Goal: Task Accomplishment & Management: Use online tool/utility

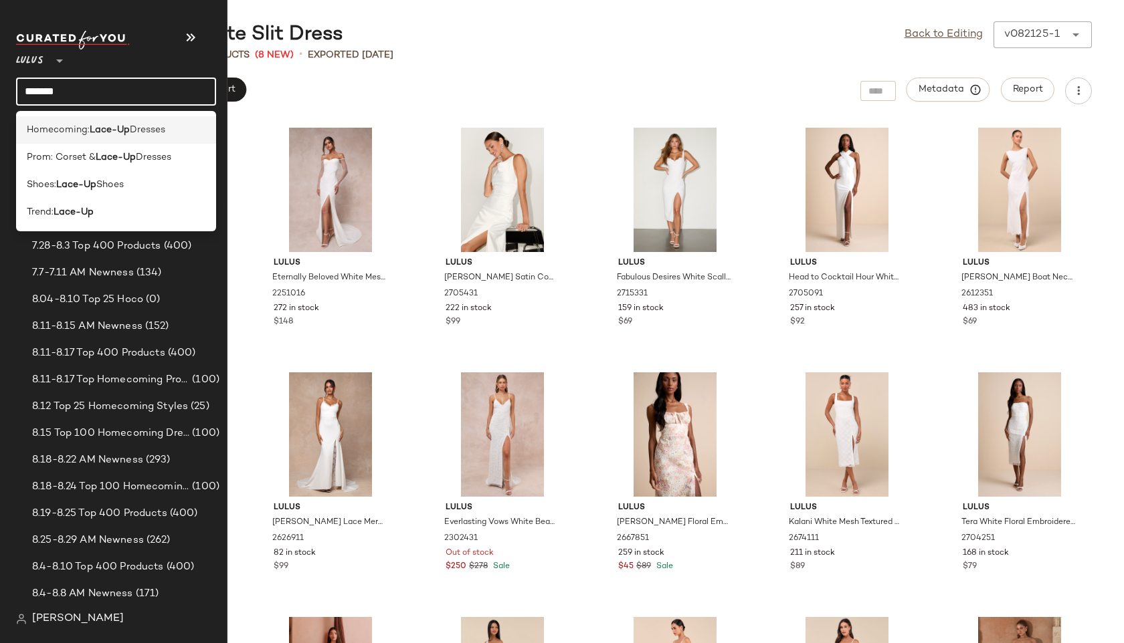
type input "*******"
click at [100, 171] on div "Homecoming: Lace-Up Dresses" at bounding box center [116, 184] width 200 height 27
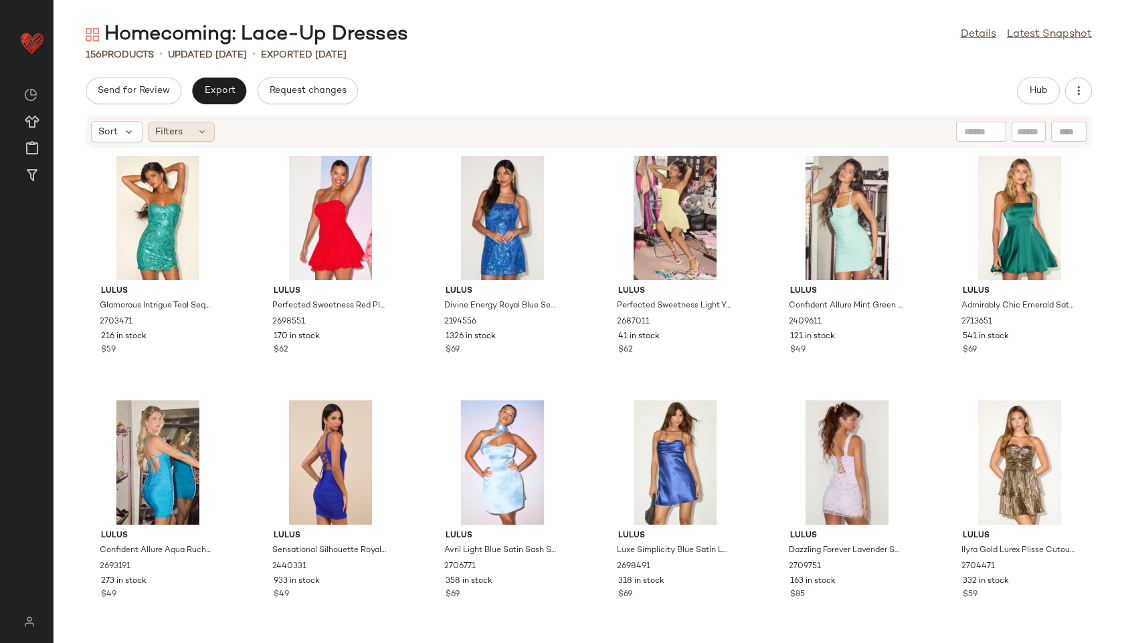
click at [197, 137] on div "Filters" at bounding box center [181, 132] width 67 height 20
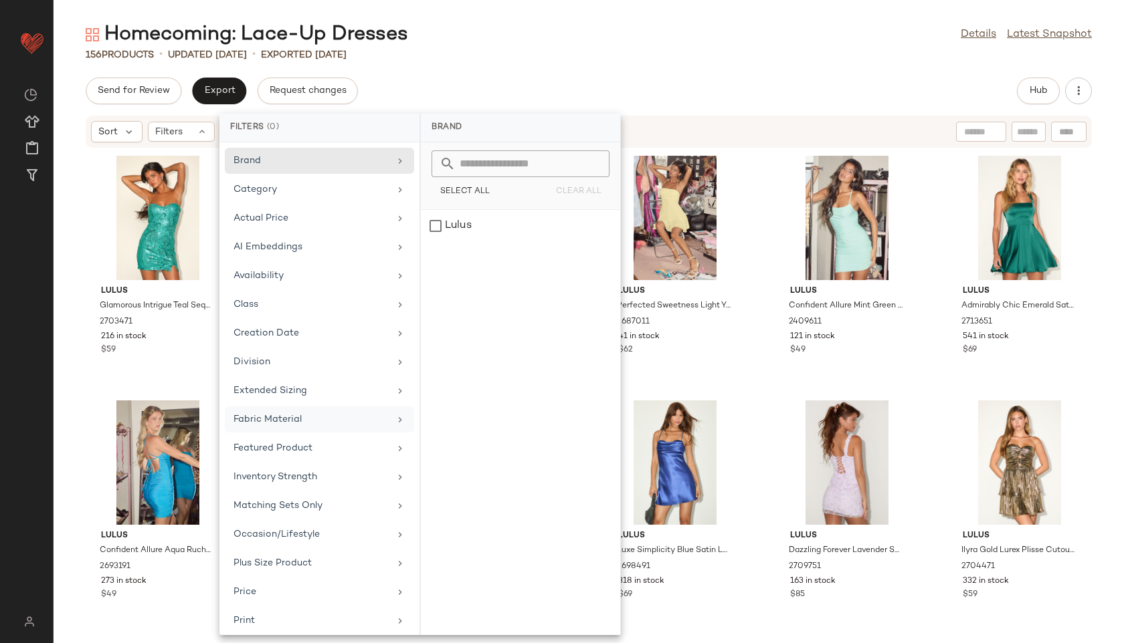
scroll to position [150, 0]
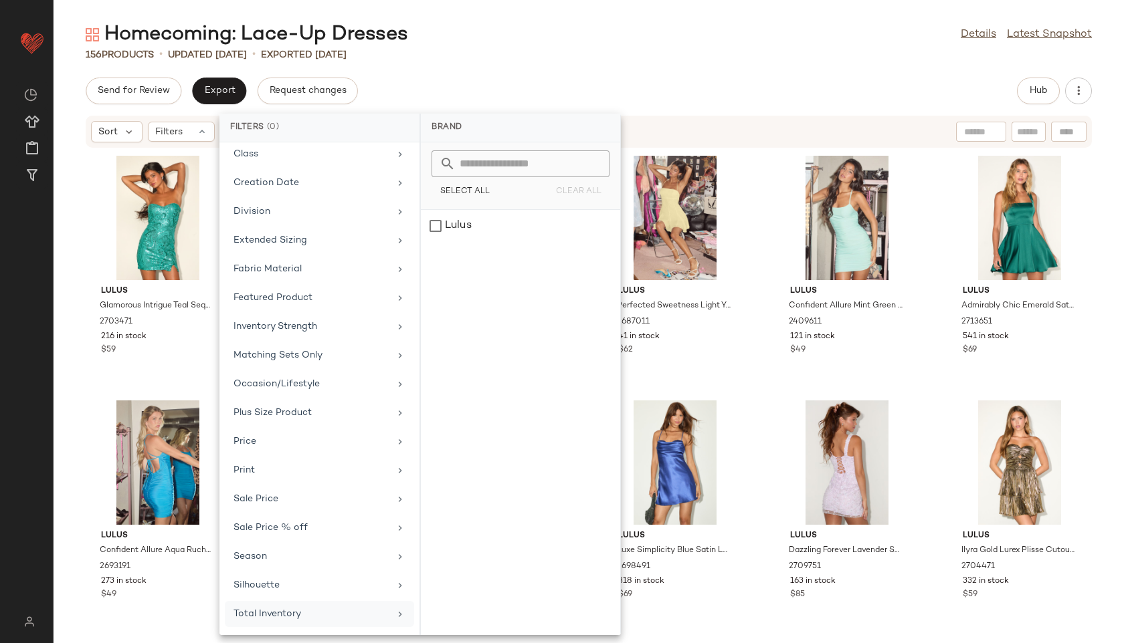
click at [297, 605] on div "Total Inventory" at bounding box center [319, 614] width 189 height 26
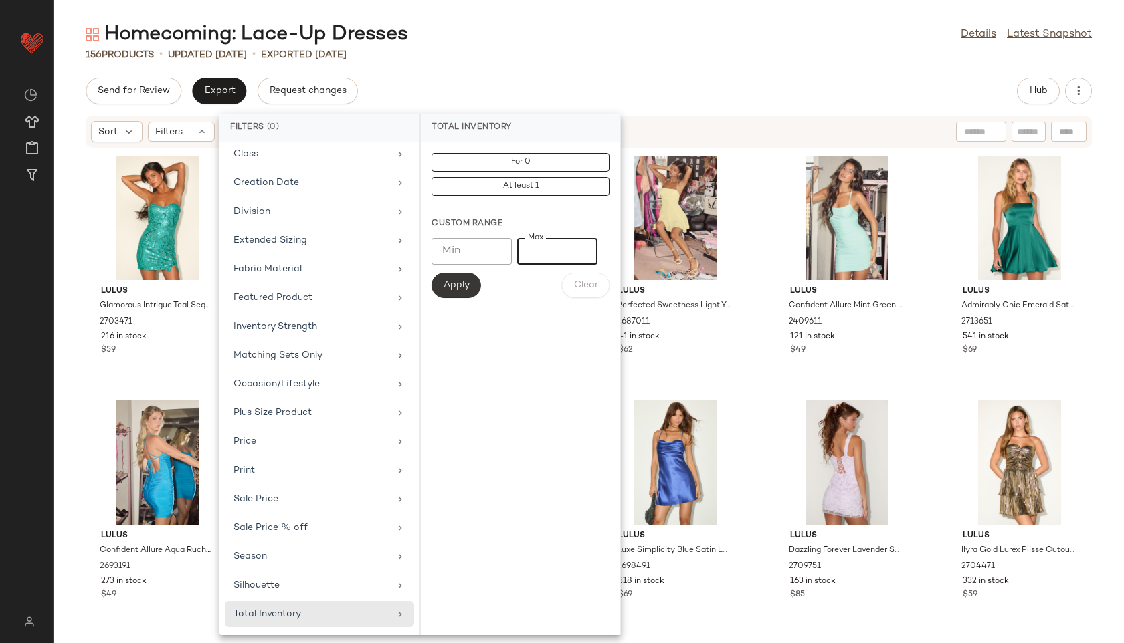
type input "**"
click at [451, 283] on span "Apply" at bounding box center [456, 285] width 27 height 11
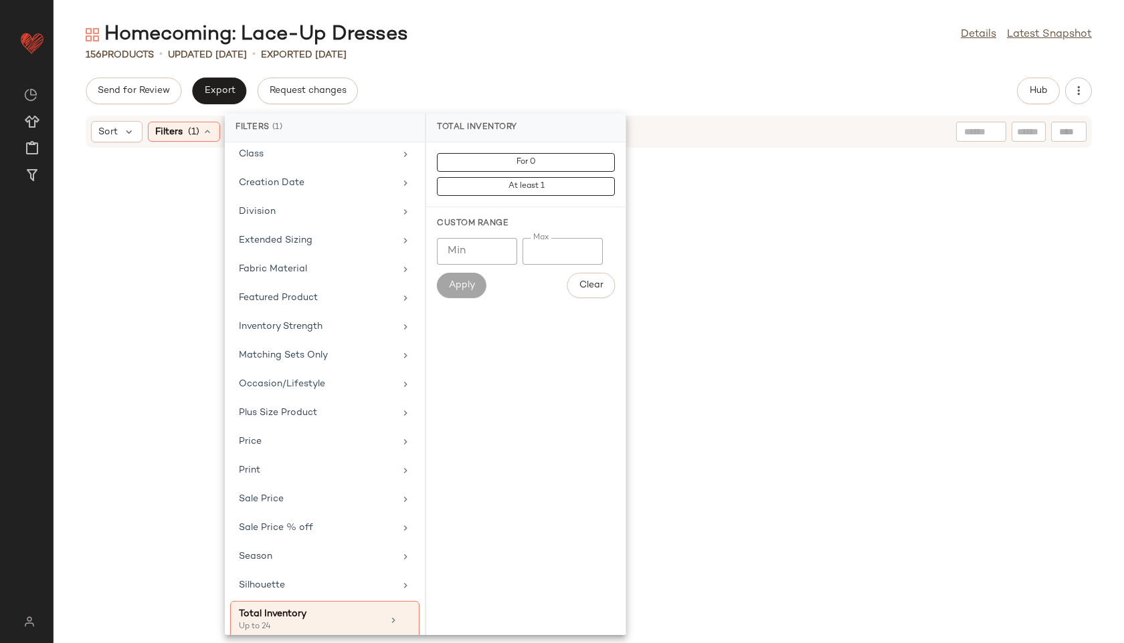
click at [554, 53] on div "156 Products • updated [DATE] • Exported [DATE]" at bounding box center [589, 54] width 1070 height 13
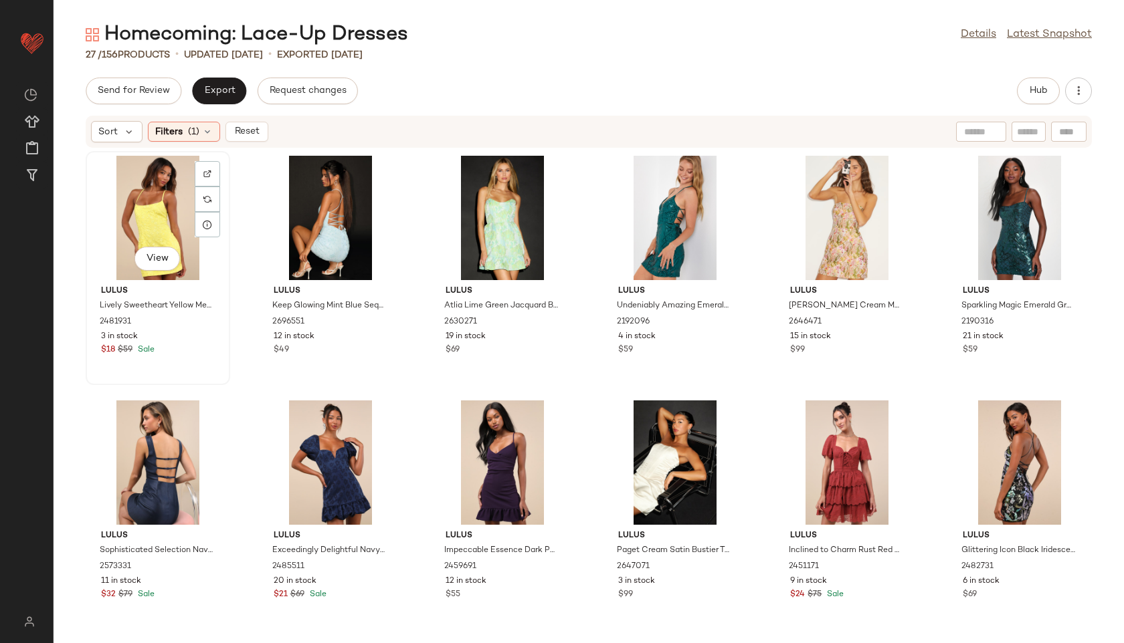
click at [179, 199] on div "View" at bounding box center [157, 218] width 135 height 124
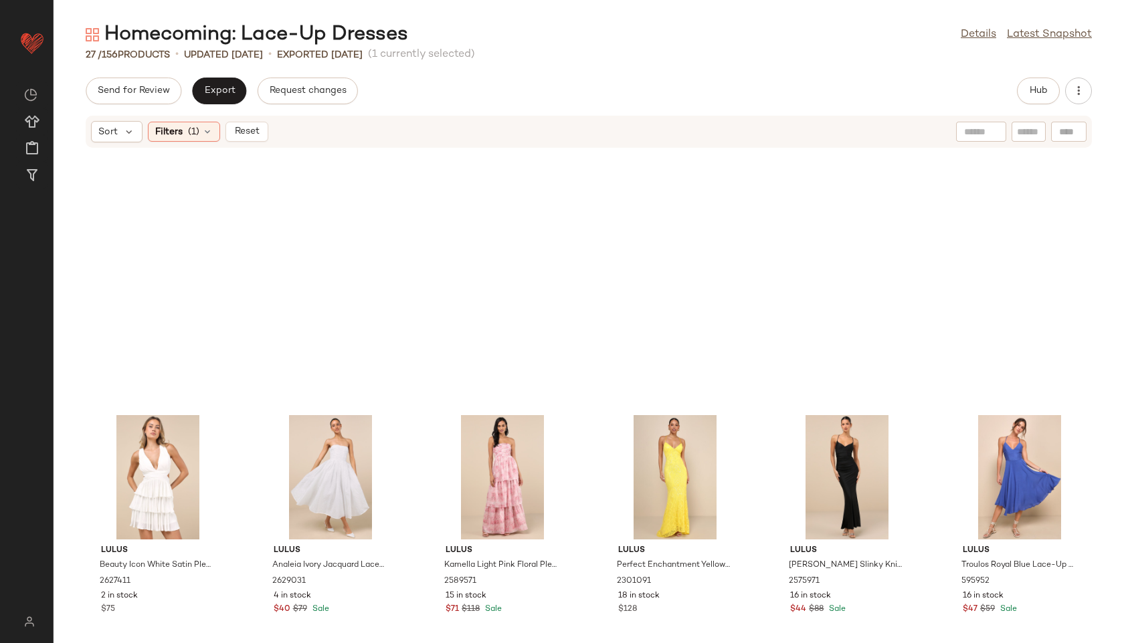
scroll to position [748, 0]
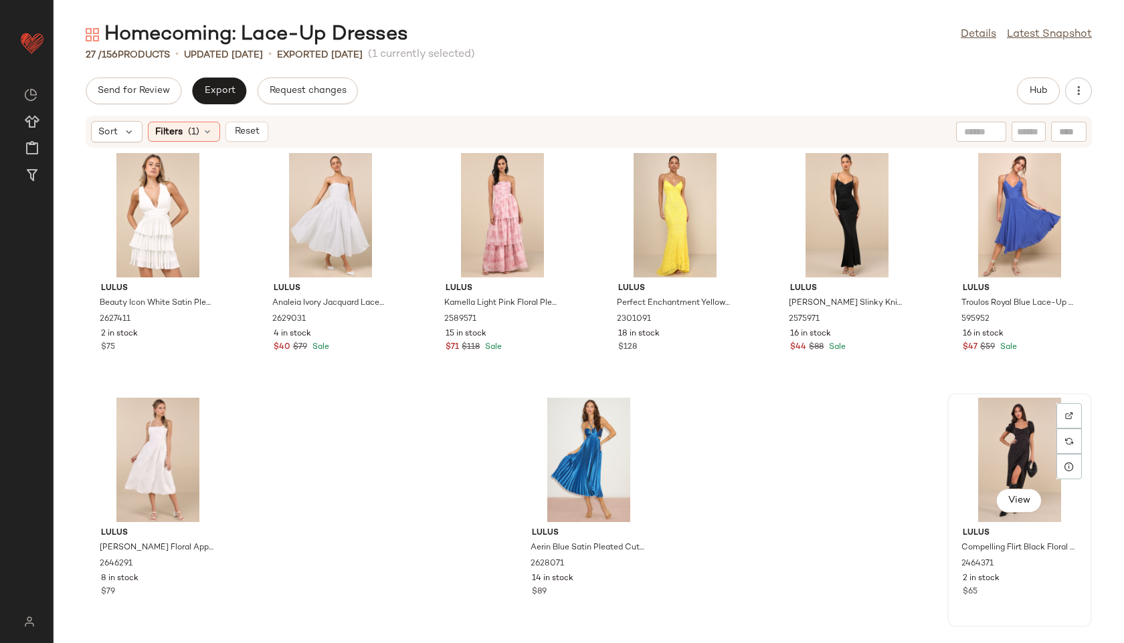
click at [988, 452] on div "View" at bounding box center [1019, 460] width 135 height 124
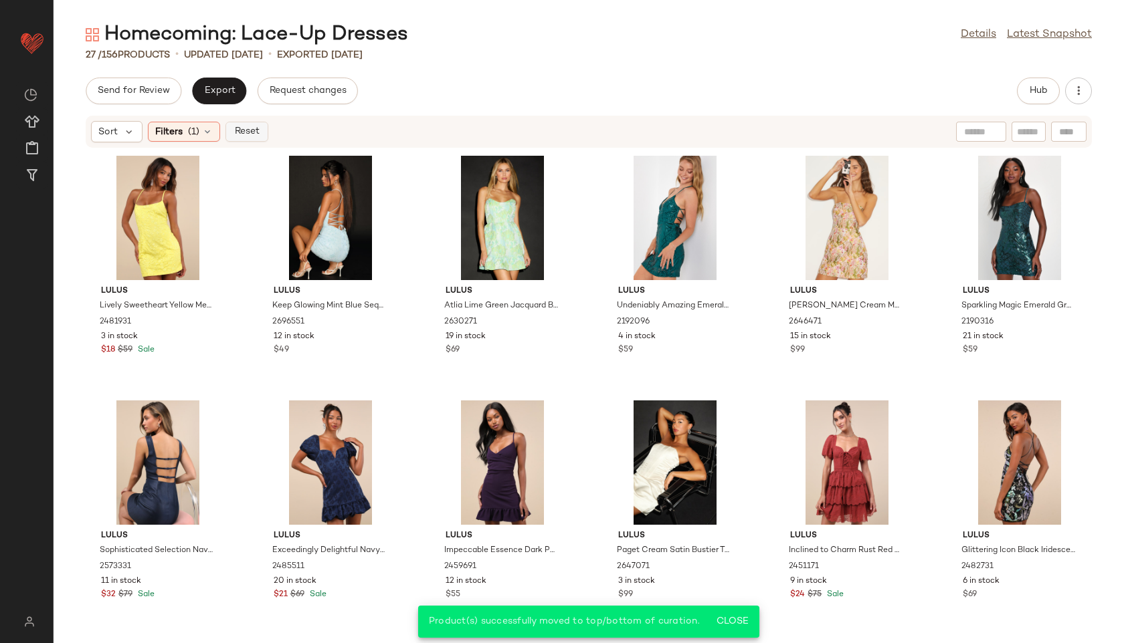
click at [247, 133] on span "Reset" at bounding box center [245, 131] width 25 height 11
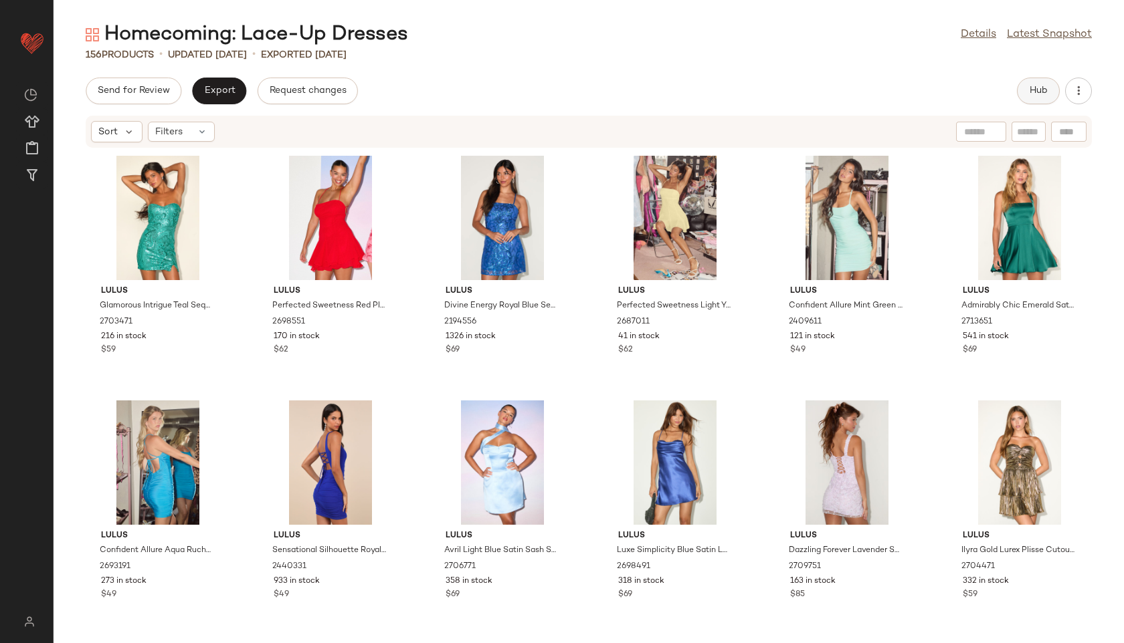
click at [1038, 87] on span "Hub" at bounding box center [1038, 91] width 19 height 11
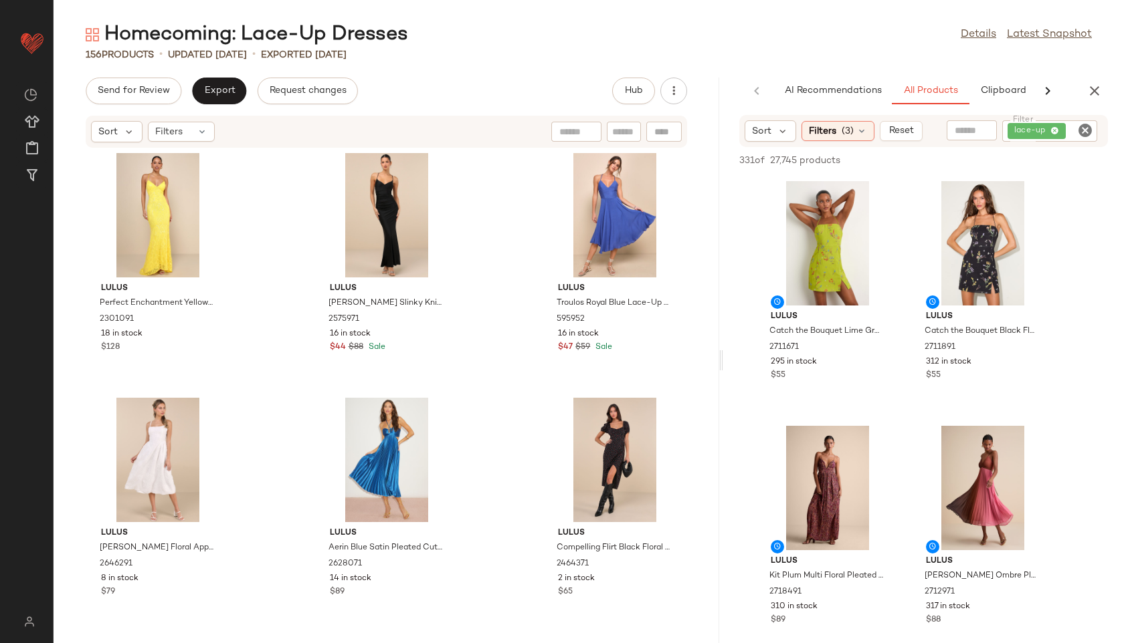
scroll to position [9070, 0]
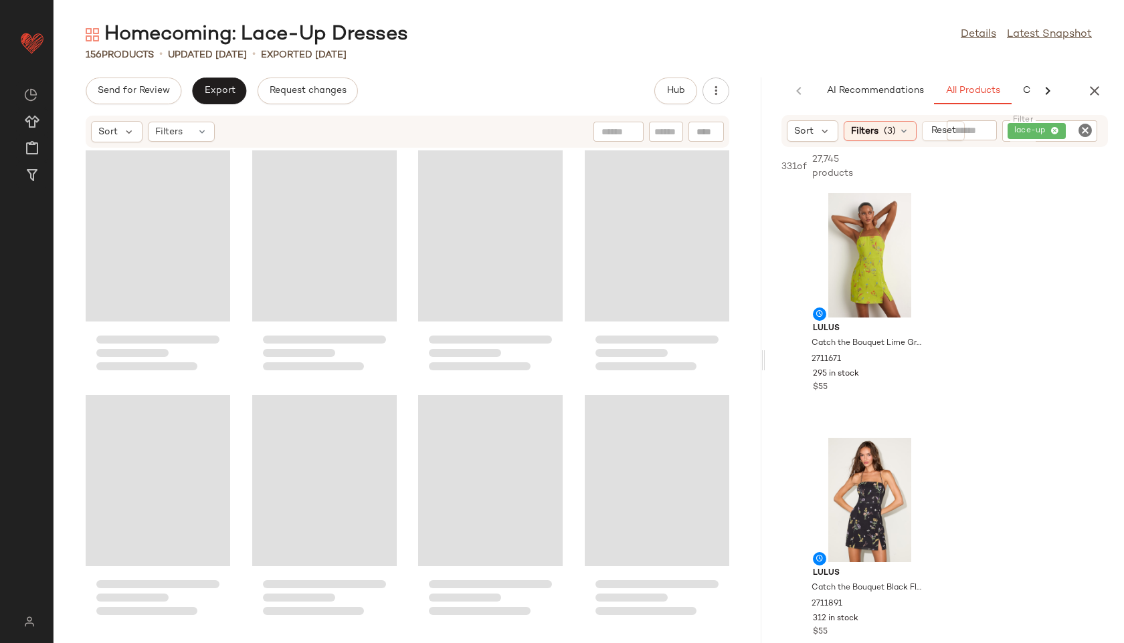
drag, startPoint x: 589, startPoint y: 360, endPoint x: 826, endPoint y: 395, distance: 239.9
click at [826, 395] on div "Homecoming: Lace-Up Dresses Details Latest Snapshot 156 Products • updated [DAT…" at bounding box center [589, 332] width 1070 height 622
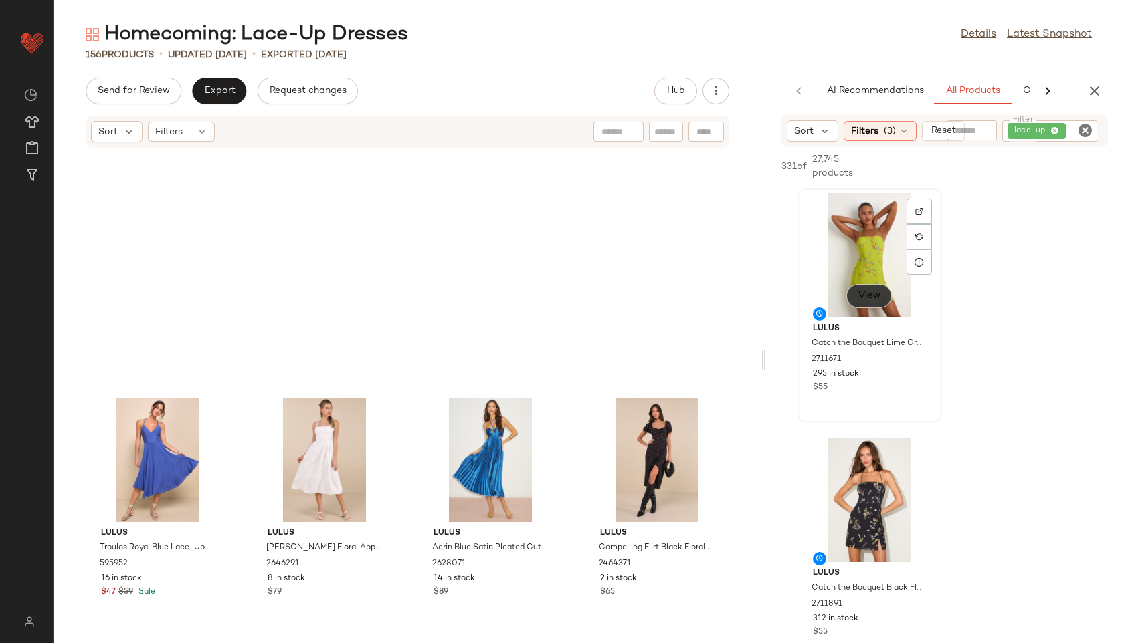
click at [867, 295] on span "View" at bounding box center [868, 296] width 23 height 11
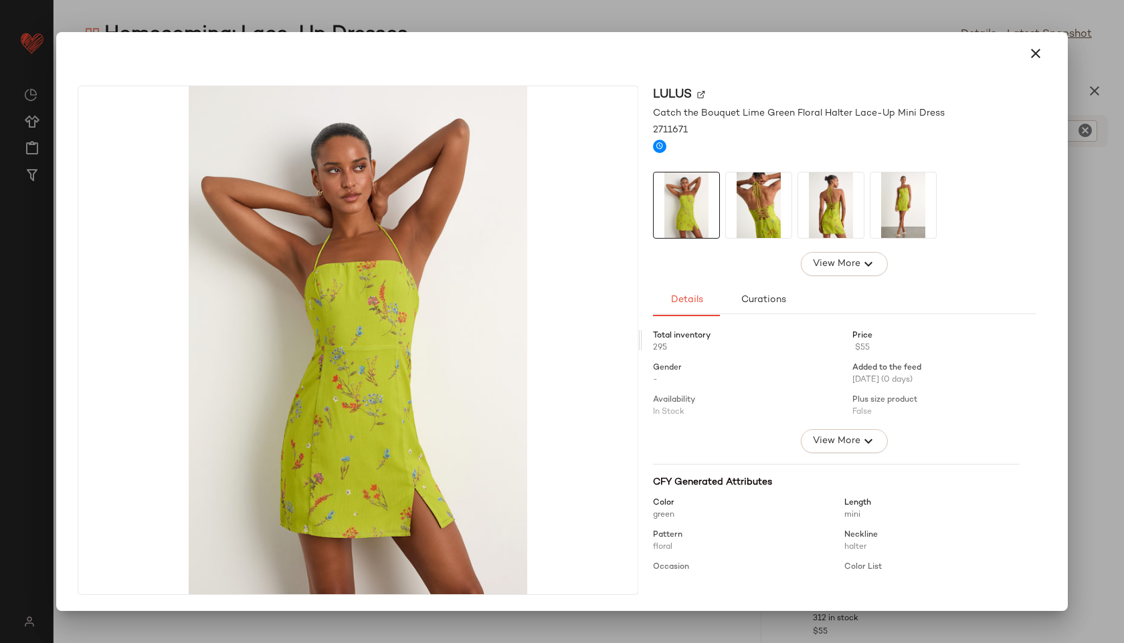
click at [753, 193] on img at bounding box center [759, 206] width 66 height 66
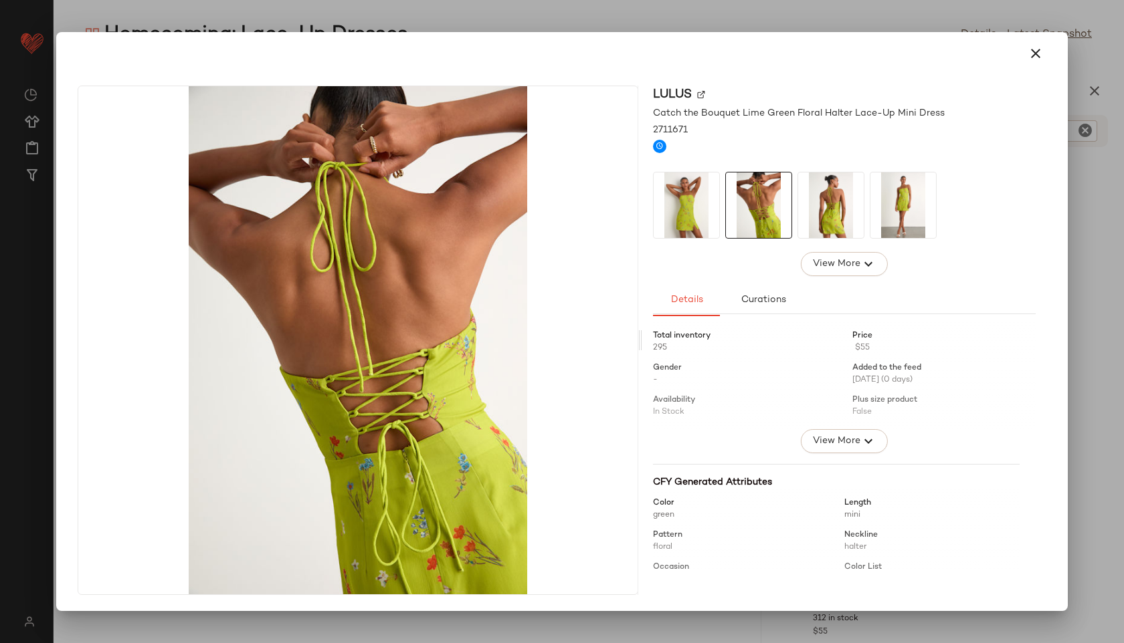
click at [823, 197] on img at bounding box center [831, 206] width 66 height 66
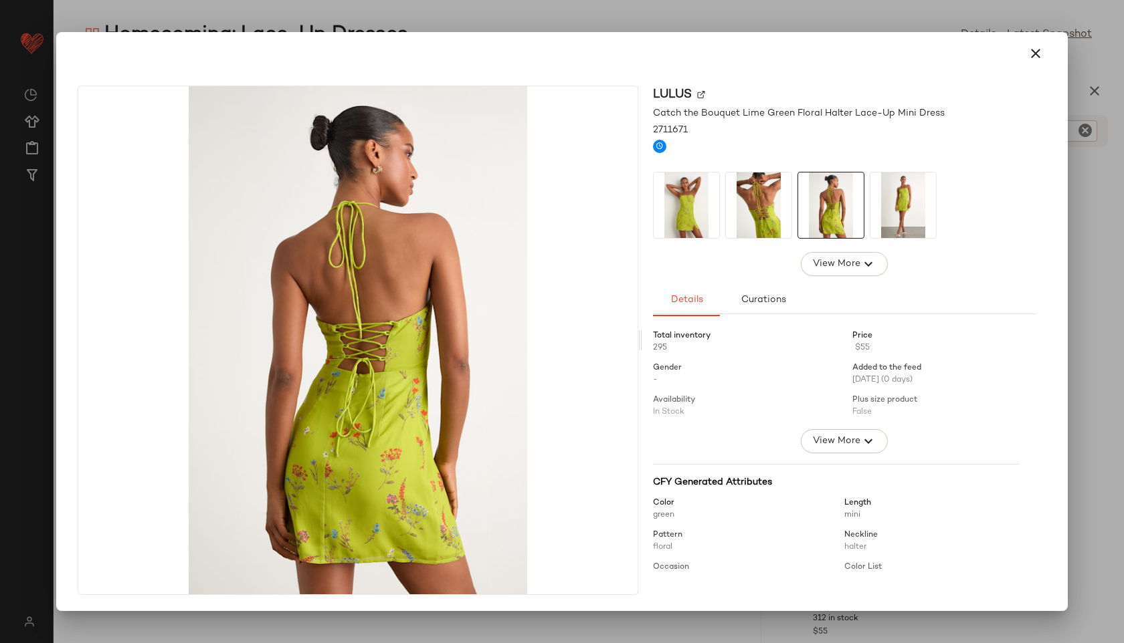
click at [905, 210] on img at bounding box center [903, 206] width 66 height 66
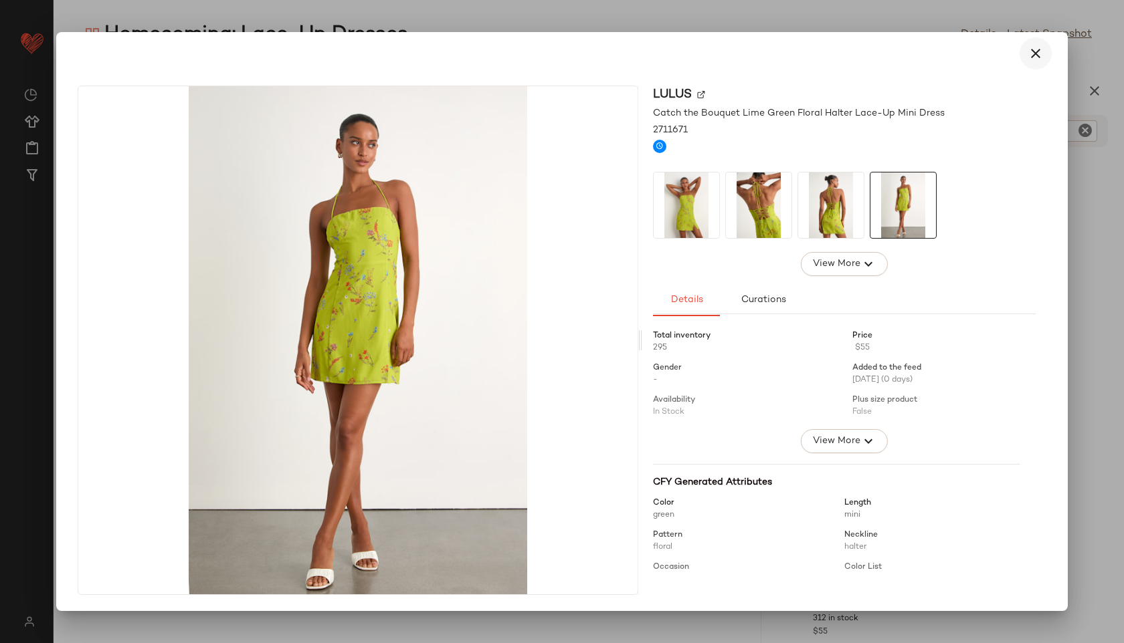
click at [1029, 51] on icon "button" at bounding box center [1035, 53] width 16 height 16
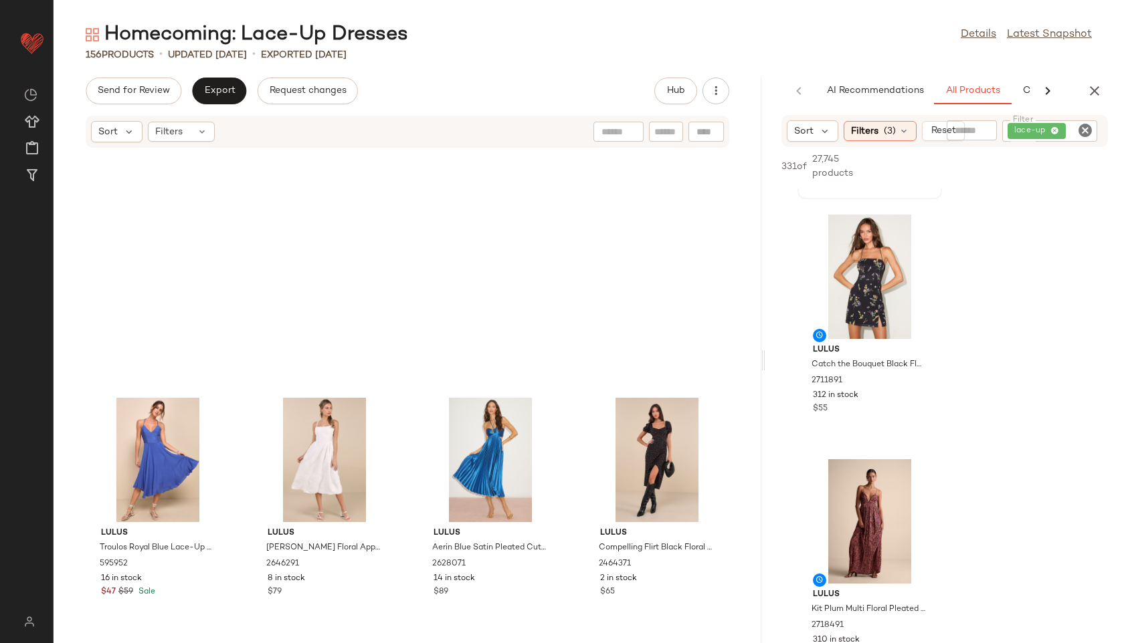
scroll to position [226, 0]
click at [860, 312] on span "View" at bounding box center [868, 315] width 23 height 11
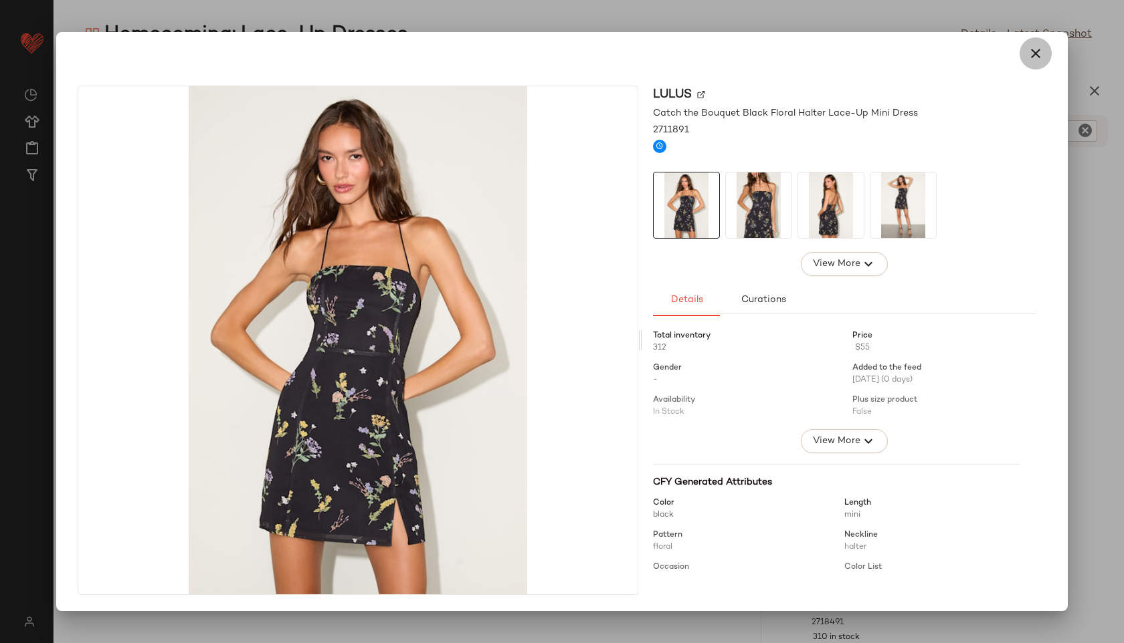
click at [1037, 52] on icon "button" at bounding box center [1035, 53] width 16 height 16
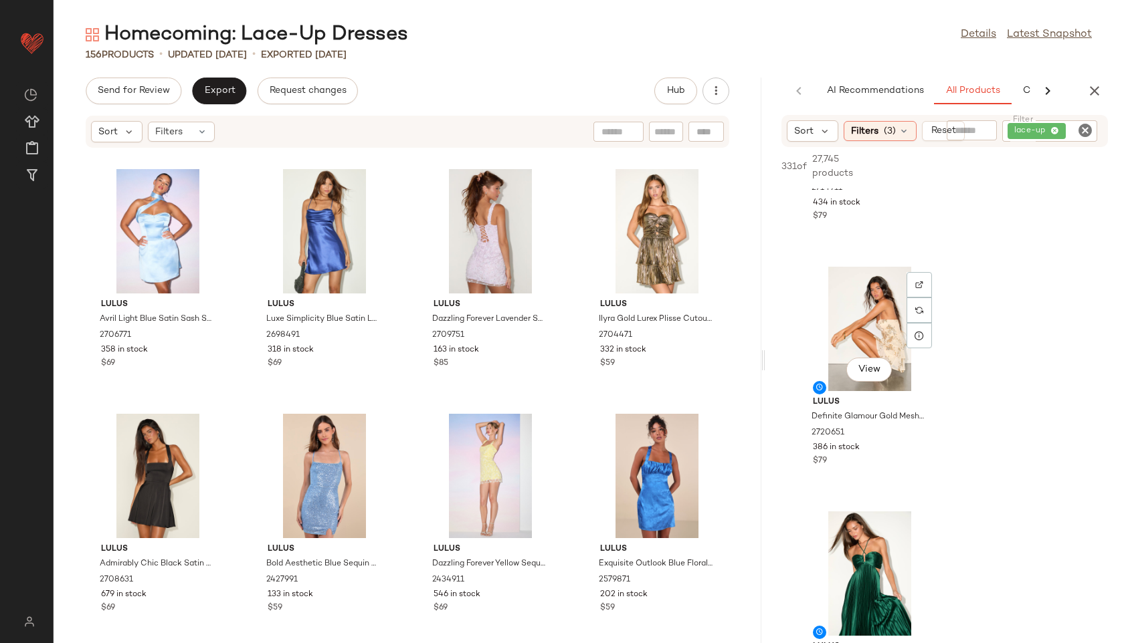
scroll to position [1397, 0]
click at [877, 367] on span "View" at bounding box center [868, 367] width 23 height 11
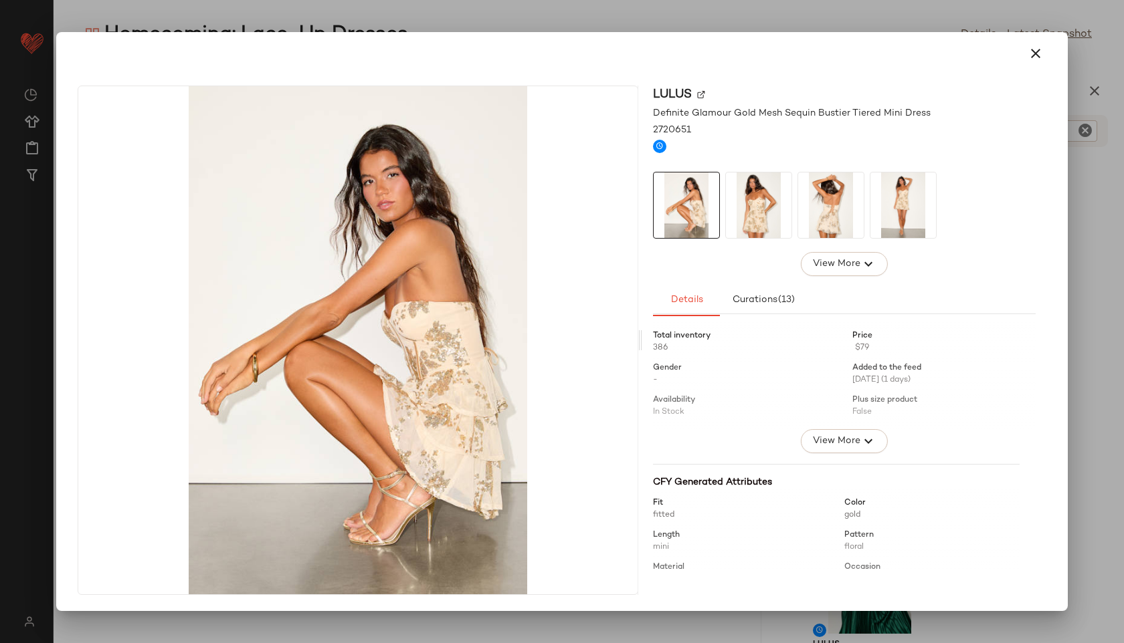
click at [831, 206] on img at bounding box center [831, 206] width 66 height 66
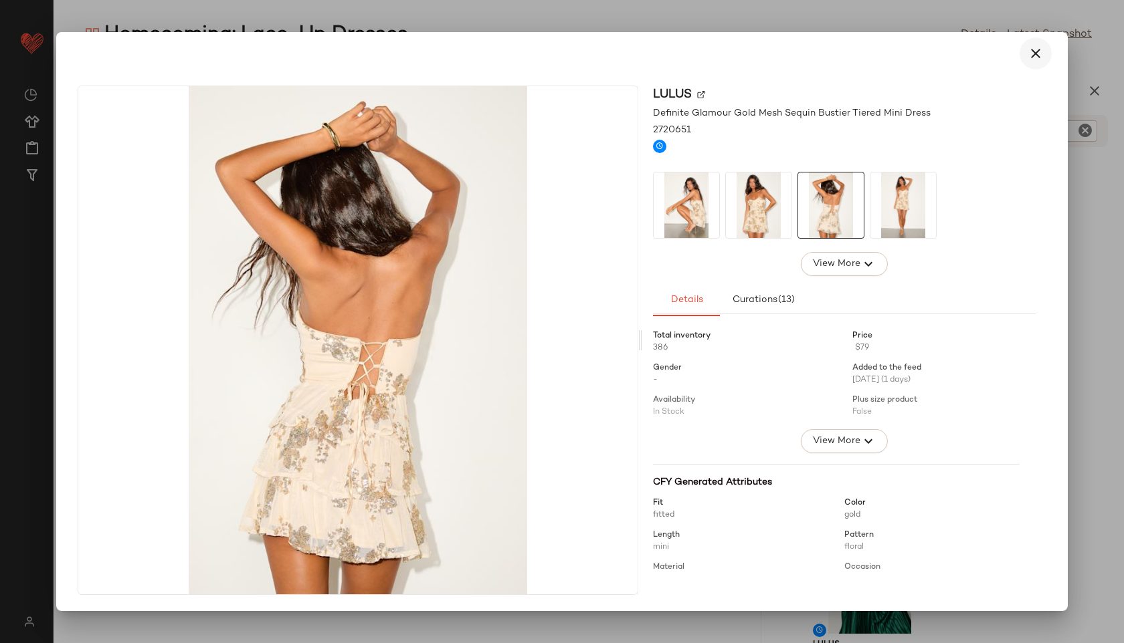
click at [1042, 43] on button "button" at bounding box center [1035, 53] width 32 height 32
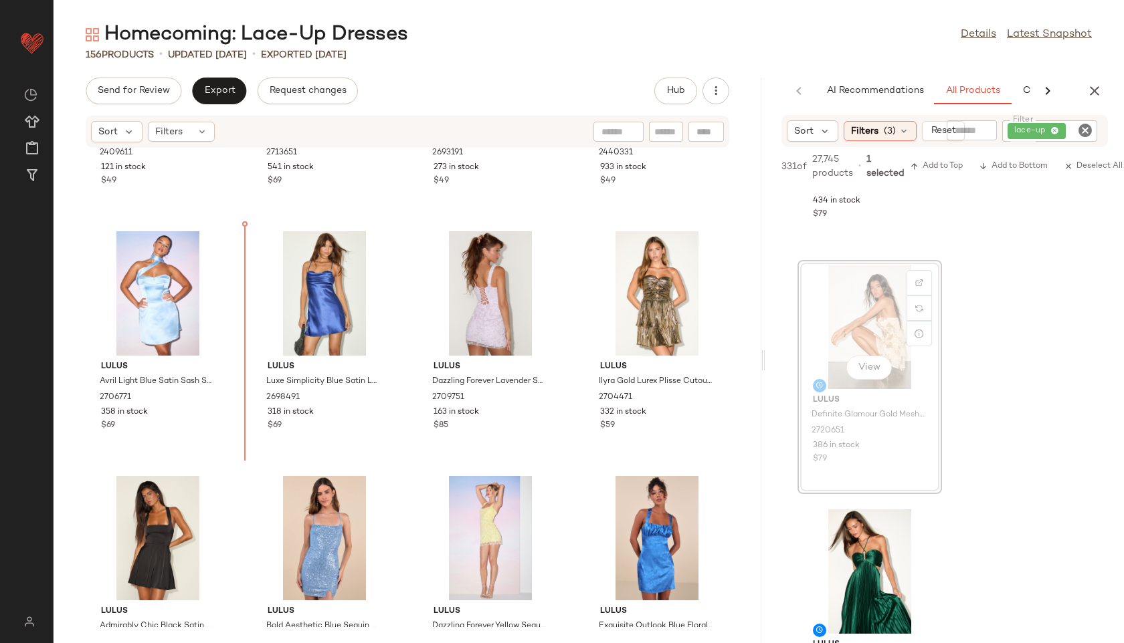
scroll to position [0, 0]
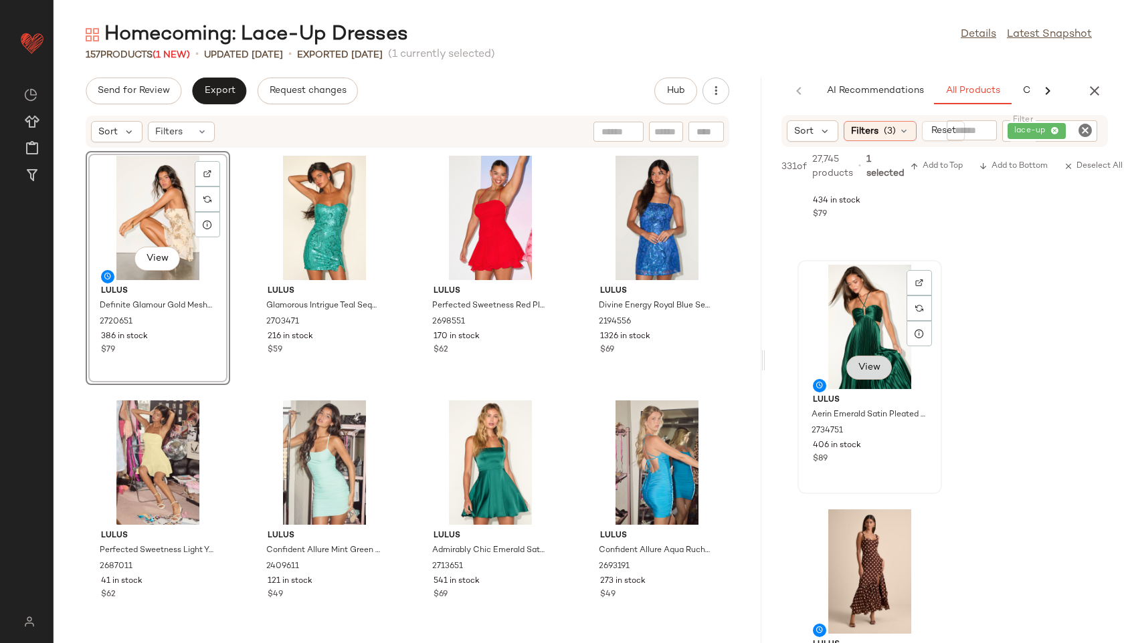
click at [868, 357] on button "View" at bounding box center [868, 368] width 45 height 24
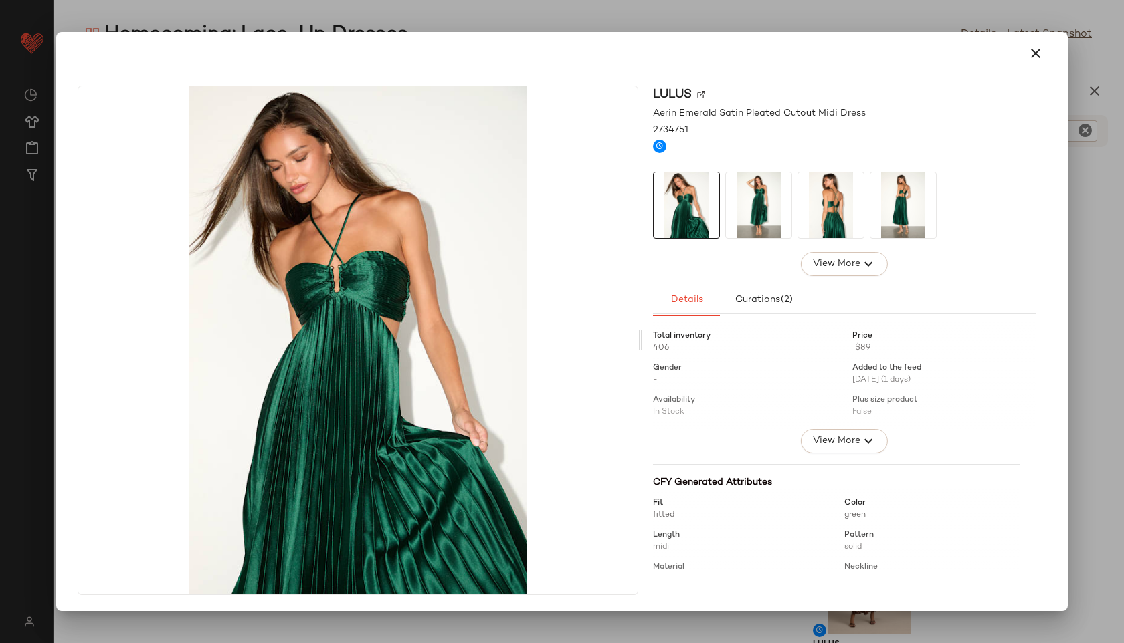
click at [758, 197] on img at bounding box center [759, 206] width 66 height 66
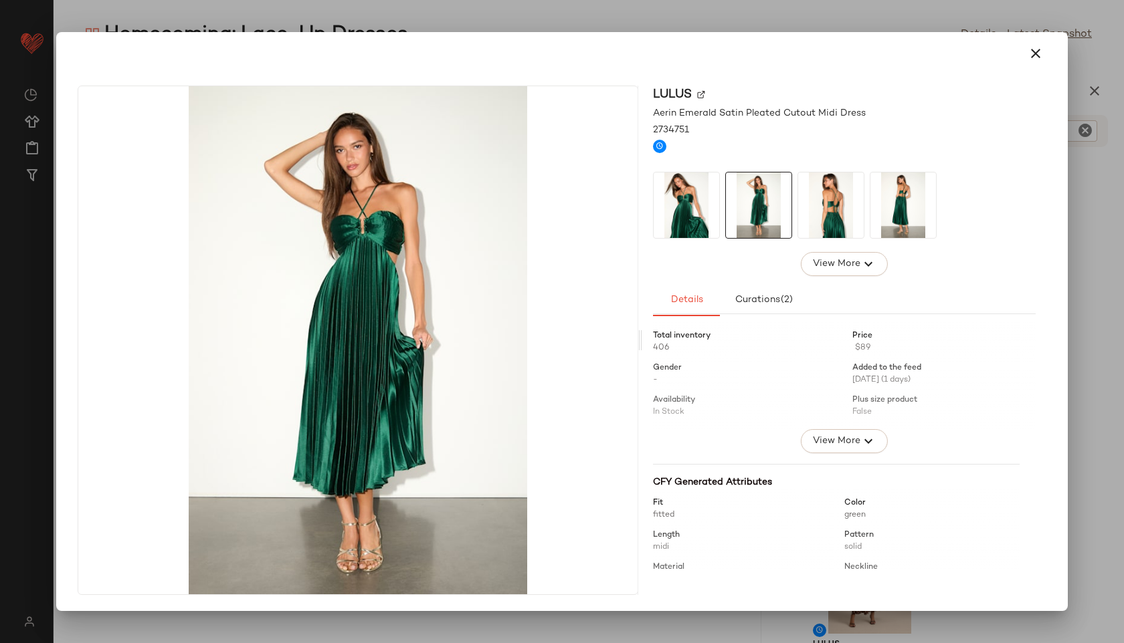
click at [805, 205] on img at bounding box center [831, 206] width 66 height 66
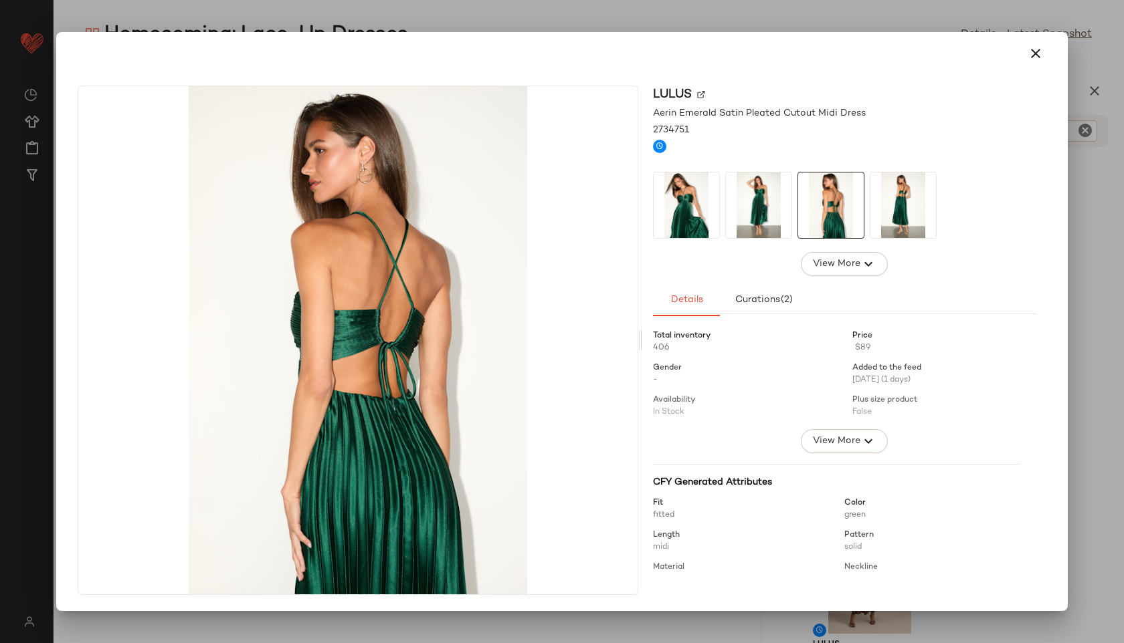
click at [874, 205] on img at bounding box center [903, 206] width 66 height 66
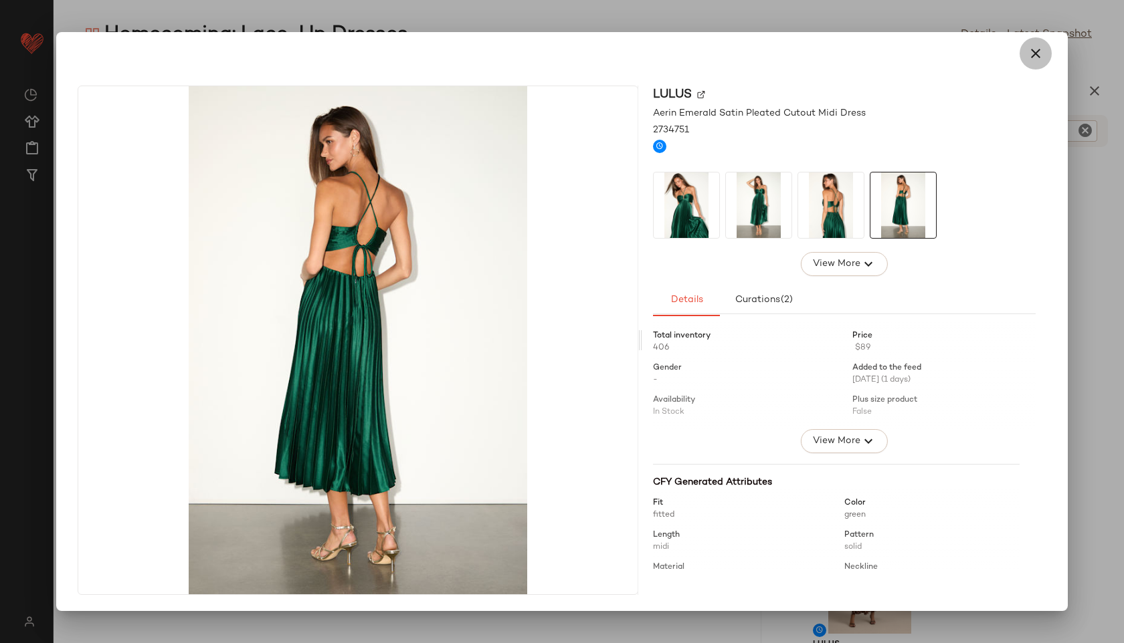
click at [1037, 48] on icon "button" at bounding box center [1035, 53] width 16 height 16
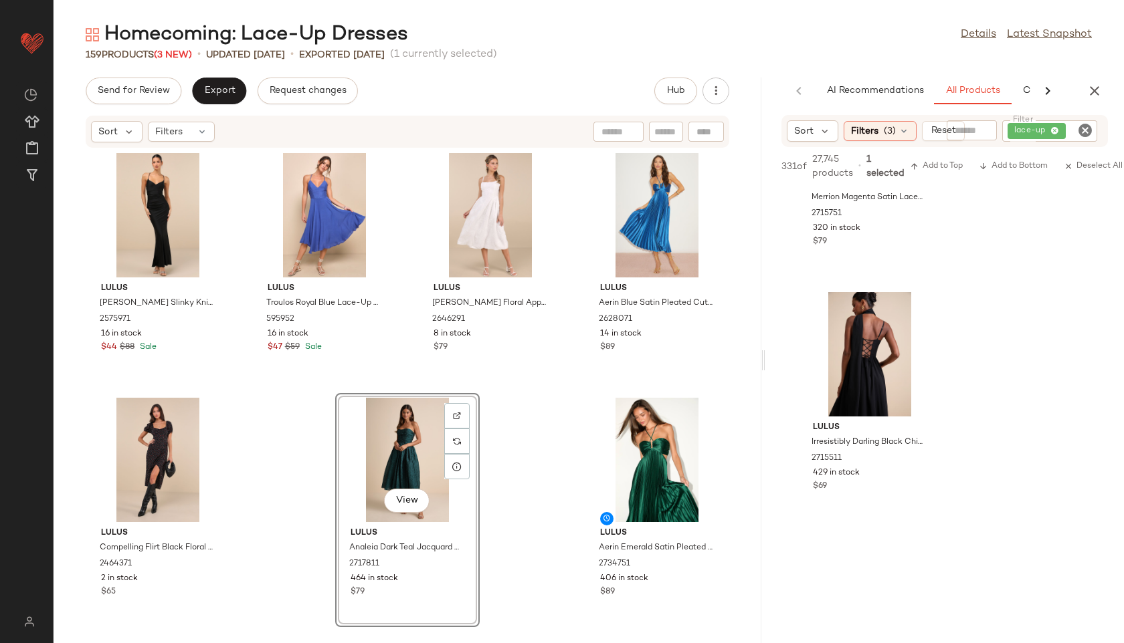
scroll to position [2840, 0]
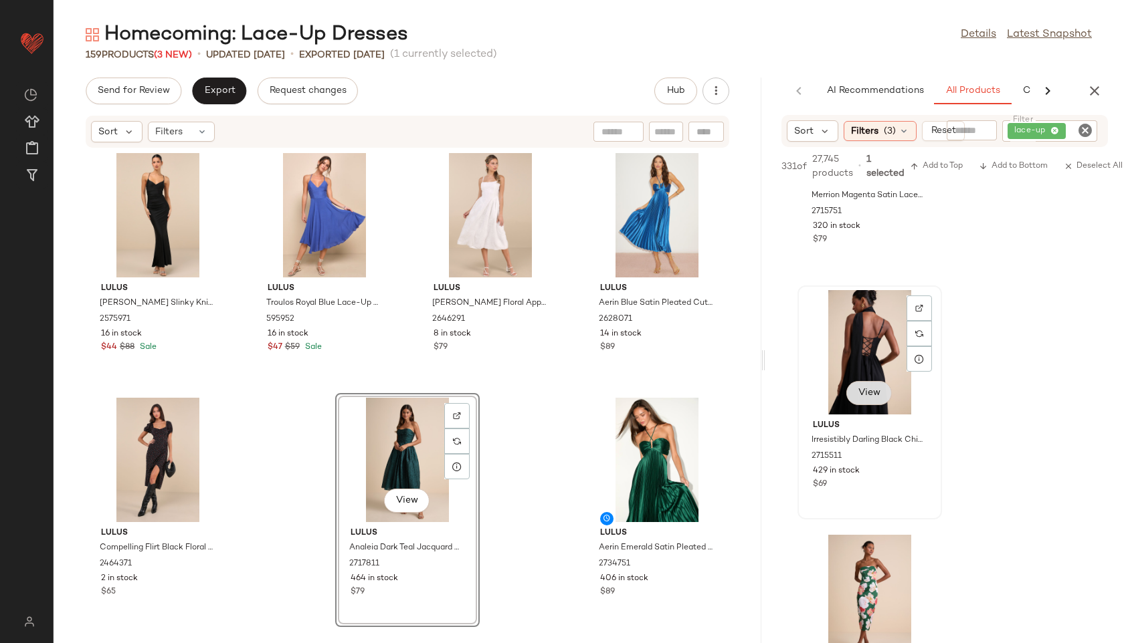
click at [865, 391] on span "View" at bounding box center [868, 393] width 23 height 11
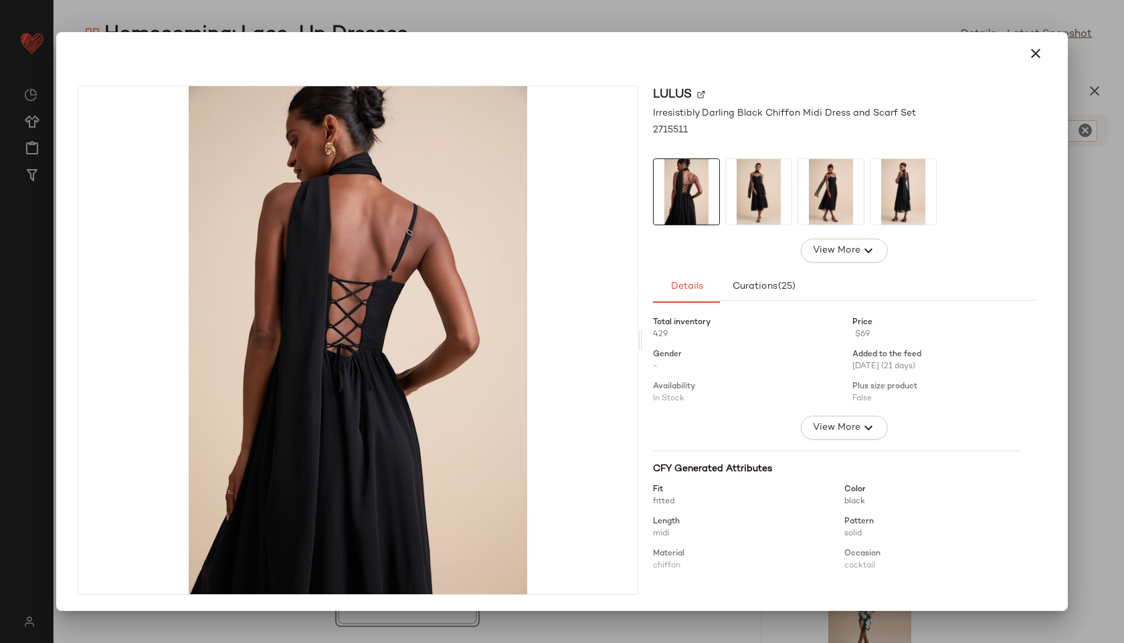
click at [748, 189] on img at bounding box center [759, 192] width 66 height 66
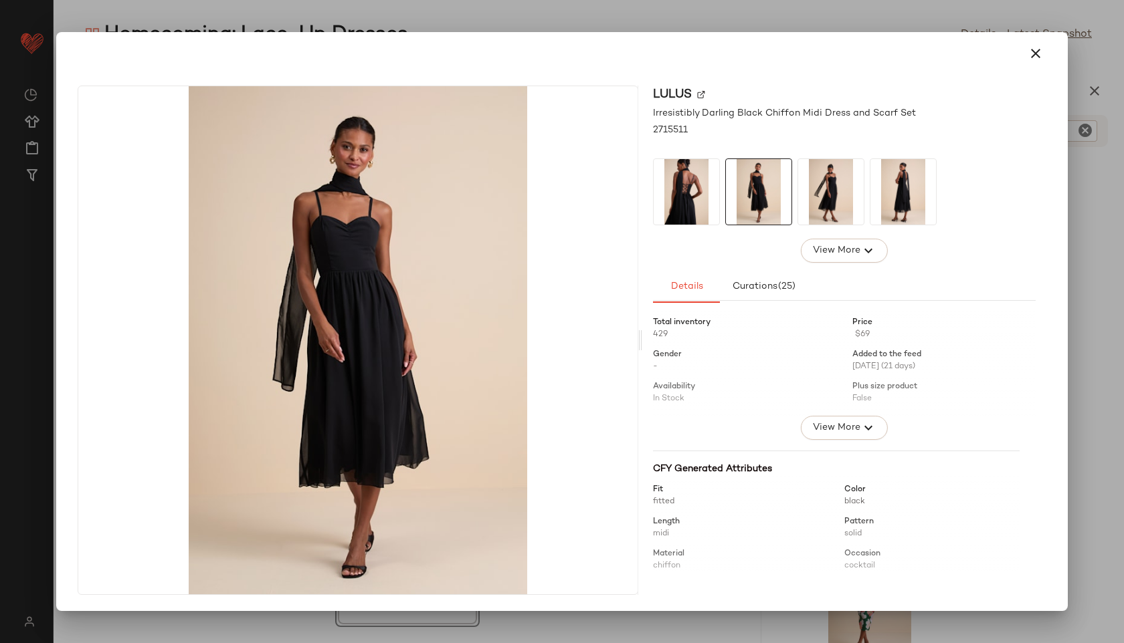
click at [819, 197] on img at bounding box center [831, 192] width 66 height 66
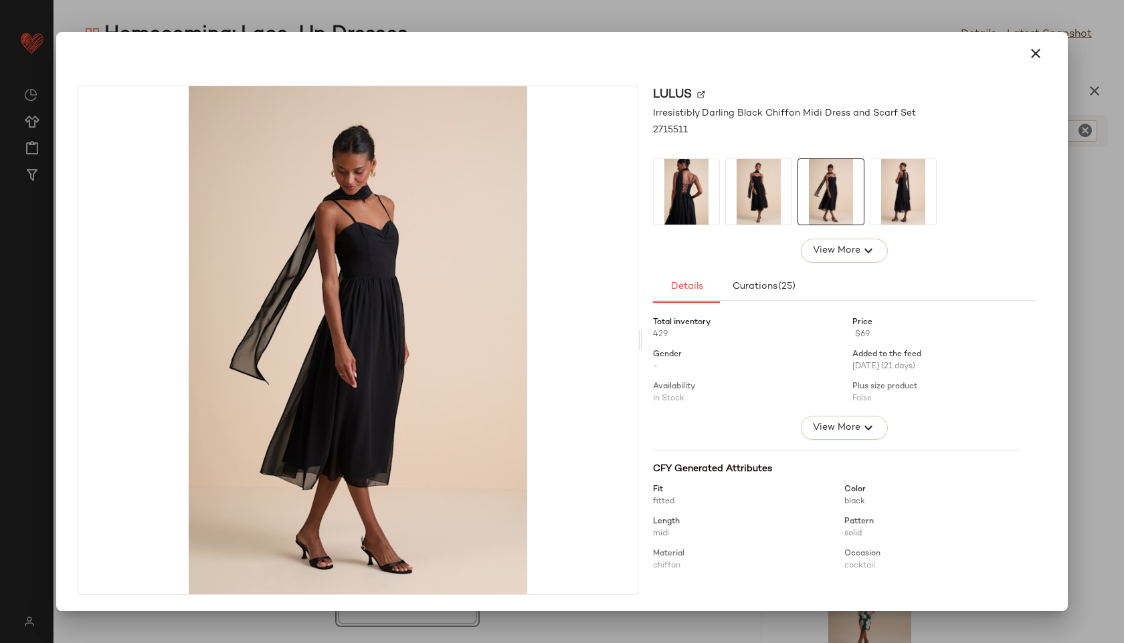
click at [891, 192] on img at bounding box center [903, 192] width 66 height 66
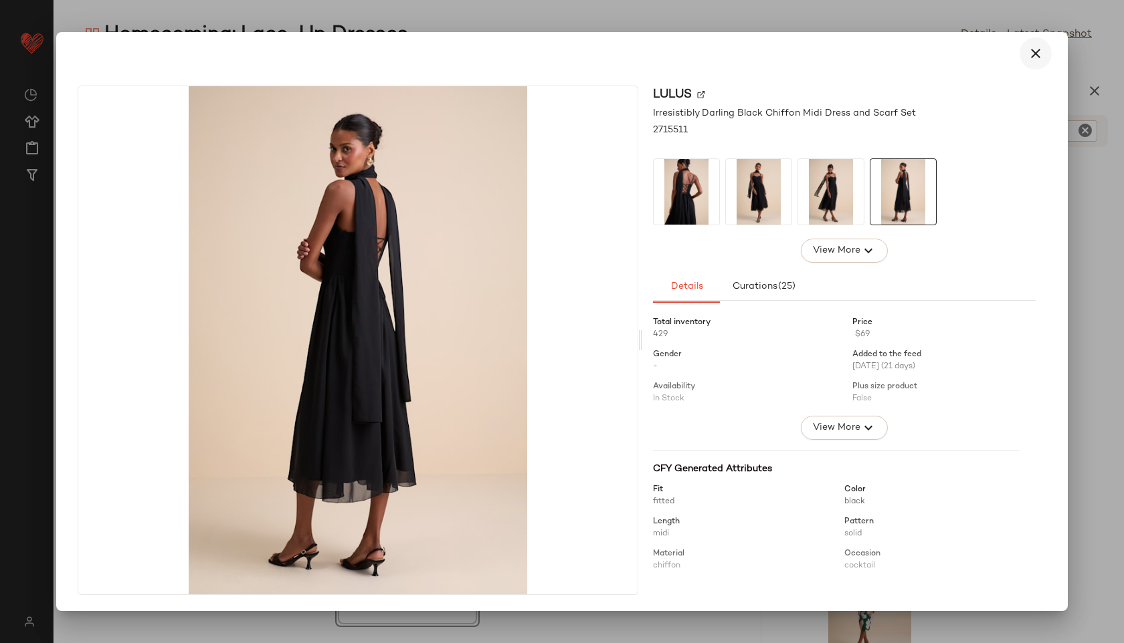
click at [1034, 49] on icon "button" at bounding box center [1035, 53] width 16 height 16
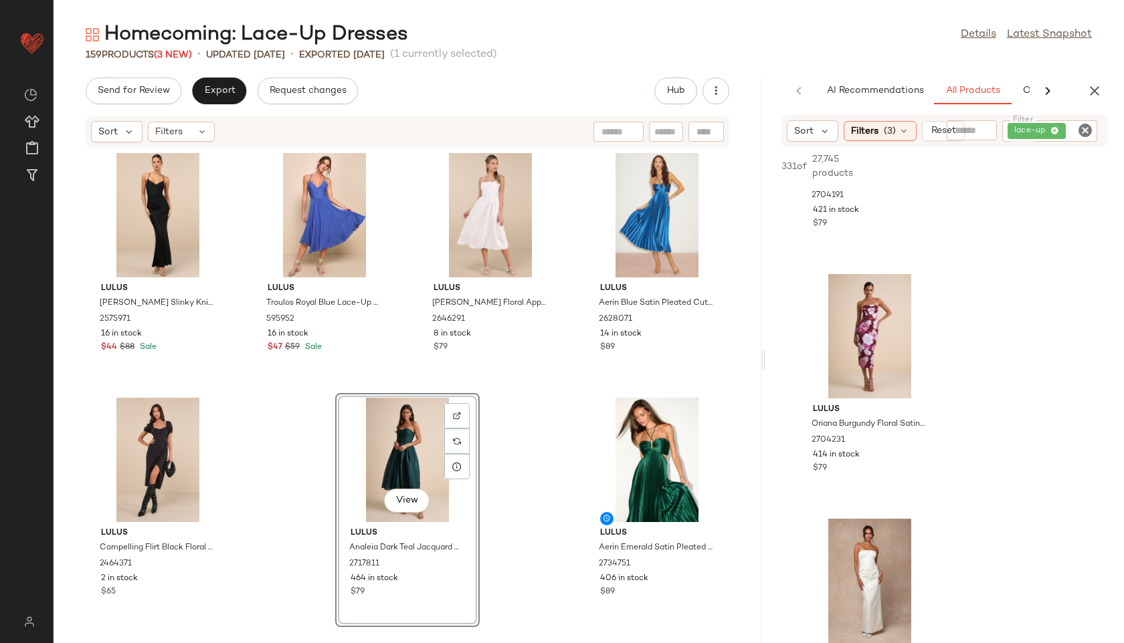
scroll to position [3377, 0]
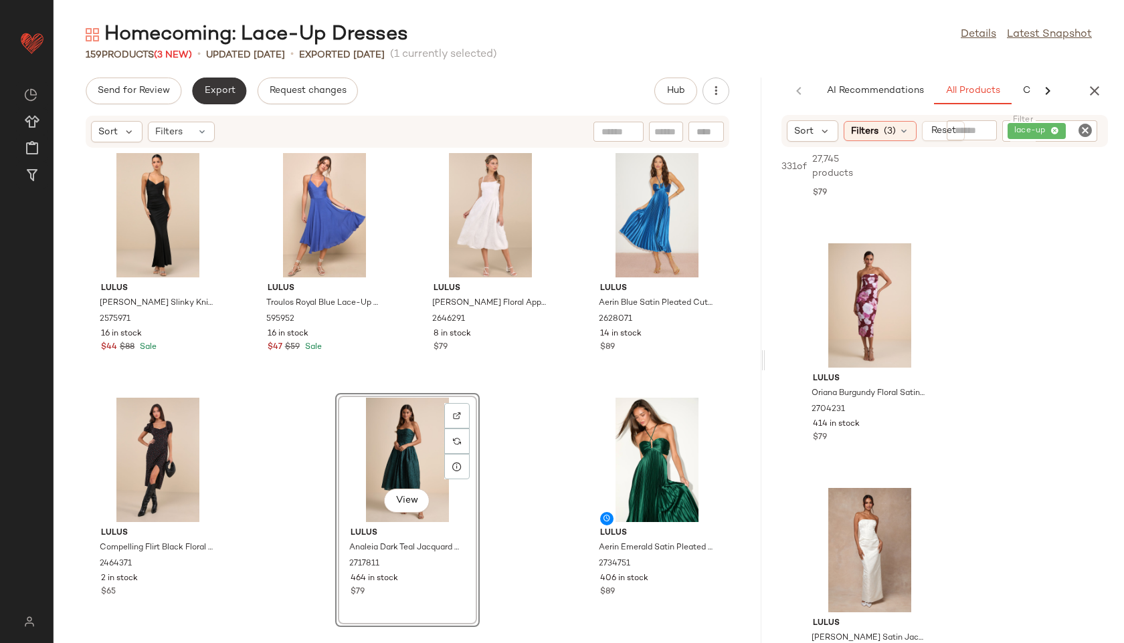
click at [223, 83] on button "Export" at bounding box center [219, 91] width 54 height 27
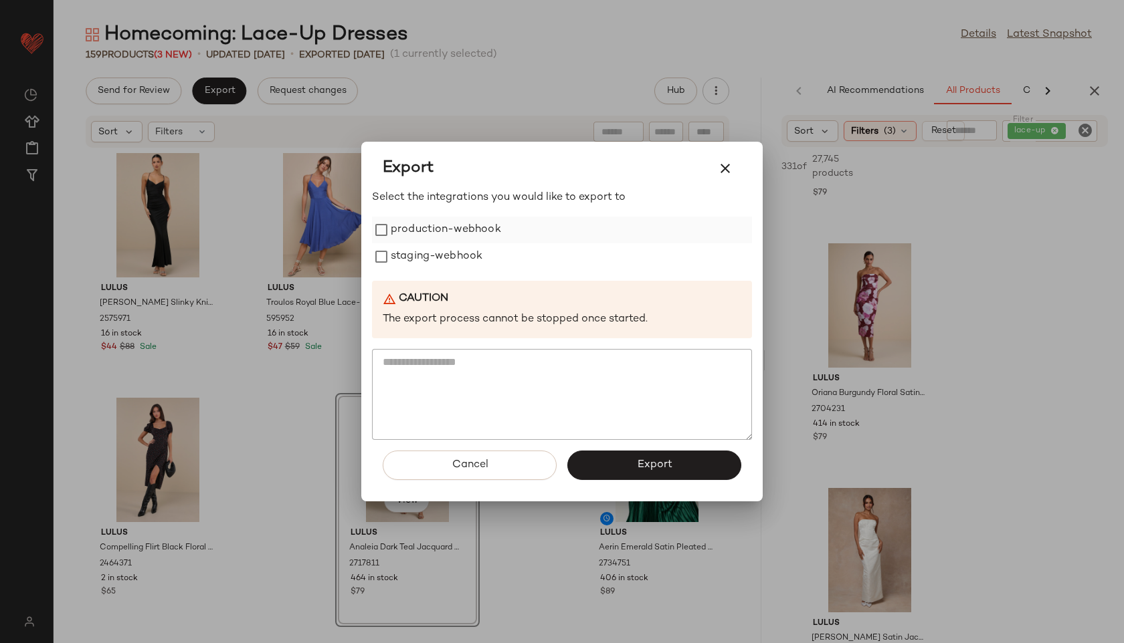
click at [419, 226] on label "production-webhook" at bounding box center [446, 230] width 110 height 27
click at [419, 249] on label "staging-webhook" at bounding box center [437, 256] width 92 height 27
click at [599, 471] on button "Export" at bounding box center [654, 465] width 174 height 29
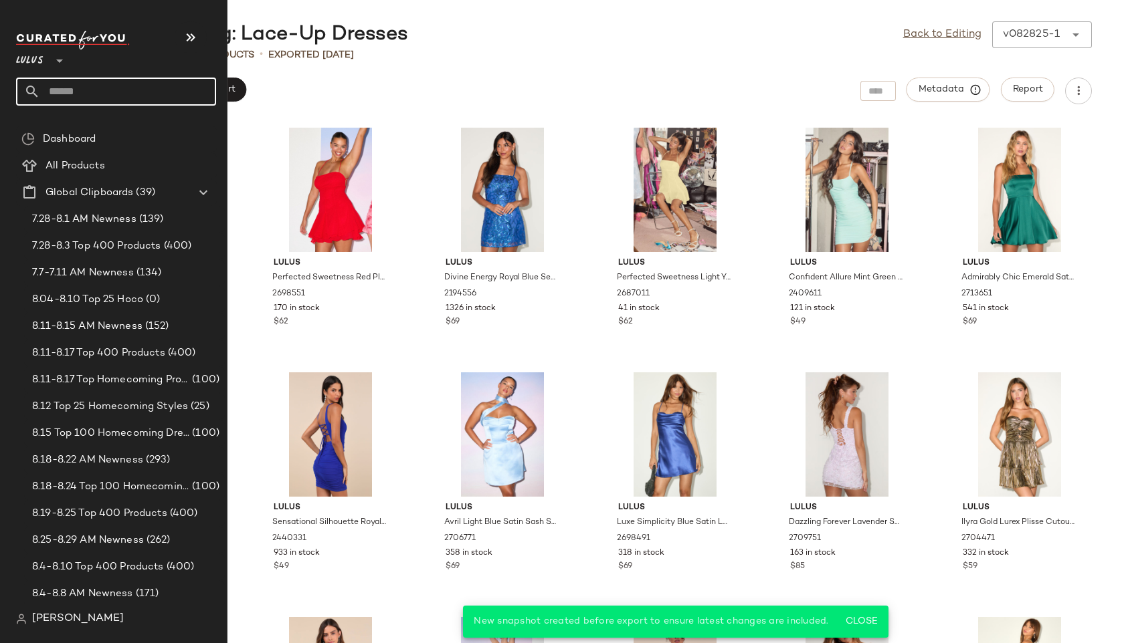
click at [54, 87] on input "text" at bounding box center [128, 92] width 176 height 28
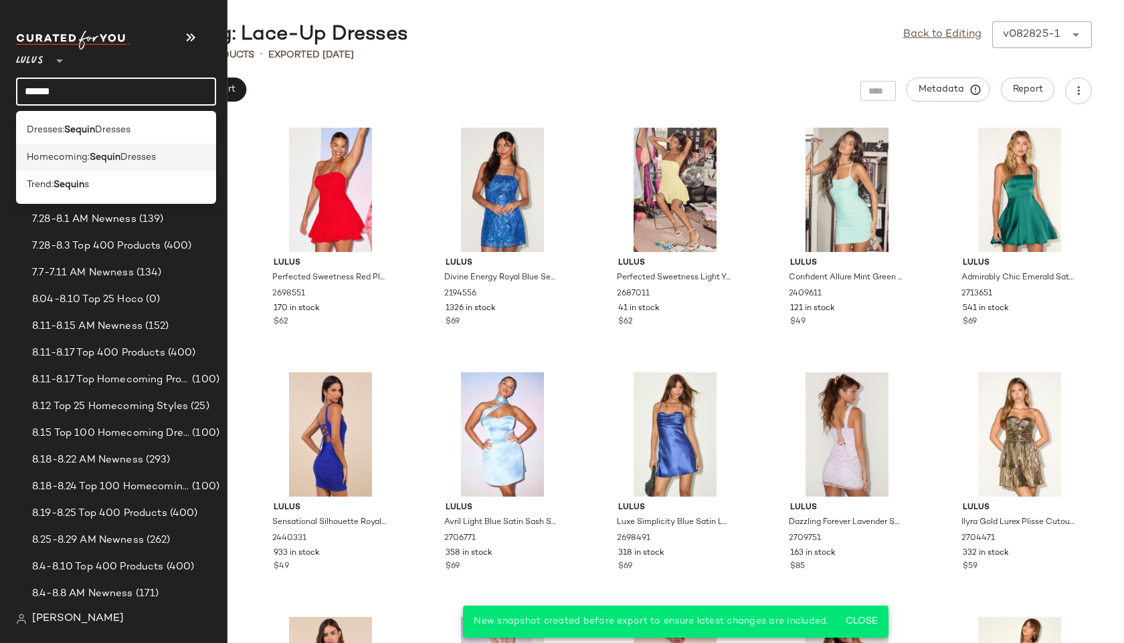
type input "******"
click at [78, 154] on span "Homecoming:" at bounding box center [58, 157] width 63 height 14
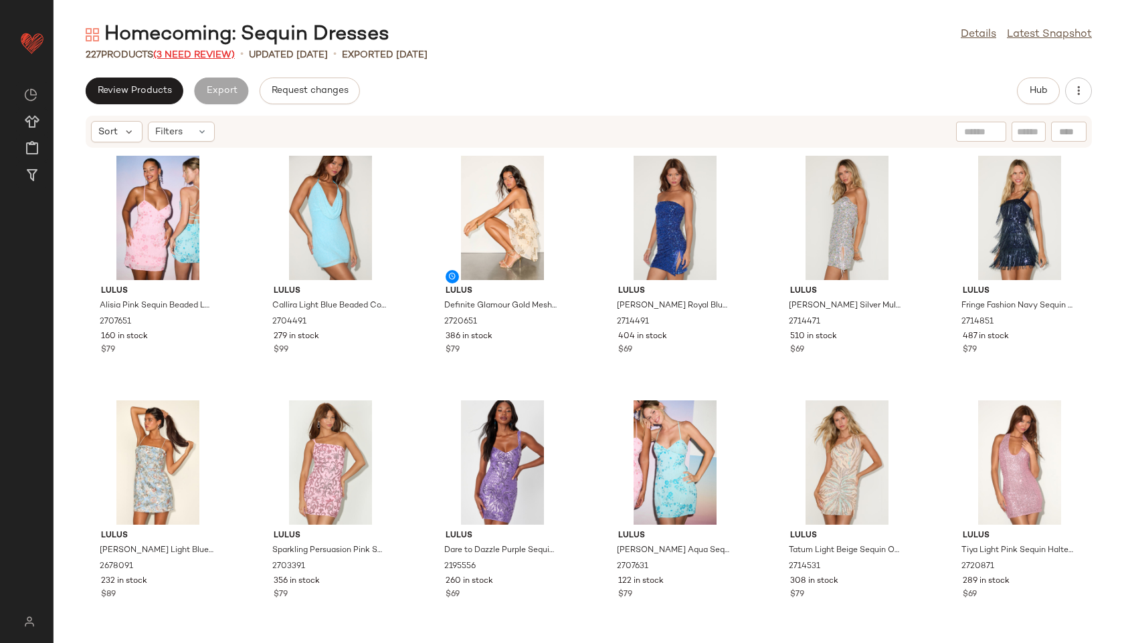
click at [218, 60] on span "(3 Need Review)" at bounding box center [194, 55] width 82 height 10
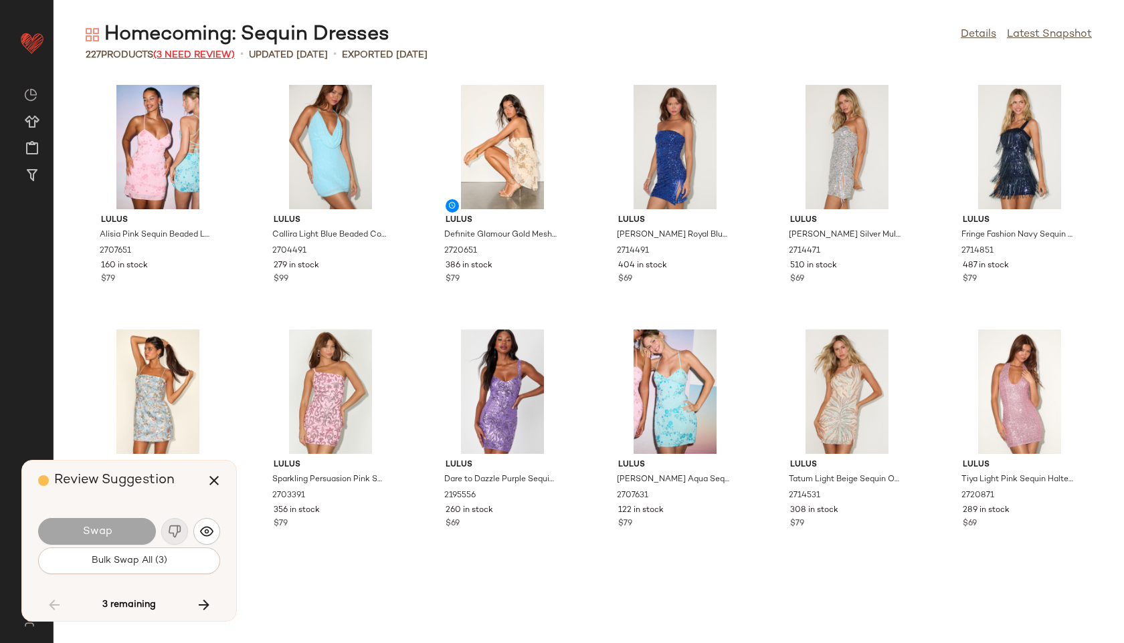
scroll to position [5140, 0]
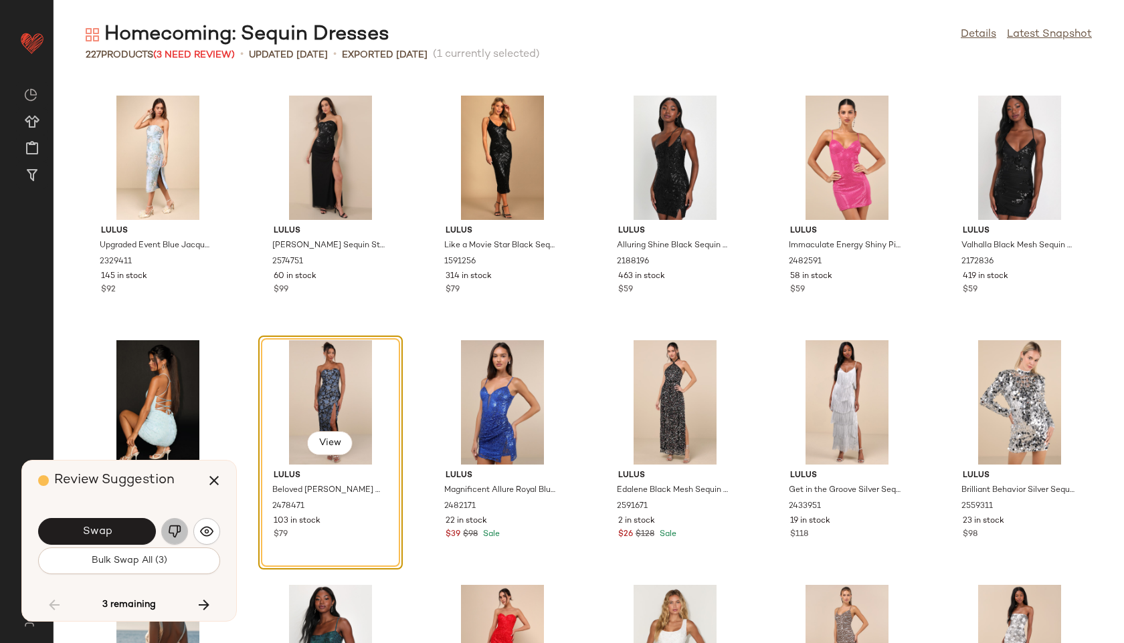
click at [178, 533] on img "button" at bounding box center [174, 531] width 13 height 13
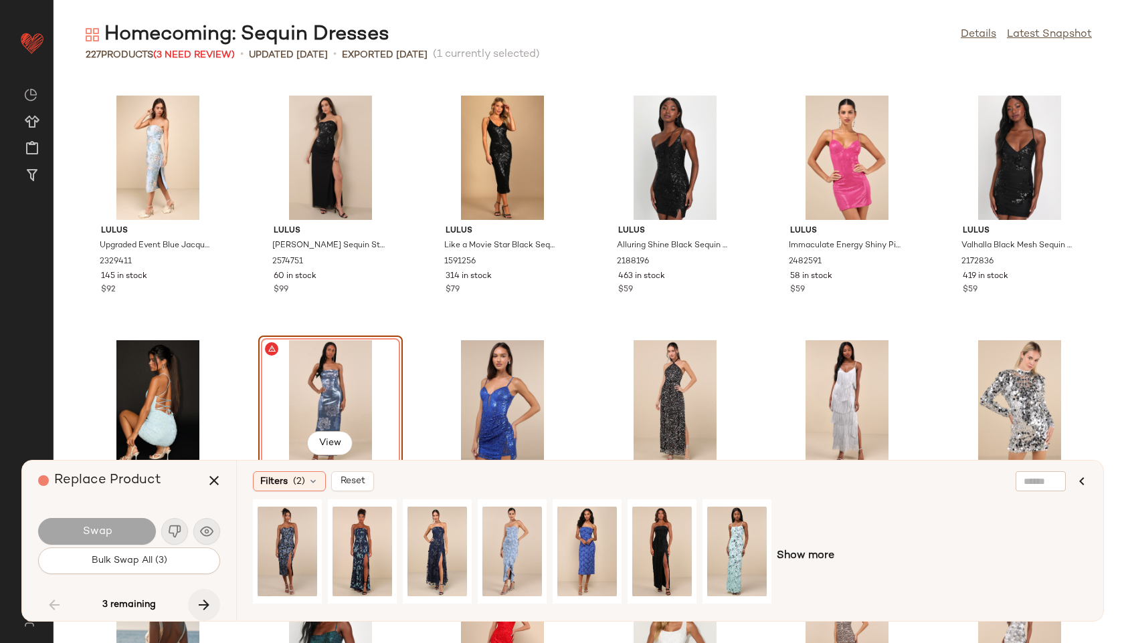
click at [199, 598] on icon "button" at bounding box center [204, 605] width 16 height 16
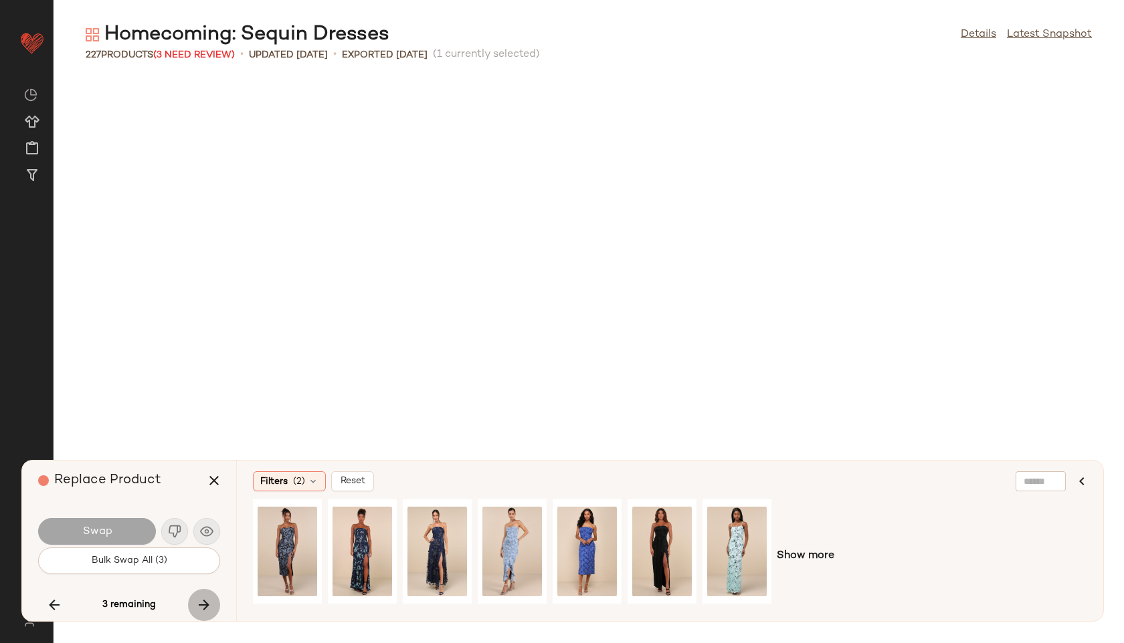
scroll to position [7343, 0]
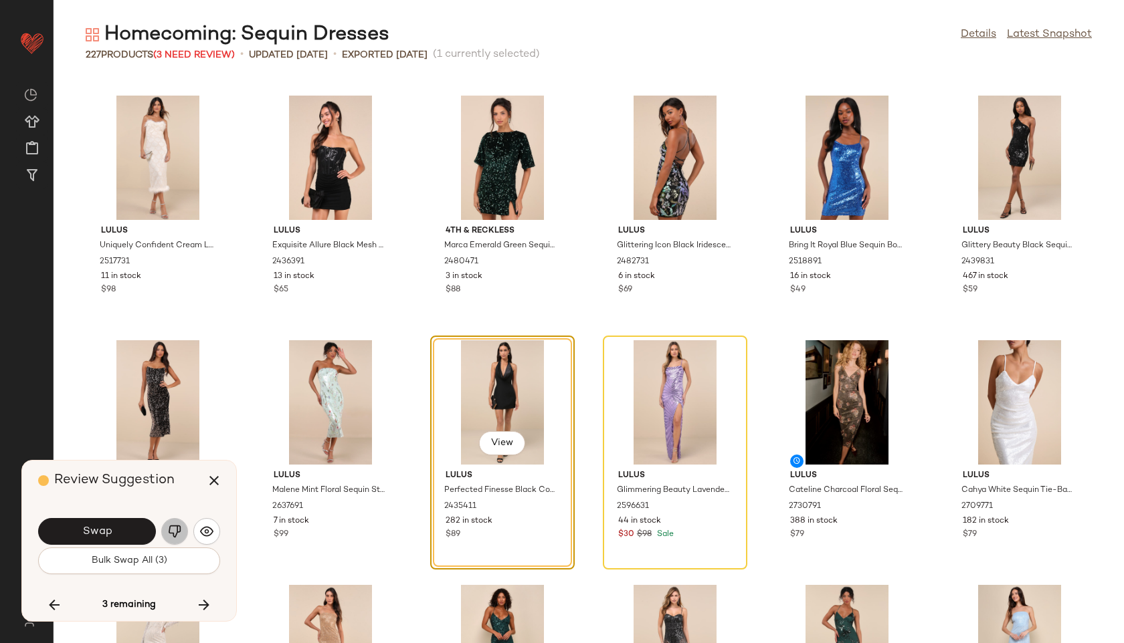
click at [180, 538] on button "button" at bounding box center [174, 531] width 27 height 27
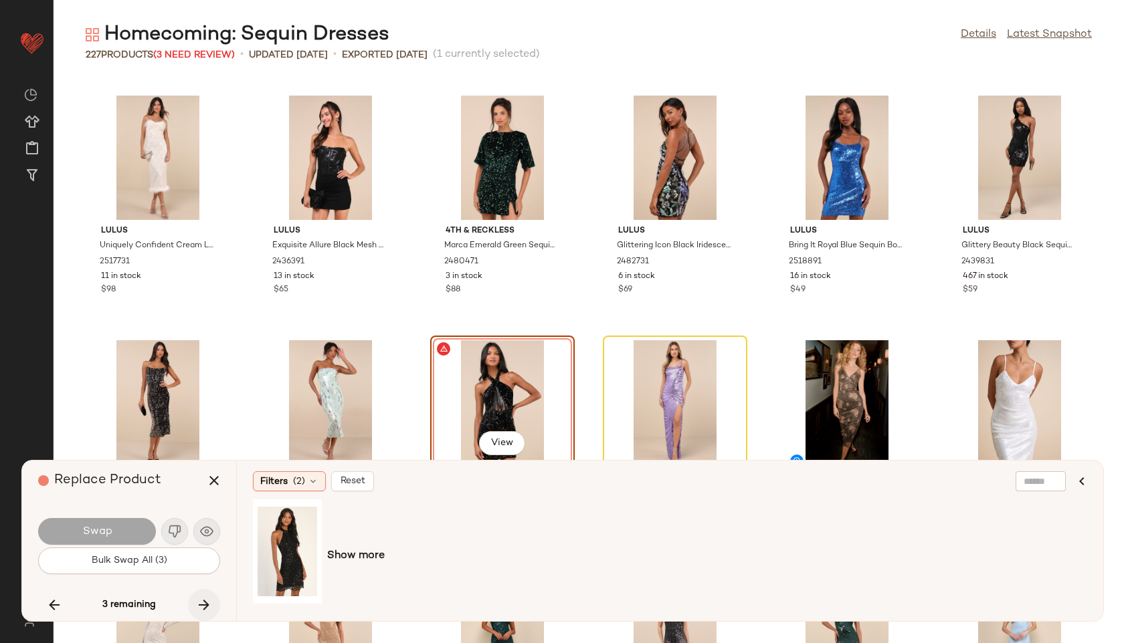
click at [203, 599] on icon "button" at bounding box center [204, 605] width 16 height 16
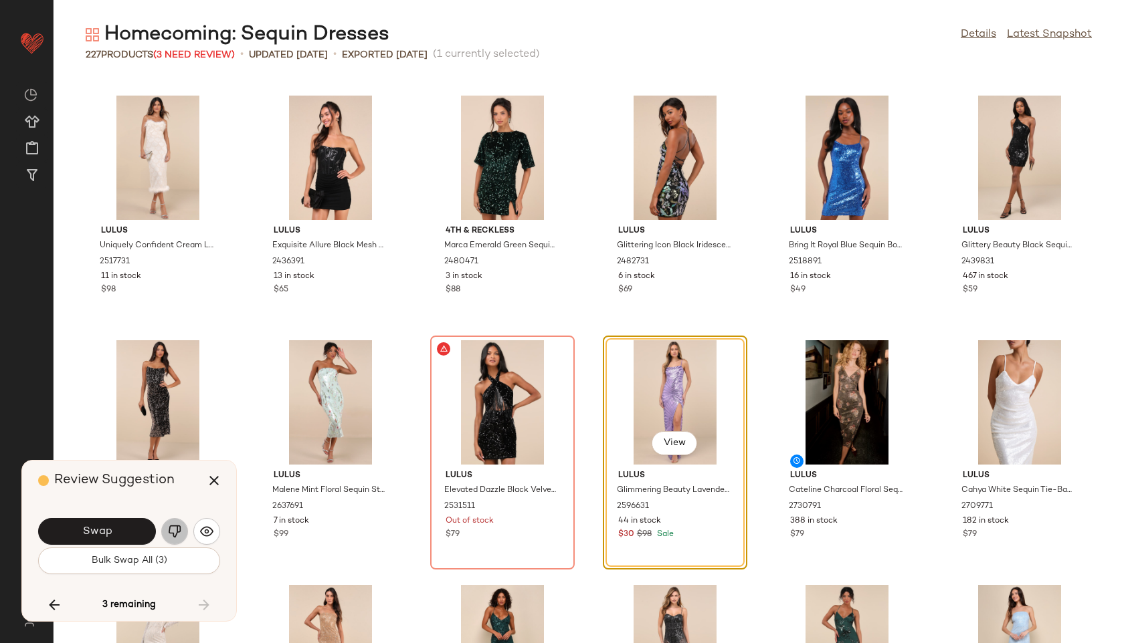
click at [180, 533] on img "button" at bounding box center [174, 531] width 13 height 13
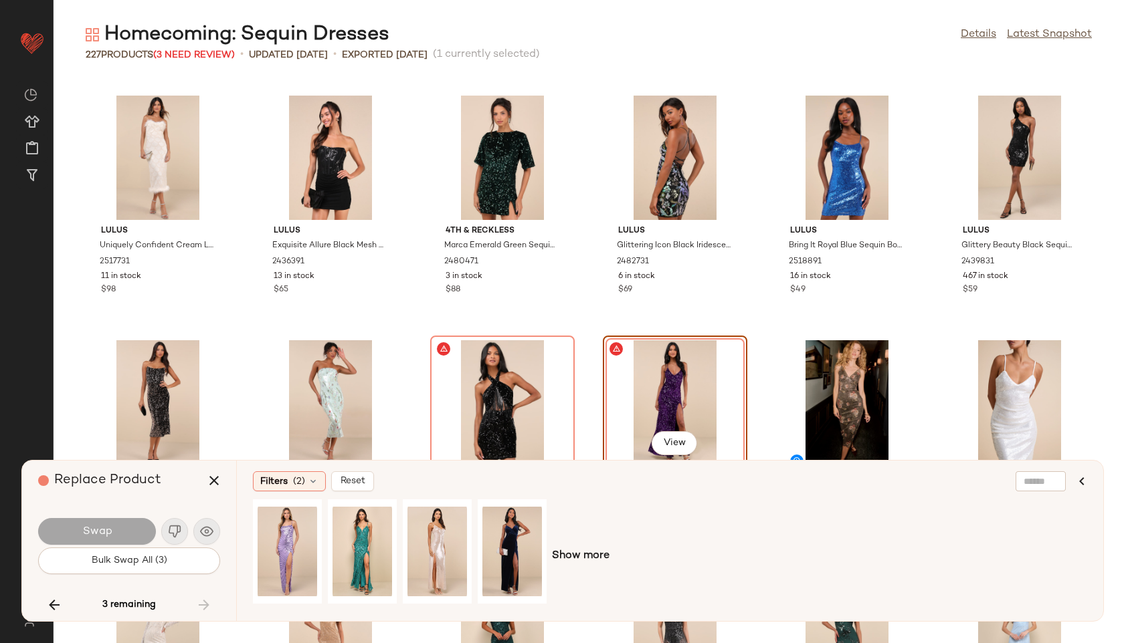
click at [203, 605] on div "3 remaining" at bounding box center [129, 605] width 182 height 32
click at [215, 475] on icon "button" at bounding box center [214, 481] width 16 height 16
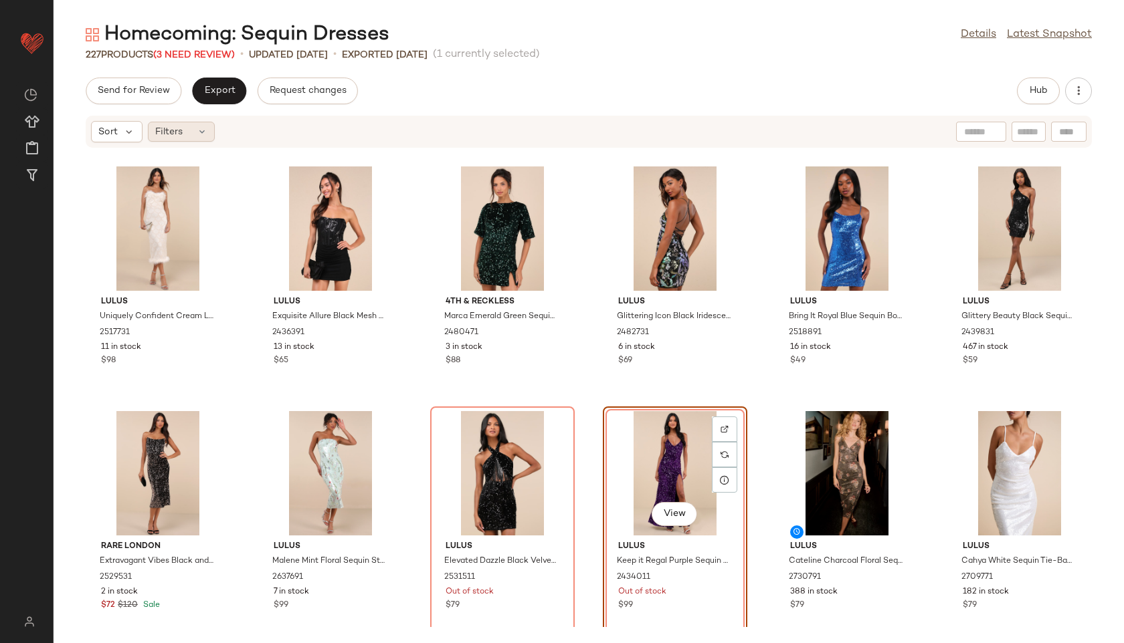
click at [195, 128] on div "Filters" at bounding box center [181, 132] width 67 height 20
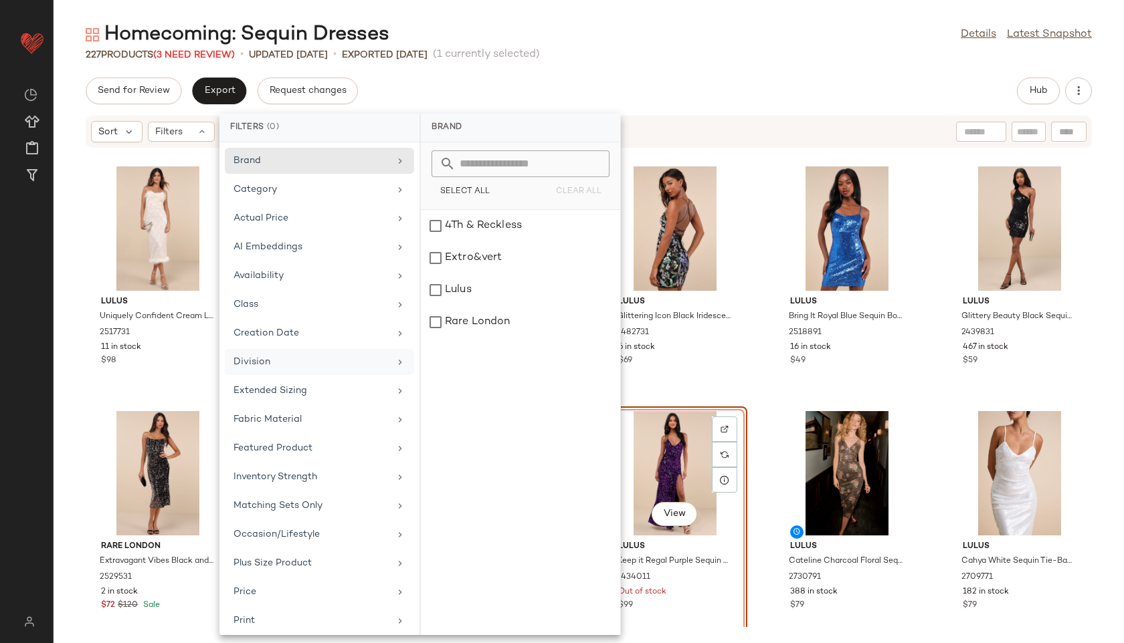
scroll to position [150, 0]
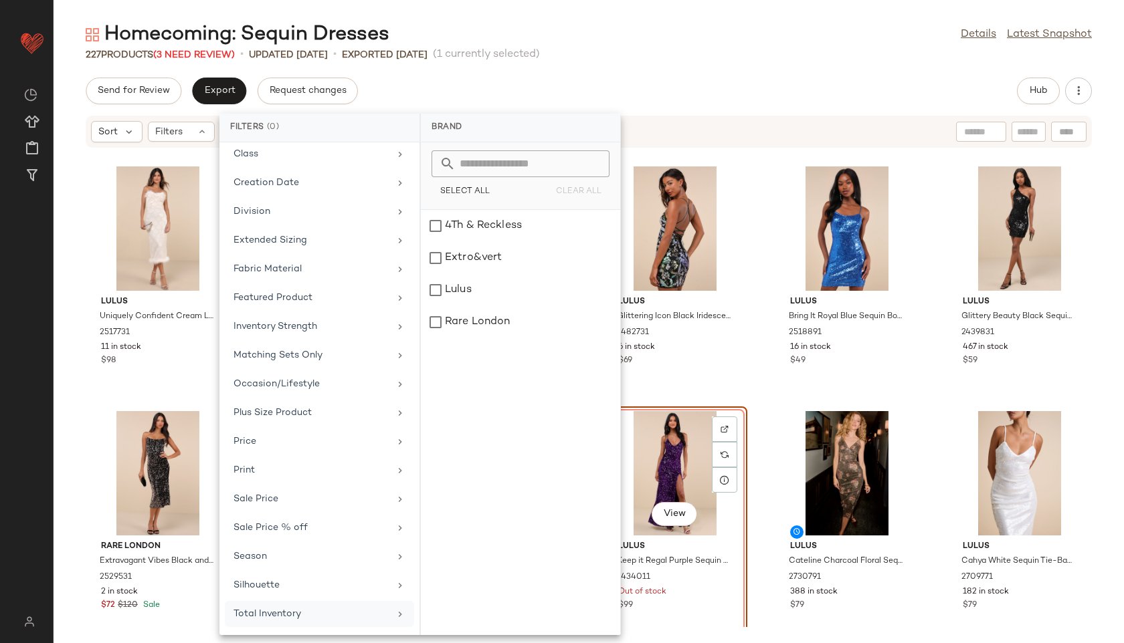
click at [280, 609] on div "Total Inventory" at bounding box center [311, 614] width 156 height 14
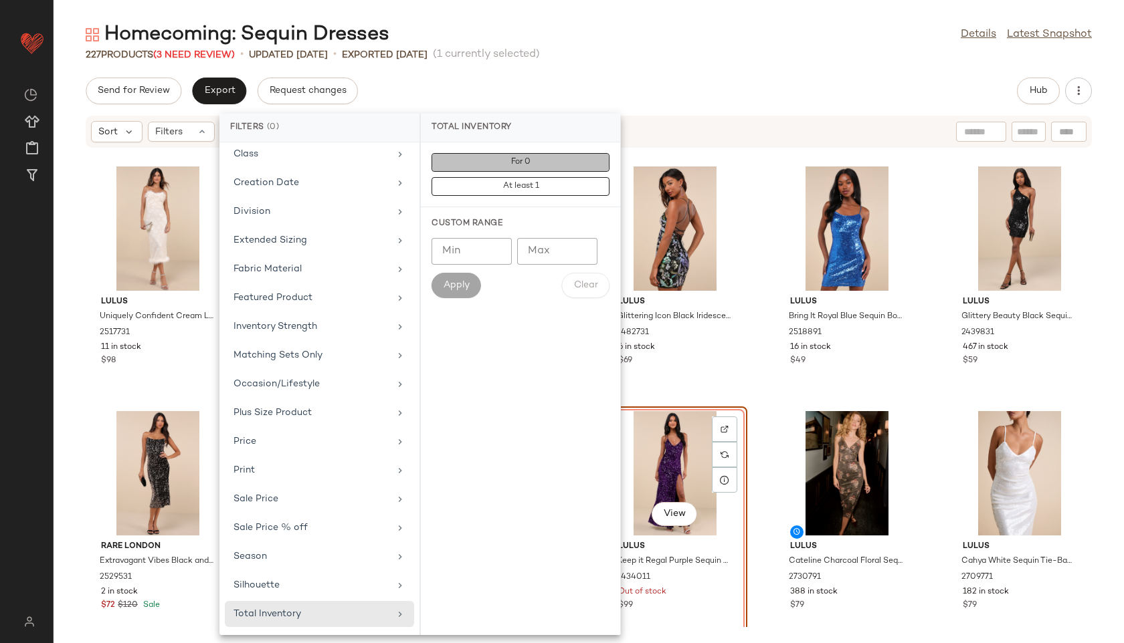
click at [504, 177] on button "For 0" at bounding box center [520, 186] width 178 height 19
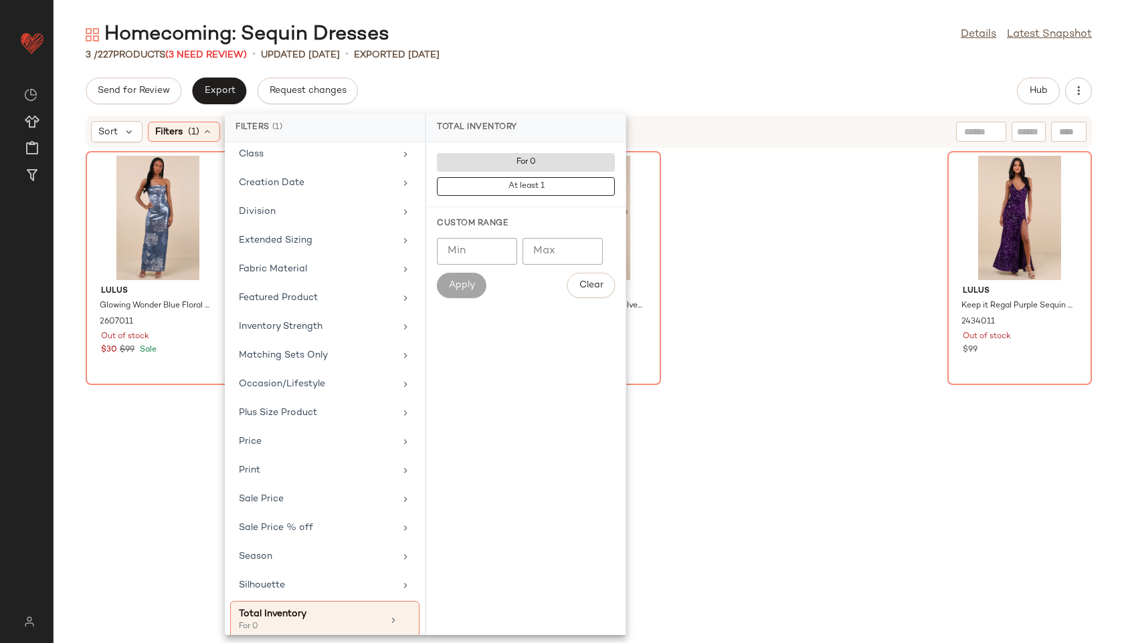
click at [576, 78] on div "Send for Review Export Request changes Hub" at bounding box center [589, 91] width 1006 height 27
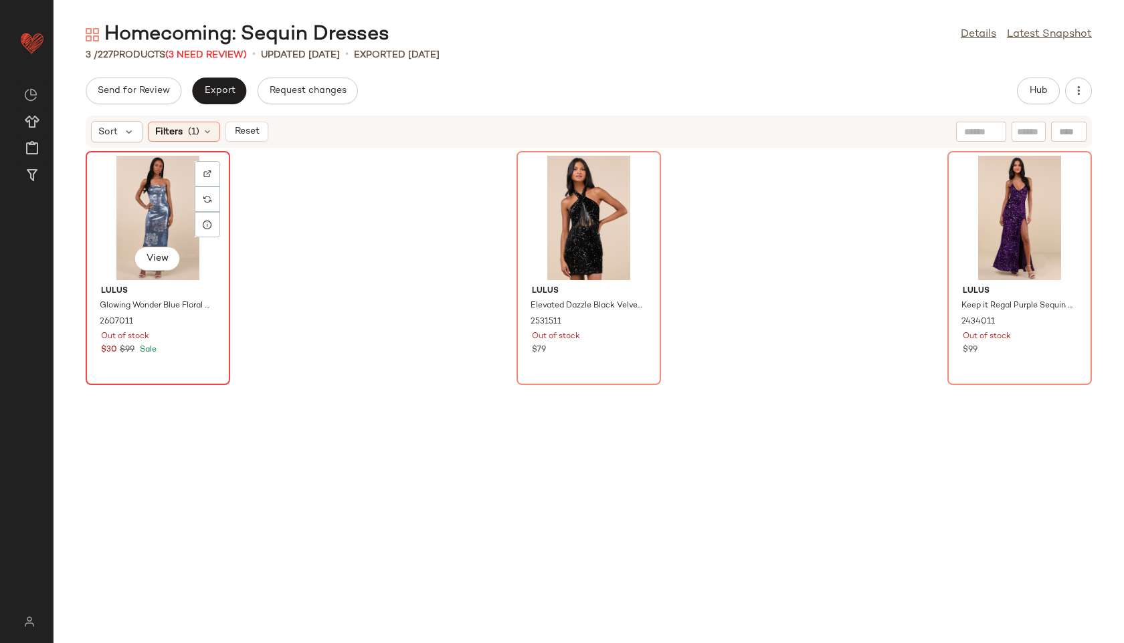
click at [150, 209] on div "View" at bounding box center [157, 218] width 135 height 124
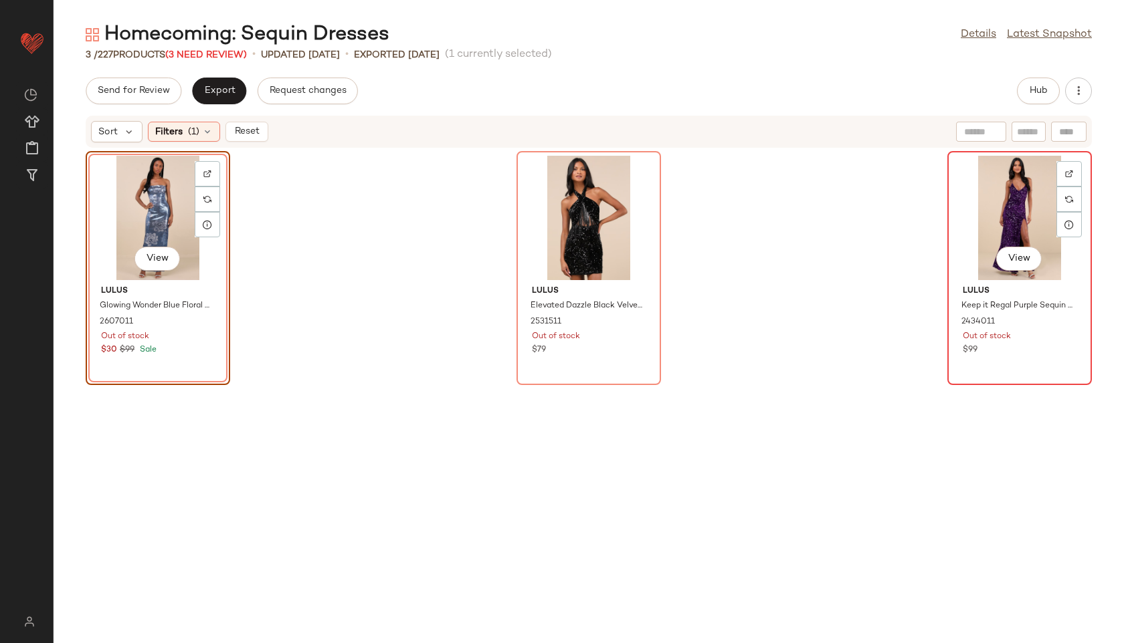
click at [982, 228] on div "View" at bounding box center [1019, 218] width 135 height 124
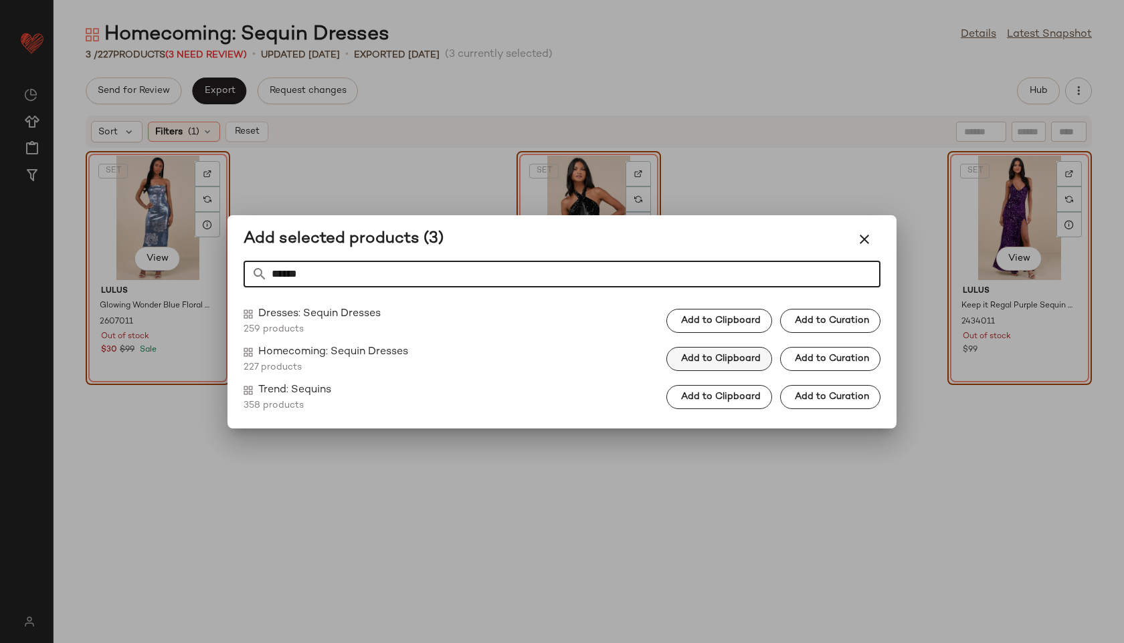
type input "******"
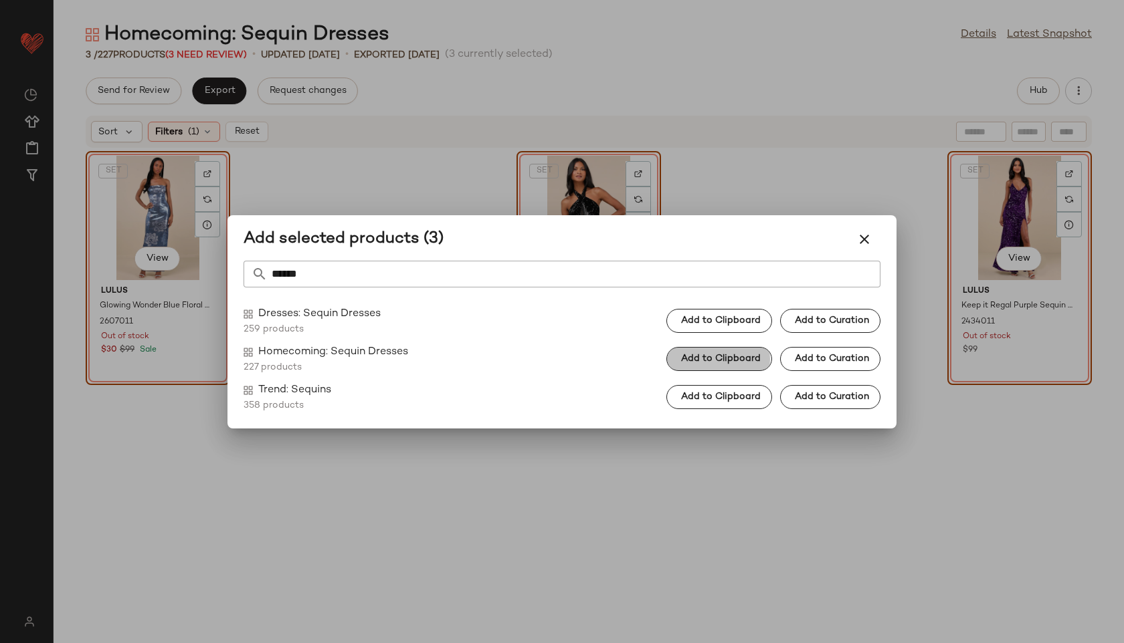
click at [729, 364] on button "Add to Clipboard" at bounding box center [719, 359] width 106 height 24
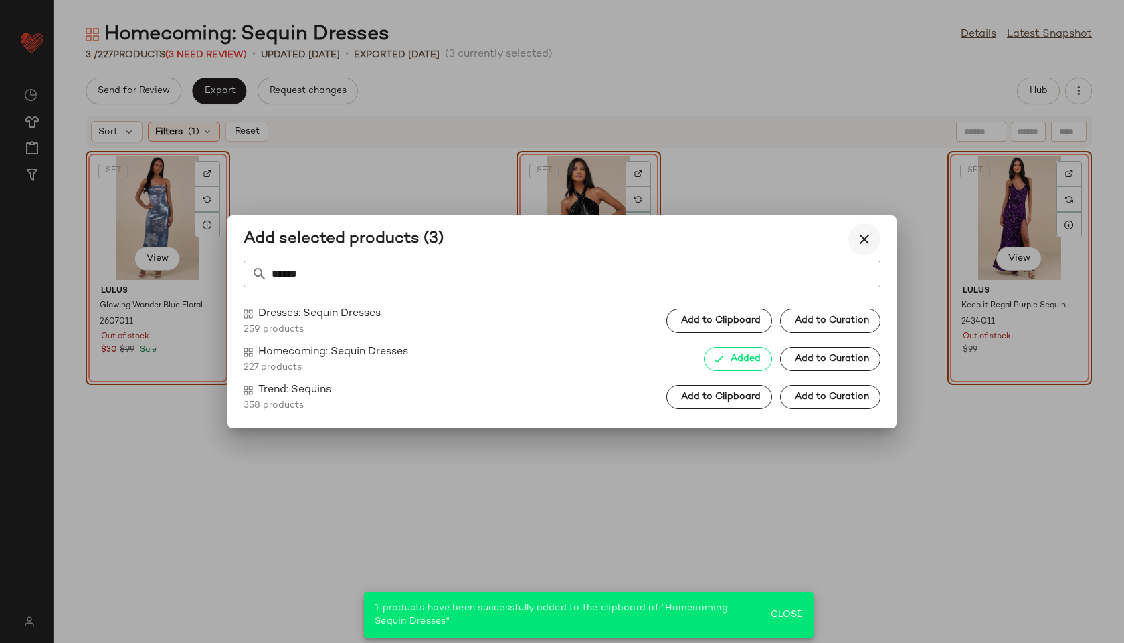
click at [864, 237] on icon "button" at bounding box center [864, 239] width 16 height 16
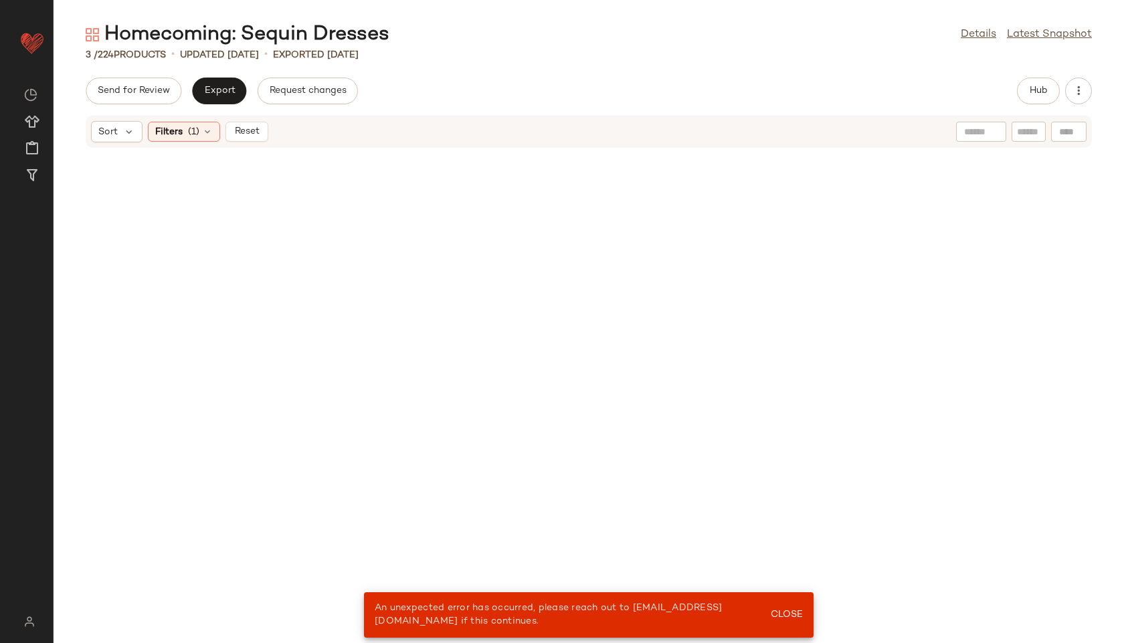
click at [782, 603] on div "An unexpected error has occurred, please reach out to [EMAIL_ADDRESS][DOMAIN_NA…" at bounding box center [588, 615] width 449 height 45
click at [784, 617] on span "Close" at bounding box center [786, 615] width 33 height 11
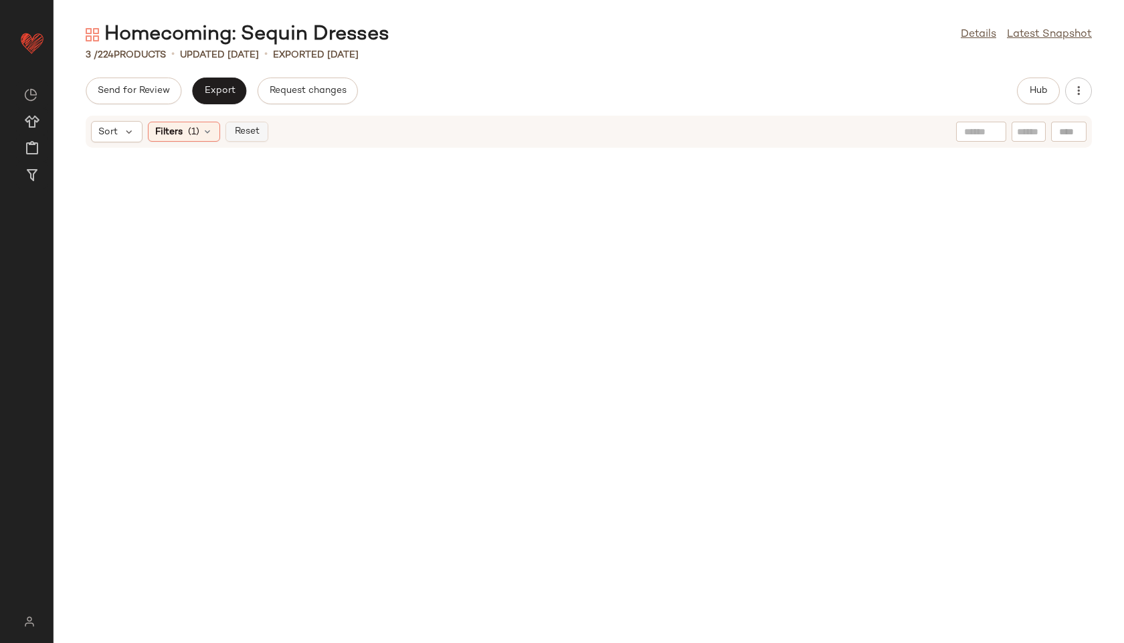
click at [240, 129] on span "Reset" at bounding box center [245, 131] width 25 height 11
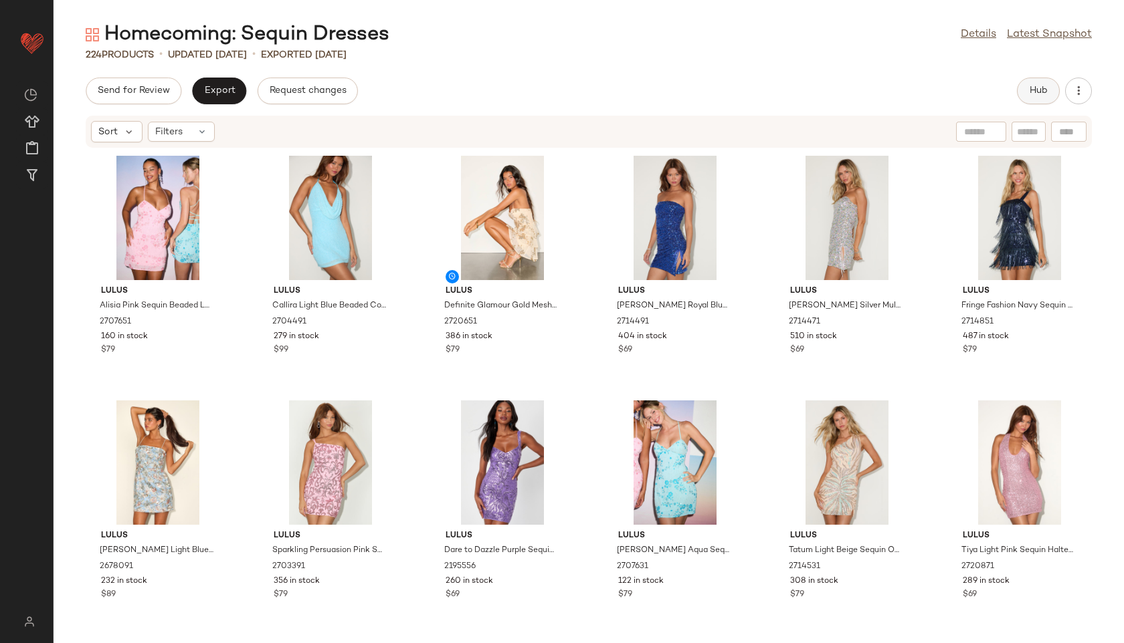
click at [1034, 83] on button "Hub" at bounding box center [1038, 91] width 43 height 27
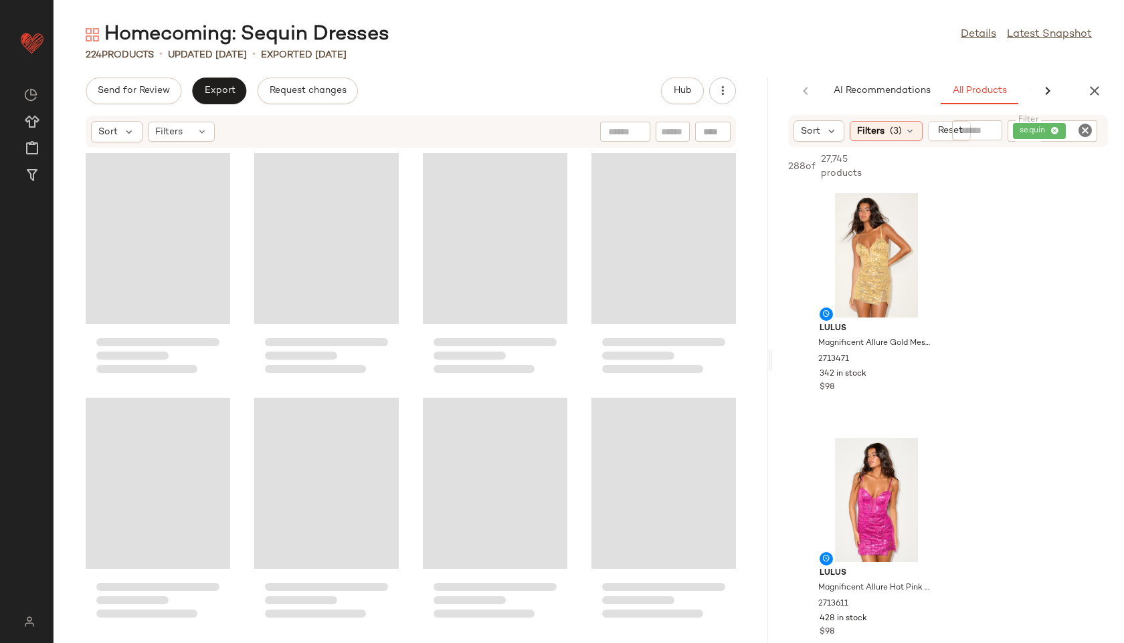
drag, startPoint x: 587, startPoint y: 358, endPoint x: 881, endPoint y: 341, distance: 294.1
click at [881, 341] on div "Homecoming: Sequin Dresses Details Latest Snapshot 224 Products • updated [DATE…" at bounding box center [589, 332] width 1070 height 622
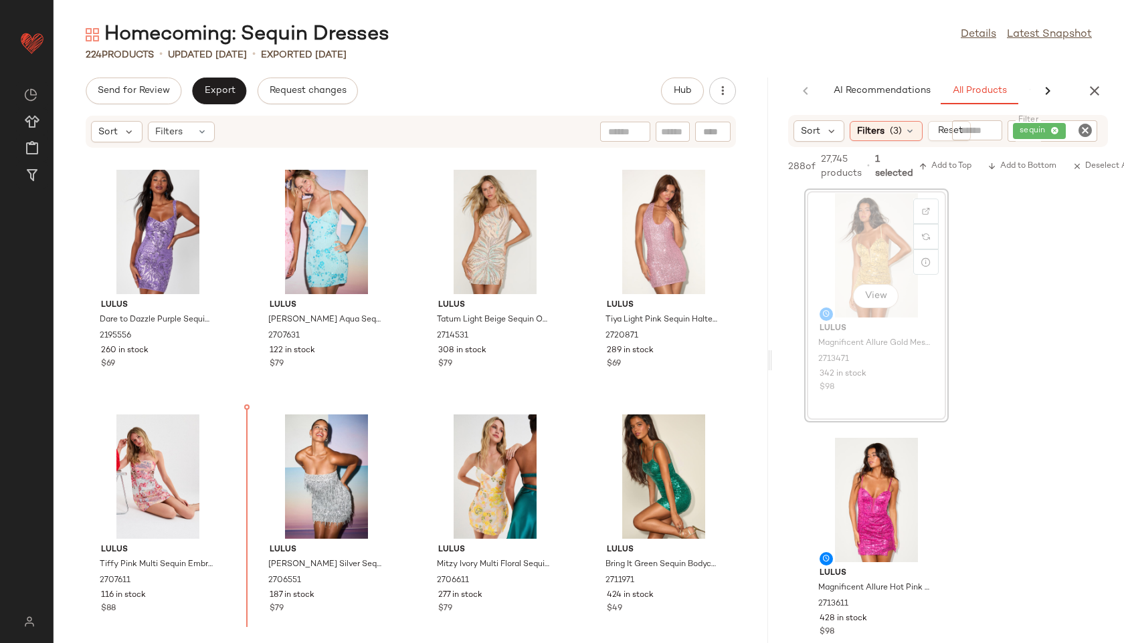
scroll to position [506, 0]
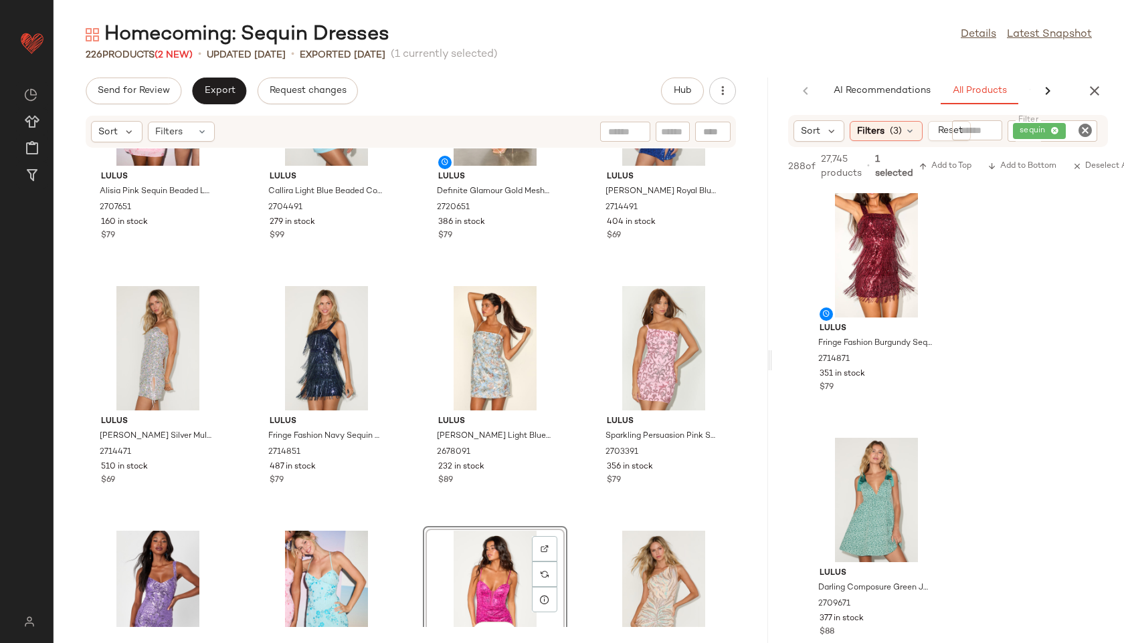
scroll to position [118, 0]
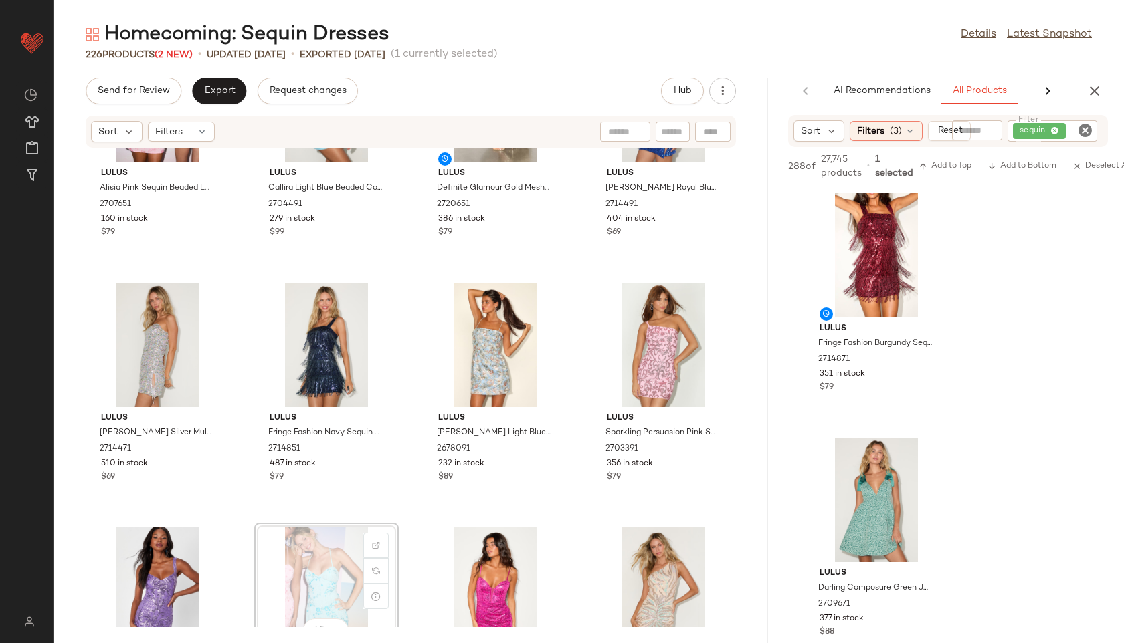
scroll to position [119, 0]
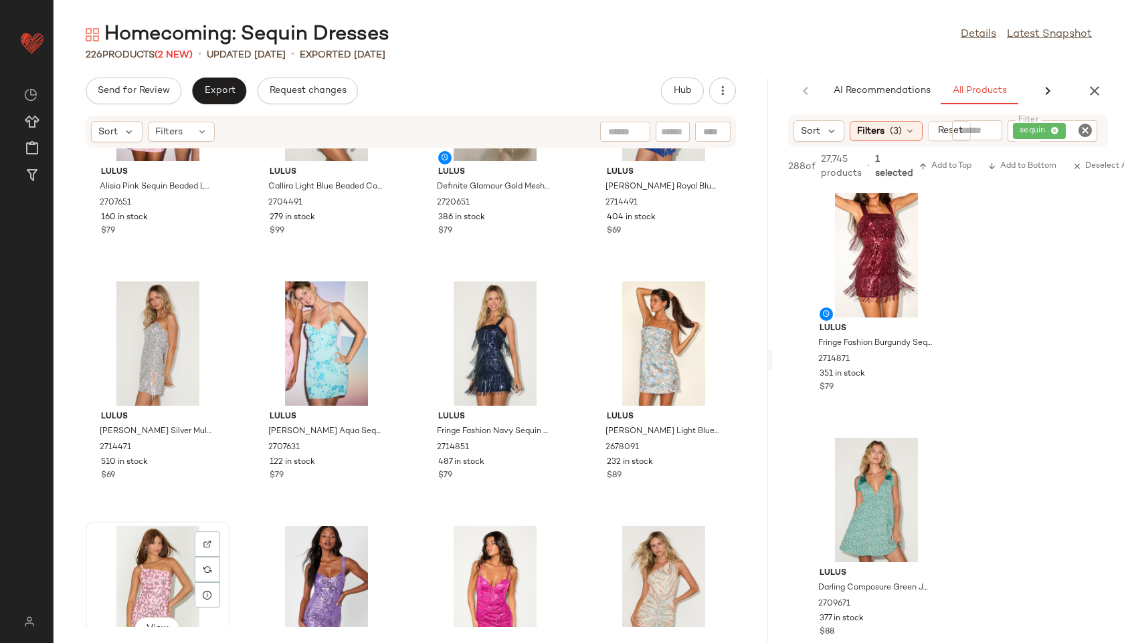
scroll to position [121, 0]
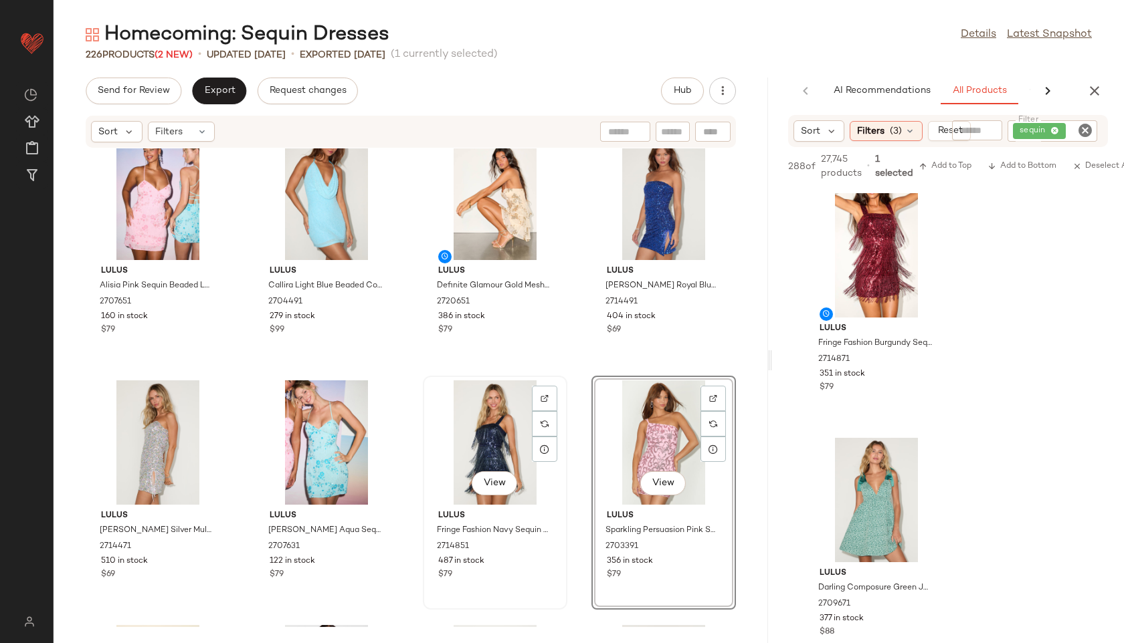
scroll to position [21, 0]
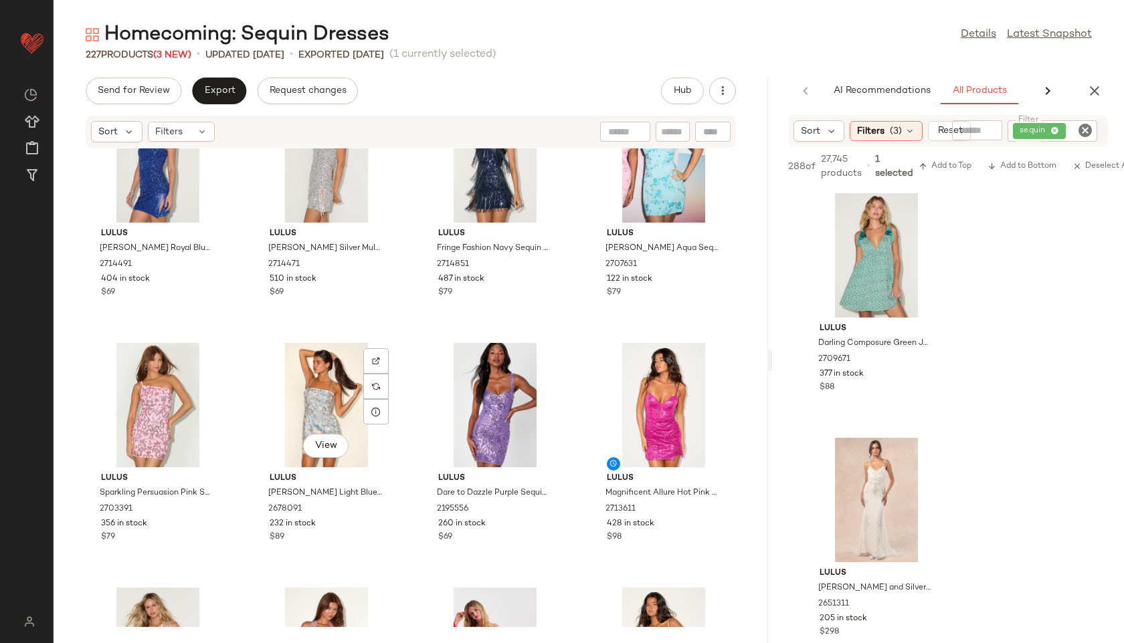
scroll to position [312, 0]
drag, startPoint x: 857, startPoint y: 244, endPoint x: 449, endPoint y: 3, distance: 474.0
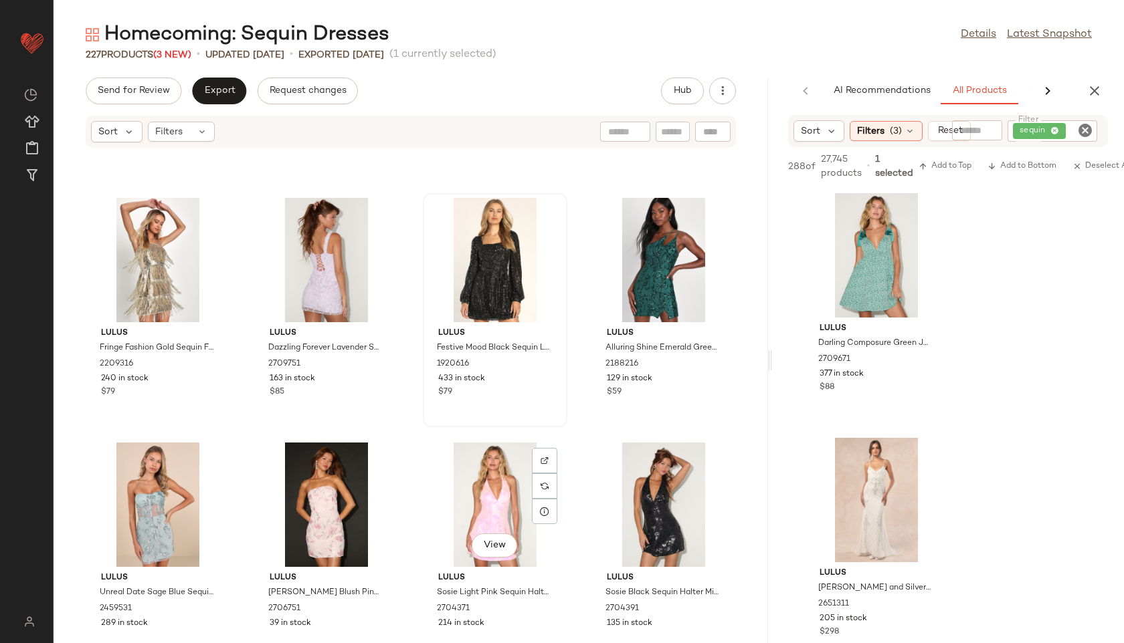
scroll to position [2399, 0]
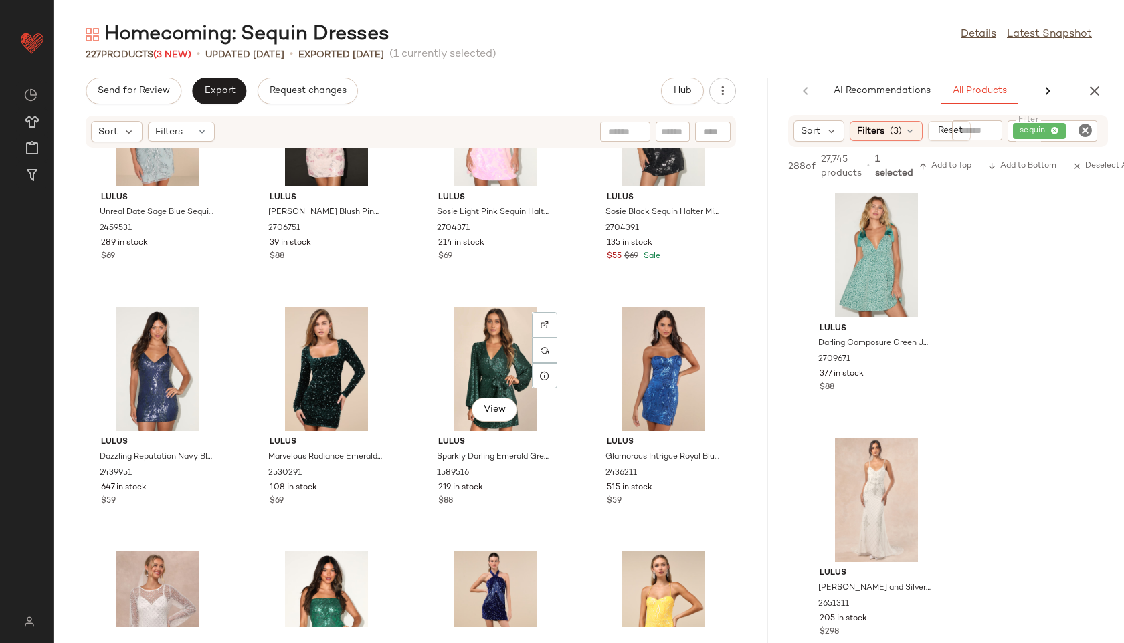
scroll to position [2802, 0]
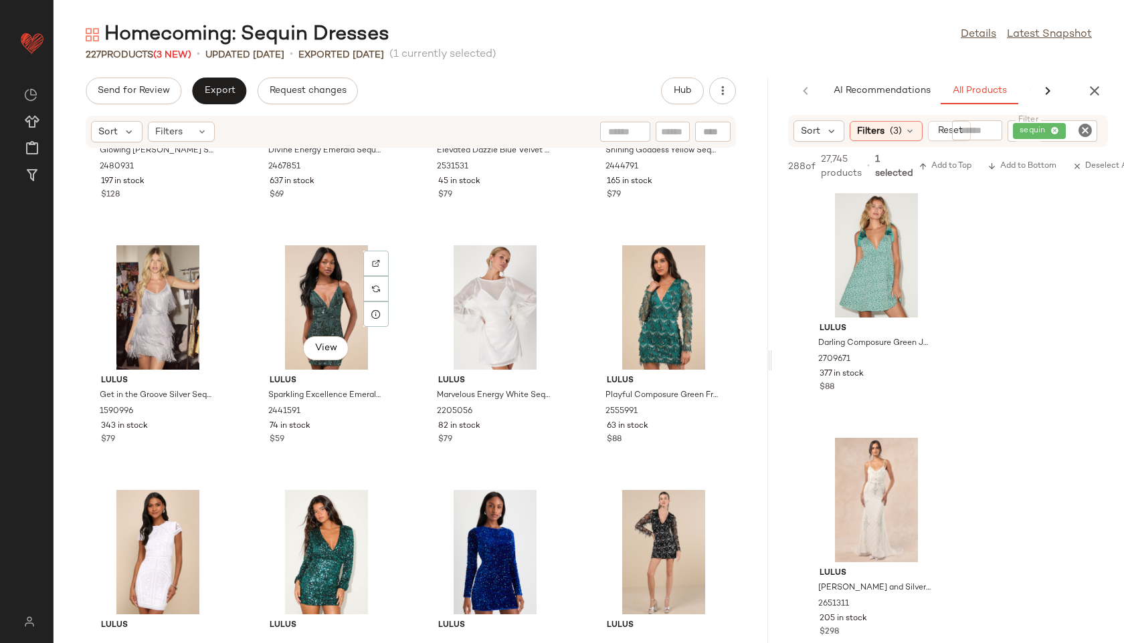
scroll to position [3213, 0]
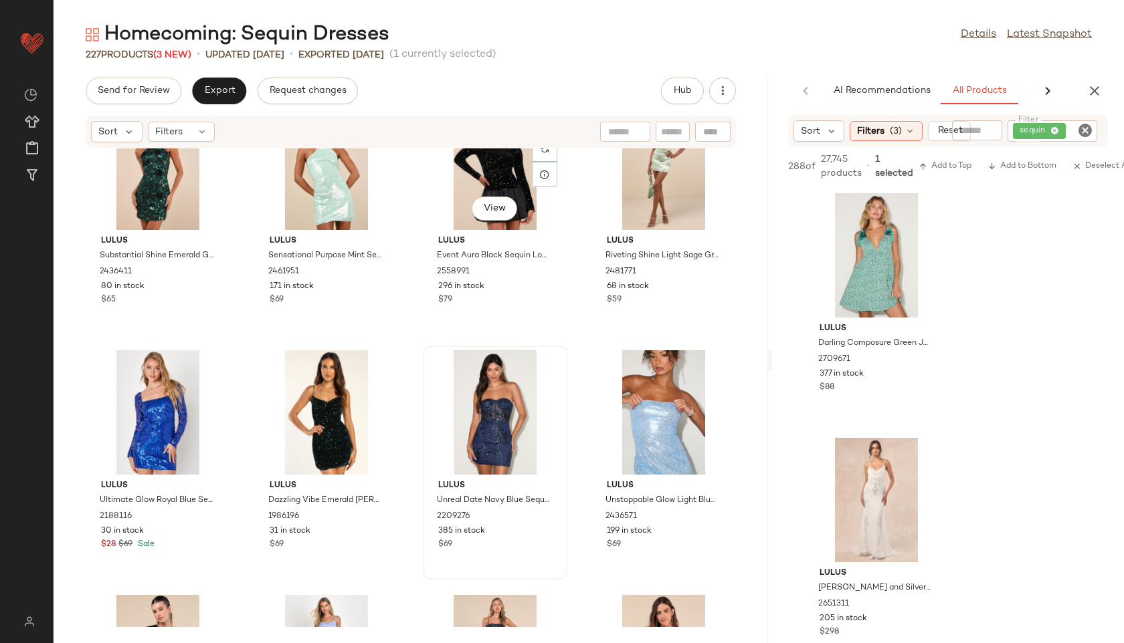
scroll to position [3995, 0]
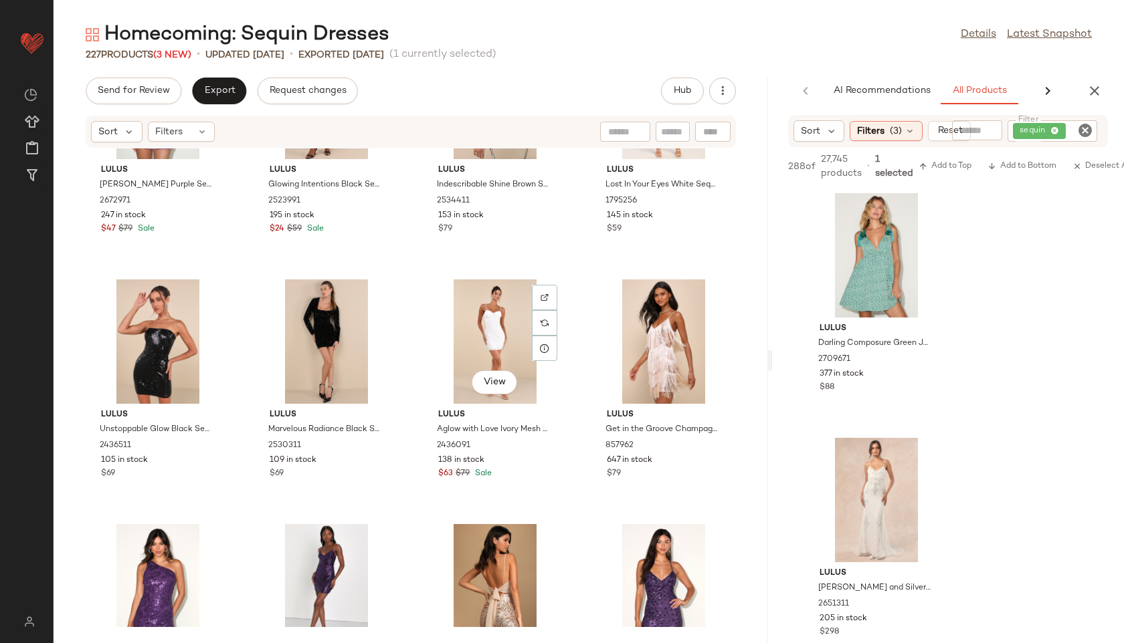
scroll to position [5280, 0]
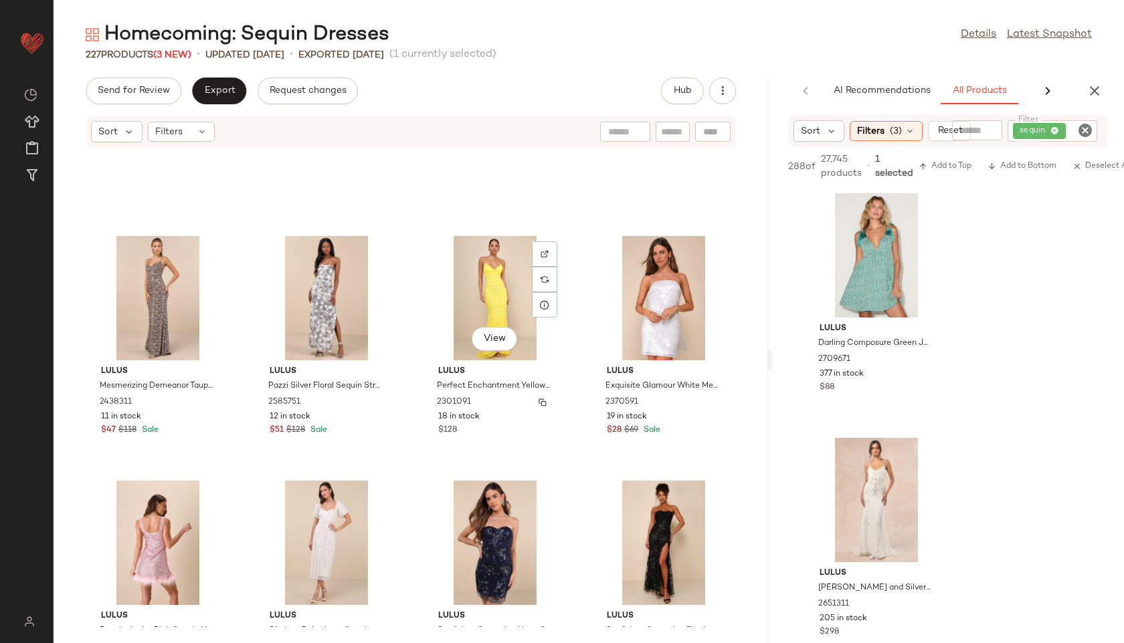
scroll to position [8744, 0]
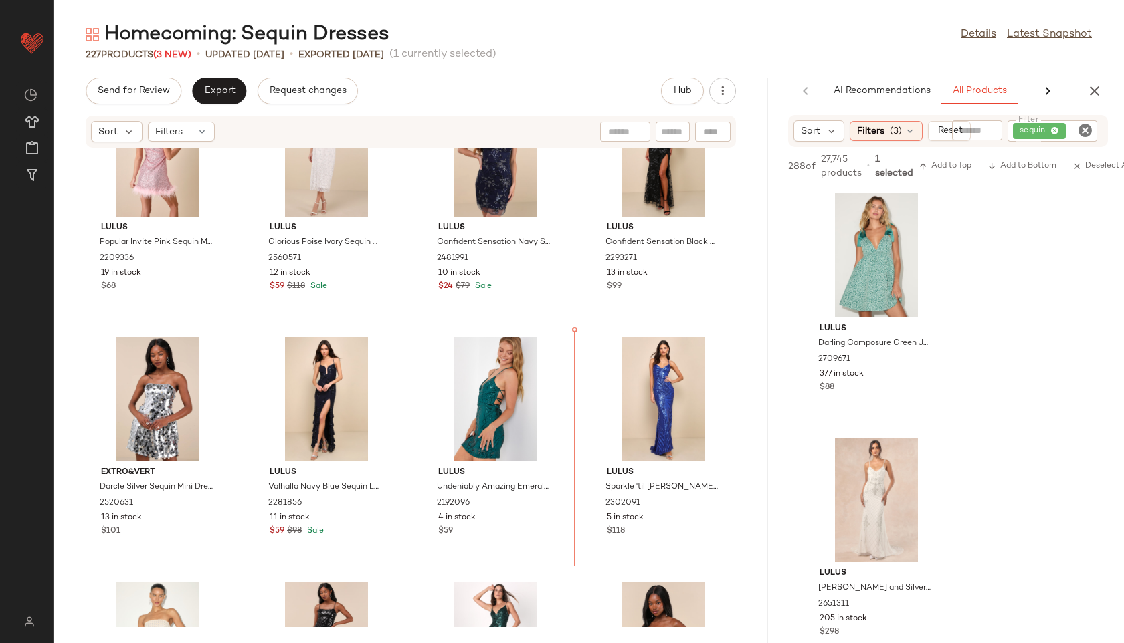
scroll to position [9165, 0]
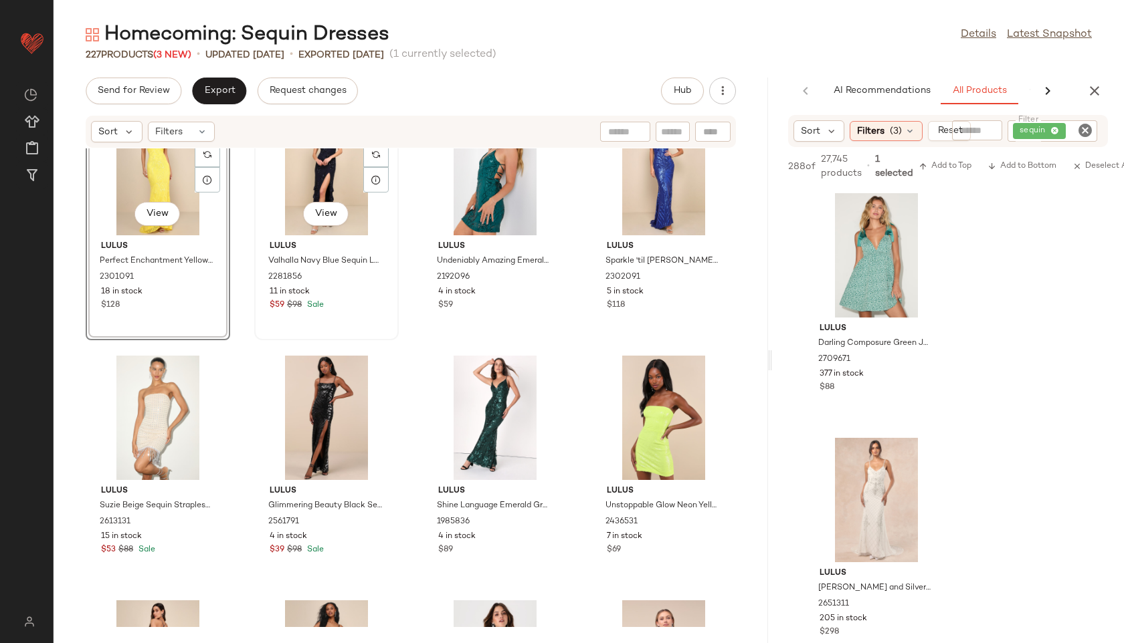
scroll to position [9358, 0]
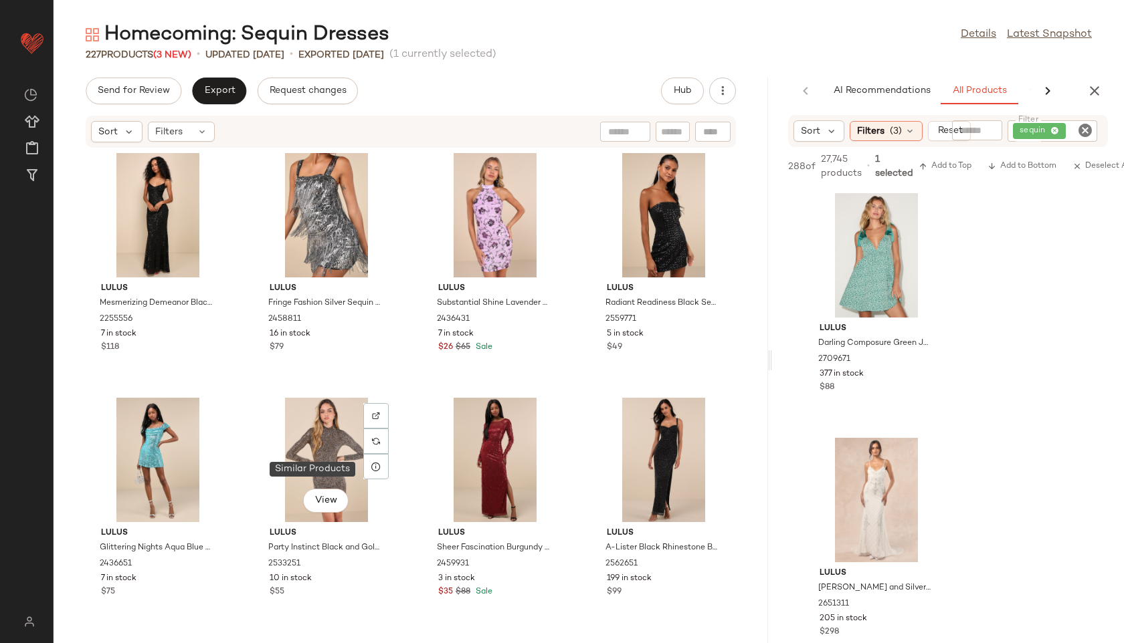
scroll to position [9959, 0]
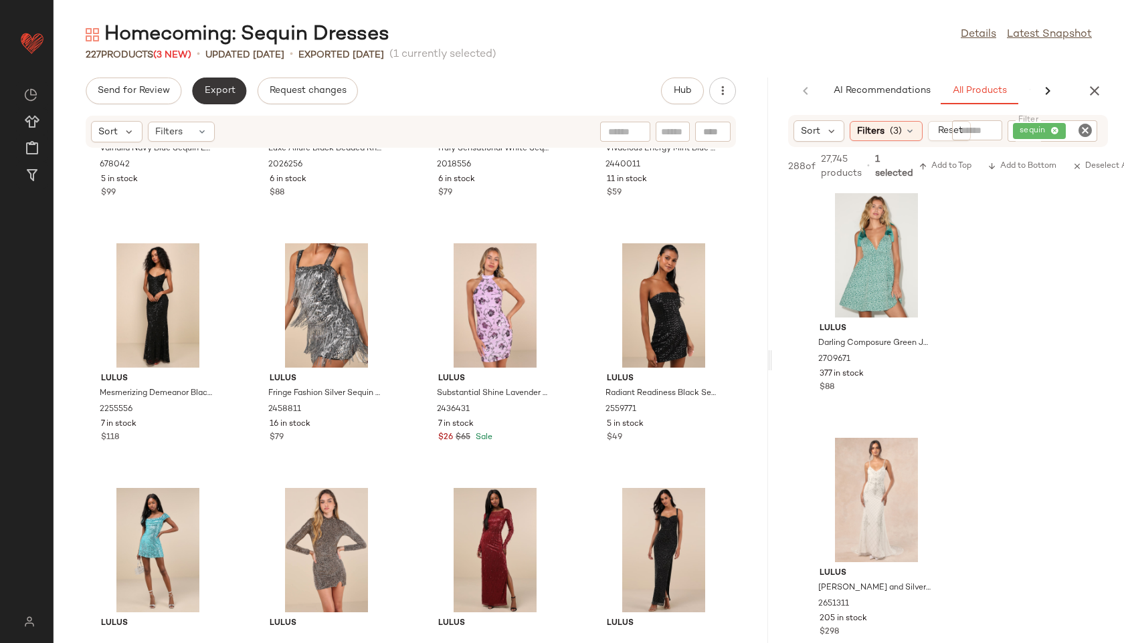
click at [223, 80] on button "Export" at bounding box center [219, 91] width 54 height 27
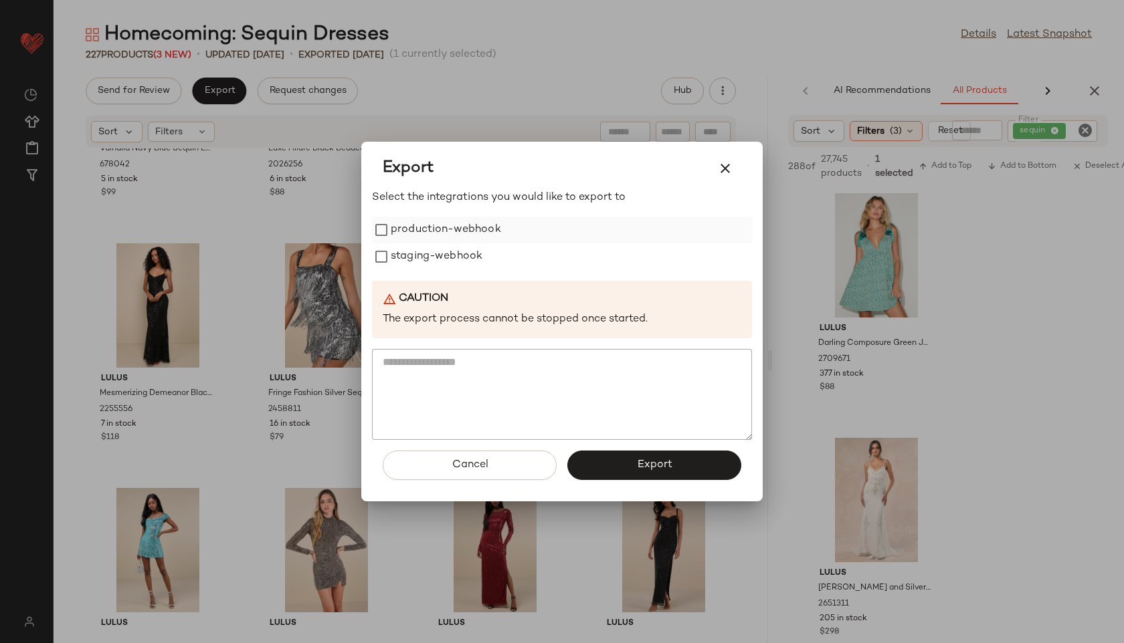
click at [413, 222] on label "production-webhook" at bounding box center [446, 230] width 110 height 27
click at [423, 256] on label "staging-webhook" at bounding box center [437, 256] width 92 height 27
click at [613, 476] on button "Export" at bounding box center [654, 465] width 174 height 29
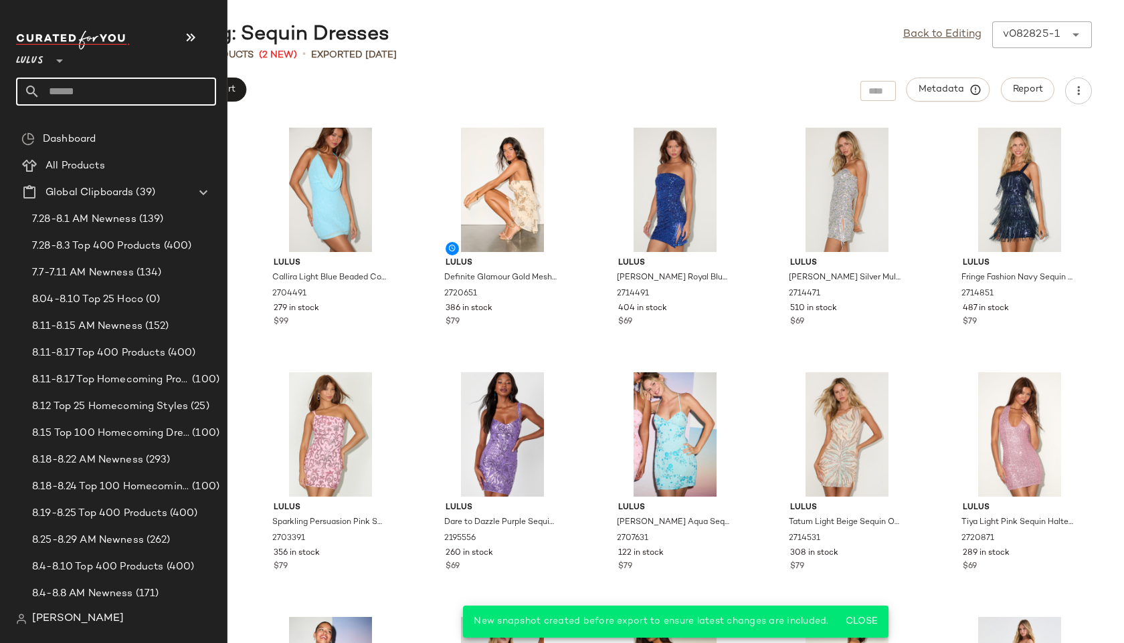
click at [84, 96] on input "text" at bounding box center [128, 92] width 176 height 28
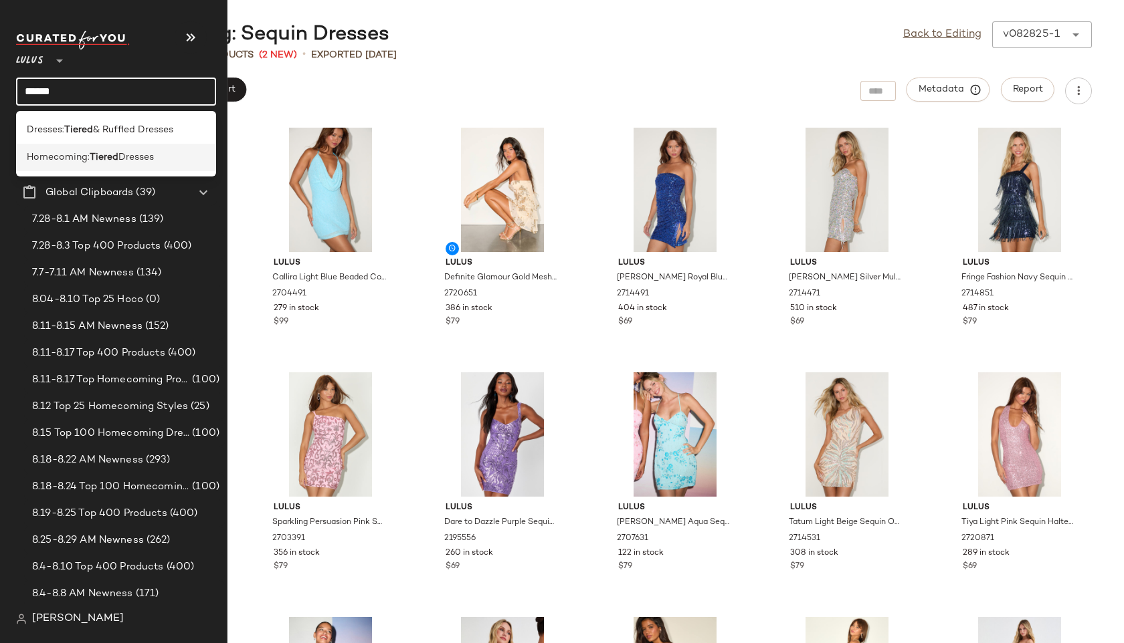
type input "******"
click at [56, 161] on span "Homecoming:" at bounding box center [58, 157] width 63 height 14
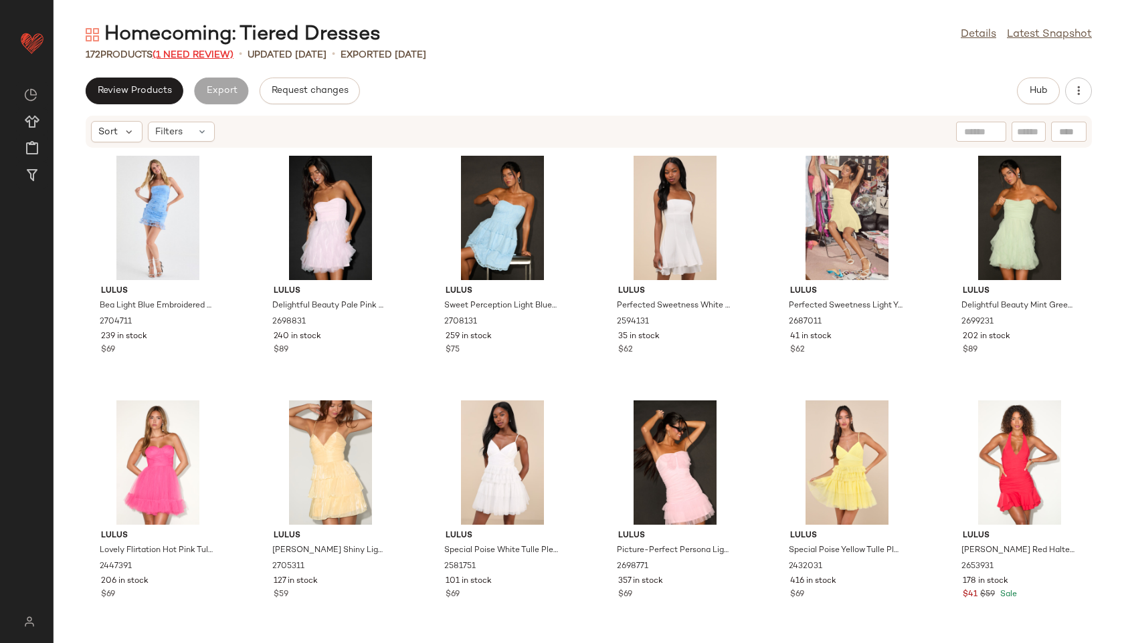
click at [189, 56] on span "(1 Need Review)" at bounding box center [192, 55] width 81 height 10
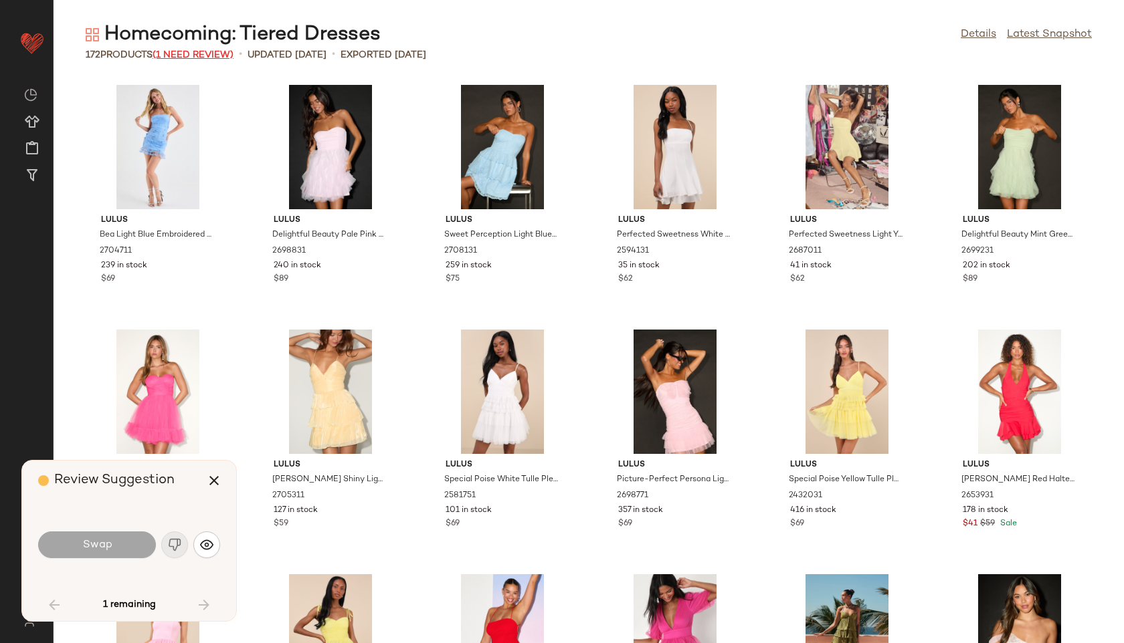
scroll to position [2448, 0]
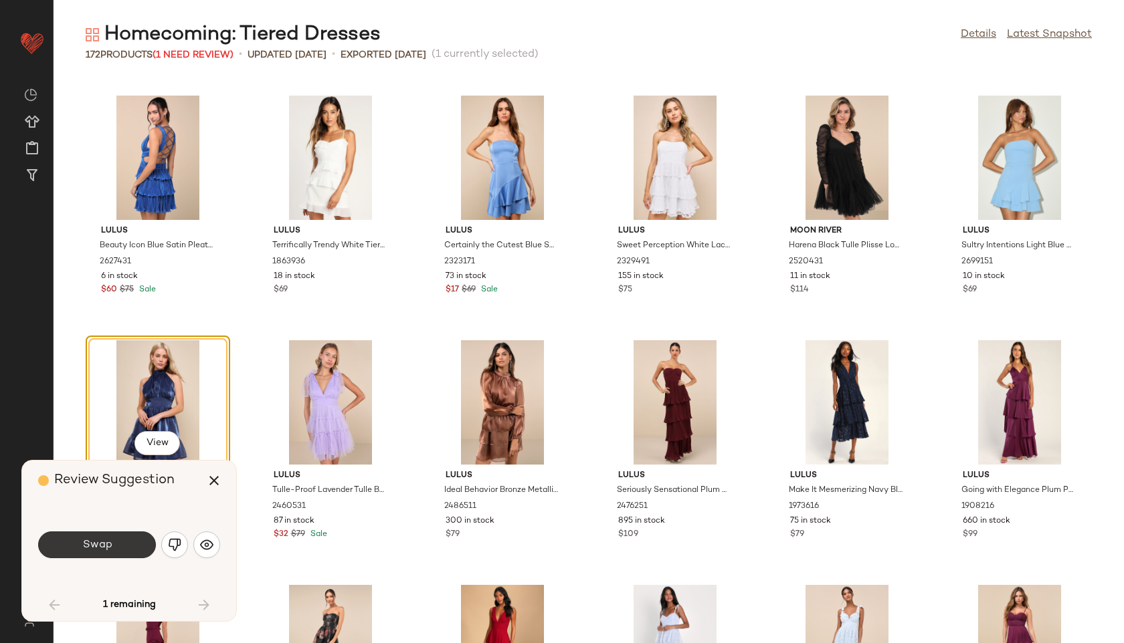
click at [144, 546] on button "Swap" at bounding box center [97, 545] width 118 height 27
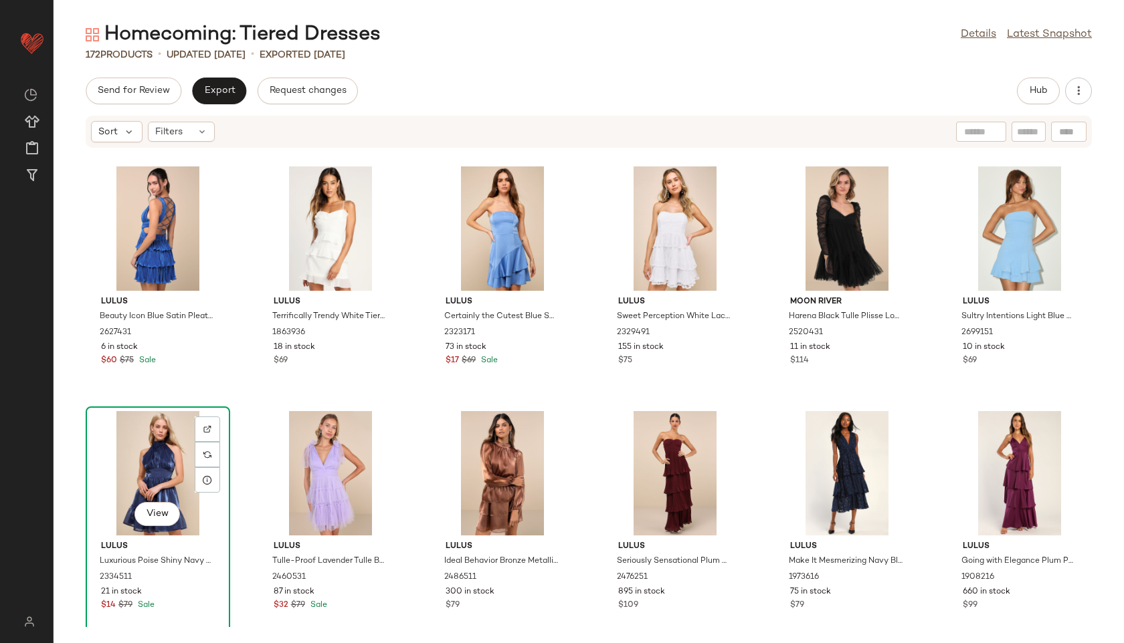
click at [161, 497] on div "View" at bounding box center [157, 473] width 135 height 124
click at [163, 514] on span "View" at bounding box center [157, 514] width 23 height 11
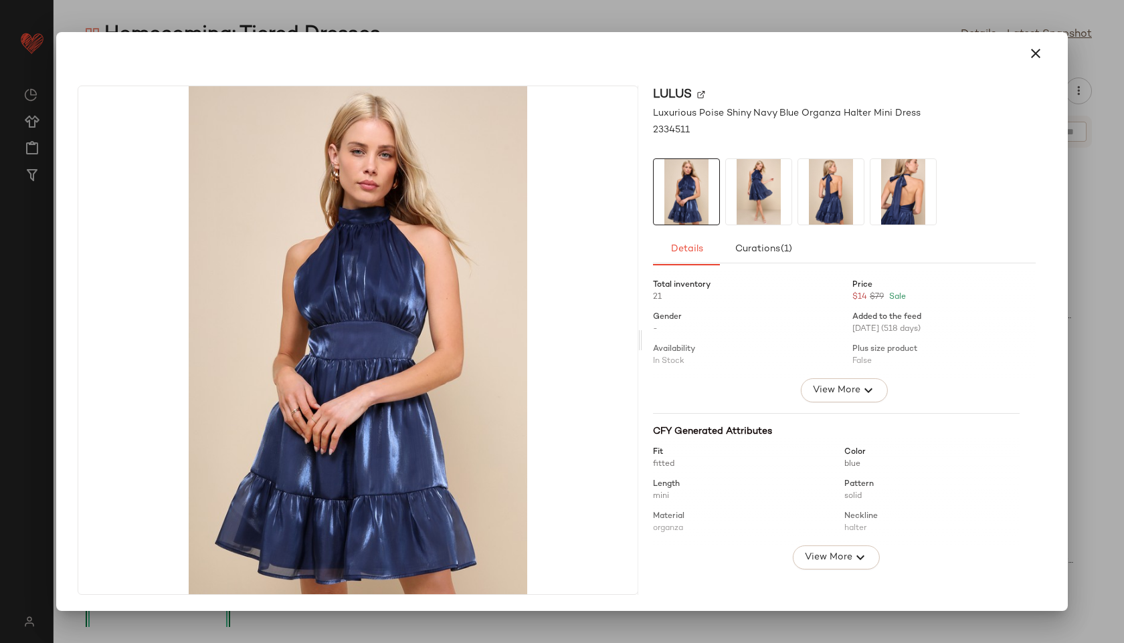
click at [749, 211] on img at bounding box center [759, 192] width 66 height 66
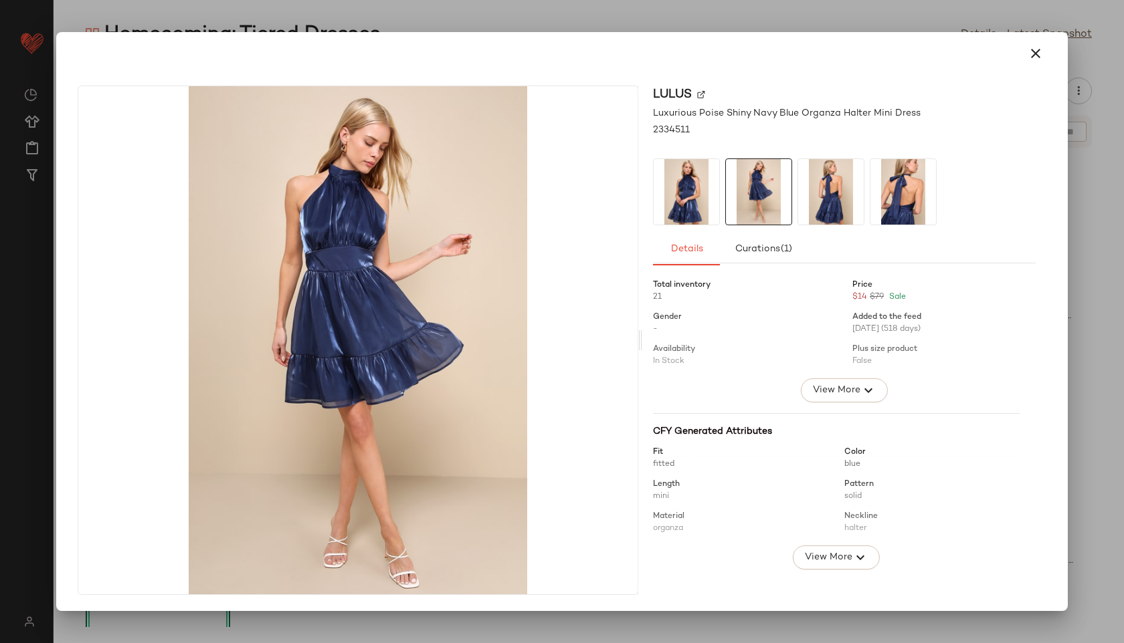
click at [813, 188] on img at bounding box center [831, 192] width 66 height 66
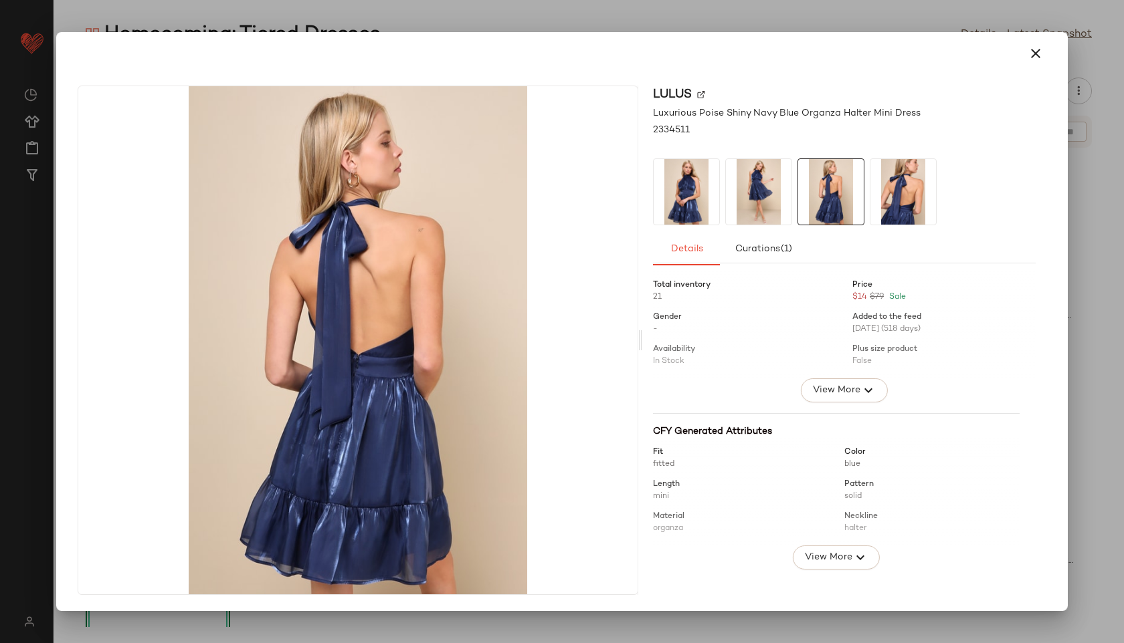
click at [934, 213] on img at bounding box center [903, 192] width 66 height 66
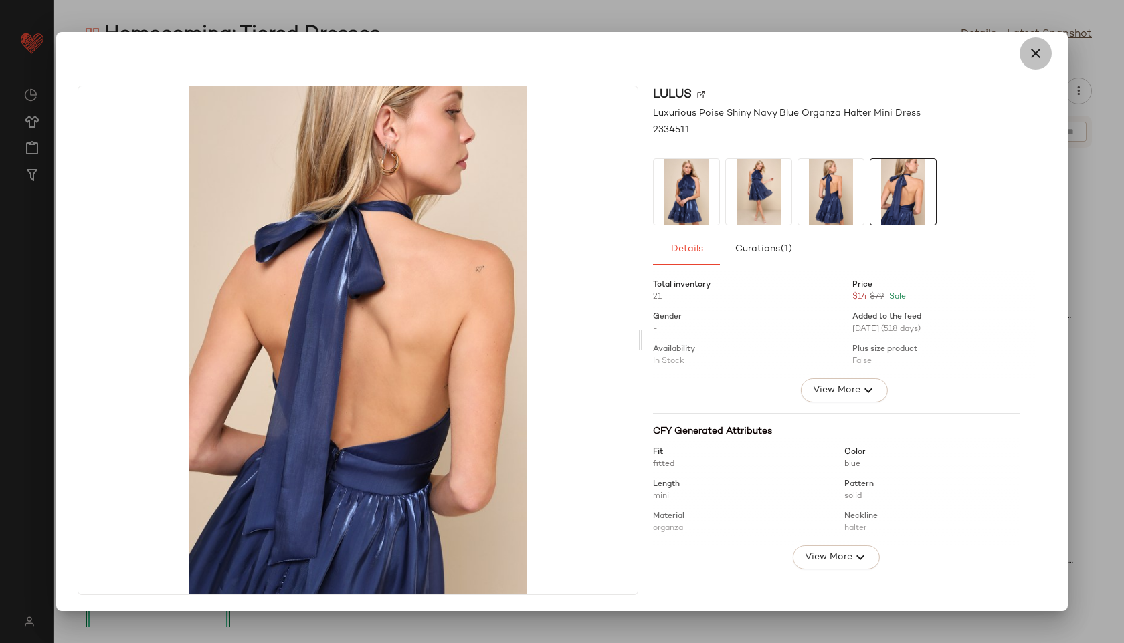
click at [1033, 54] on icon "button" at bounding box center [1035, 53] width 16 height 16
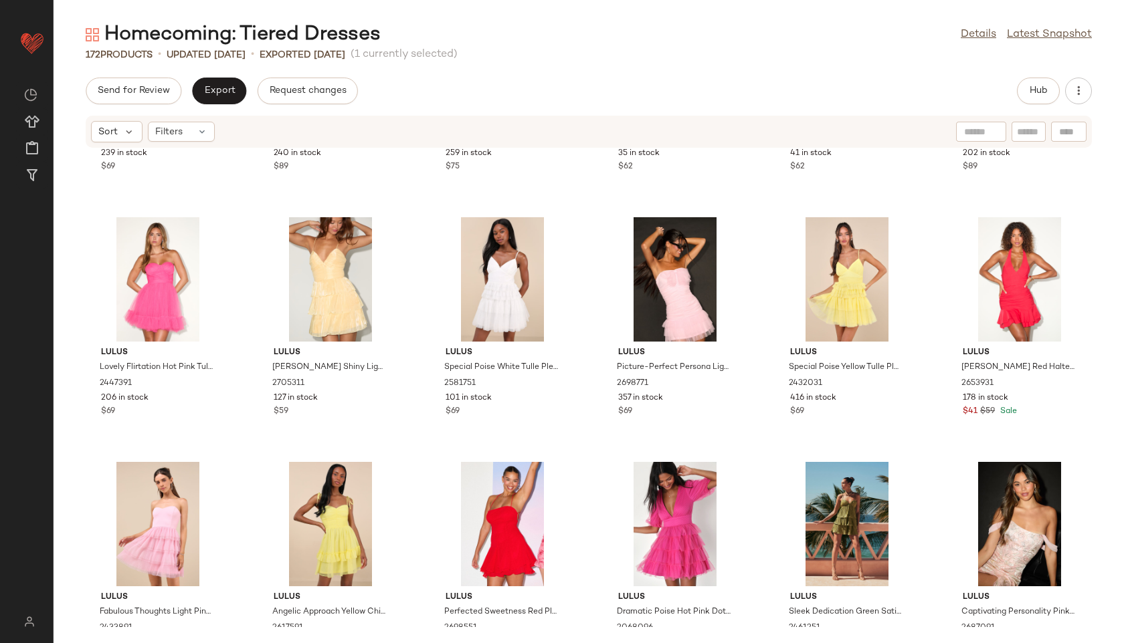
scroll to position [184, 0]
click at [1033, 88] on span "Hub" at bounding box center [1038, 91] width 19 height 11
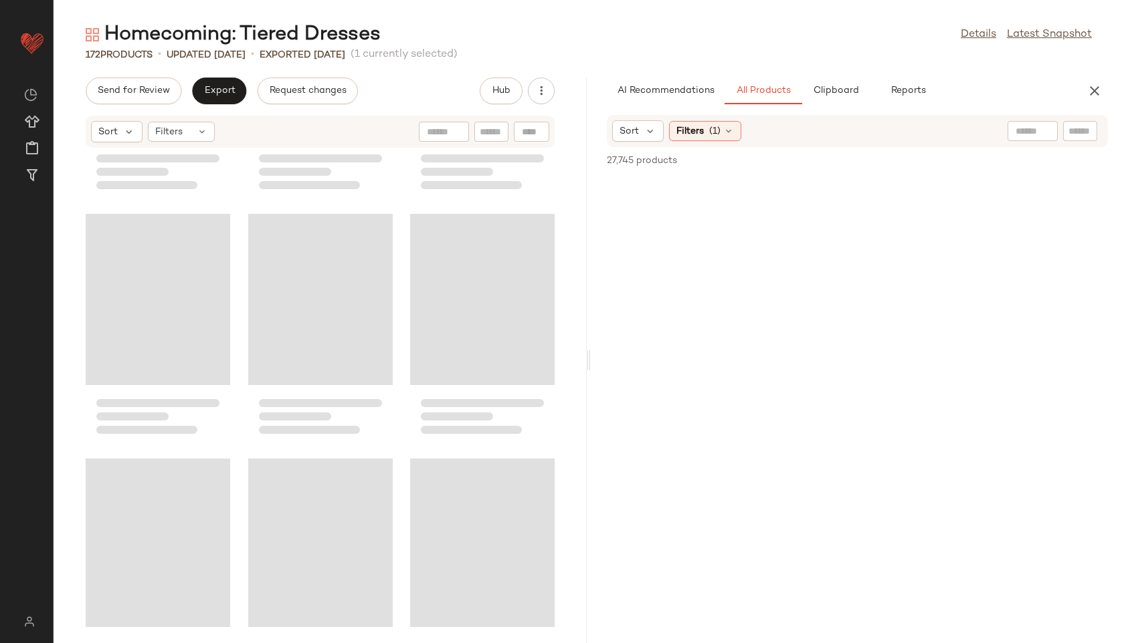
scroll to position [5385, 0]
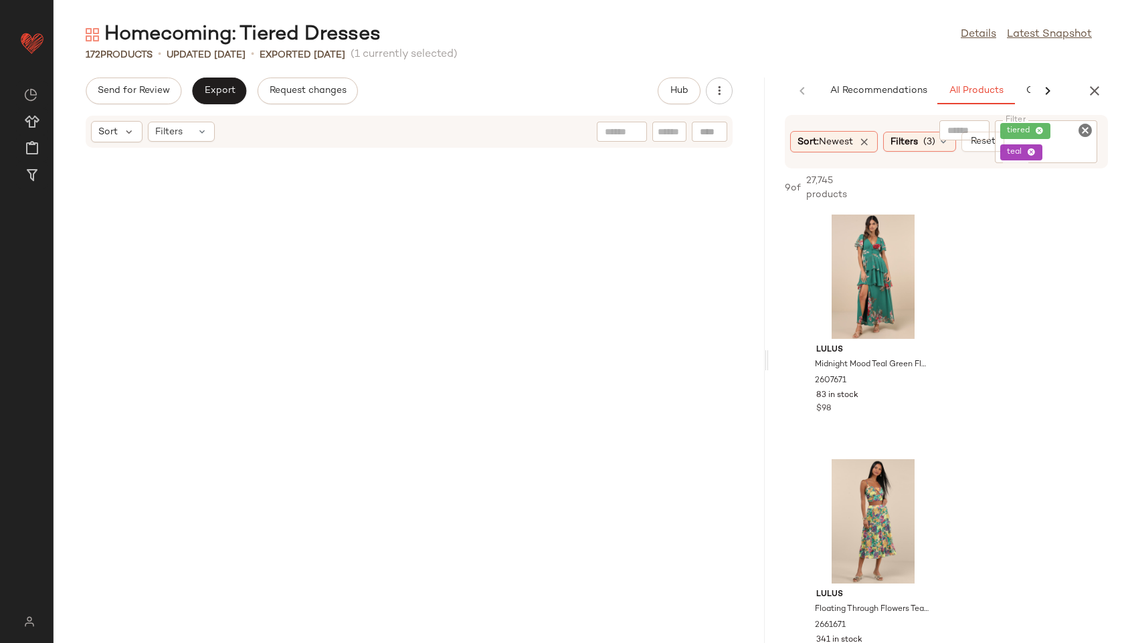
drag, startPoint x: 588, startPoint y: 360, endPoint x: 851, endPoint y: 347, distance: 263.8
click at [851, 347] on div "Homecoming: Tiered Dresses Details Latest Snapshot 172 Products • updated [DATE…" at bounding box center [589, 332] width 1070 height 622
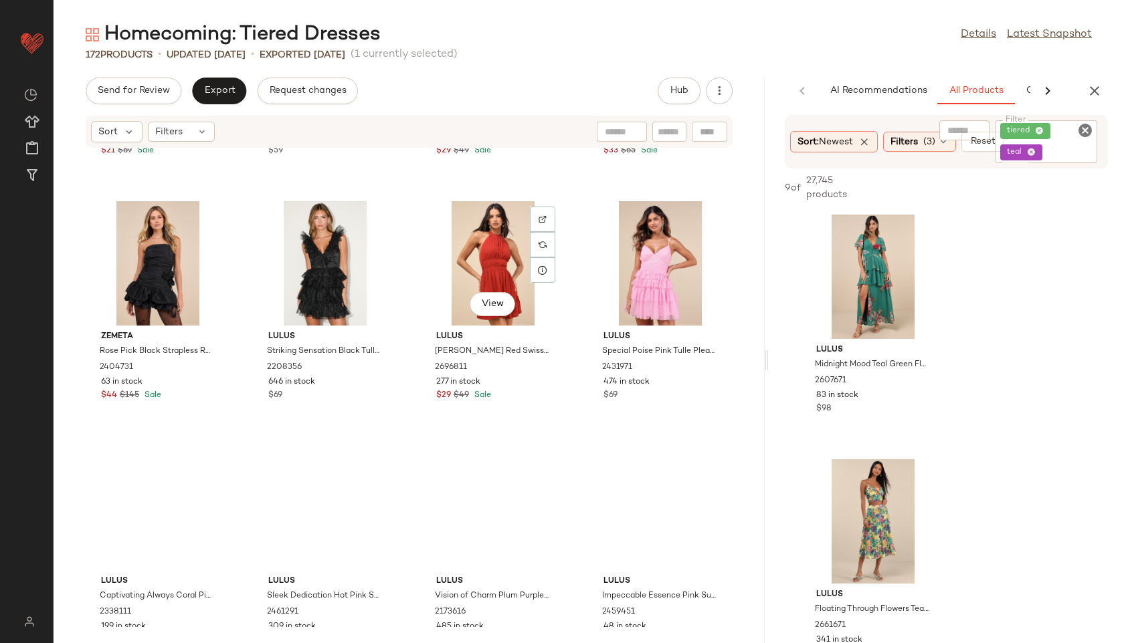
scroll to position [1685, 0]
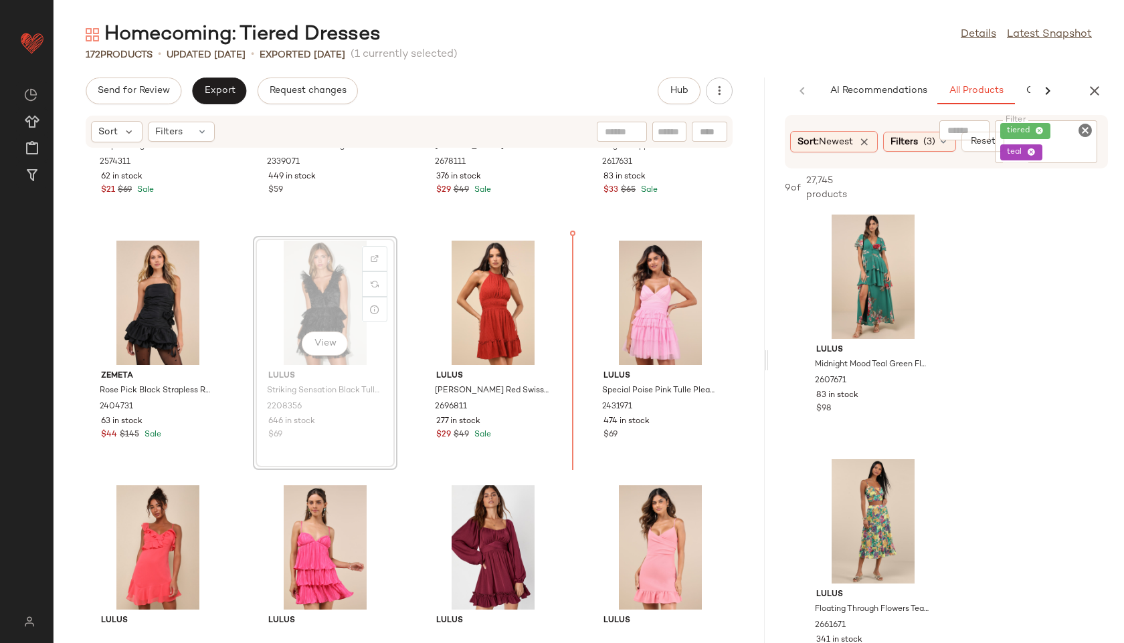
scroll to position [1636, 0]
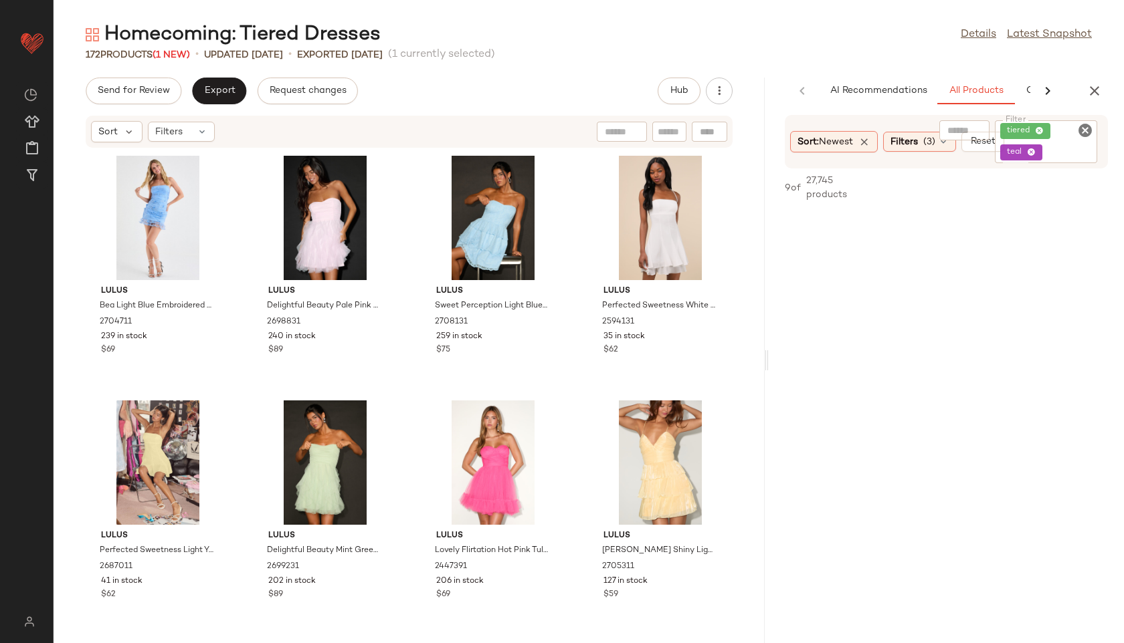
scroll to position [2052, 0]
click at [233, 88] on button "Export" at bounding box center [219, 91] width 54 height 27
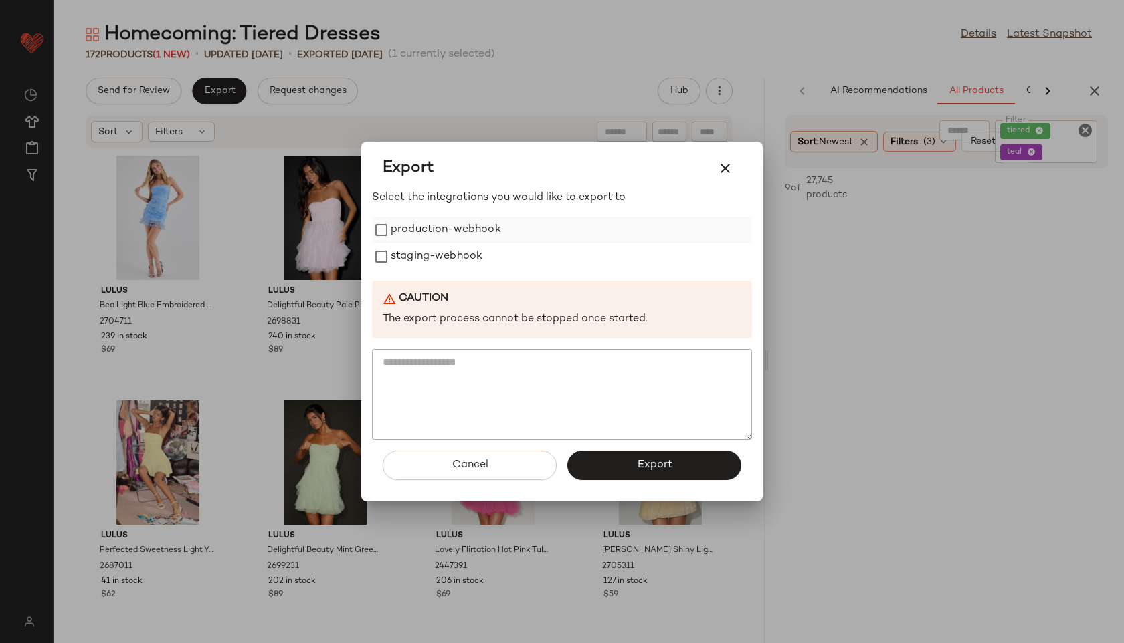
click at [424, 232] on label "production-webhook" at bounding box center [446, 230] width 110 height 27
click at [425, 257] on label "staging-webhook" at bounding box center [437, 256] width 92 height 27
click at [607, 478] on button "Export" at bounding box center [654, 465] width 174 height 29
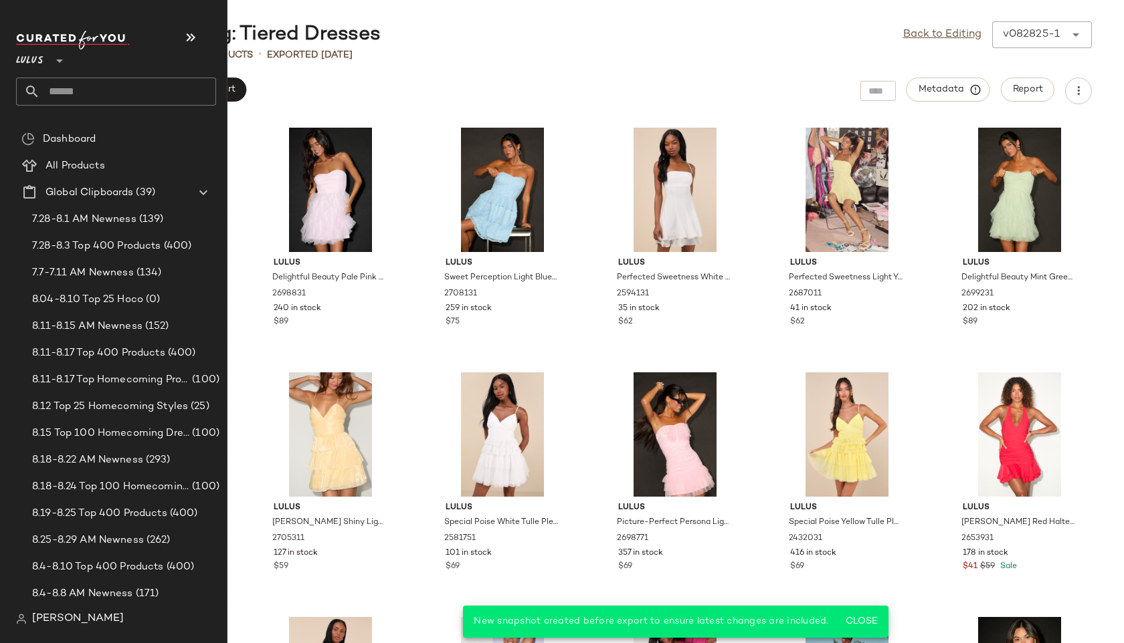
click at [69, 86] on input "text" at bounding box center [128, 92] width 176 height 28
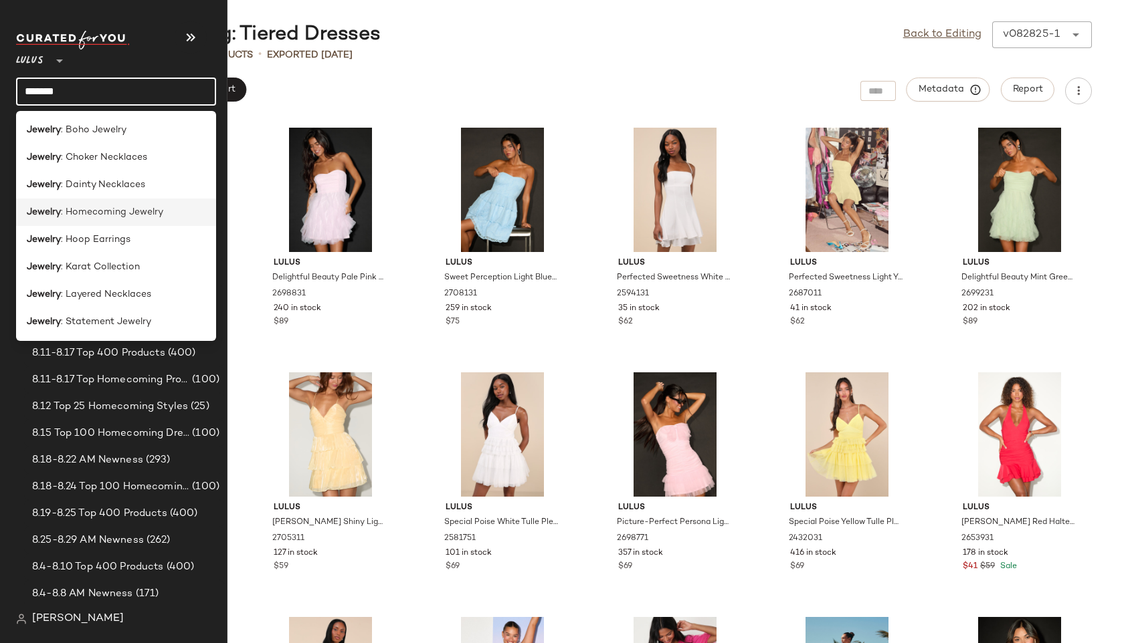
type input "*******"
click at [87, 207] on span ": Homecoming Jewelry" at bounding box center [112, 212] width 102 height 14
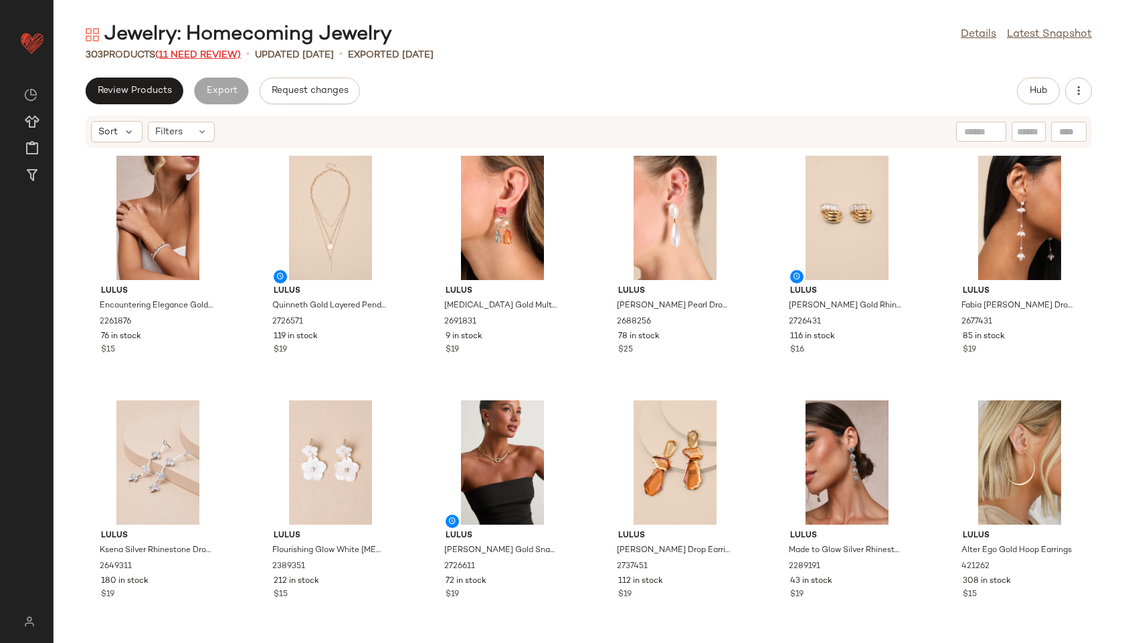
click at [210, 58] on span "(11 Need Review)" at bounding box center [198, 55] width 86 height 10
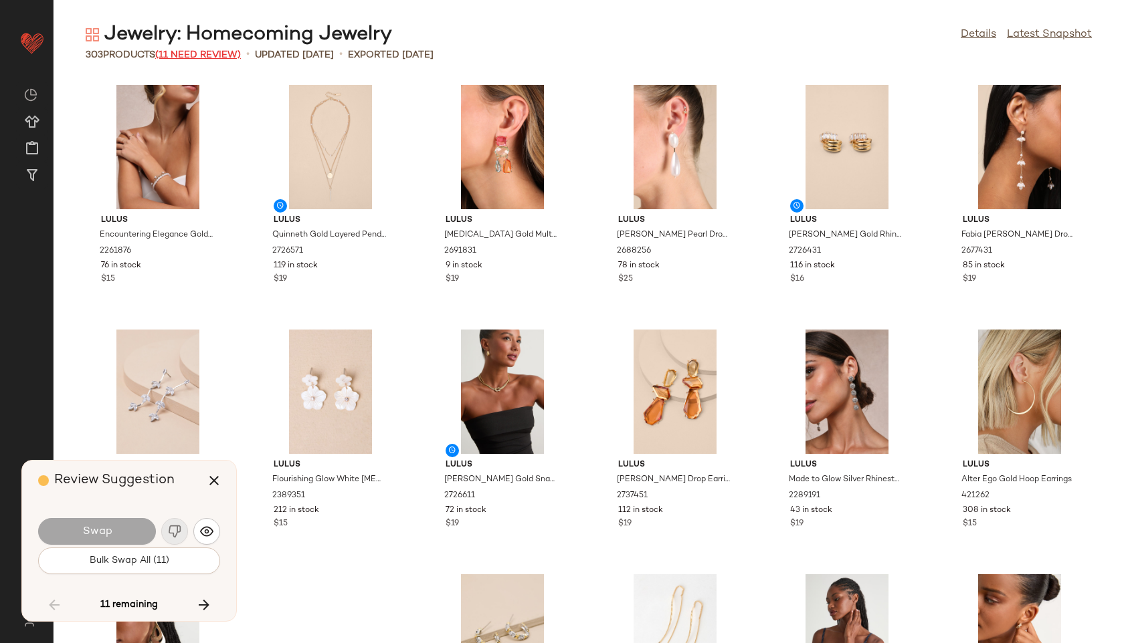
scroll to position [10525, 0]
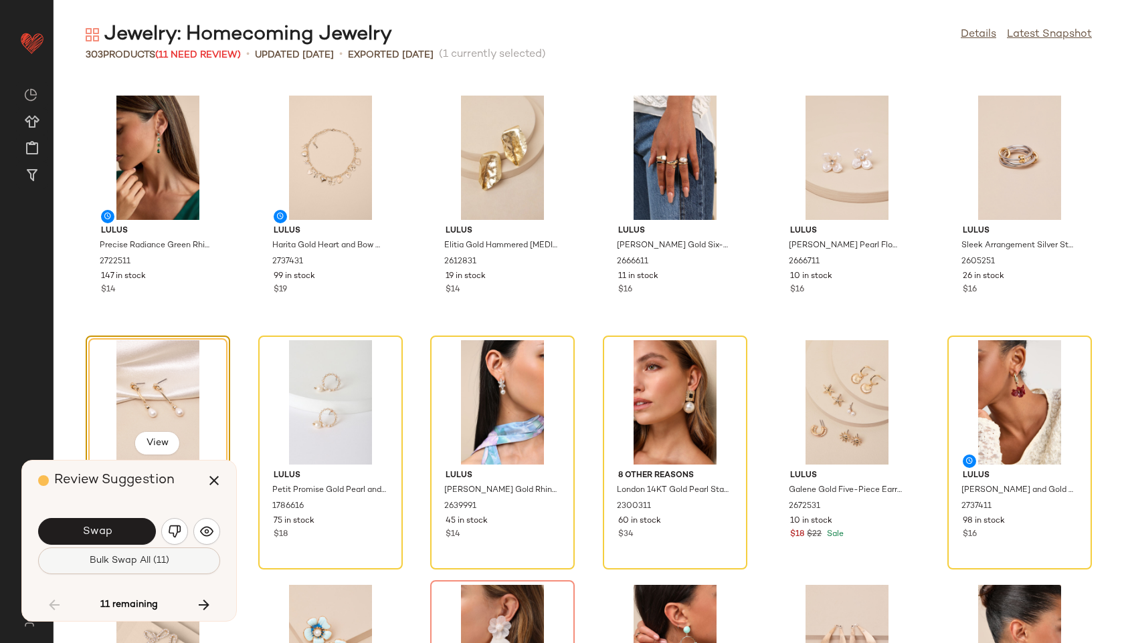
click at [146, 568] on button "Bulk Swap All (11)" at bounding box center [129, 561] width 182 height 27
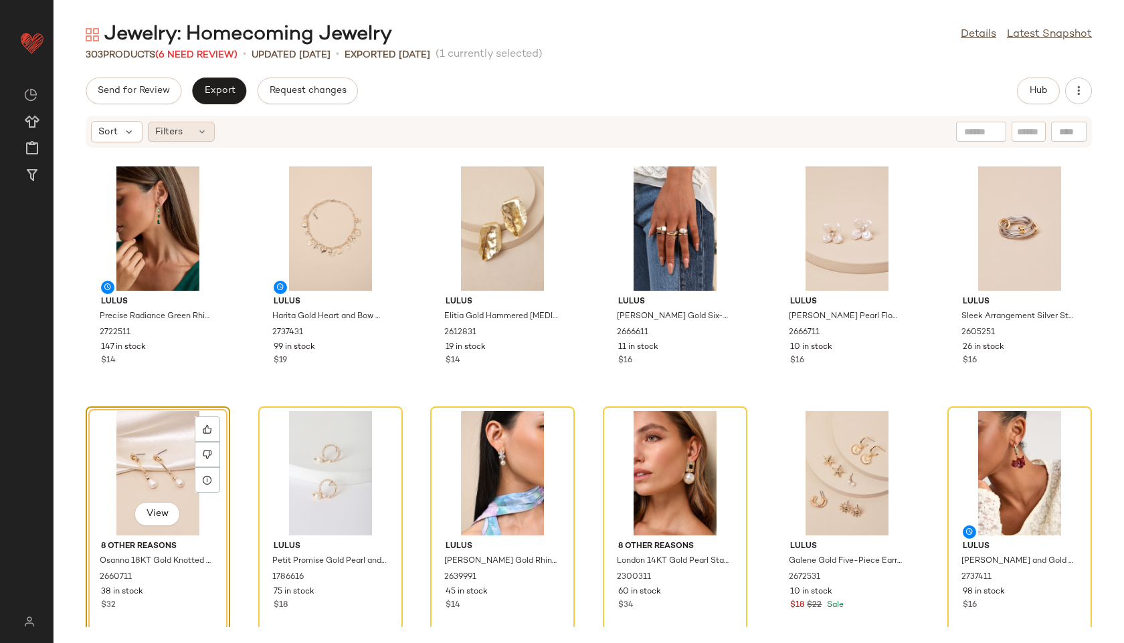
click at [185, 125] on div "Filters" at bounding box center [181, 132] width 67 height 20
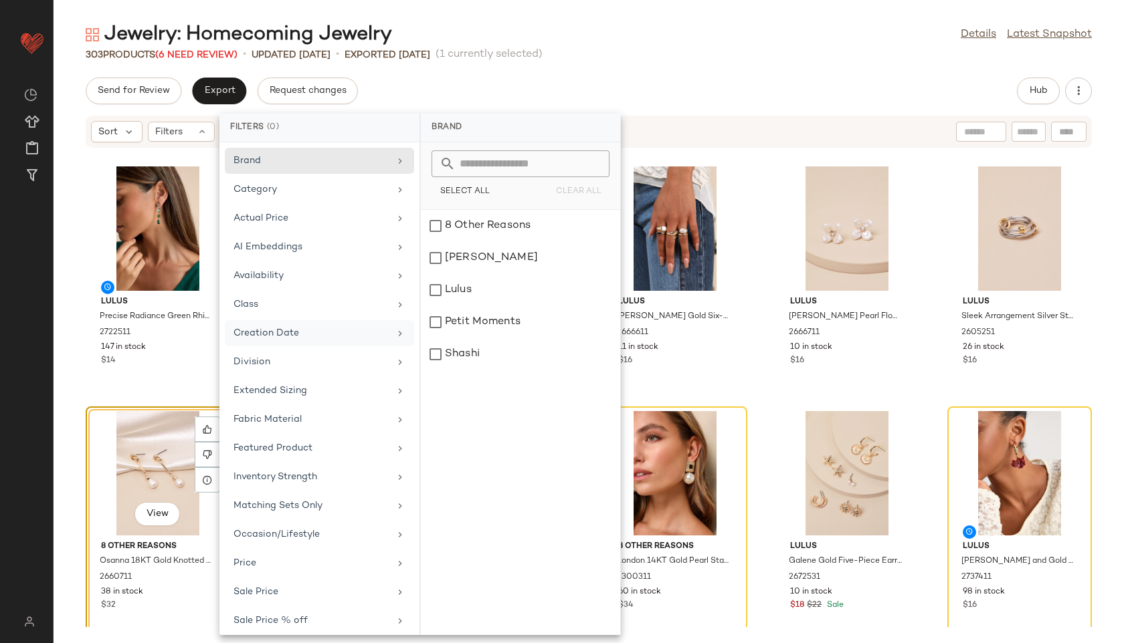
scroll to position [93, 0]
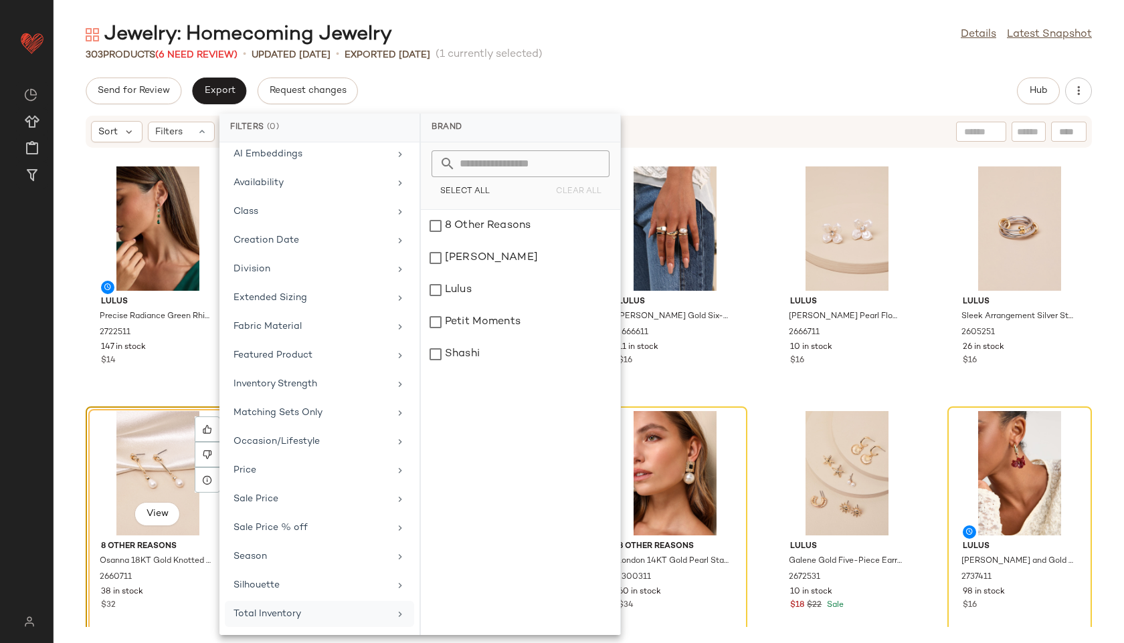
click at [300, 611] on div "Total Inventory" at bounding box center [311, 614] width 156 height 14
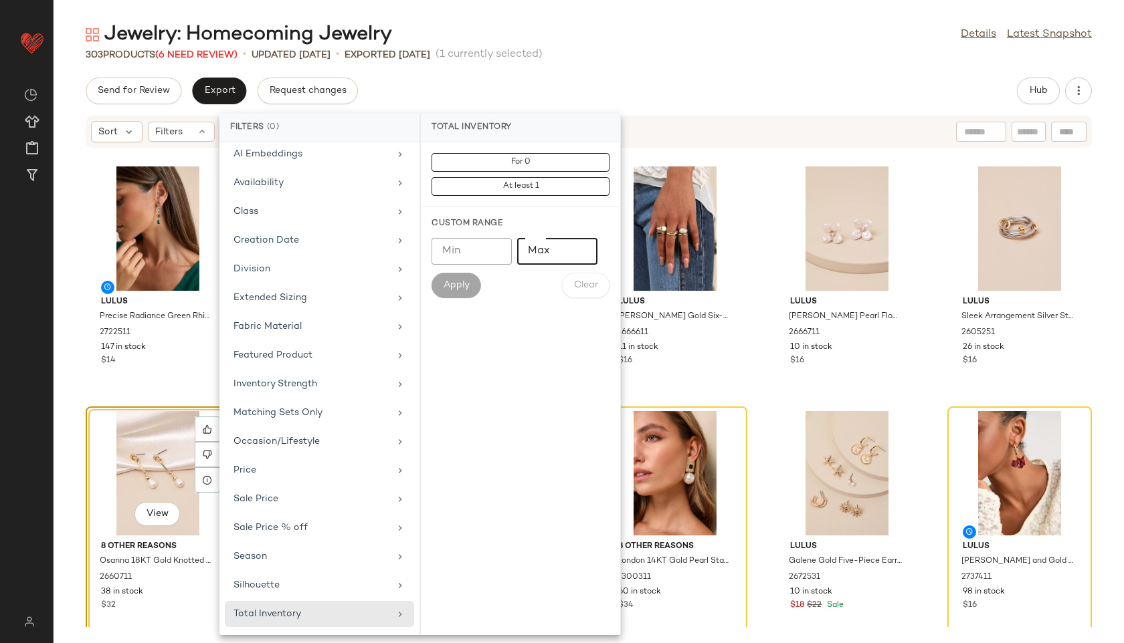
click at [545, 238] on input "Max" at bounding box center [557, 251] width 80 height 27
type input "**"
click at [450, 300] on div "Custom Range Min Min Max ** Max Apply Clear" at bounding box center [520, 258] width 199 height 102
click at [451, 284] on span "Apply" at bounding box center [456, 285] width 27 height 11
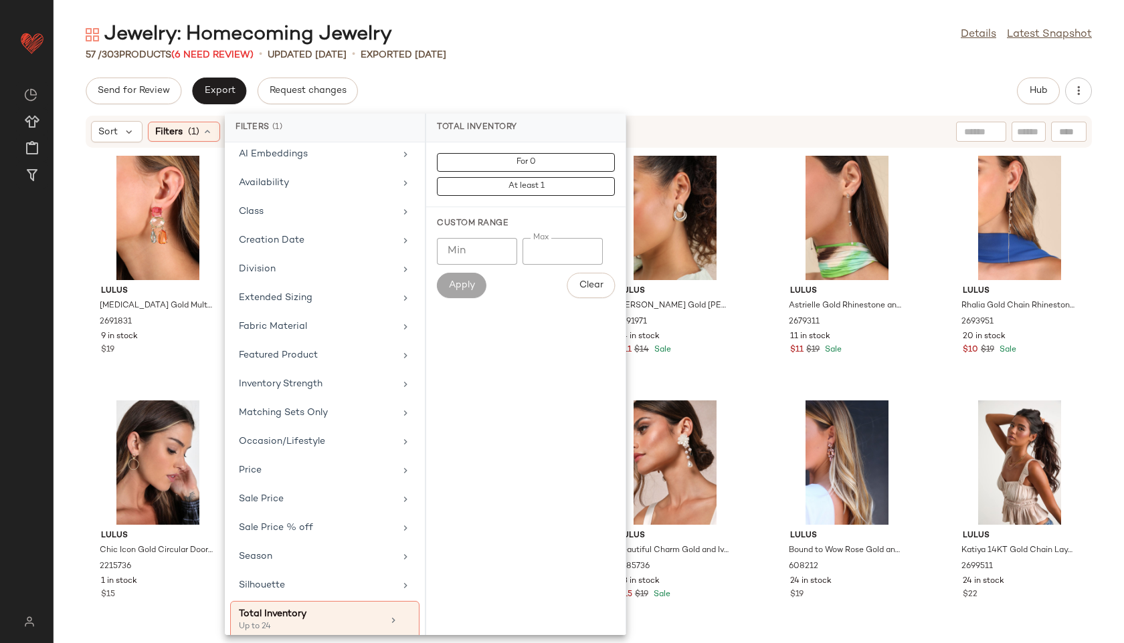
click at [572, 43] on div "Jewelry: Homecoming Jewelry Details Latest Snapshot" at bounding box center [589, 34] width 1070 height 27
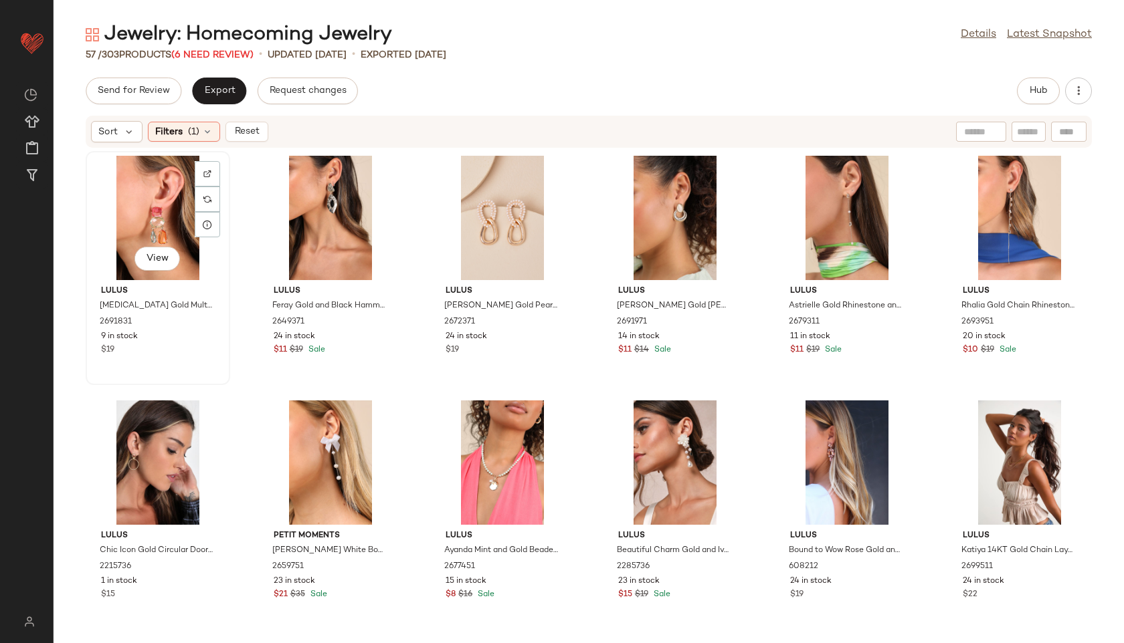
click at [167, 213] on div "View" at bounding box center [157, 218] width 135 height 124
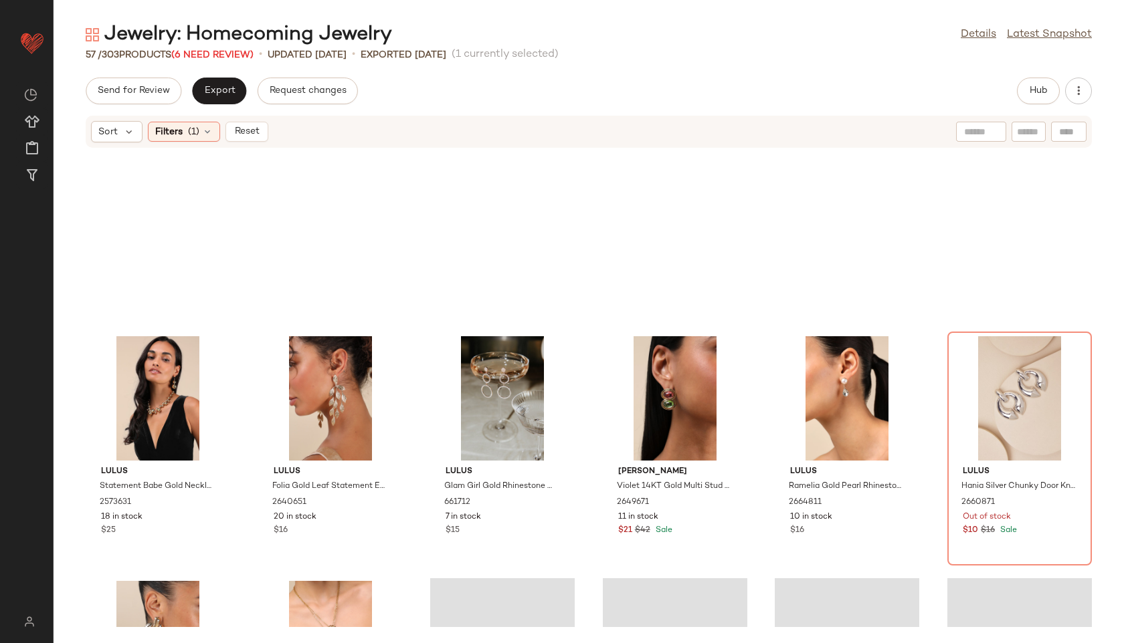
scroll to position [1972, 0]
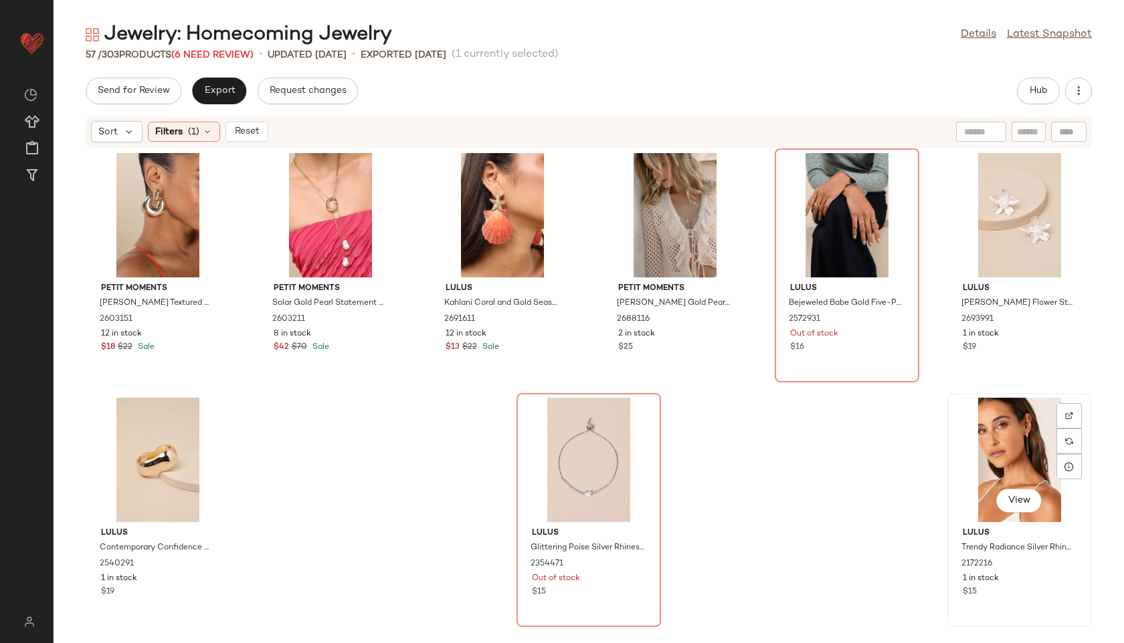
click at [981, 431] on div "View" at bounding box center [1019, 460] width 135 height 124
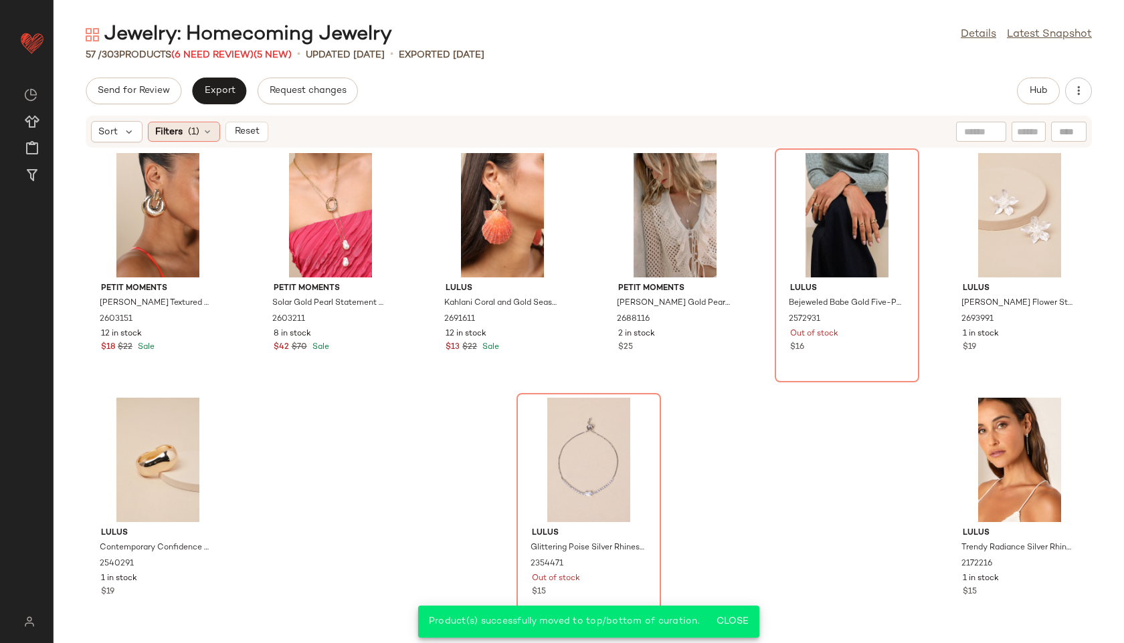
click at [183, 133] on div "Filters (1)" at bounding box center [184, 132] width 72 height 20
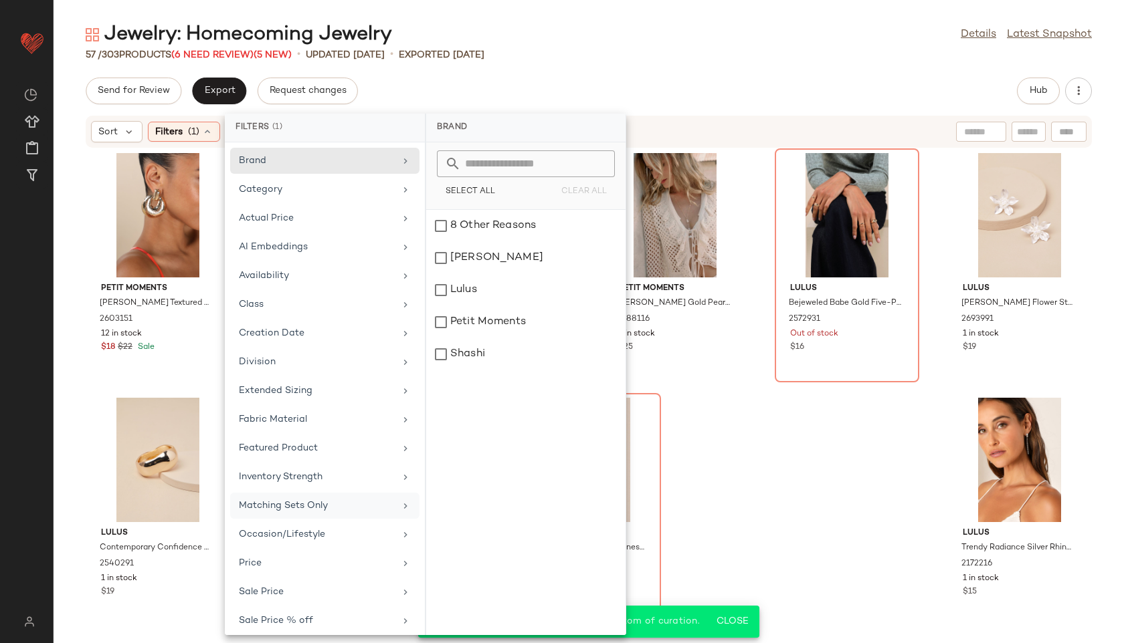
scroll to position [105, 0]
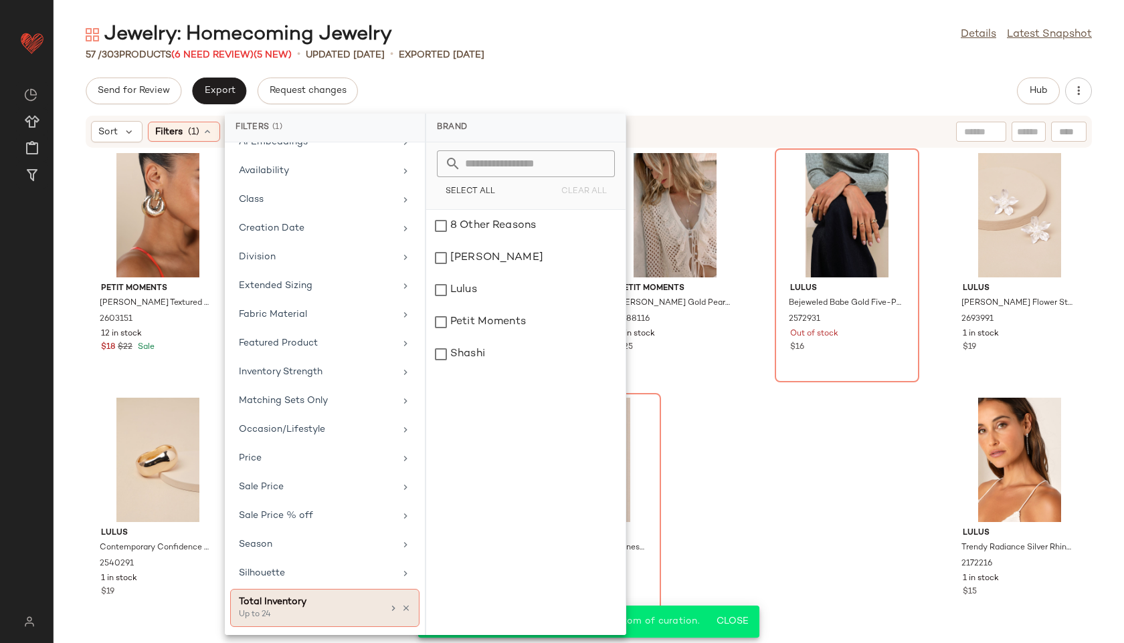
click at [295, 602] on div "Total Inventory" at bounding box center [311, 602] width 144 height 14
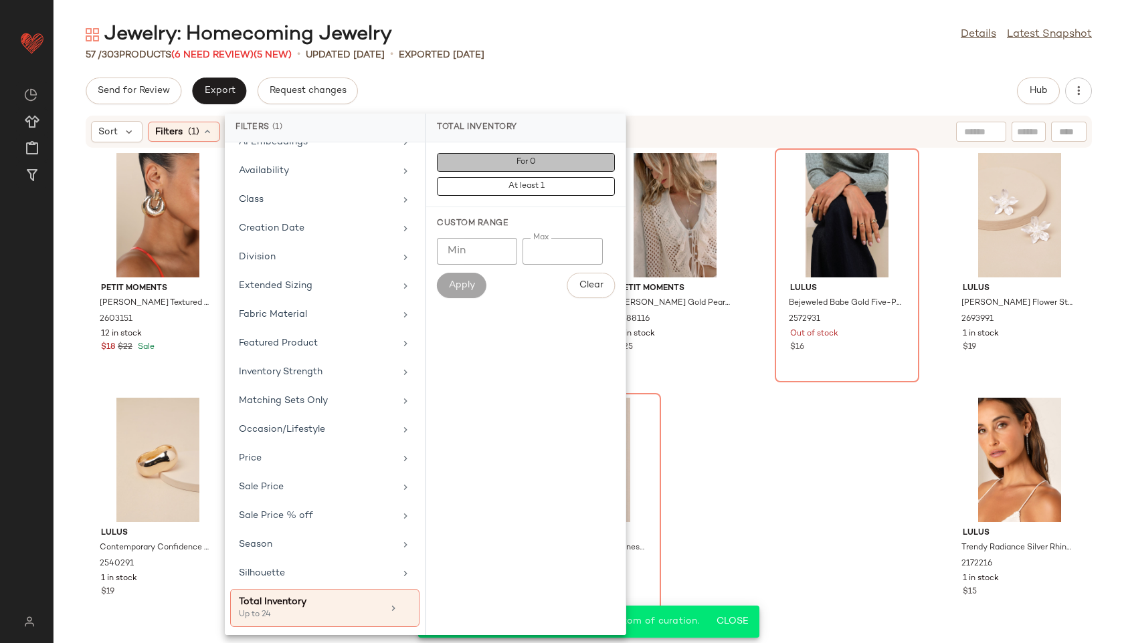
click at [526, 160] on span "For 0" at bounding box center [526, 162] width 20 height 9
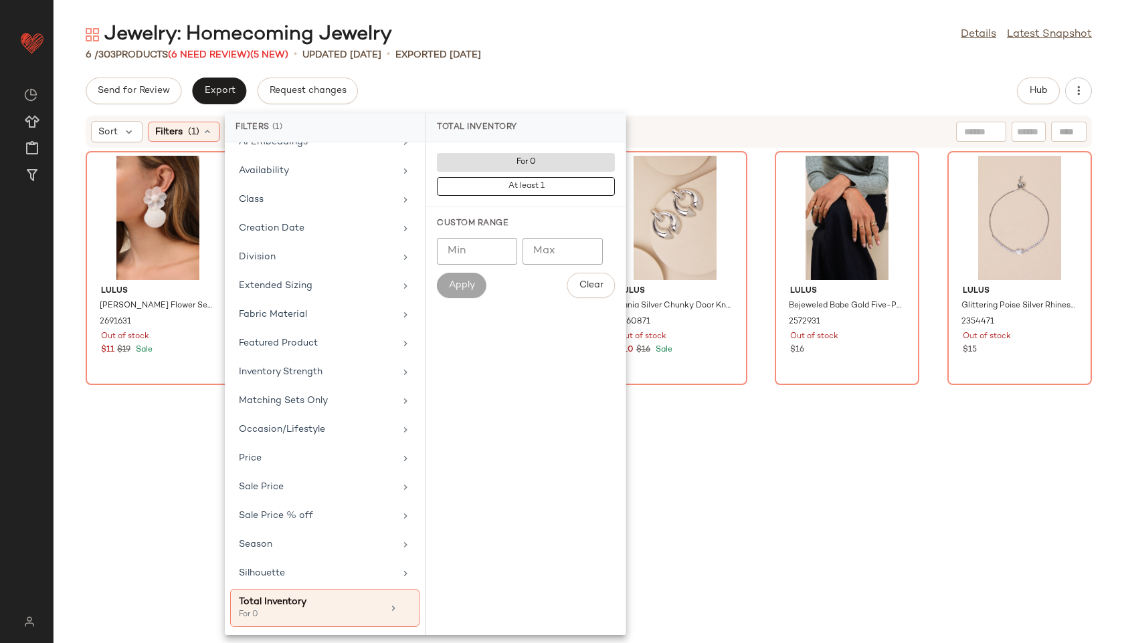
click at [669, 46] on div "Jewelry: Homecoming Jewelry Details Latest Snapshot" at bounding box center [589, 34] width 1070 height 27
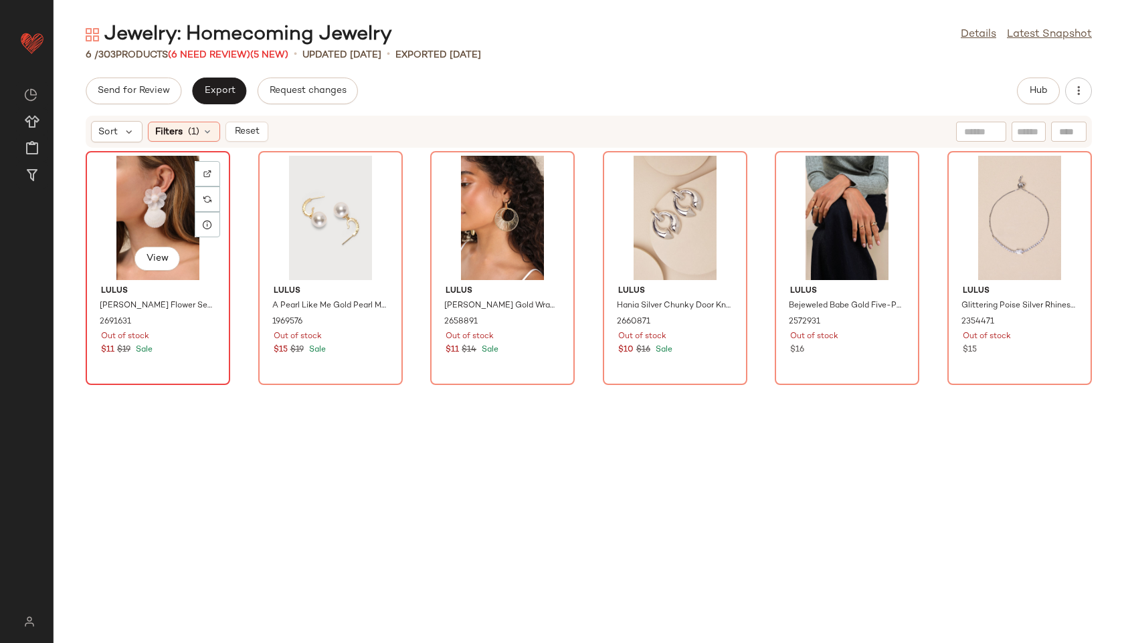
click at [164, 203] on div "View" at bounding box center [157, 218] width 135 height 124
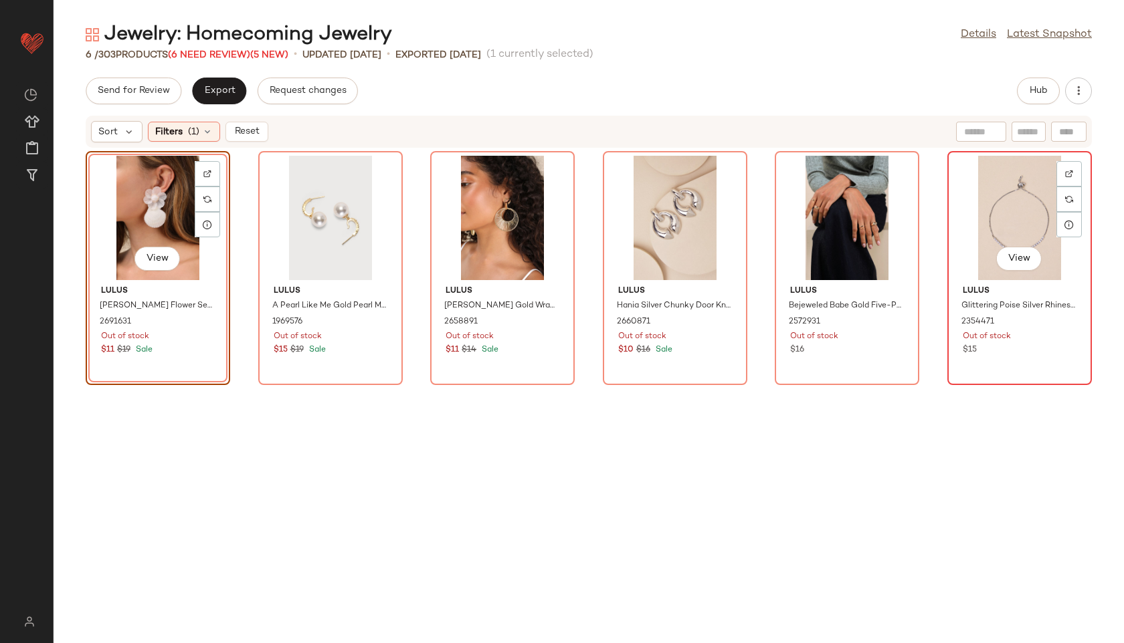
click at [990, 211] on div "View" at bounding box center [1019, 218] width 135 height 124
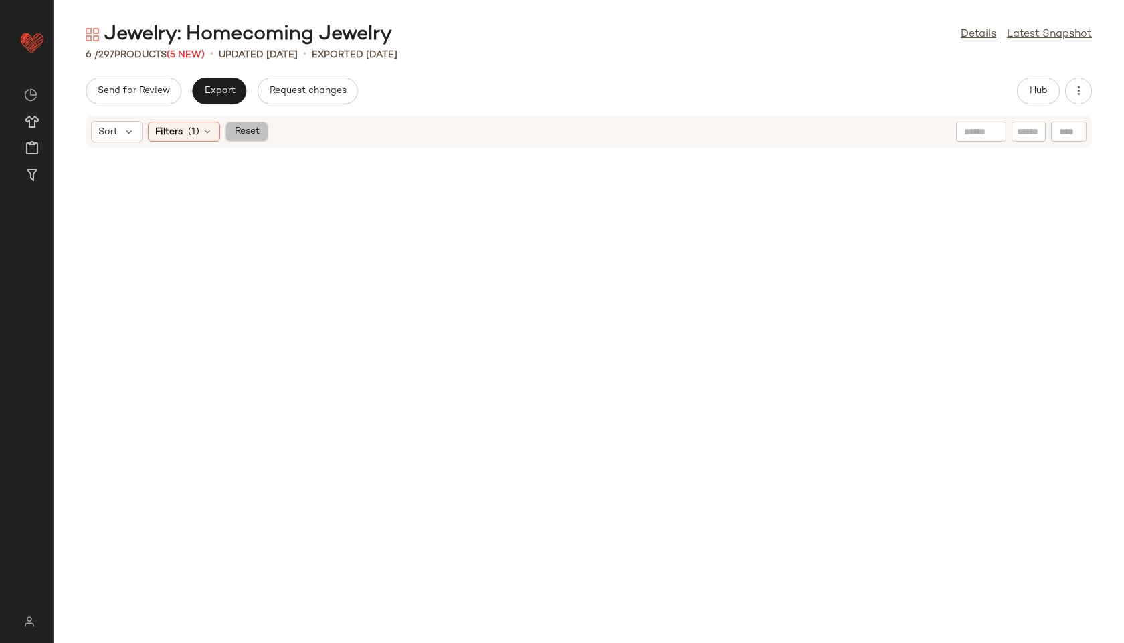
click at [263, 130] on button "Reset" at bounding box center [246, 132] width 43 height 20
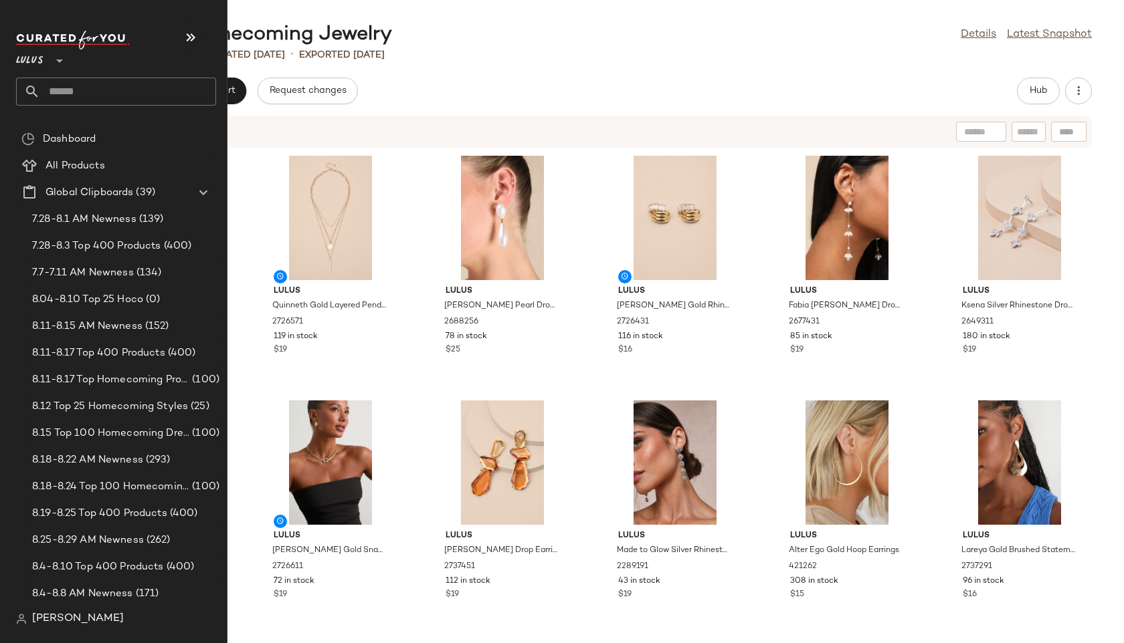
click at [60, 88] on input "text" at bounding box center [128, 92] width 176 height 28
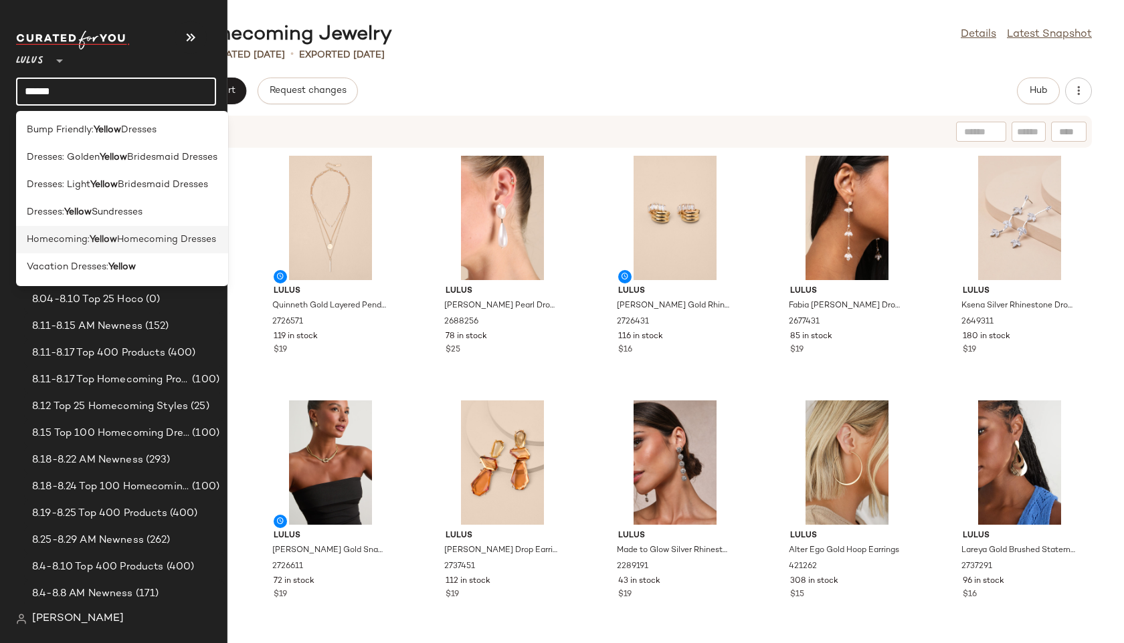
type input "******"
click at [66, 227] on div "Homecoming: Yellow Homecoming Dresses" at bounding box center [122, 239] width 212 height 27
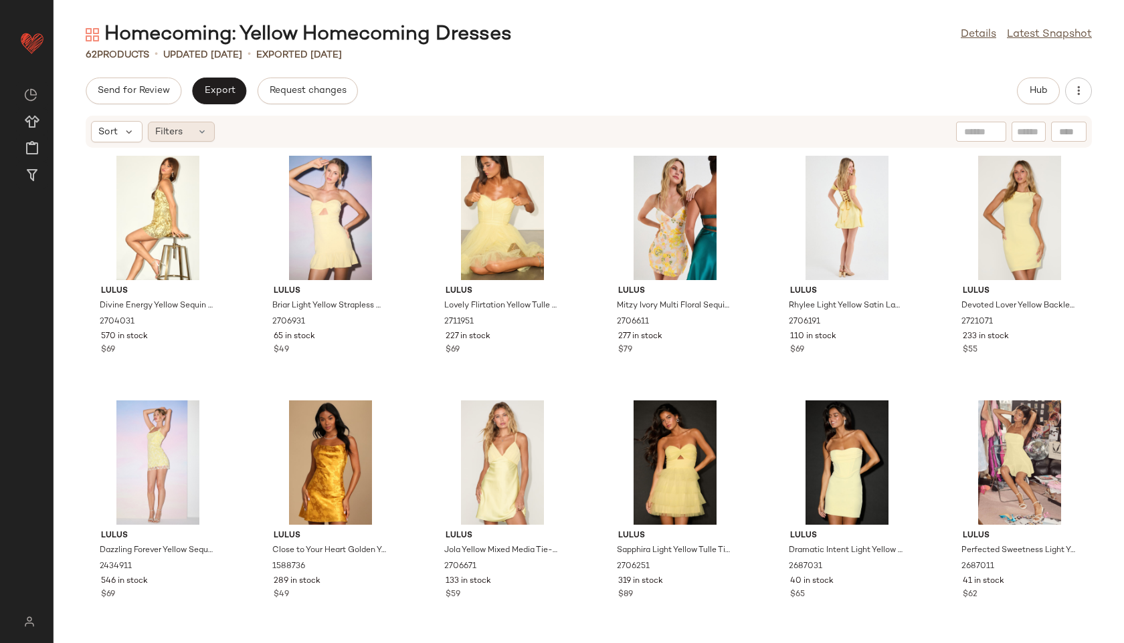
click at [203, 129] on icon at bounding box center [202, 131] width 11 height 11
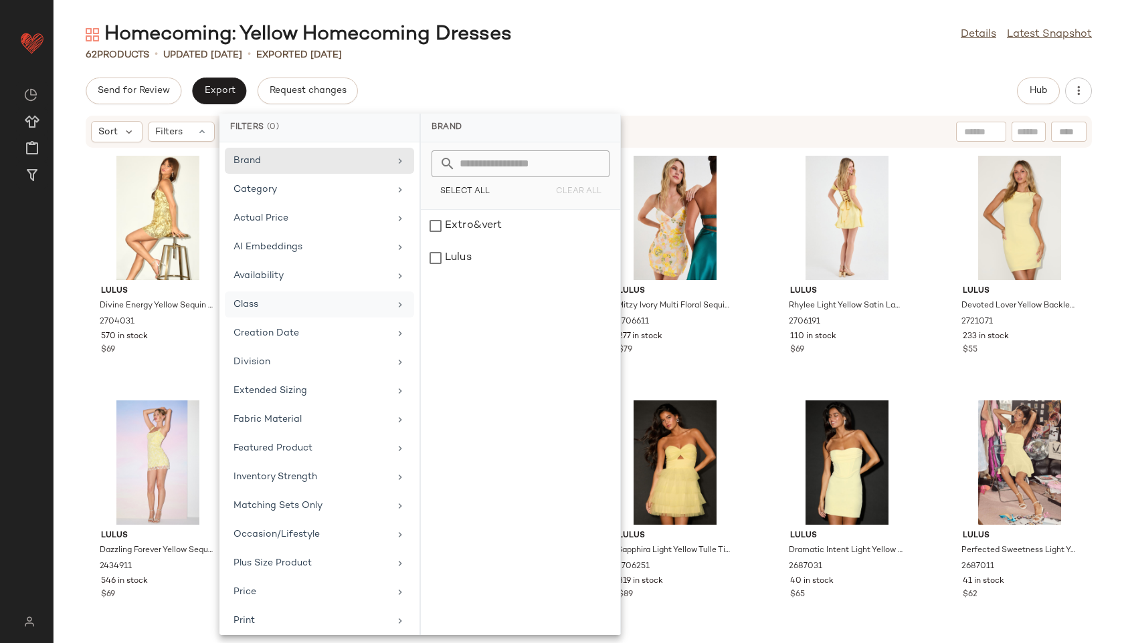
scroll to position [150, 0]
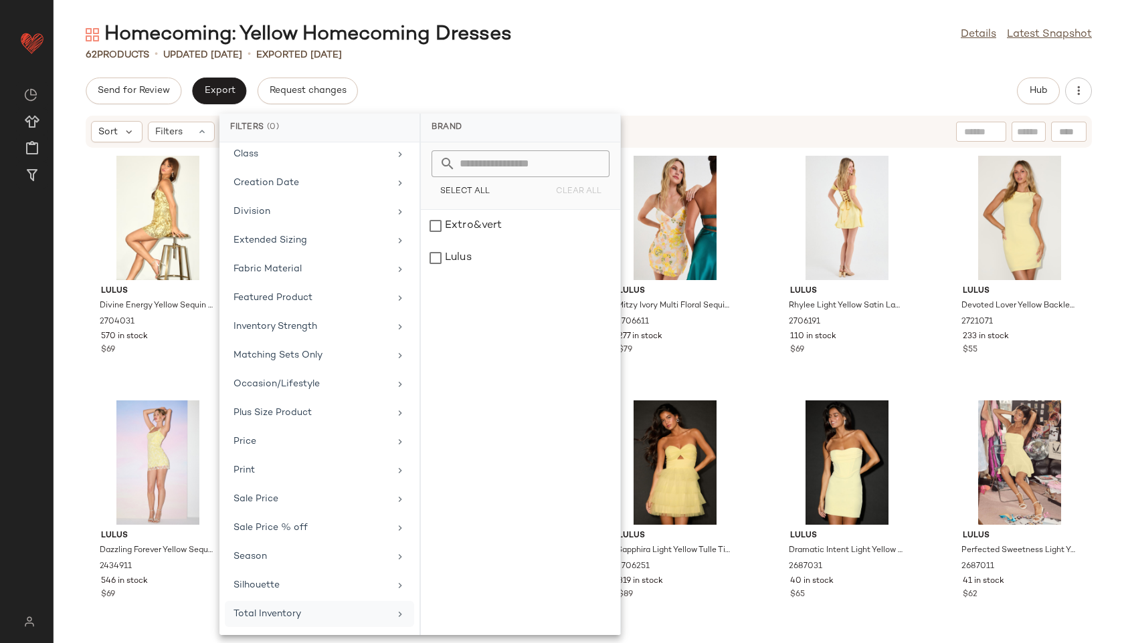
click at [290, 605] on div "Total Inventory" at bounding box center [319, 614] width 189 height 26
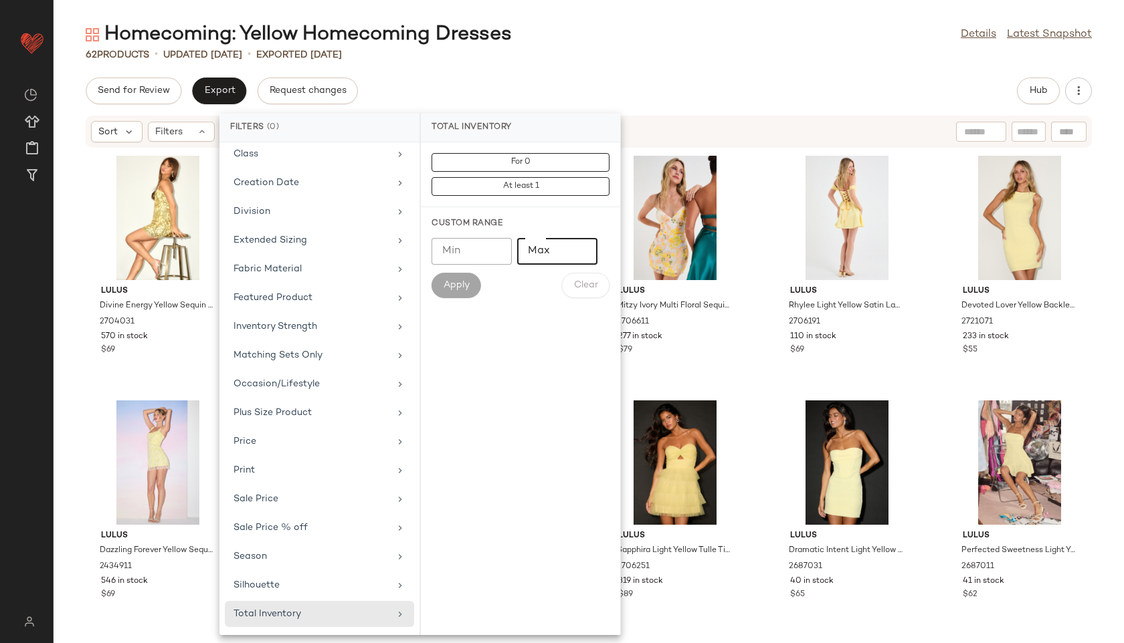
click at [539, 249] on input "Max" at bounding box center [557, 251] width 80 height 27
type input "**"
click at [468, 285] on span "Apply" at bounding box center [456, 285] width 27 height 11
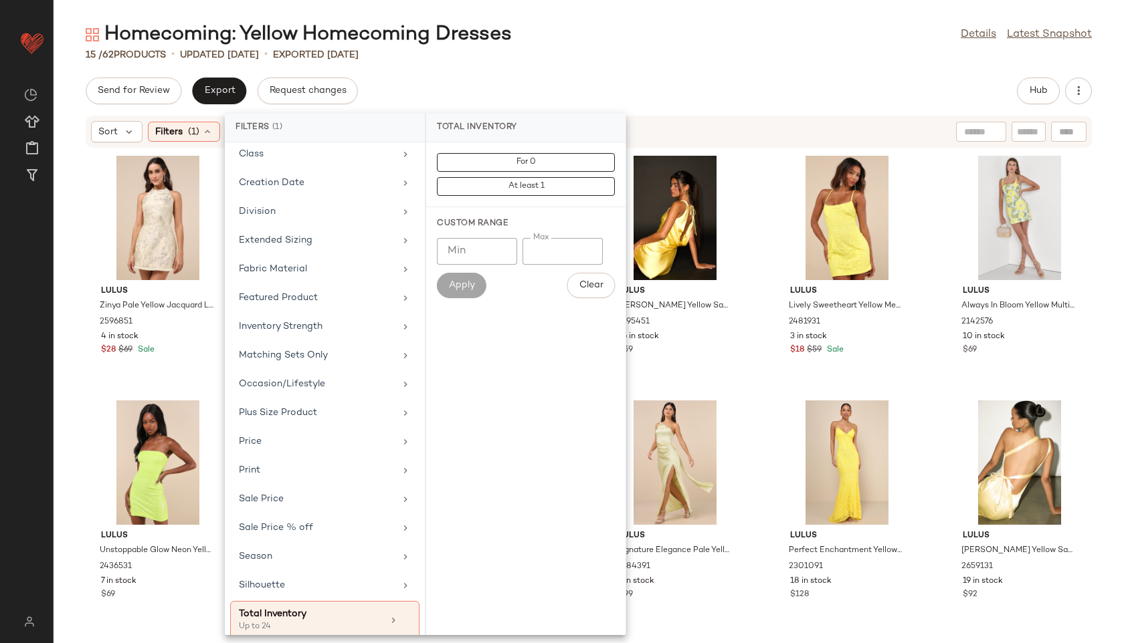
click at [567, 65] on div "Homecoming: Yellow Homecoming Dresses Details Latest Snapshot 15 / 62 Products …" at bounding box center [589, 332] width 1070 height 622
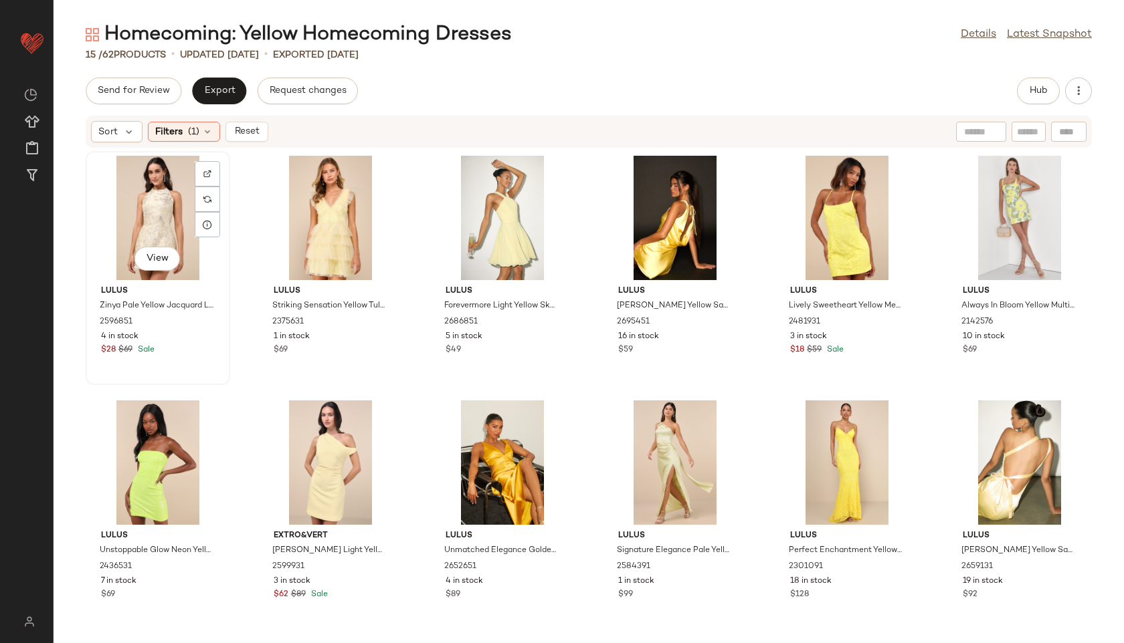
click at [165, 214] on div "View" at bounding box center [157, 218] width 135 height 124
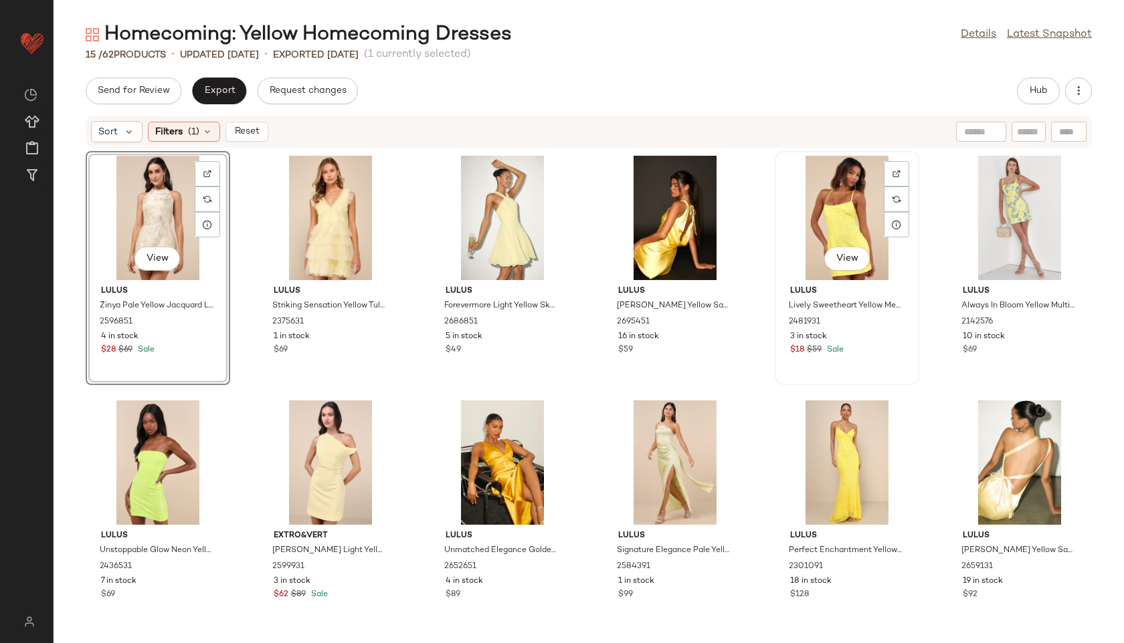
scroll to position [247, 0]
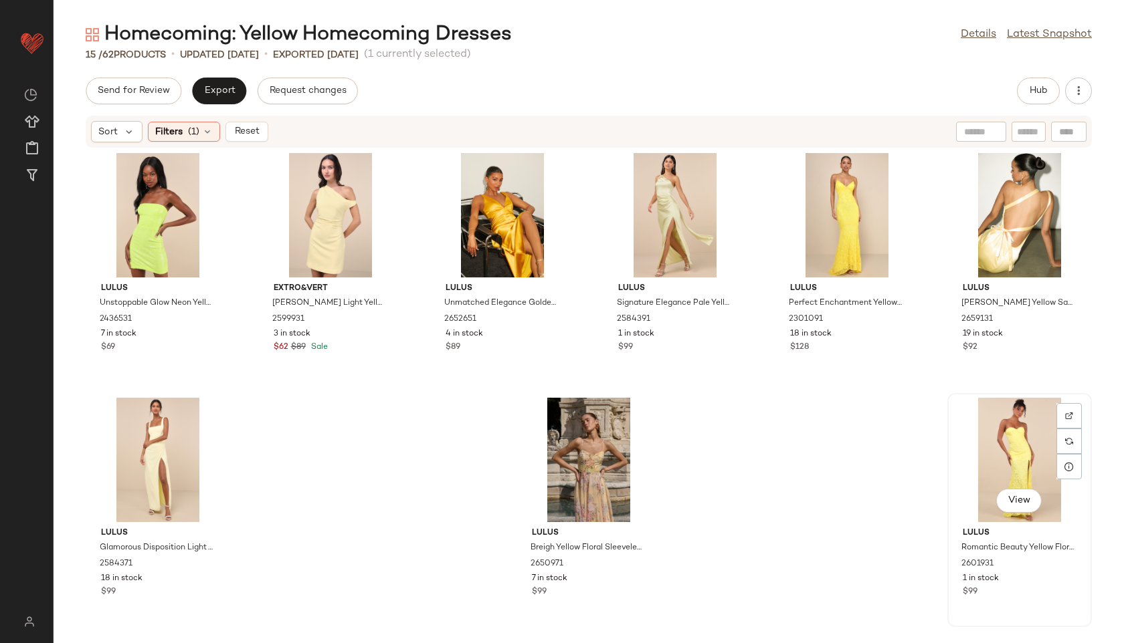
click at [984, 441] on div "View" at bounding box center [1019, 460] width 135 height 124
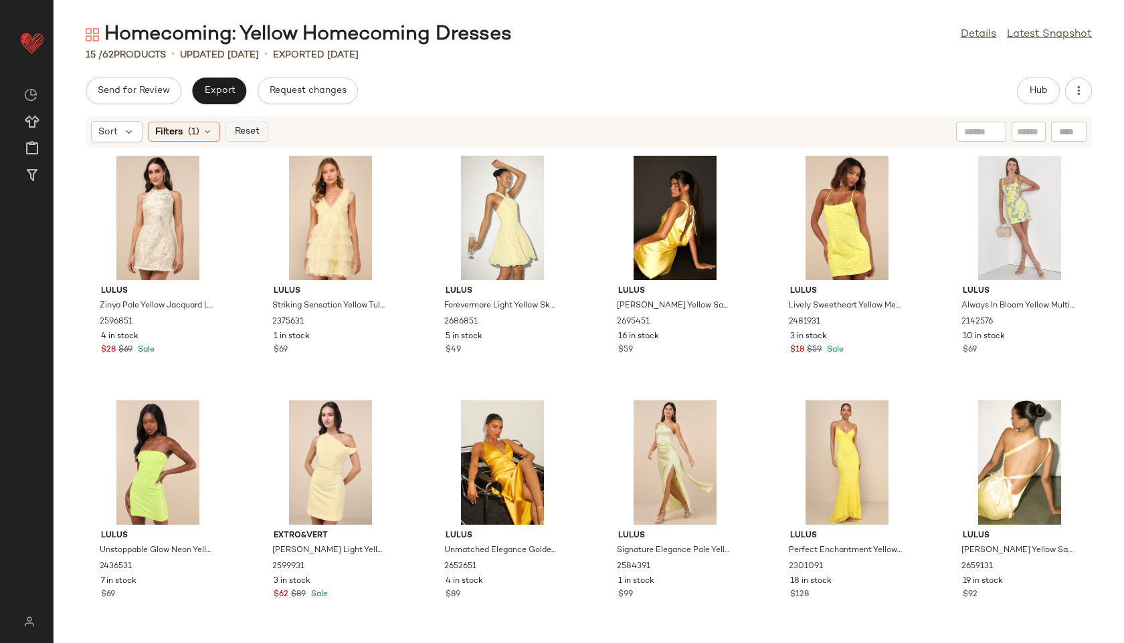
click at [265, 135] on button "Reset" at bounding box center [246, 132] width 43 height 20
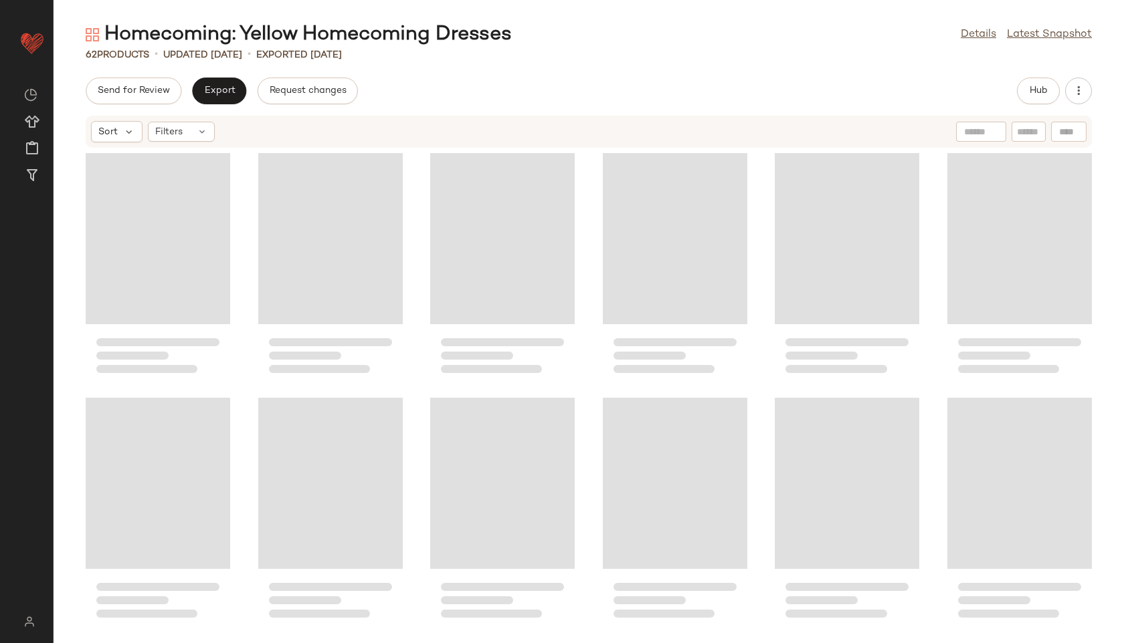
scroll to position [2216, 0]
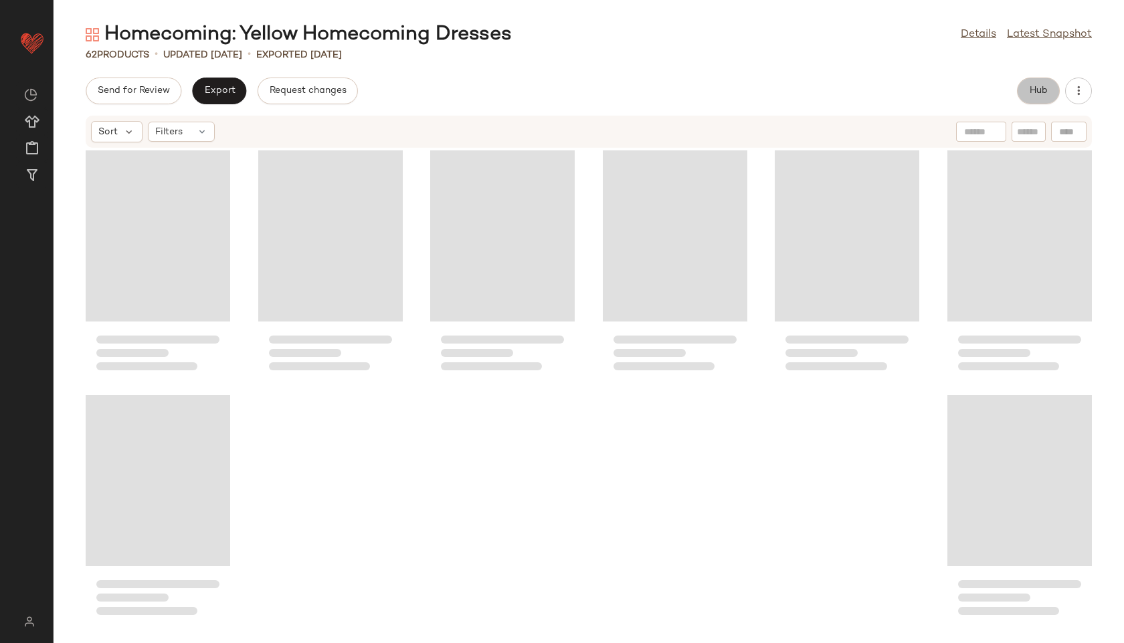
click at [1024, 95] on button "Hub" at bounding box center [1038, 91] width 43 height 27
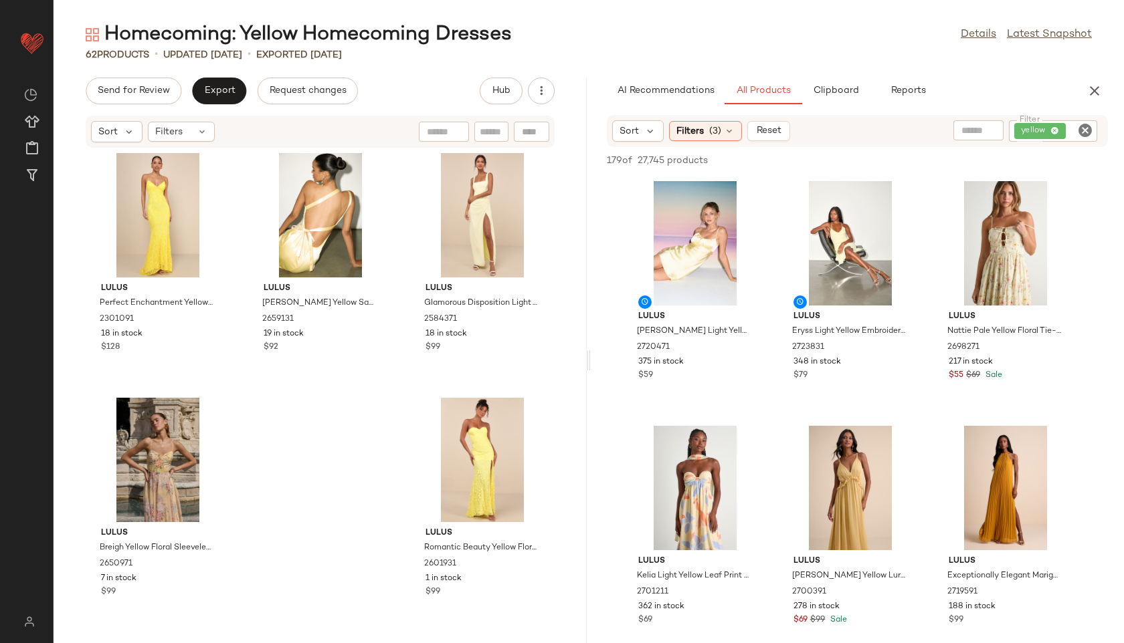
scroll to position [4245, 0]
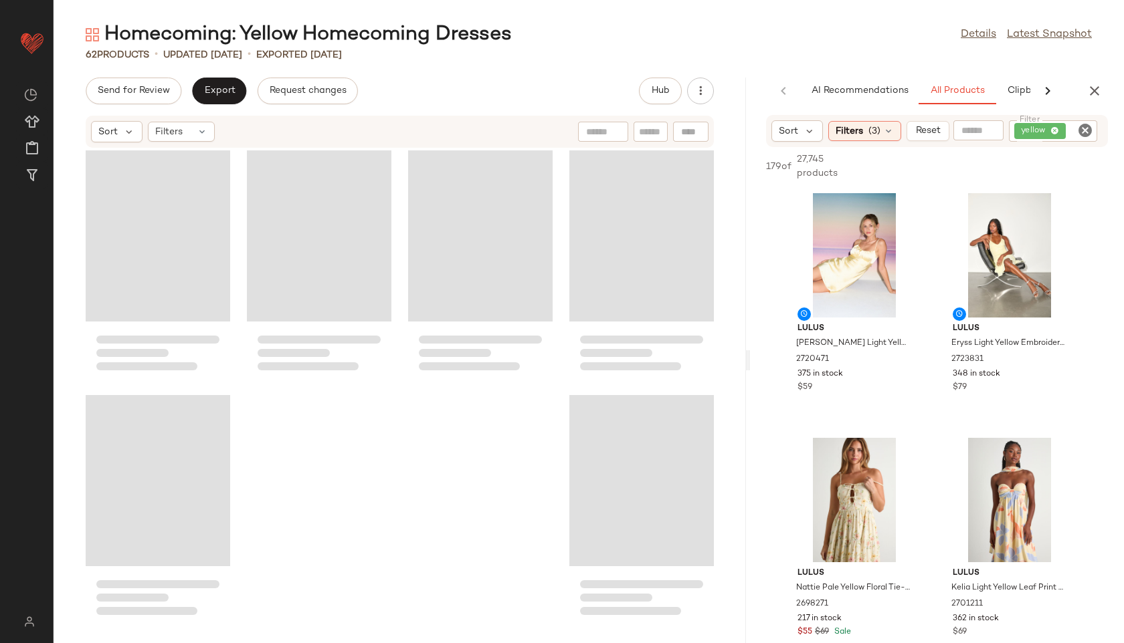
scroll to position [3440, 0]
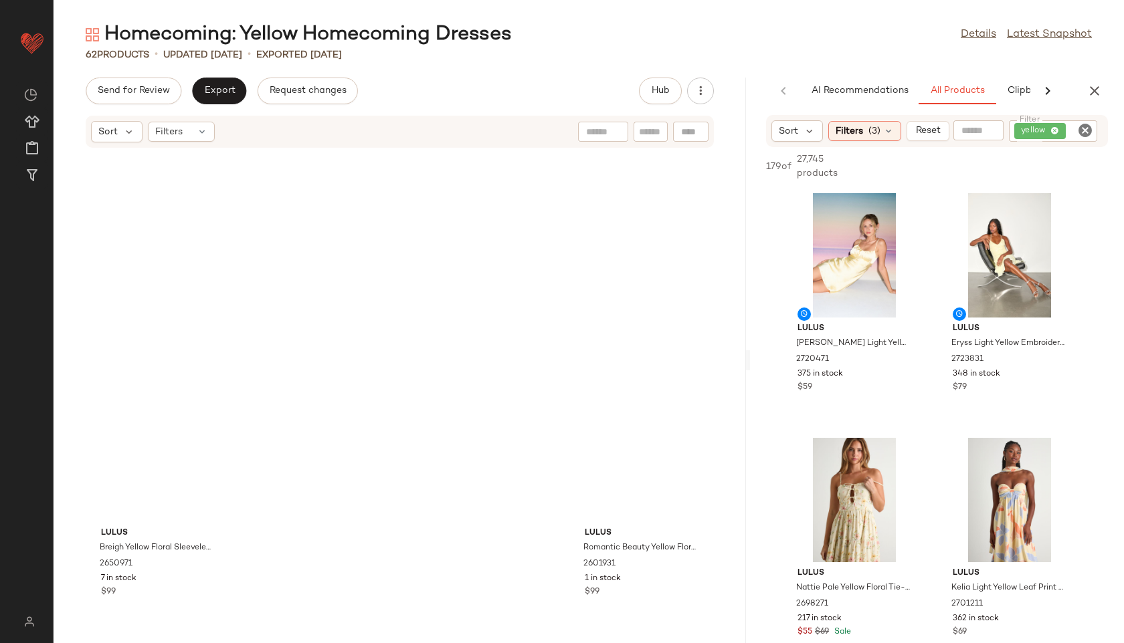
drag, startPoint x: 587, startPoint y: 357, endPoint x: 939, endPoint y: 346, distance: 351.9
click at [939, 346] on div "Homecoming: Yellow Homecoming Dresses Details Latest Snapshot 62 Products • upd…" at bounding box center [589, 332] width 1070 height 622
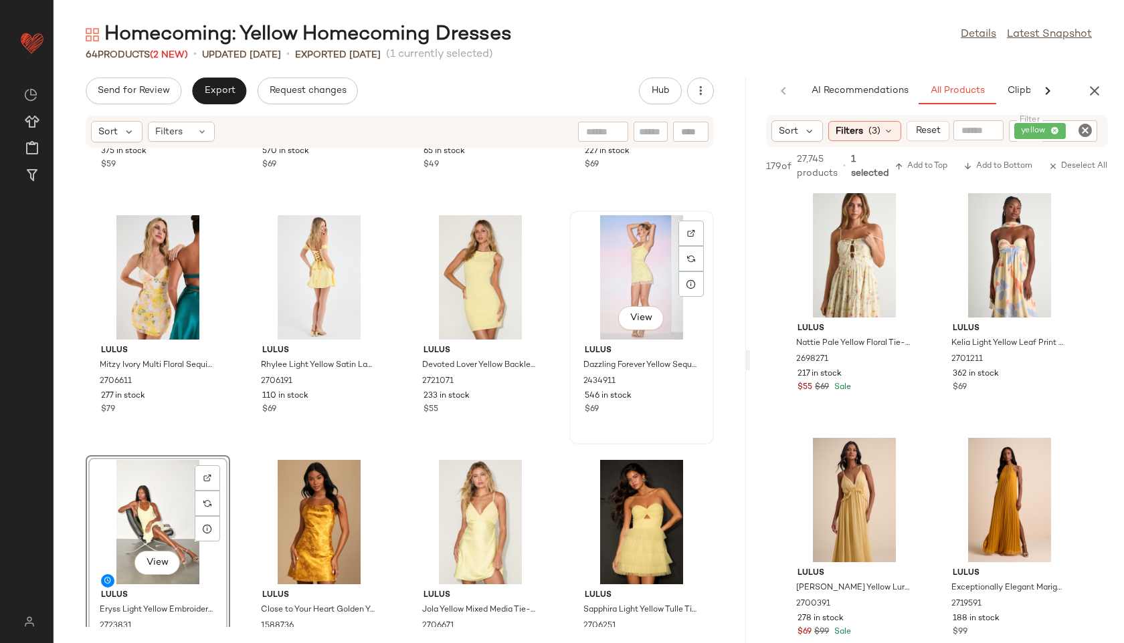
scroll to position [192, 0]
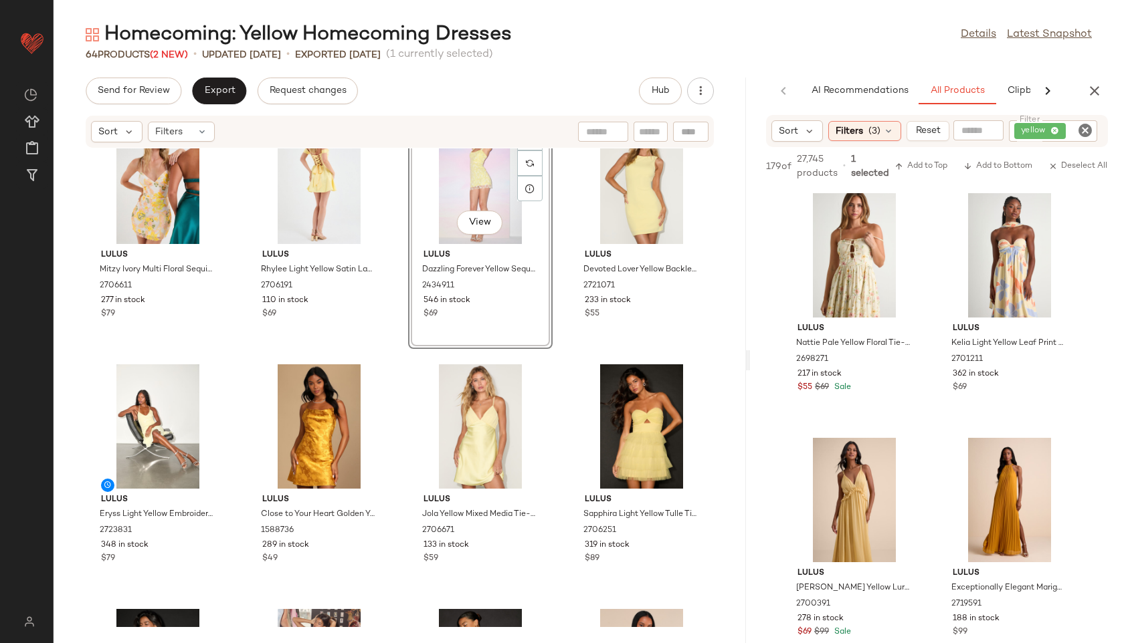
scroll to position [289, 0]
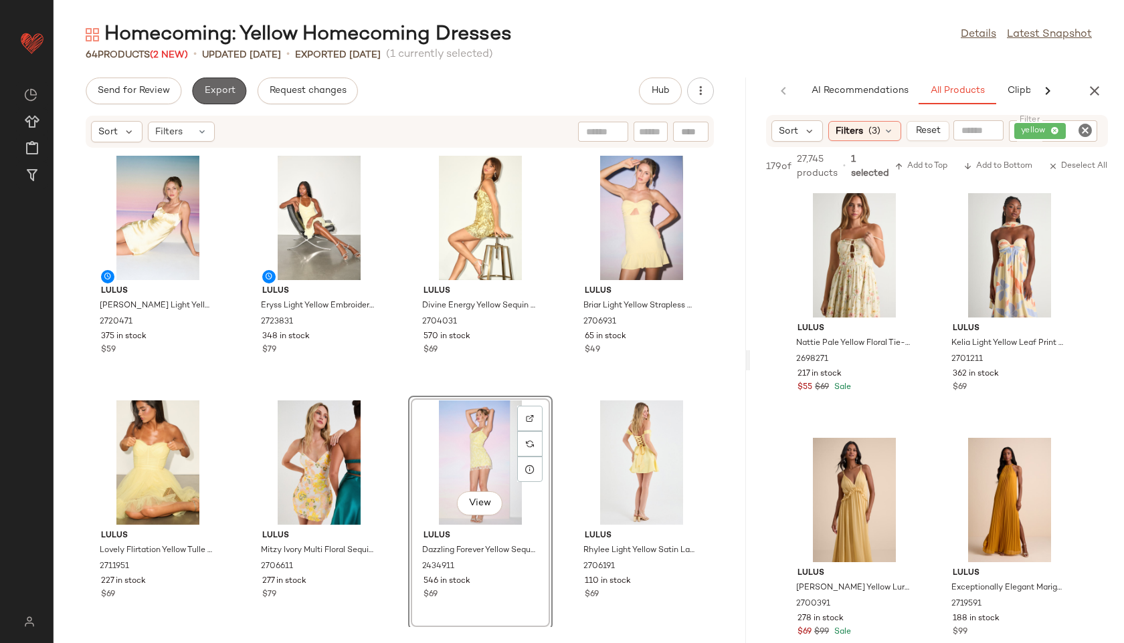
click at [217, 100] on button "Export" at bounding box center [219, 91] width 54 height 27
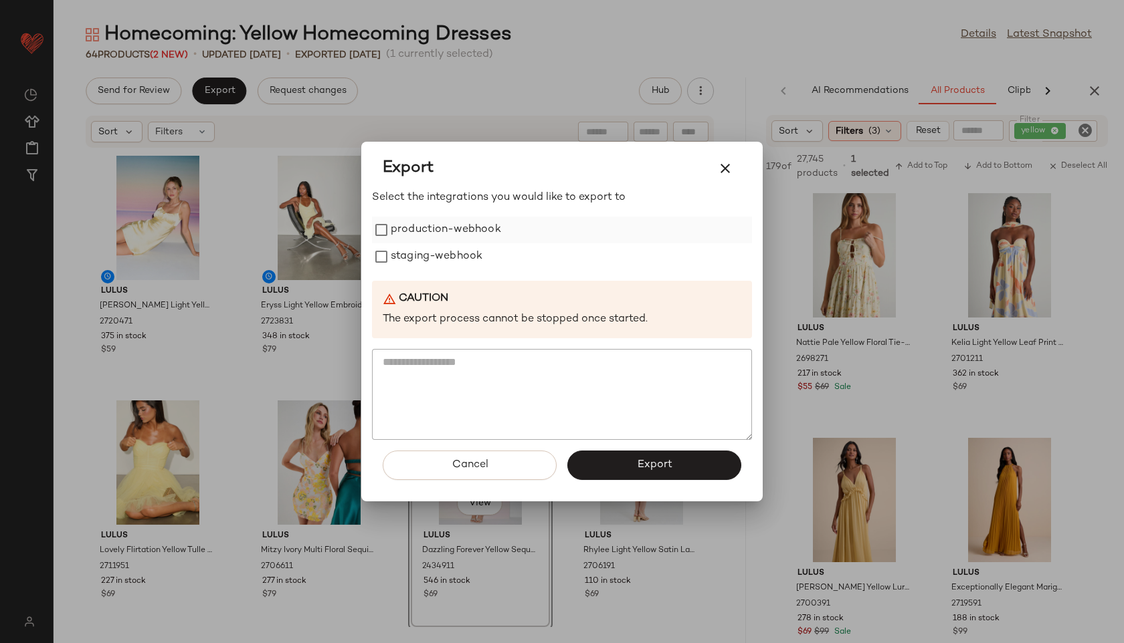
click at [395, 228] on label "production-webhook" at bounding box center [446, 230] width 110 height 27
click at [400, 255] on label "staging-webhook" at bounding box center [437, 256] width 92 height 27
click at [630, 460] on button "Export" at bounding box center [654, 465] width 174 height 29
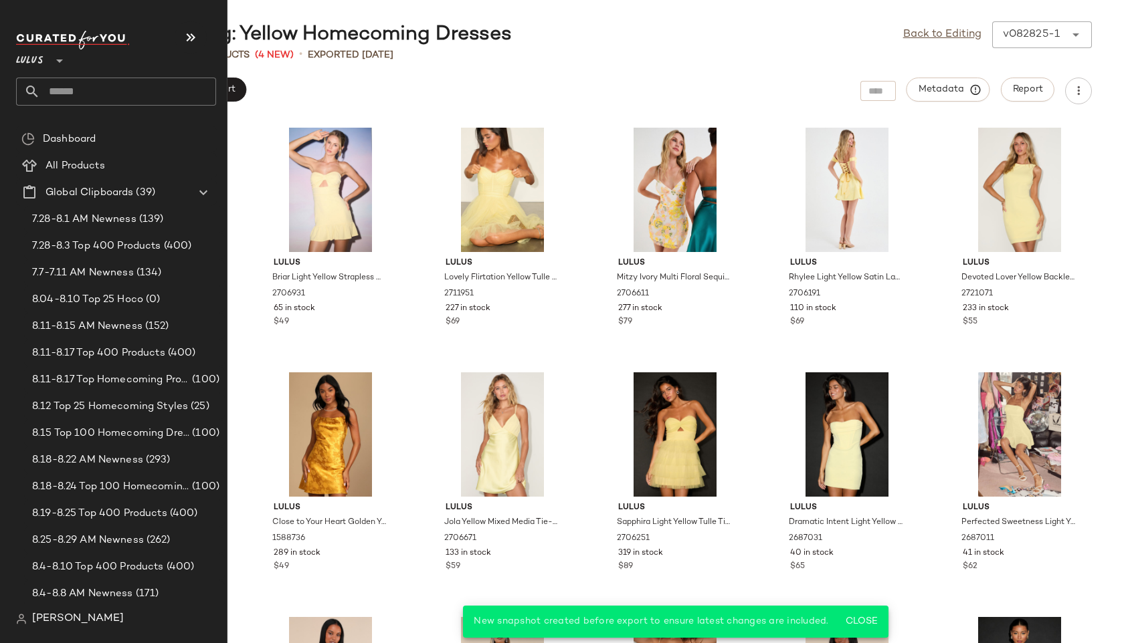
click at [70, 96] on input "text" at bounding box center [128, 92] width 176 height 28
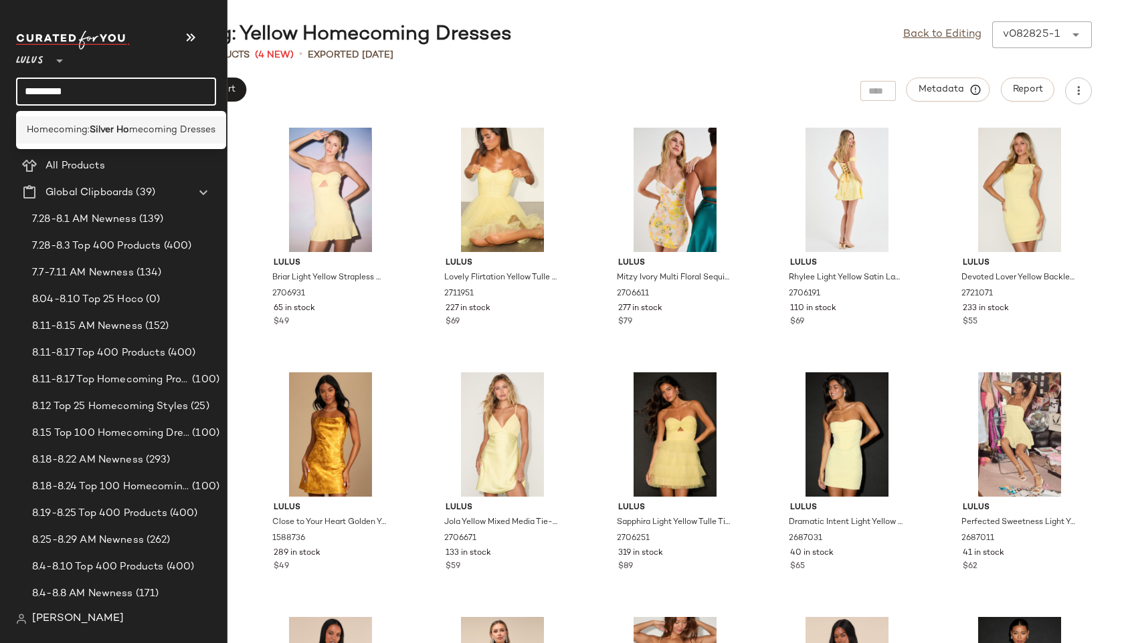
type input "*********"
click at [49, 130] on span "Homecoming:" at bounding box center [58, 130] width 63 height 14
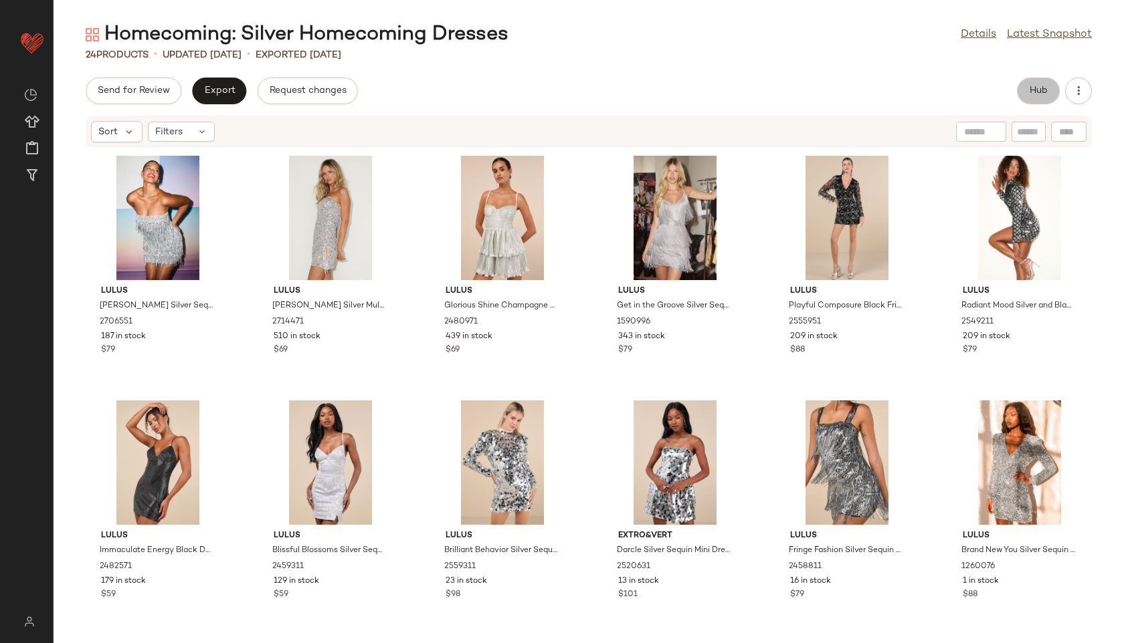
click at [1039, 91] on span "Hub" at bounding box center [1038, 91] width 19 height 11
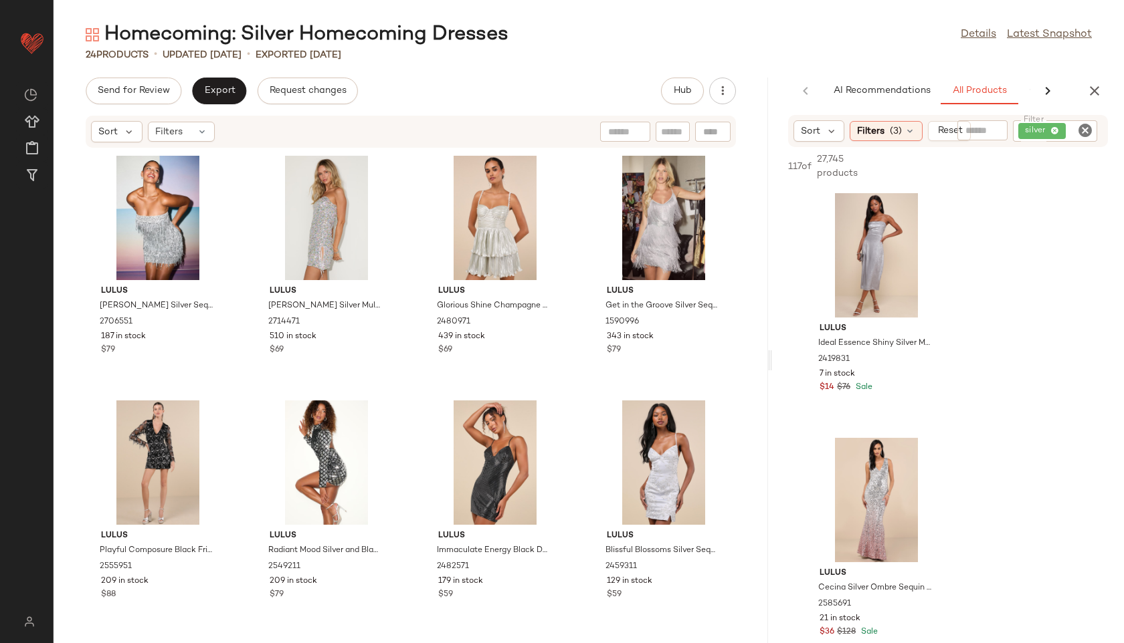
drag, startPoint x: 589, startPoint y: 361, endPoint x: 899, endPoint y: 359, distance: 309.6
click at [899, 359] on div "Homecoming: Silver Homecoming Dresses Details Latest Snapshot 24 Products • upd…" at bounding box center [589, 332] width 1070 height 622
click at [858, 297] on button "View" at bounding box center [875, 296] width 45 height 24
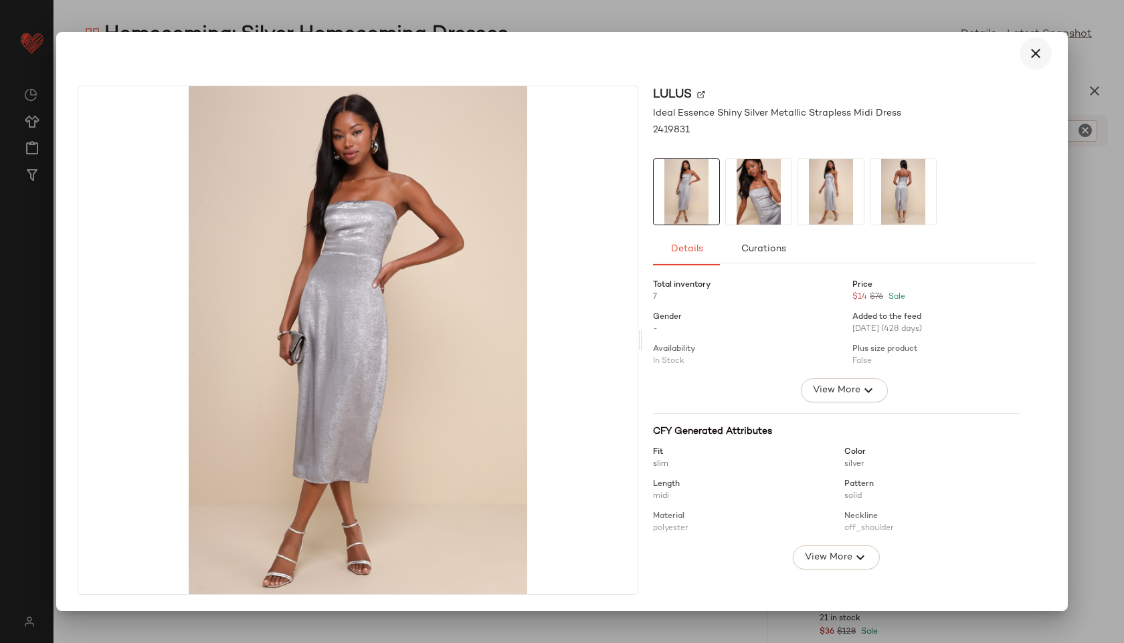
click at [1040, 47] on icon "button" at bounding box center [1035, 53] width 16 height 16
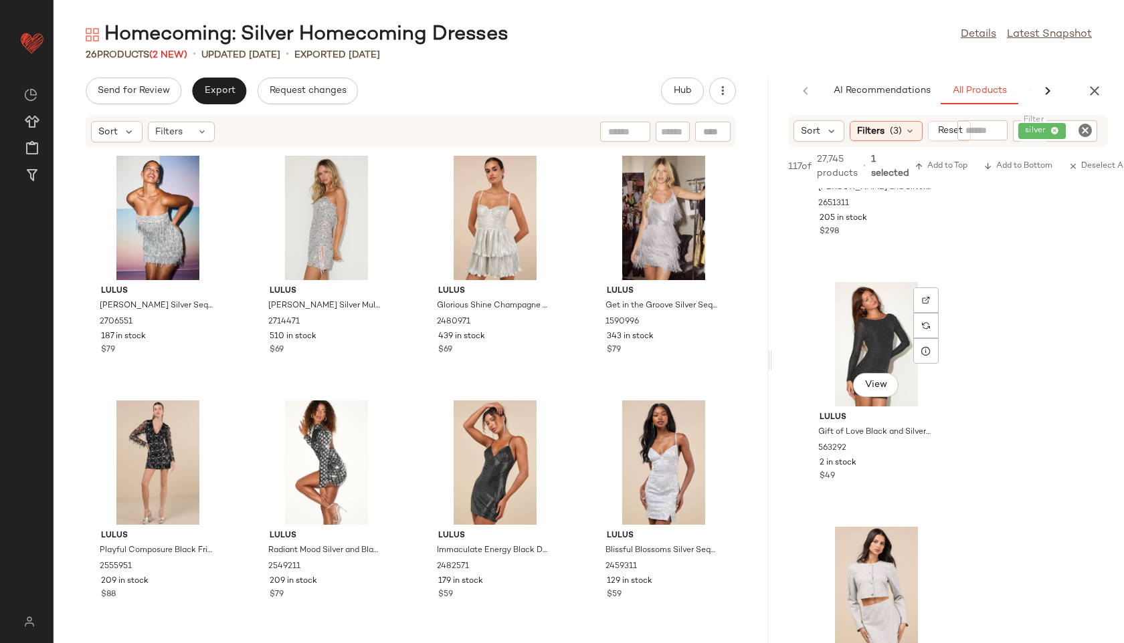
scroll to position [1451, 0]
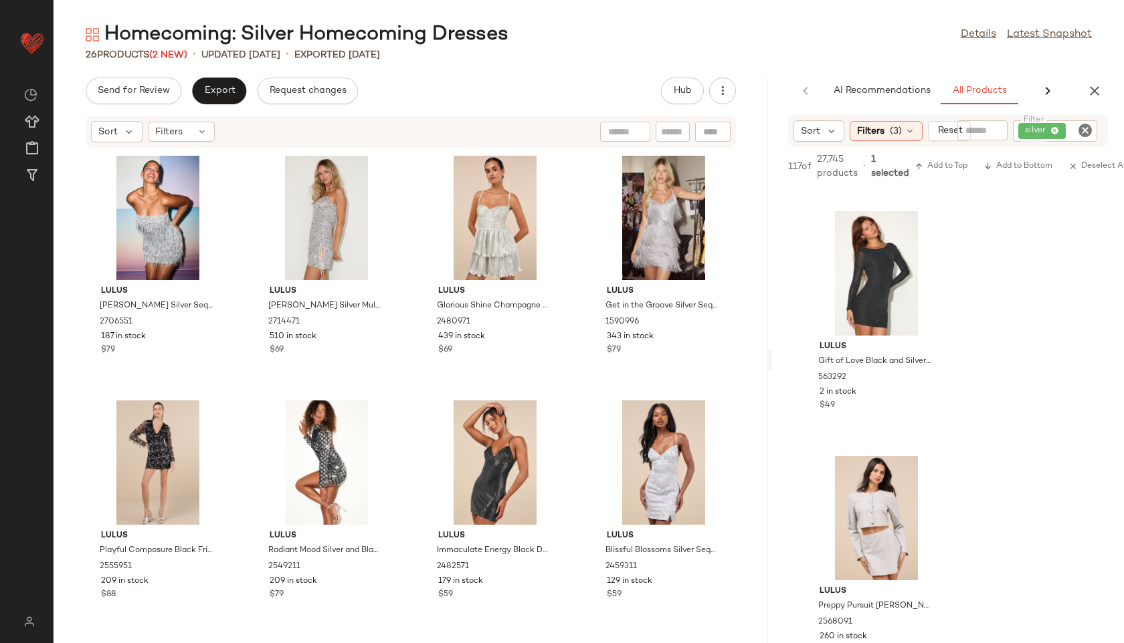
click at [1044, 87] on icon at bounding box center [1047, 91] width 16 height 16
click at [912, 90] on span "Clipboard" at bounding box center [918, 91] width 46 height 11
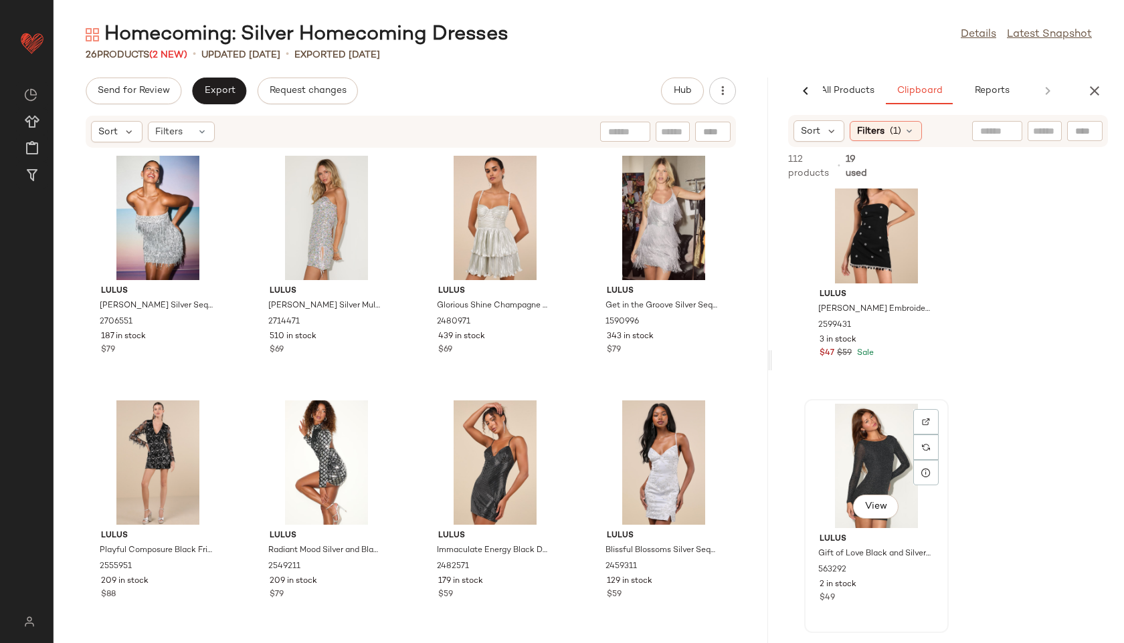
scroll to position [38, 0]
click at [883, 214] on div "View" at bounding box center [876, 220] width 135 height 124
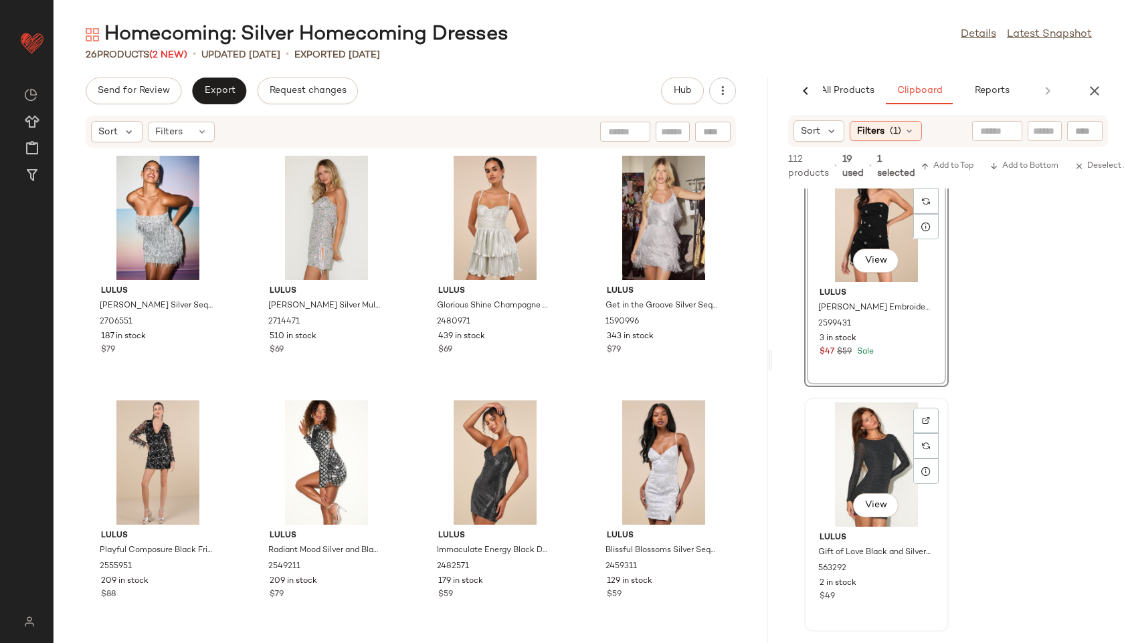
click at [873, 441] on div "View" at bounding box center [876, 465] width 135 height 124
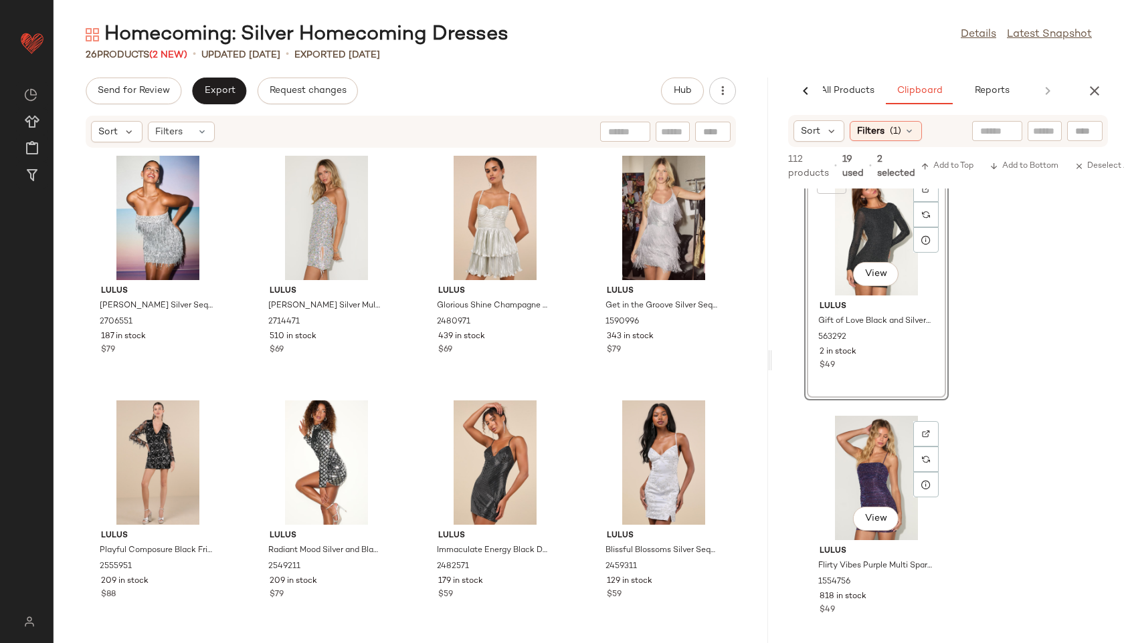
scroll to position [331, 0]
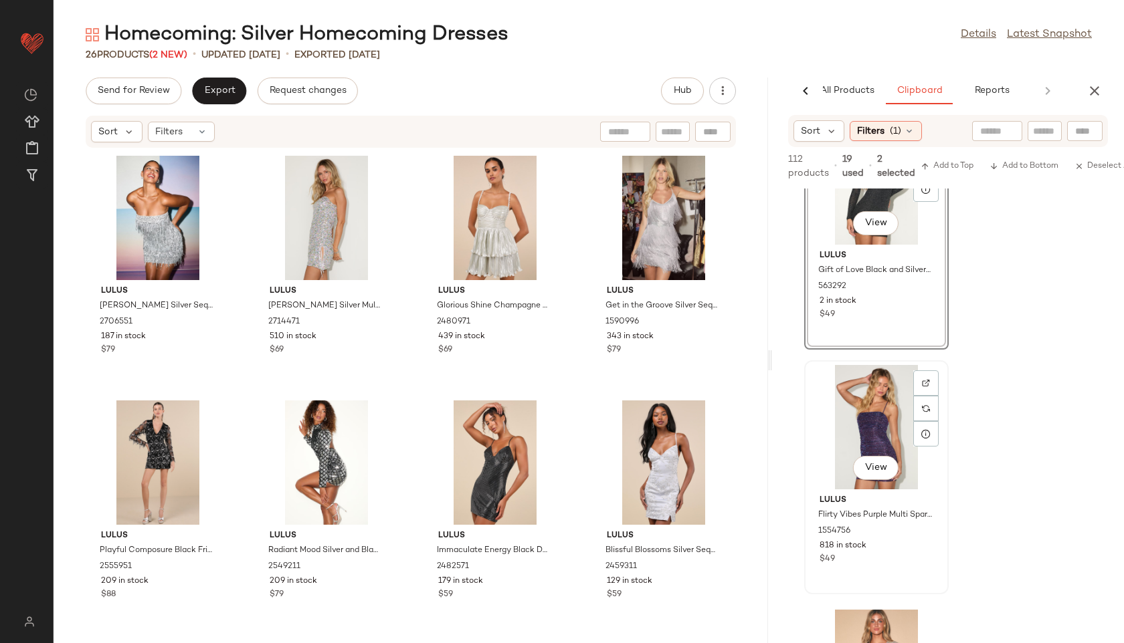
click at [895, 449] on div "View" at bounding box center [876, 427] width 135 height 124
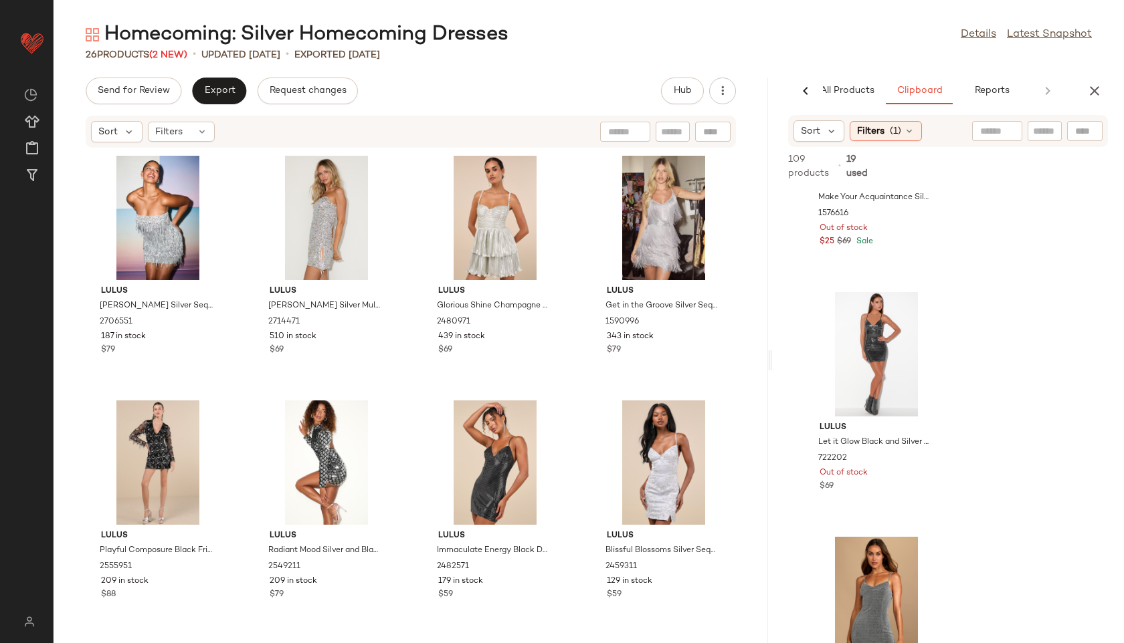
scroll to position [3833, 0]
click at [197, 125] on div "Filters" at bounding box center [181, 132] width 67 height 20
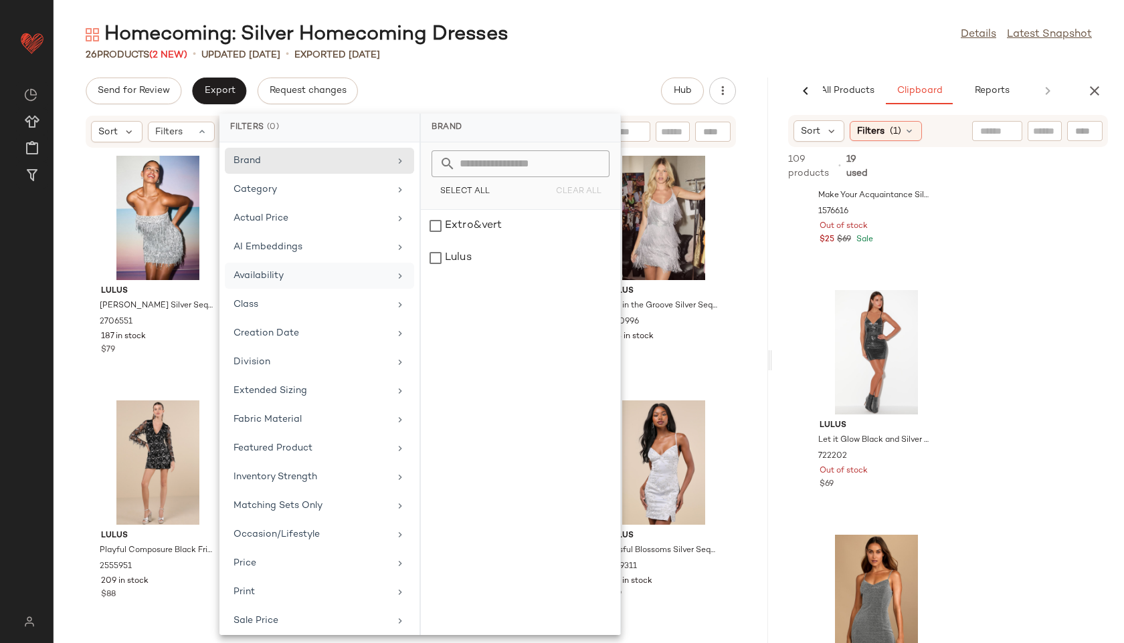
scroll to position [122, 0]
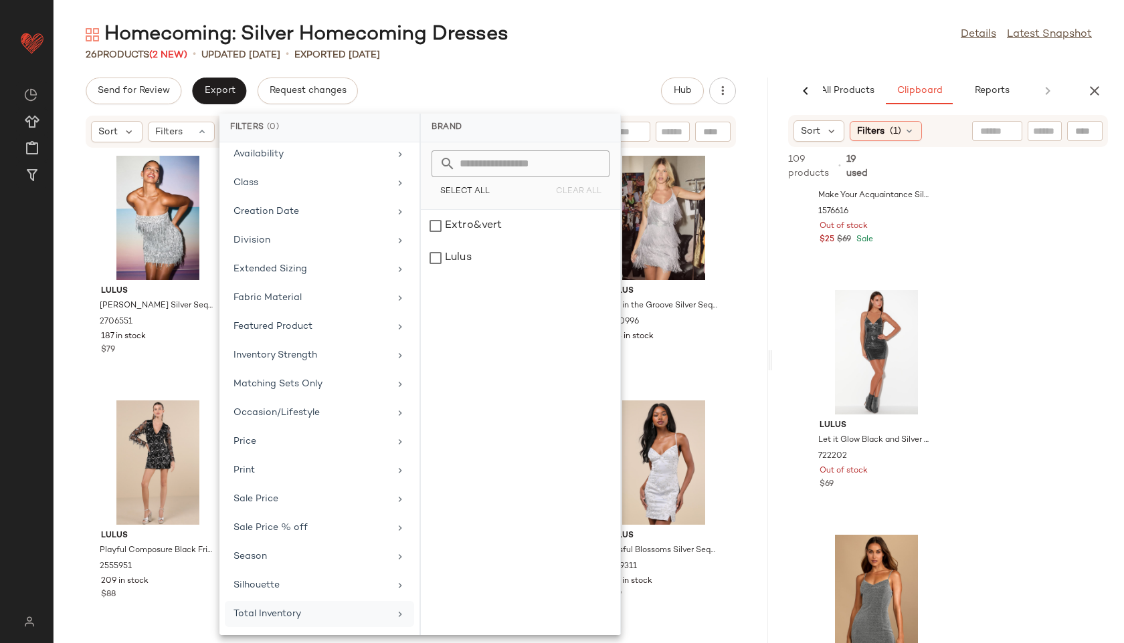
click at [274, 613] on div "Total Inventory" at bounding box center [311, 614] width 156 height 14
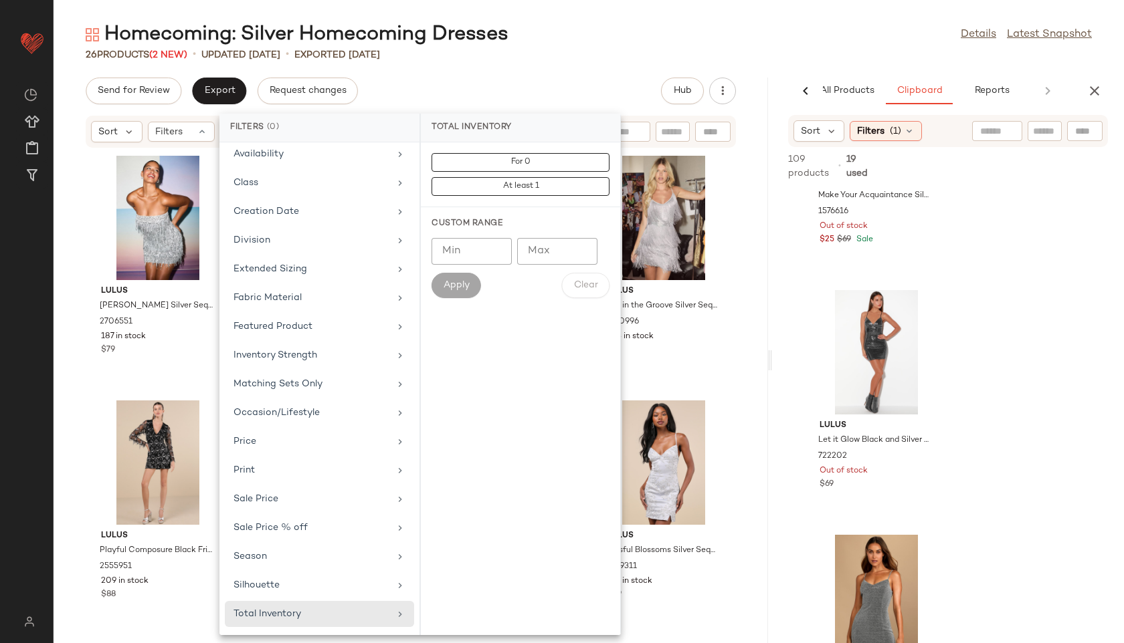
click at [546, 247] on input "Max" at bounding box center [557, 251] width 80 height 27
type input "**"
click at [459, 279] on button "Apply" at bounding box center [455, 285] width 49 height 25
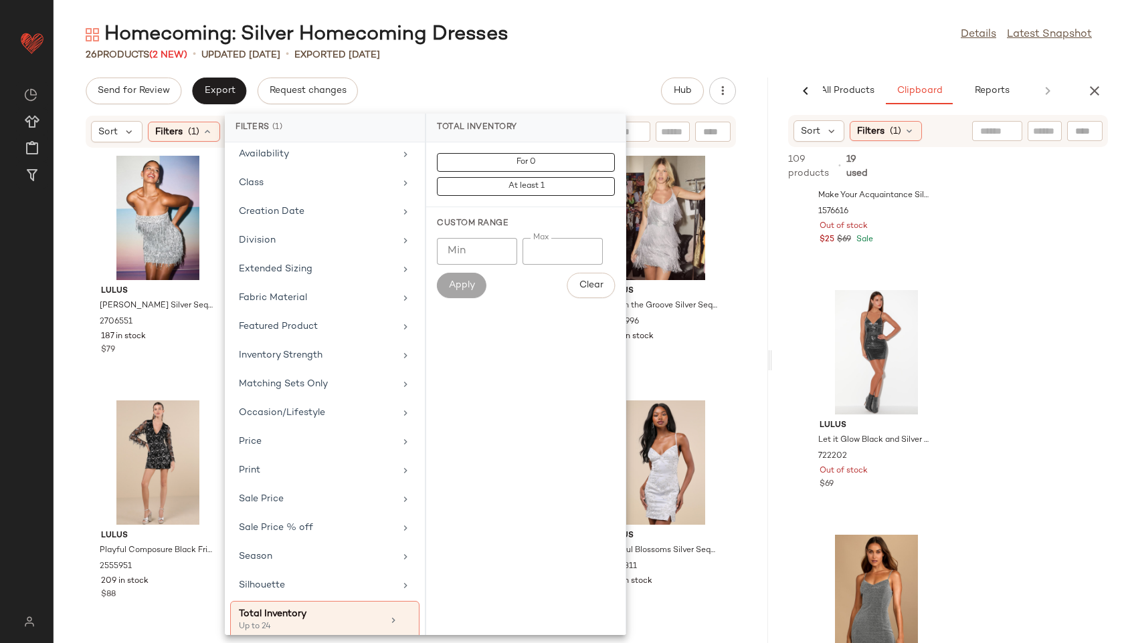
click at [547, 62] on div "Homecoming: Silver Homecoming Dresses Details Latest Snapshot 26 Products (2 Ne…" at bounding box center [589, 332] width 1070 height 622
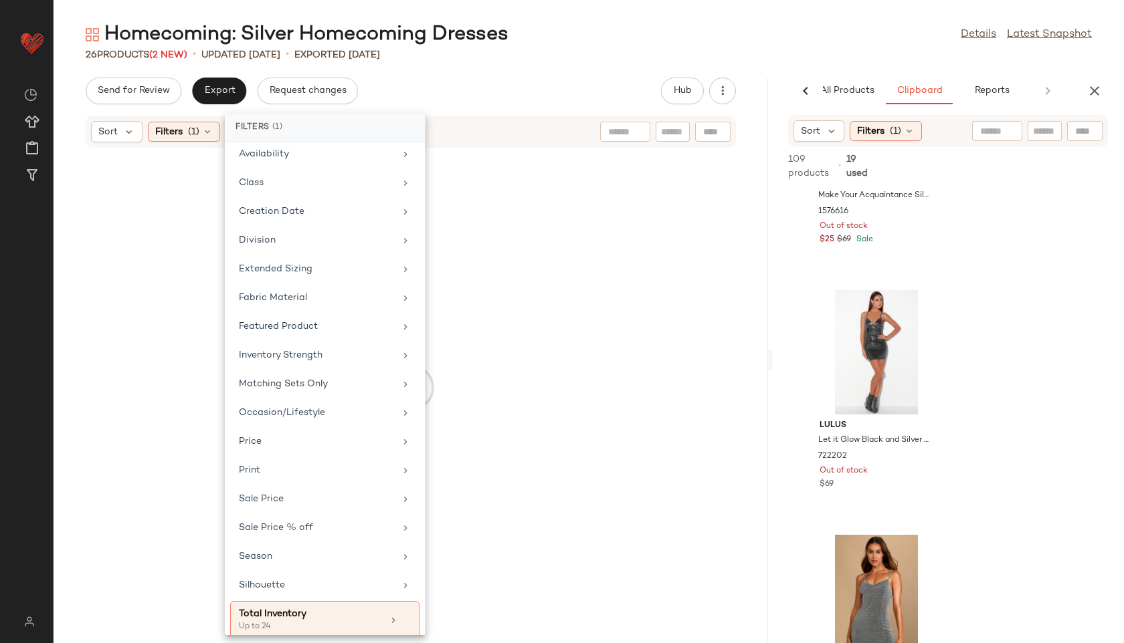
scroll to position [4322, 0]
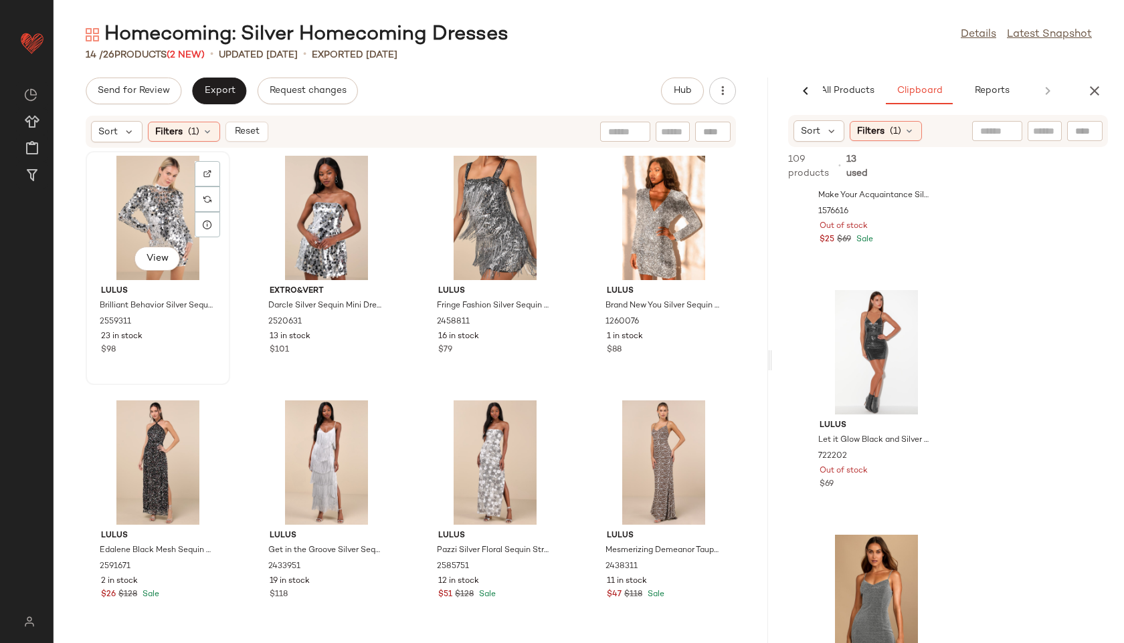
click at [141, 187] on div "View" at bounding box center [157, 218] width 135 height 124
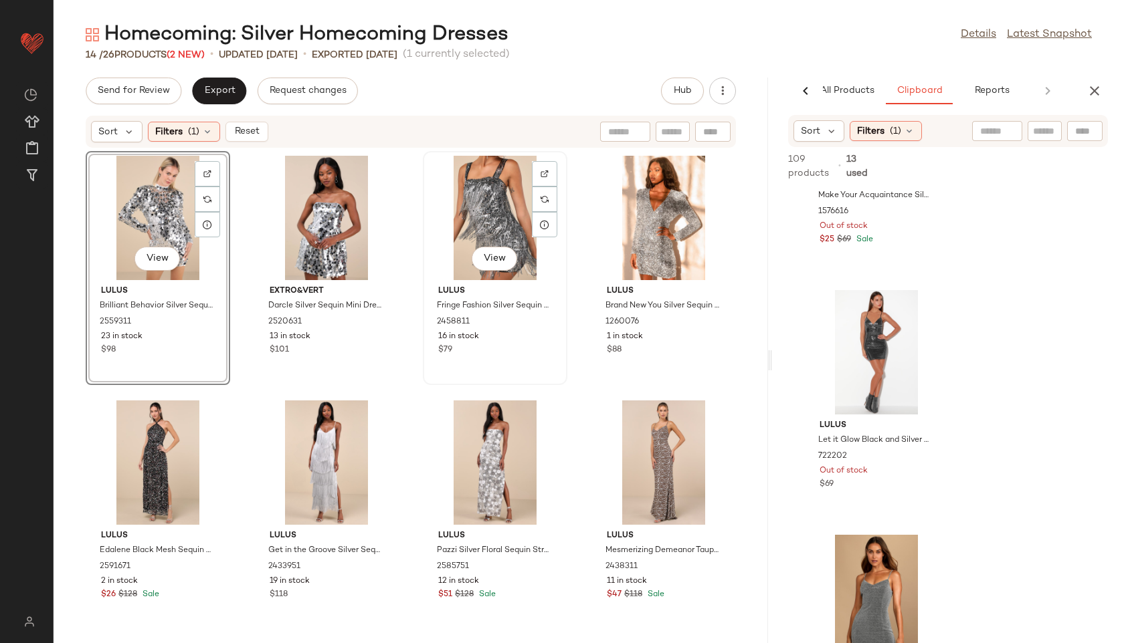
scroll to position [503, 0]
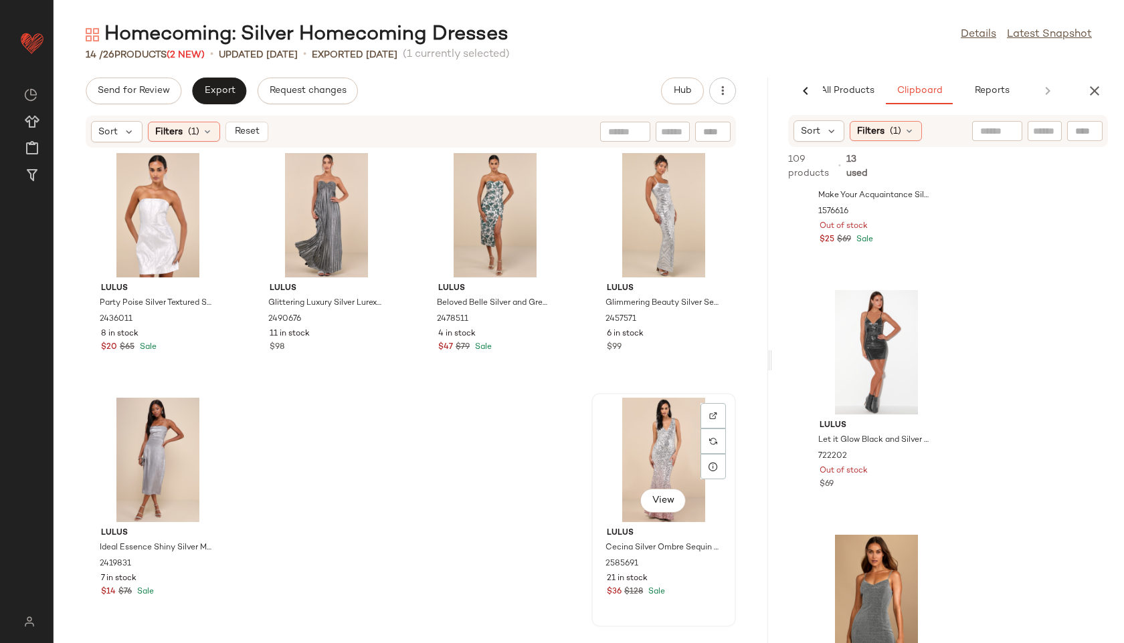
click at [605, 435] on div "View" at bounding box center [663, 460] width 135 height 124
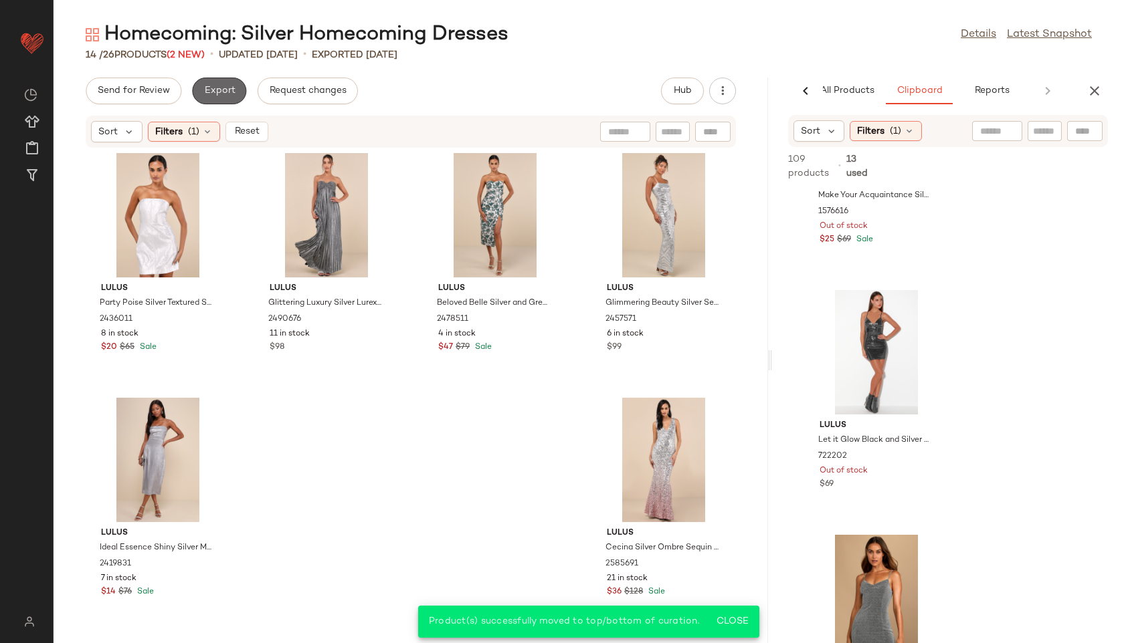
click at [216, 91] on span "Export" at bounding box center [218, 91] width 31 height 11
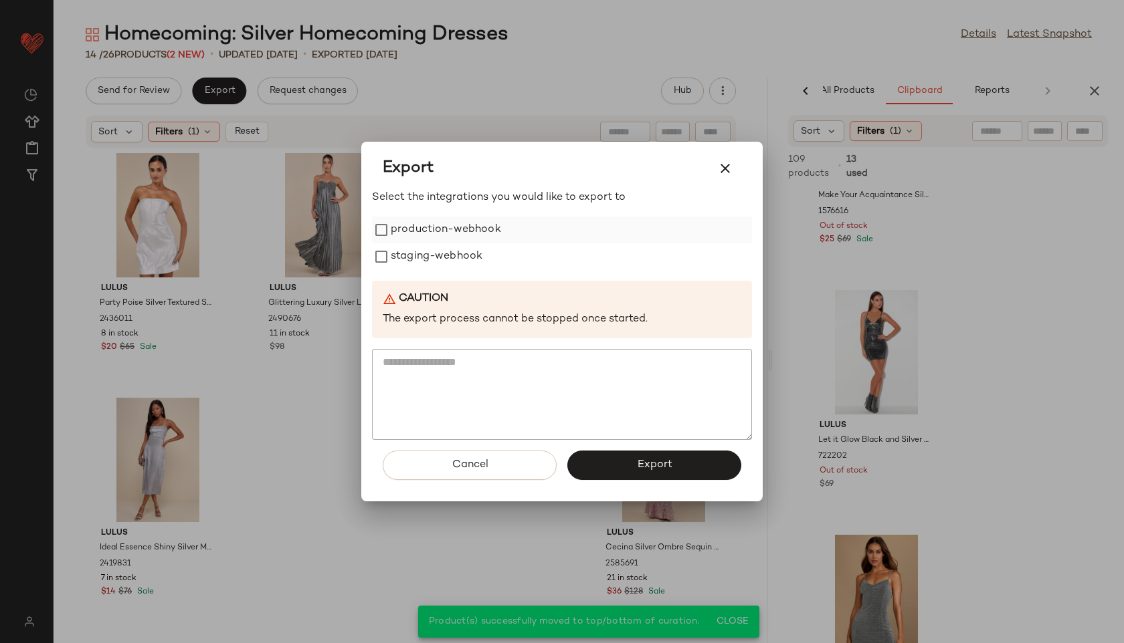
click at [419, 225] on label "production-webhook" at bounding box center [446, 230] width 110 height 27
click at [419, 257] on label "staging-webhook" at bounding box center [437, 256] width 92 height 27
click at [601, 457] on button "Export" at bounding box center [654, 465] width 174 height 29
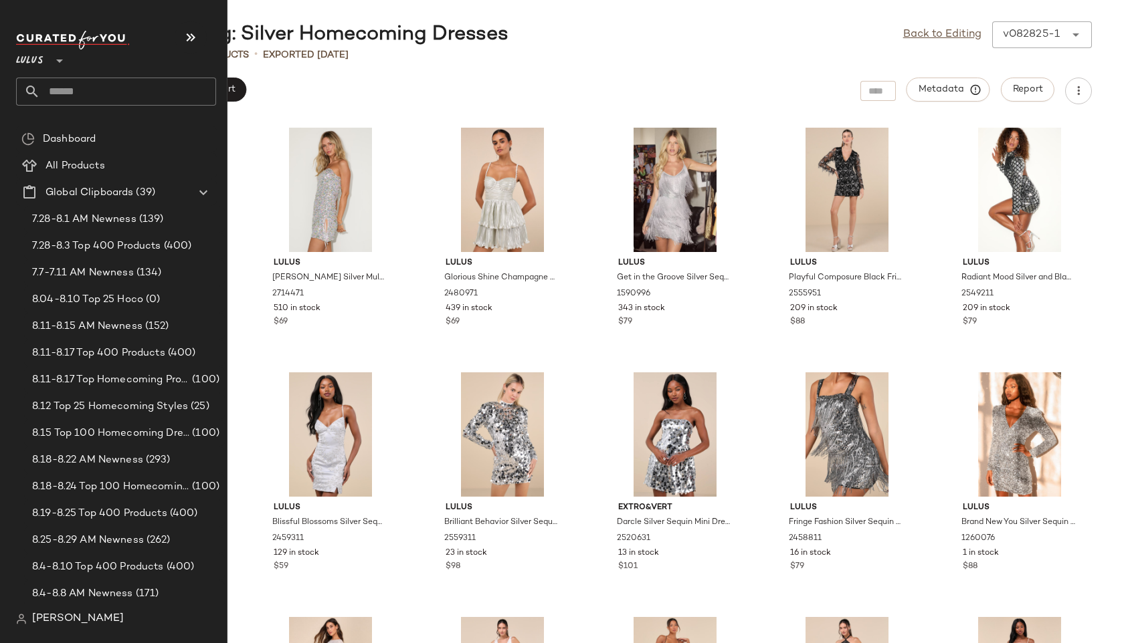
click at [77, 84] on input "text" at bounding box center [128, 92] width 176 height 28
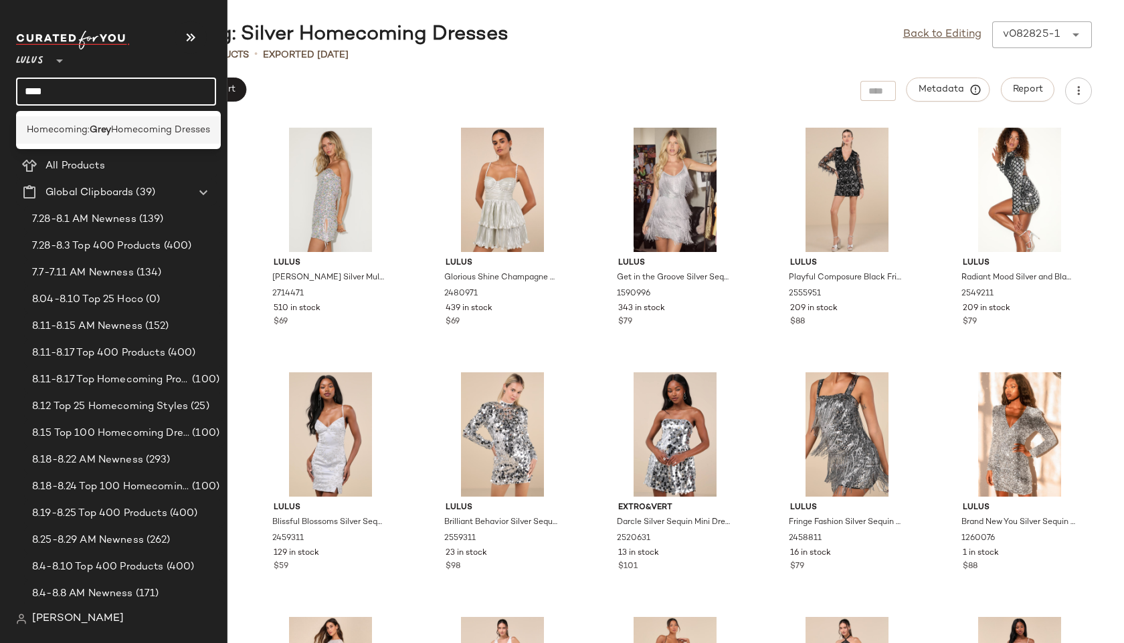
type input "****"
click at [51, 127] on span "Homecoming:" at bounding box center [58, 130] width 63 height 14
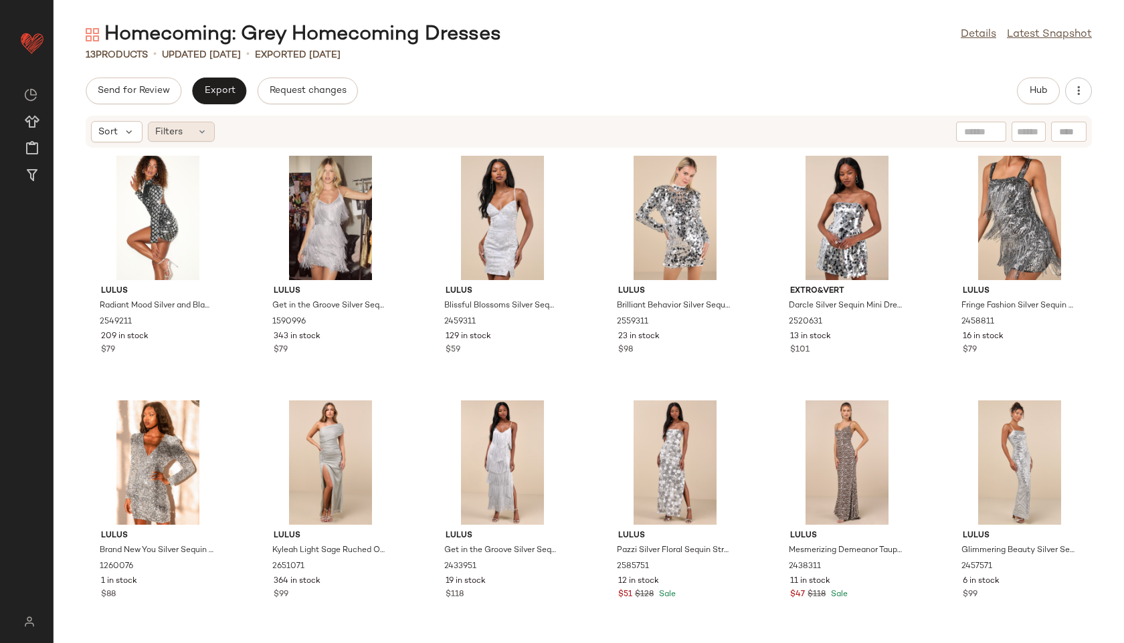
click at [197, 129] on icon at bounding box center [202, 131] width 11 height 11
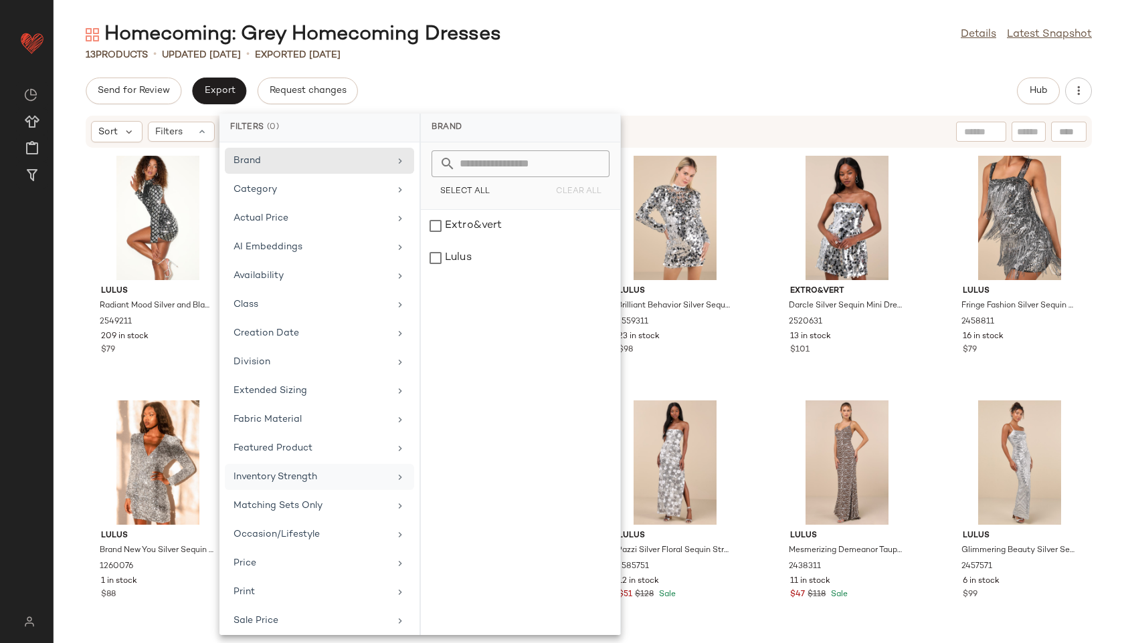
scroll to position [122, 0]
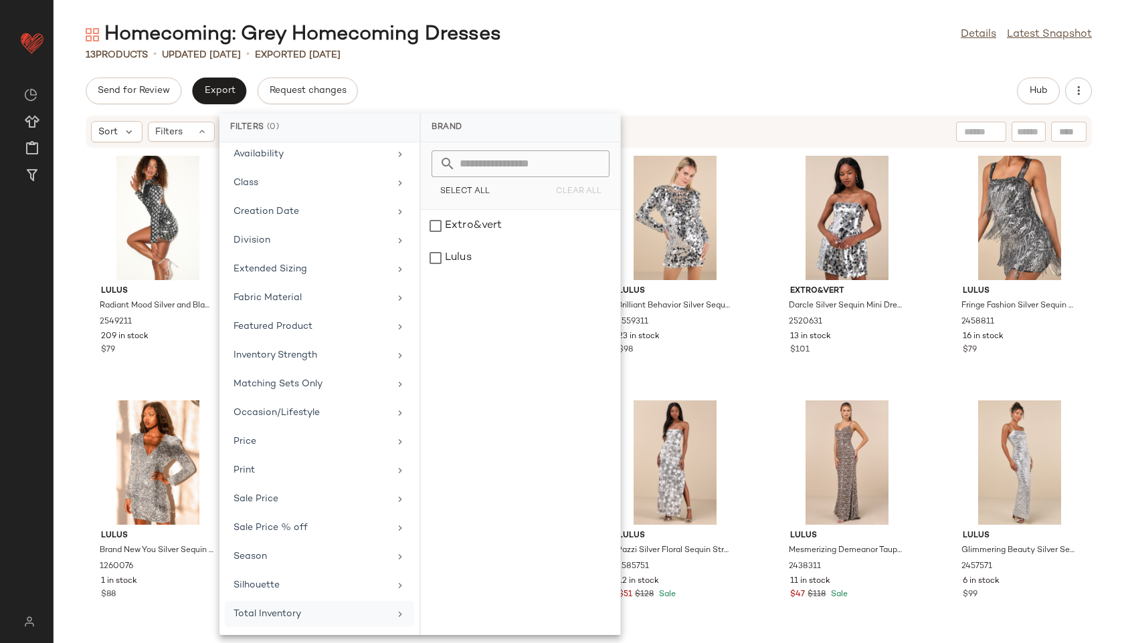
click at [301, 611] on div "Total Inventory" at bounding box center [311, 614] width 156 height 14
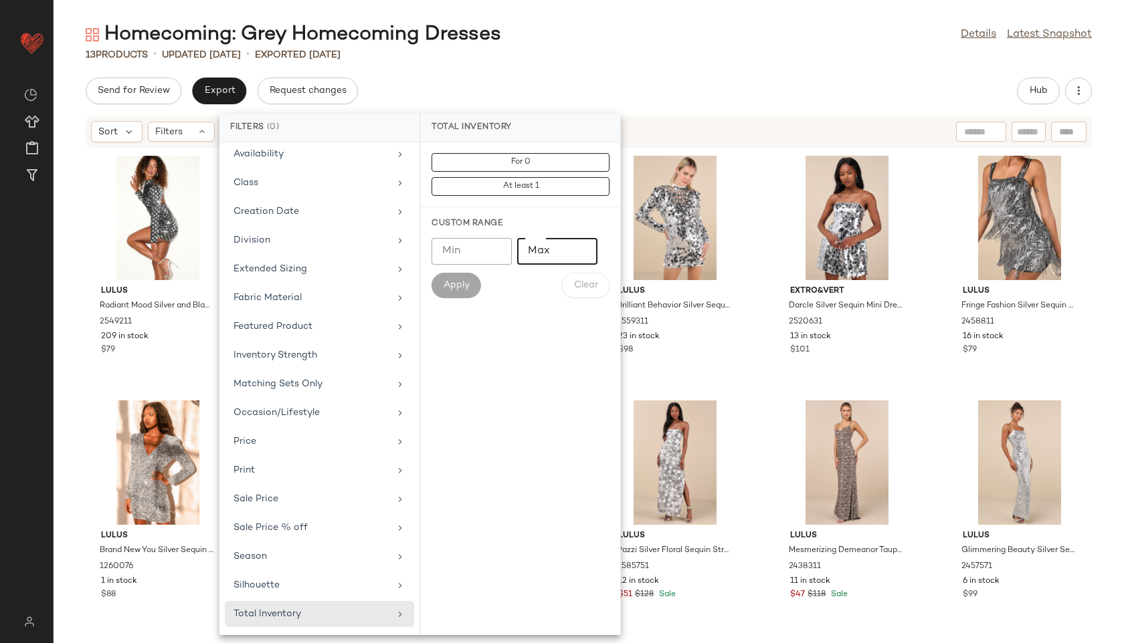
click at [554, 248] on input "Max" at bounding box center [557, 251] width 80 height 27
type input "**"
click at [463, 280] on button "Apply" at bounding box center [455, 285] width 49 height 25
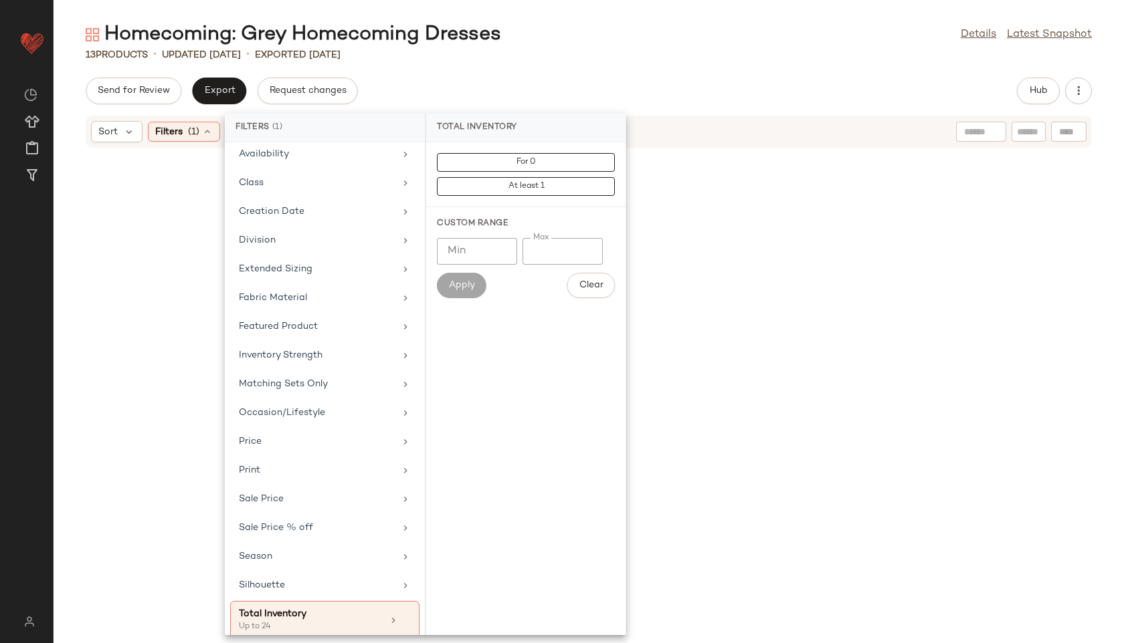
click at [566, 66] on div "Homecoming: Grey Homecoming Dresses Details Latest Snapshot 13 Products • updat…" at bounding box center [589, 332] width 1070 height 622
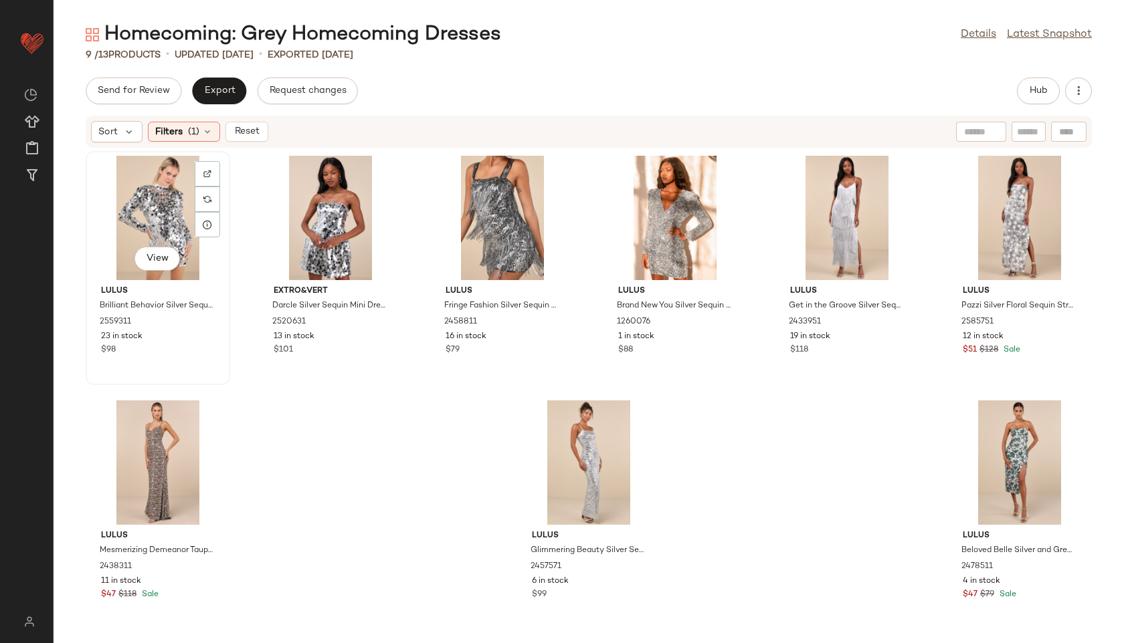
click at [149, 207] on div "View" at bounding box center [157, 218] width 135 height 124
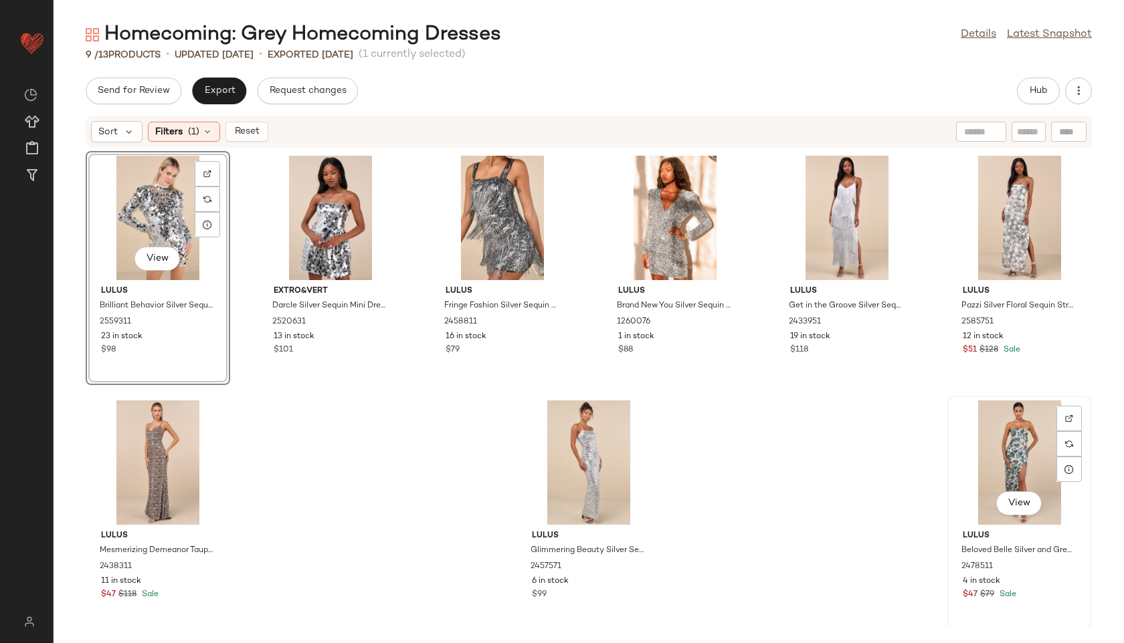
click at [1002, 463] on div "View" at bounding box center [1019, 463] width 135 height 124
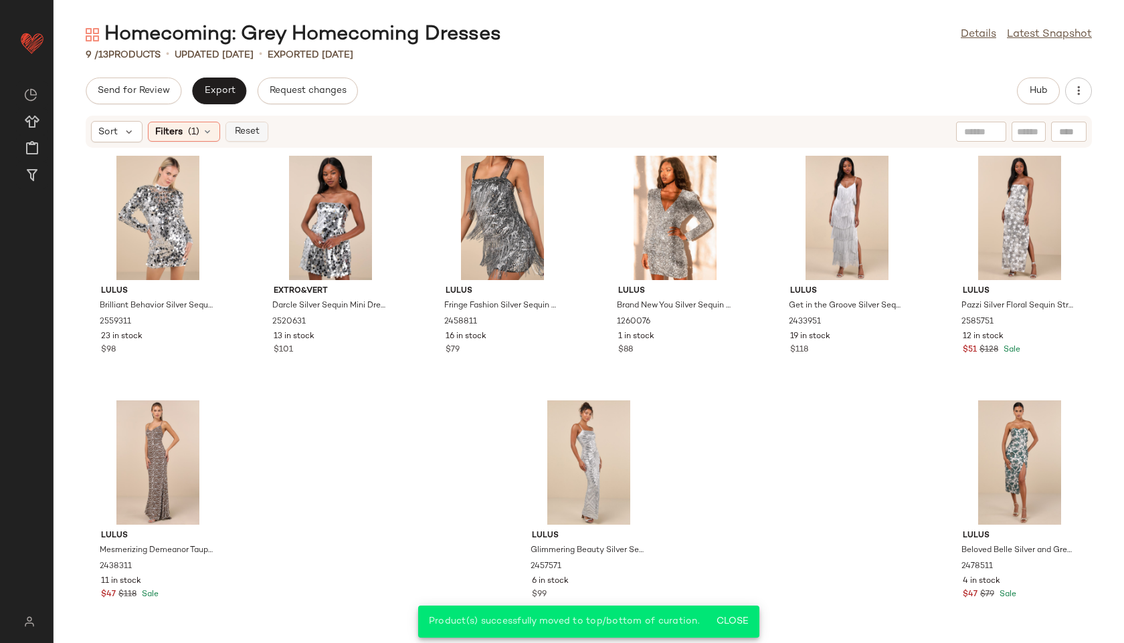
click at [239, 133] on span "Reset" at bounding box center [245, 131] width 25 height 11
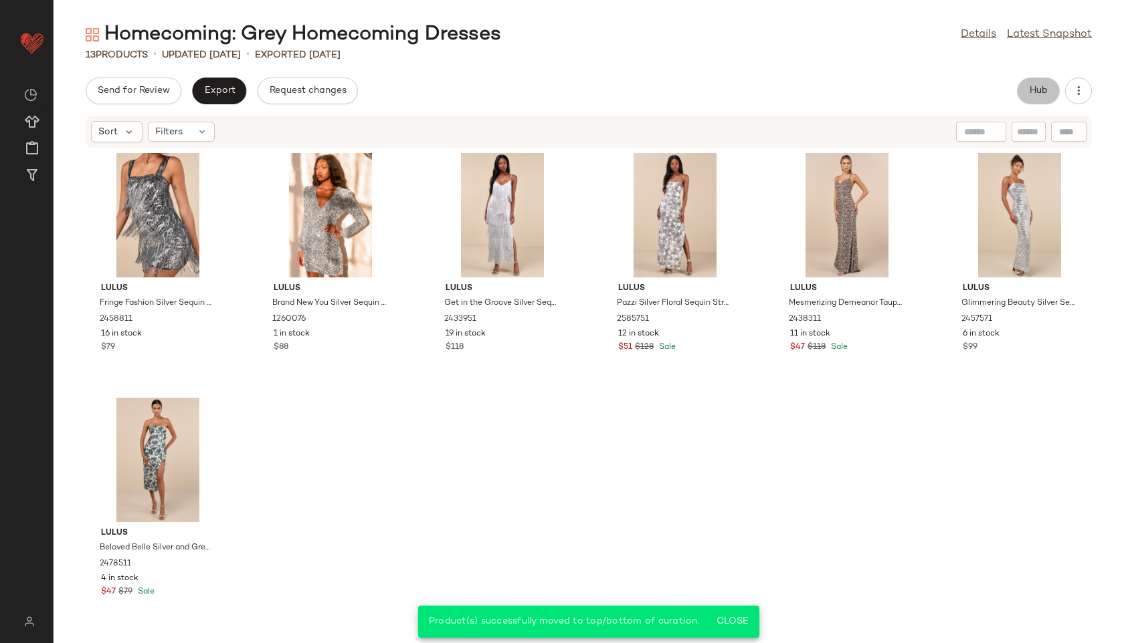
click at [1044, 90] on span "Hub" at bounding box center [1038, 91] width 19 height 11
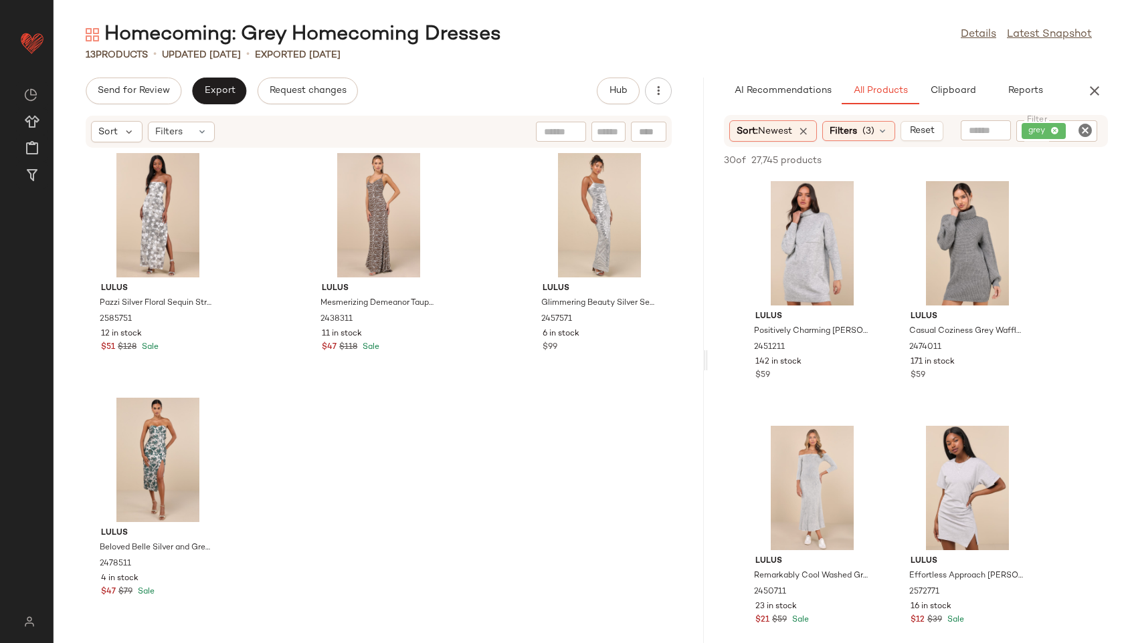
scroll to position [503, 0]
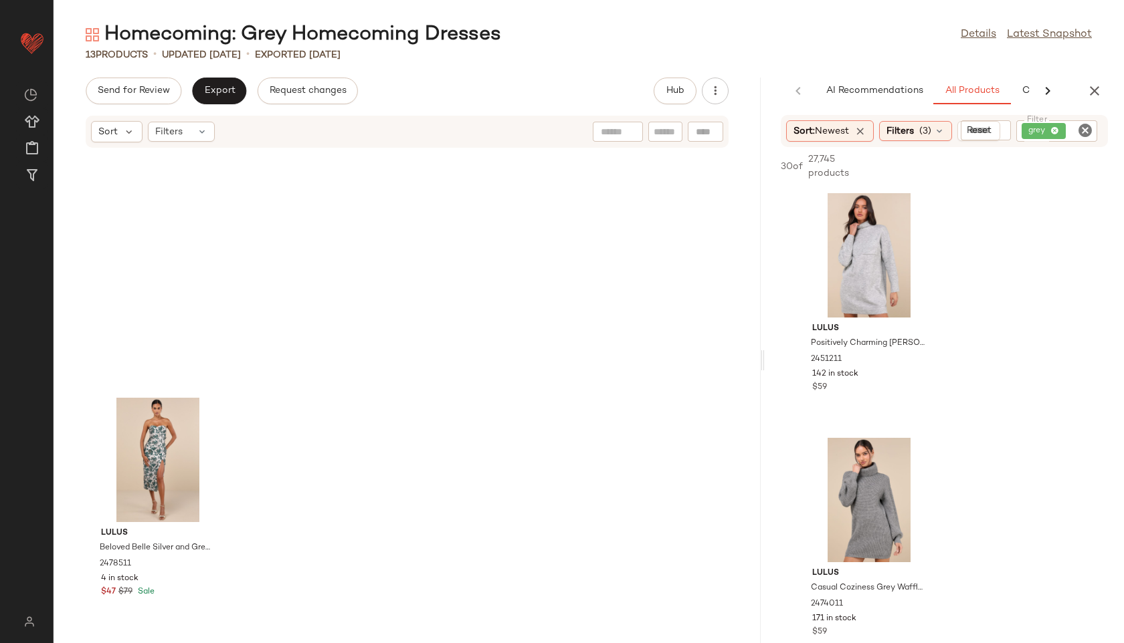
drag, startPoint x: 589, startPoint y: 356, endPoint x: 829, endPoint y: 354, distance: 240.1
click at [829, 354] on div "Homecoming: Grey Homecoming Dresses Details Latest Snapshot 13 Products • updat…" at bounding box center [589, 332] width 1070 height 622
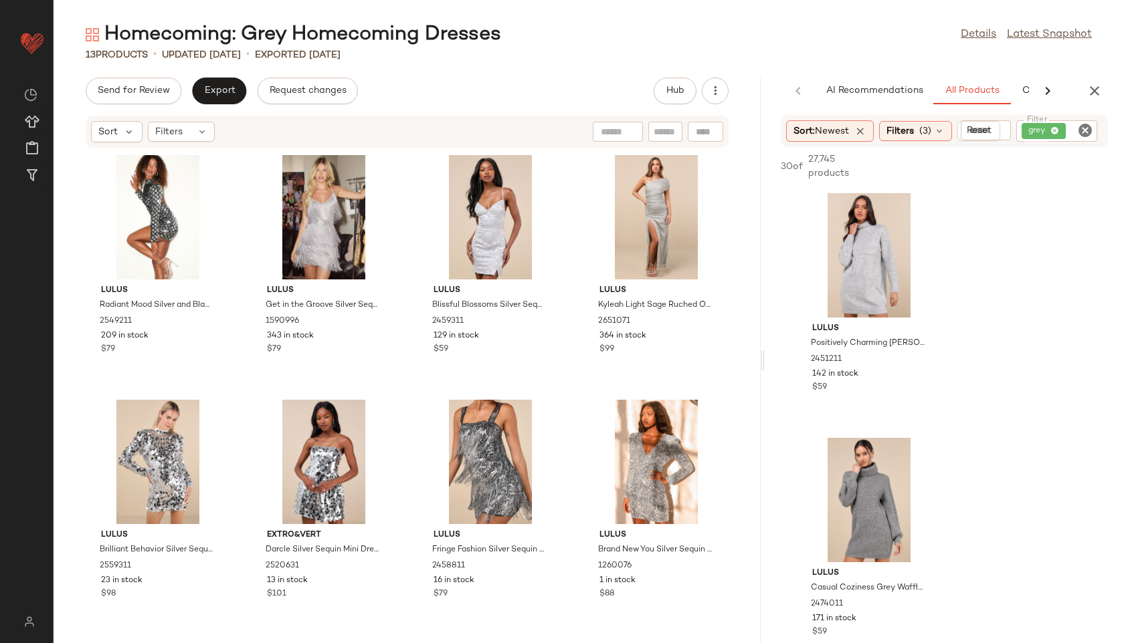
scroll to position [0, 0]
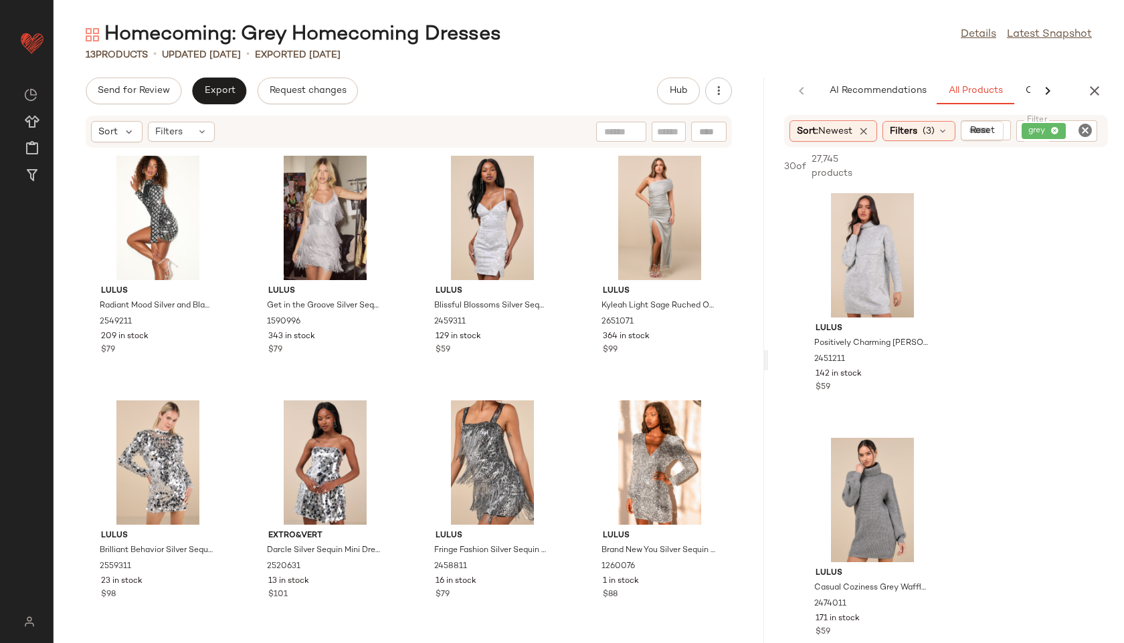
drag, startPoint x: 762, startPoint y: 358, endPoint x: 888, endPoint y: 348, distance: 126.1
click at [888, 348] on div "Homecoming: Grey Homecoming Dresses Details Latest Snapshot 13 Products • updat…" at bounding box center [589, 332] width 1070 height 622
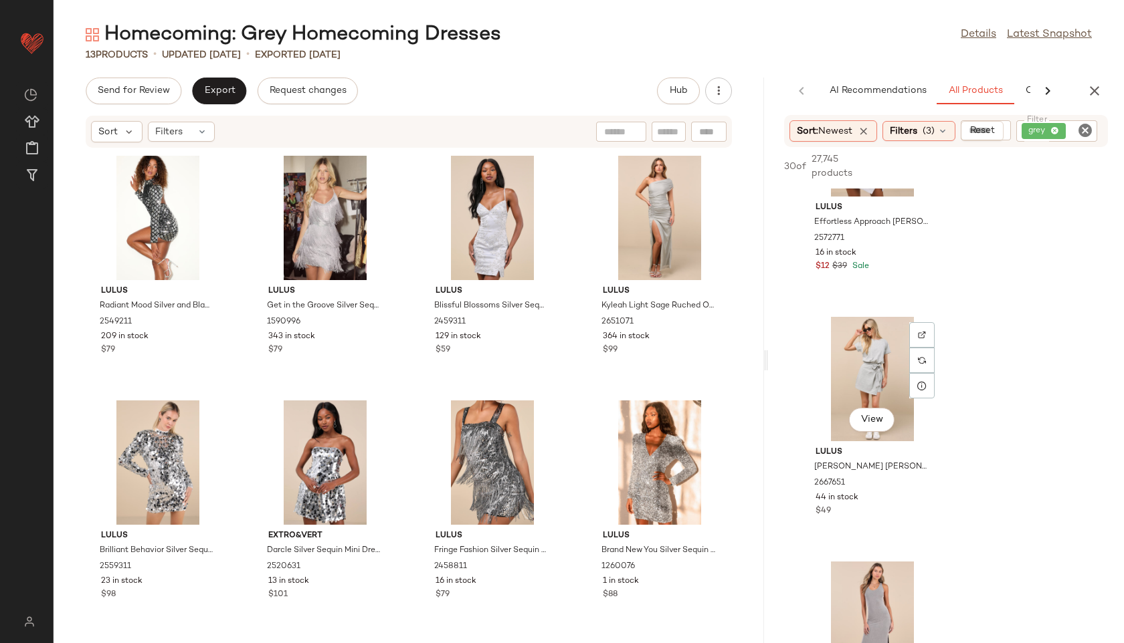
scroll to position [857, 0]
click at [205, 87] on span "Export" at bounding box center [218, 91] width 31 height 11
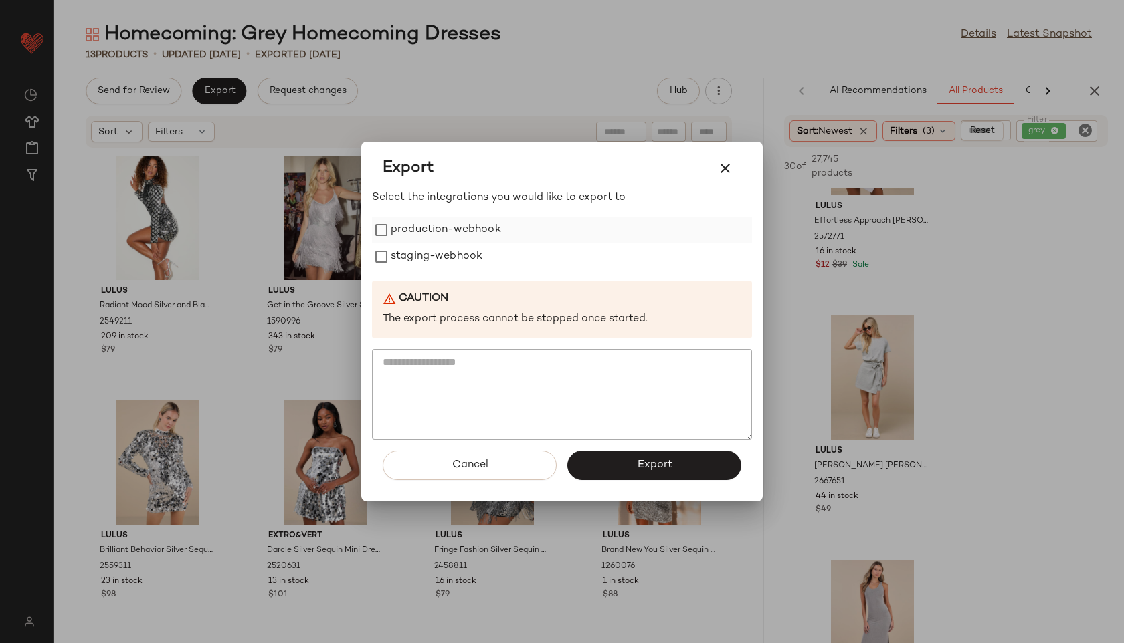
click at [391, 227] on label "production-webhook" at bounding box center [446, 230] width 110 height 27
click at [396, 258] on label "staging-webhook" at bounding box center [437, 256] width 92 height 27
click at [613, 467] on button "Export" at bounding box center [654, 465] width 174 height 29
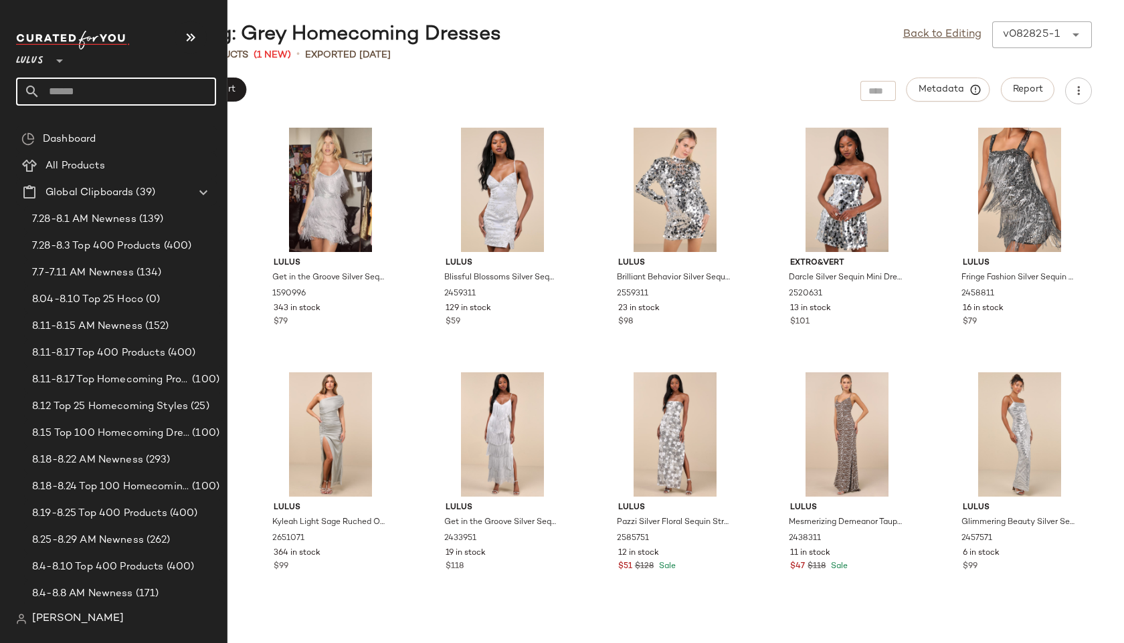
click at [69, 95] on input "text" at bounding box center [128, 92] width 176 height 28
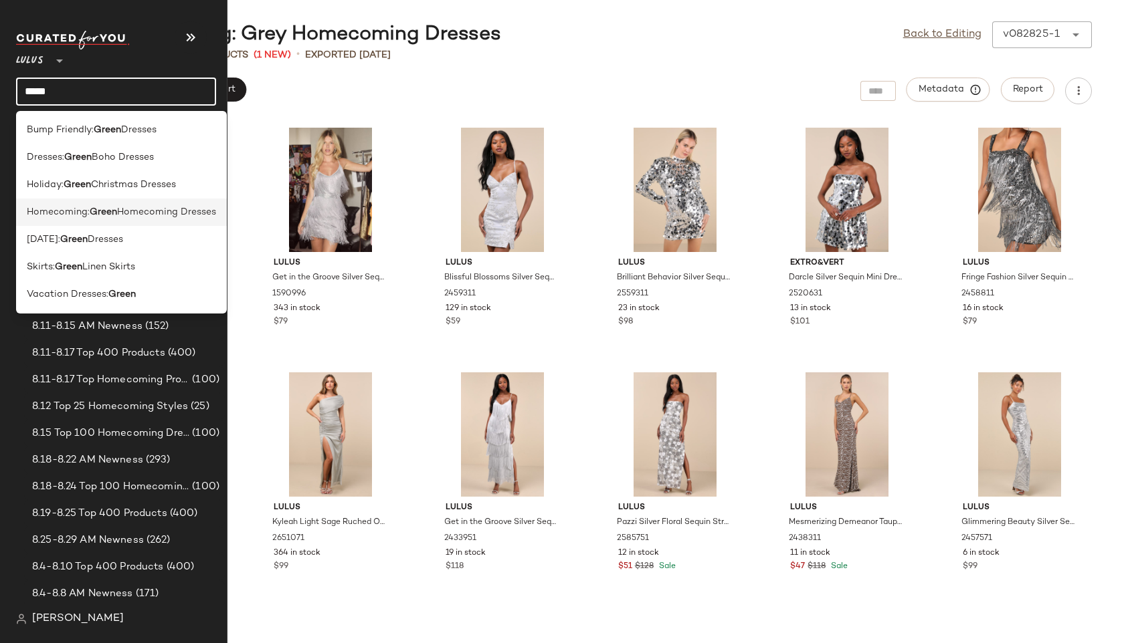
type input "*****"
click at [54, 207] on span "Homecoming:" at bounding box center [58, 212] width 63 height 14
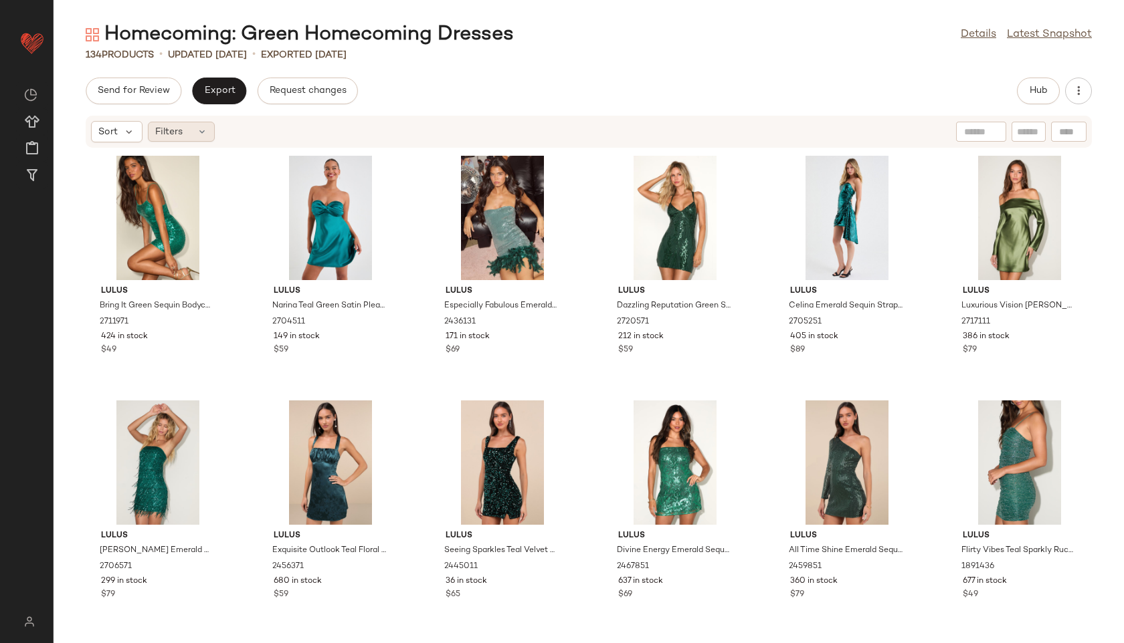
click at [199, 126] on div "Filters" at bounding box center [181, 132] width 67 height 20
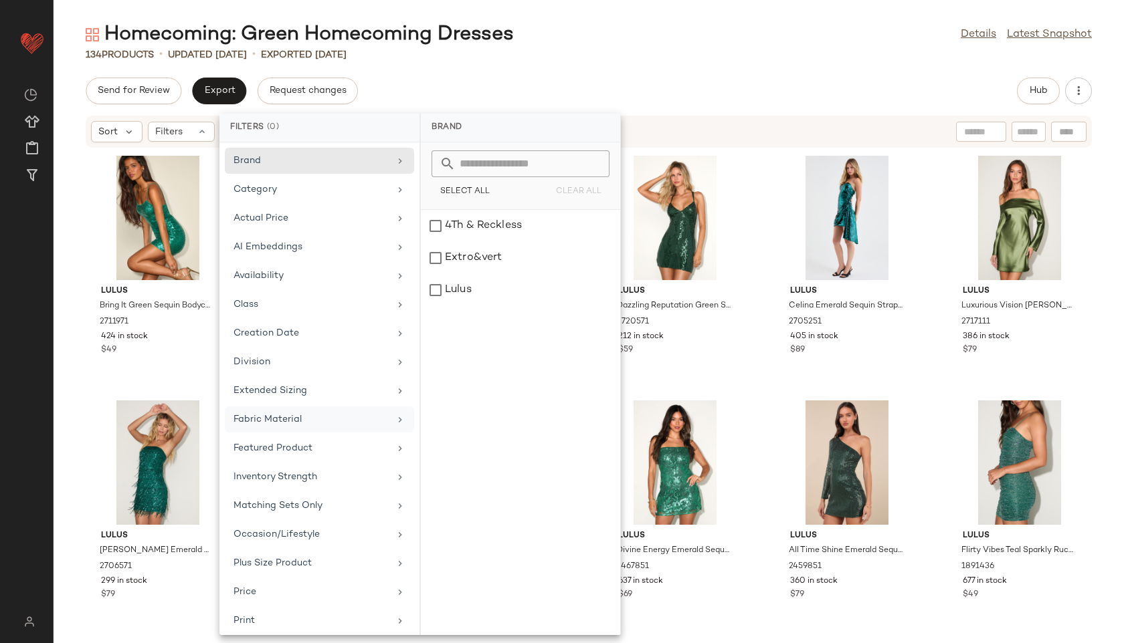
scroll to position [150, 0]
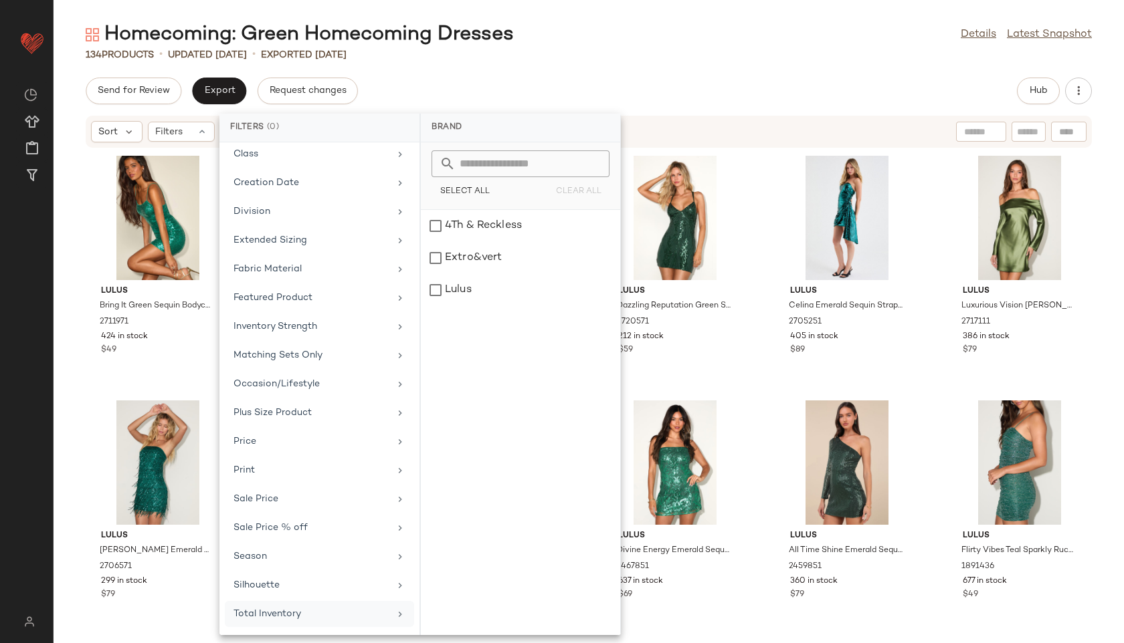
click at [294, 611] on div "Total Inventory" at bounding box center [311, 614] width 156 height 14
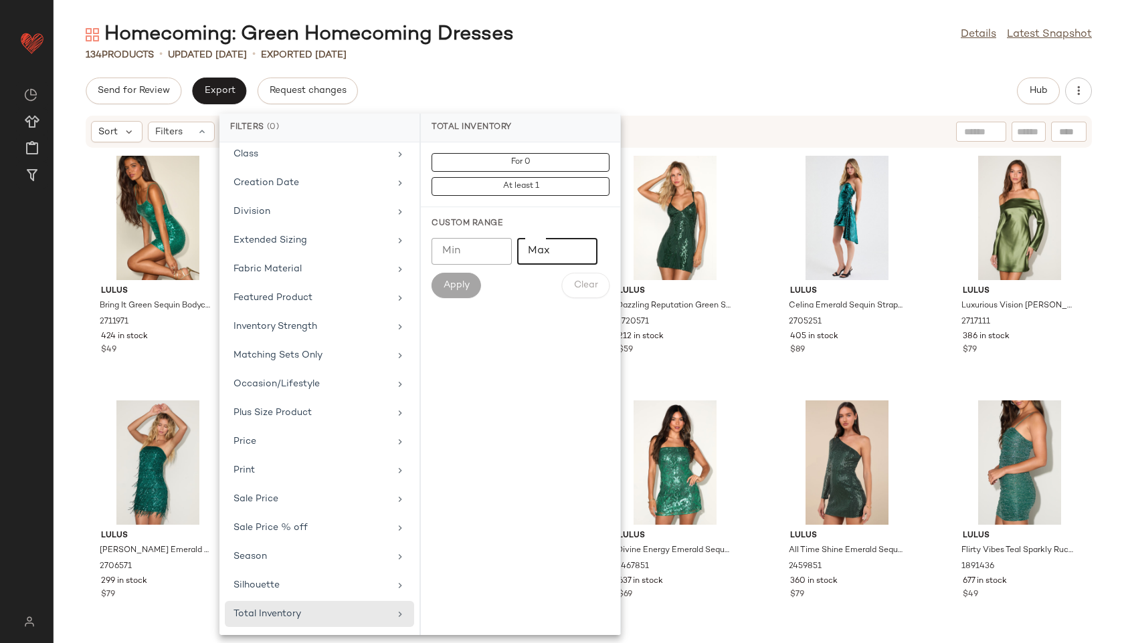
click at [552, 255] on input "Max" at bounding box center [557, 251] width 80 height 27
type input "**"
click at [465, 281] on span "Apply" at bounding box center [456, 285] width 27 height 11
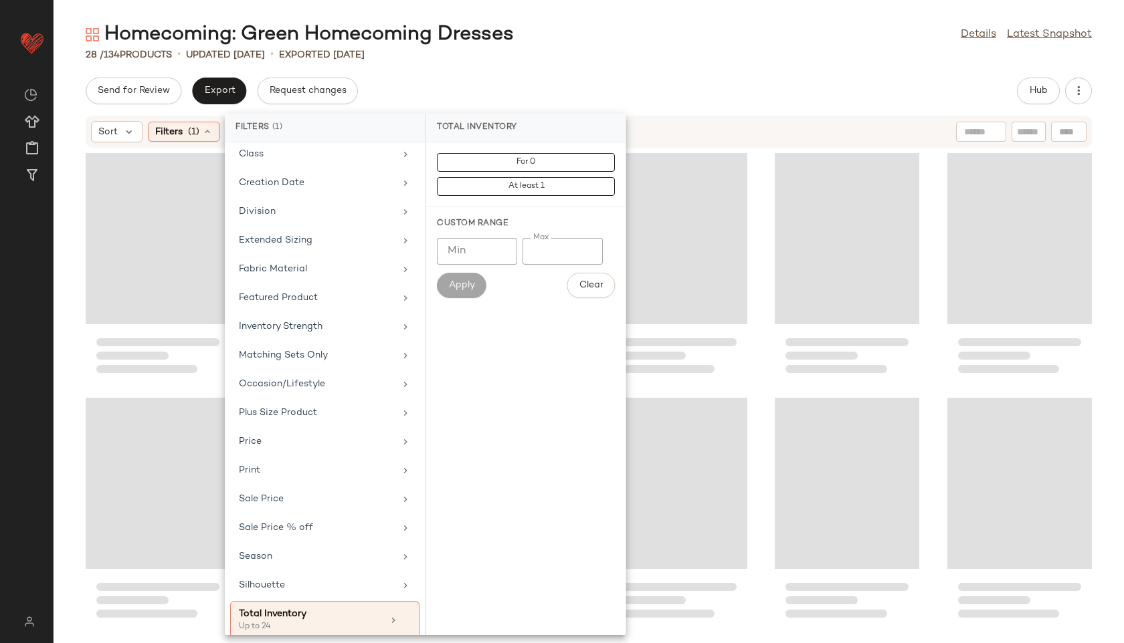
click at [595, 80] on div "Send for Review Export Request changes Hub" at bounding box center [589, 91] width 1006 height 27
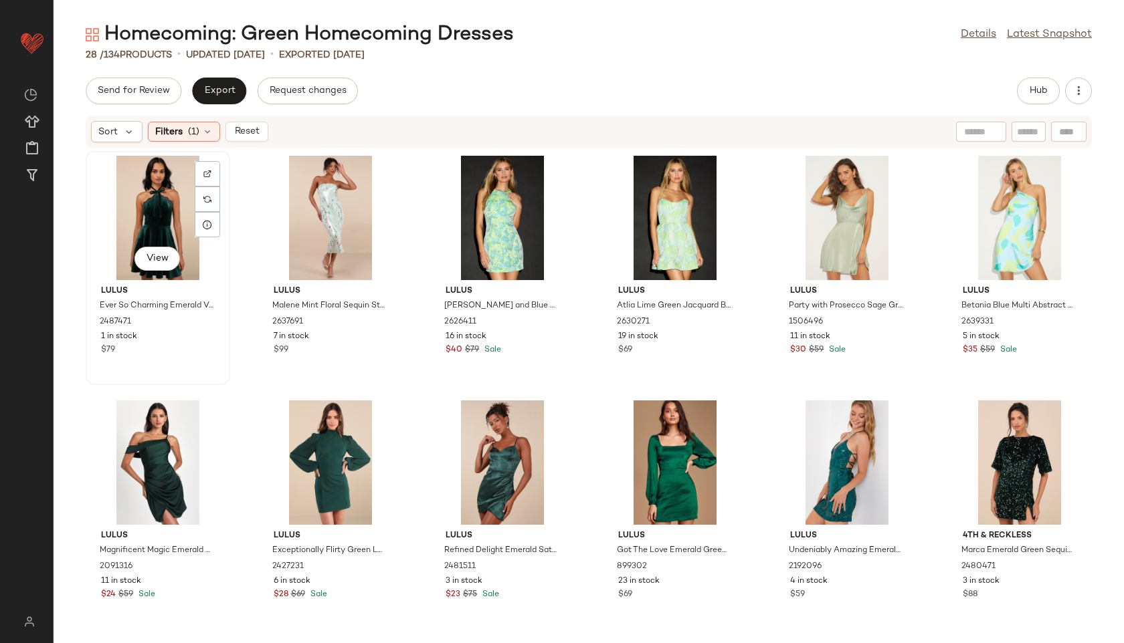
click at [145, 222] on div "View" at bounding box center [157, 218] width 135 height 124
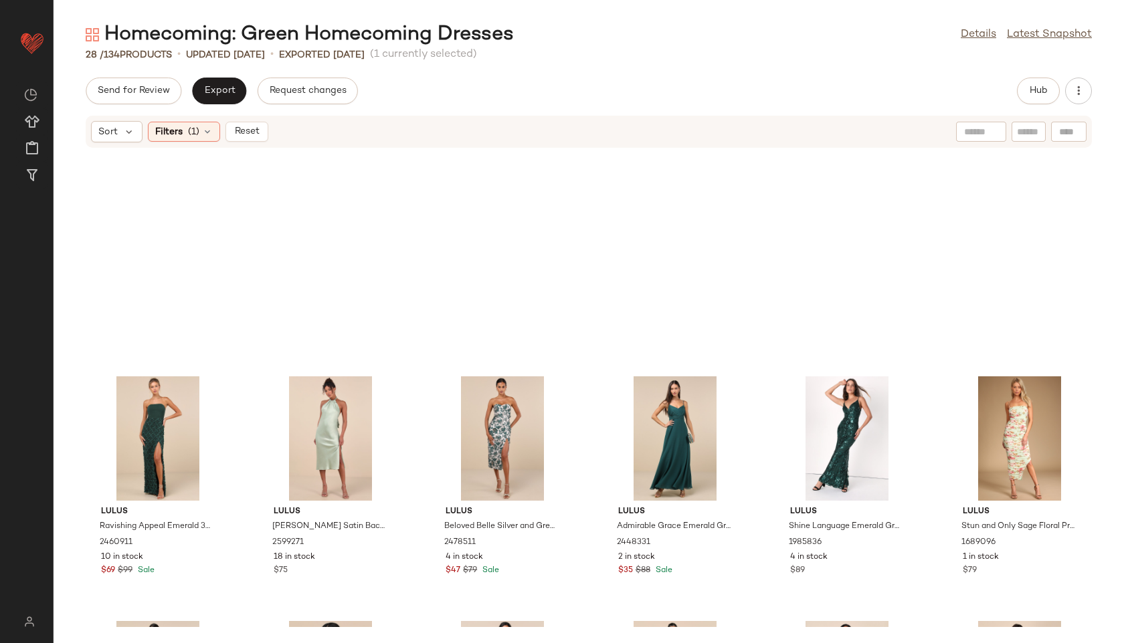
scroll to position [748, 0]
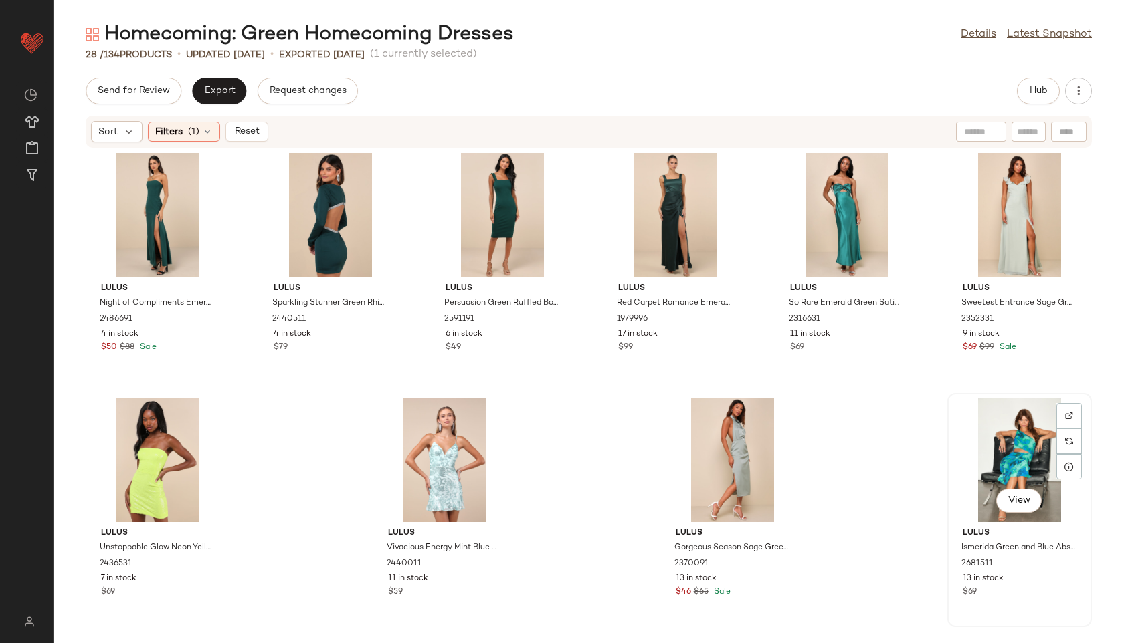
click at [1002, 441] on div "View" at bounding box center [1019, 460] width 135 height 124
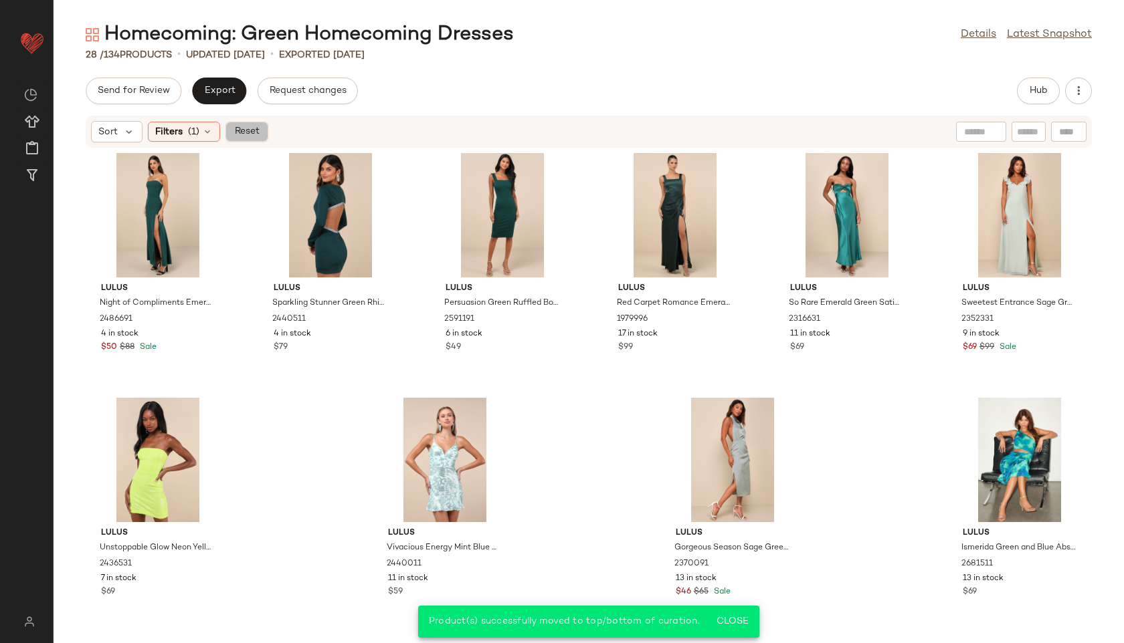
click at [243, 125] on button "Reset" at bounding box center [246, 132] width 43 height 20
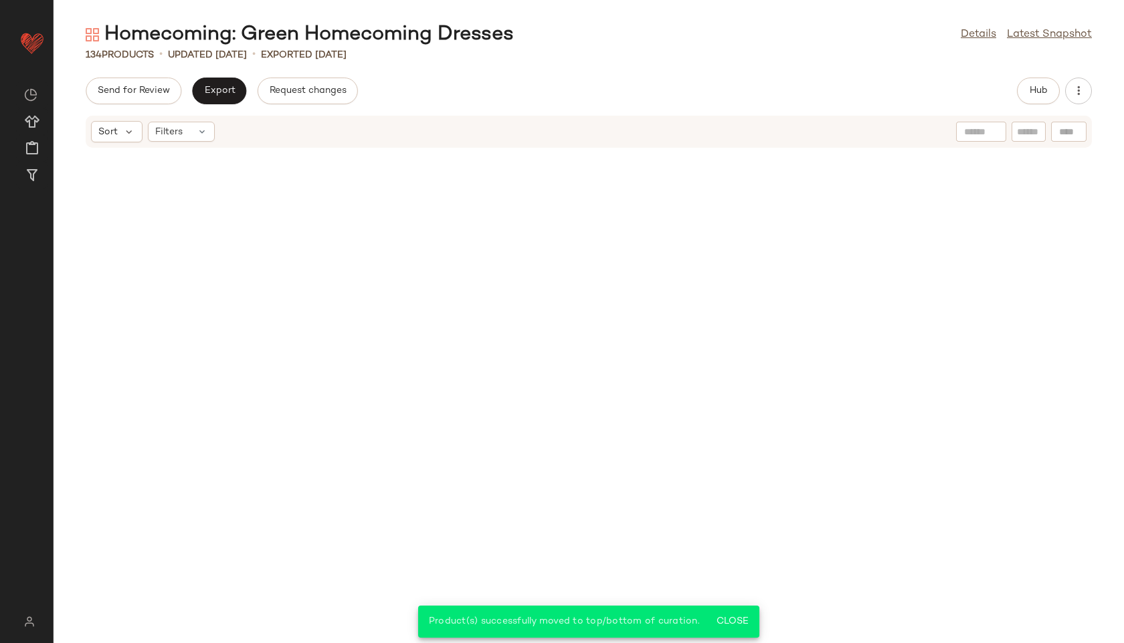
scroll to position [5154, 0]
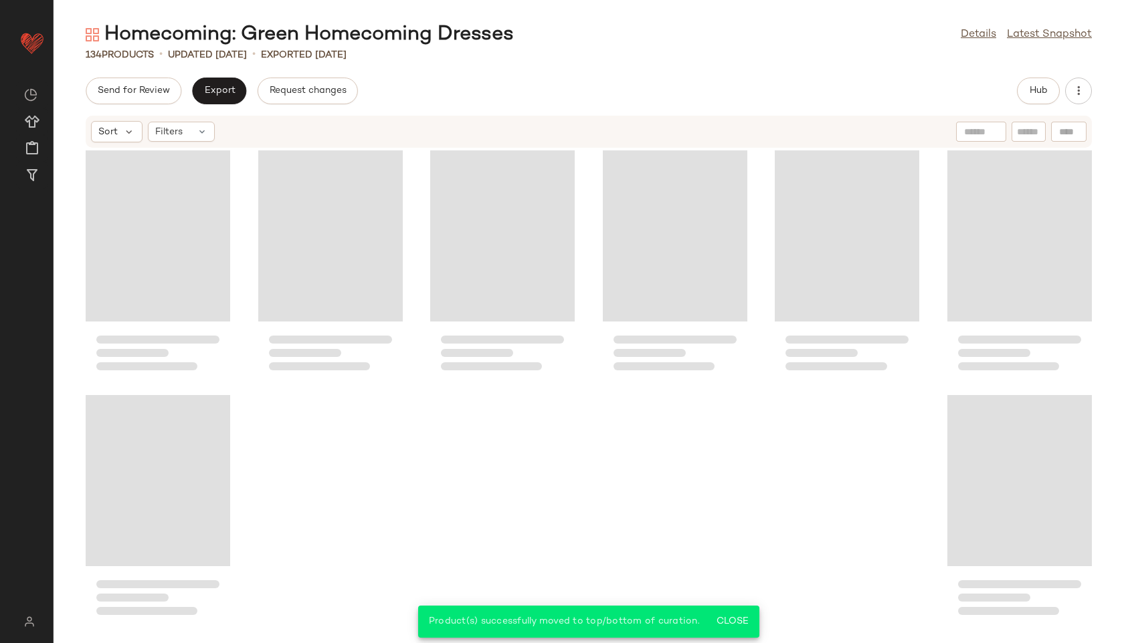
click at [1036, 105] on div "Send for Review Export Request changes Hub Sort Filters" at bounding box center [589, 361] width 1070 height 566
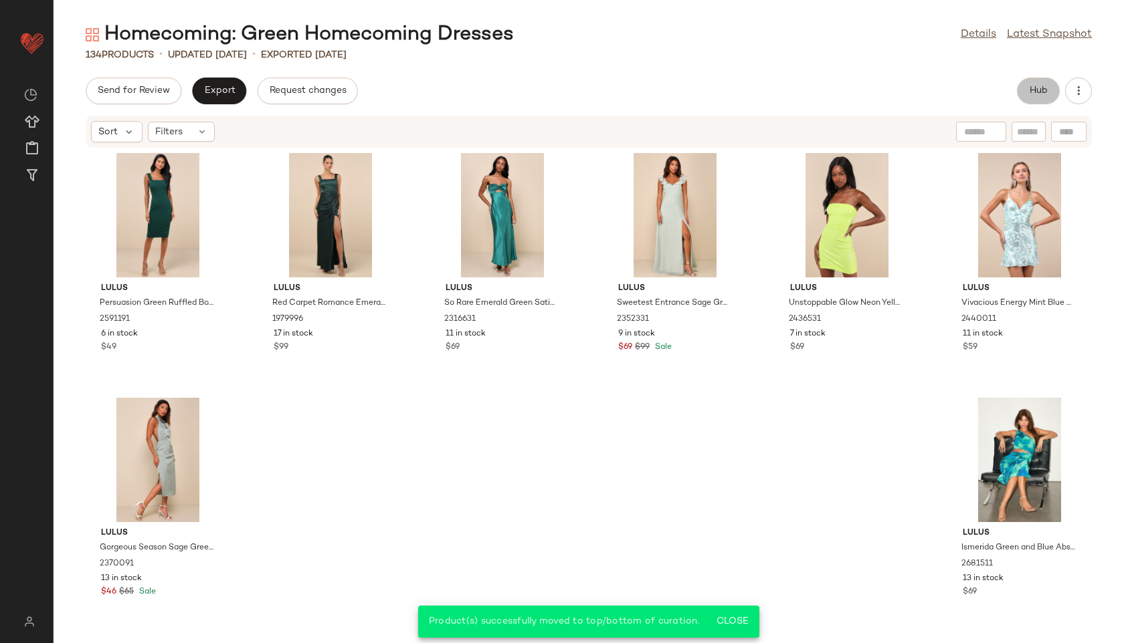
click at [1030, 96] on span "Hub" at bounding box center [1038, 91] width 19 height 11
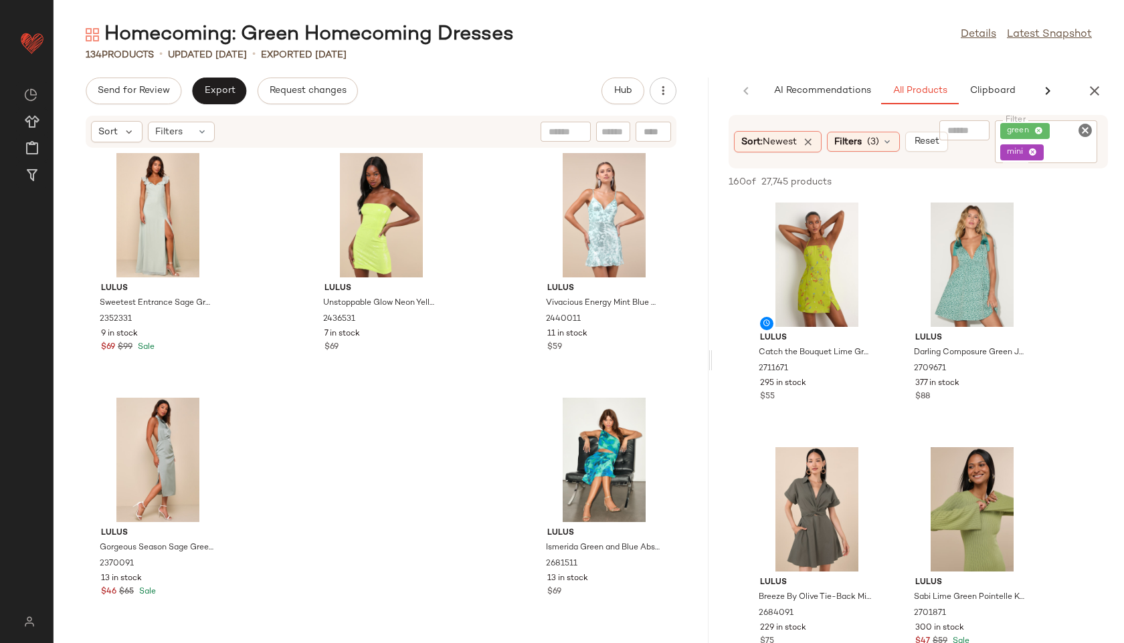
scroll to position [7846, 0]
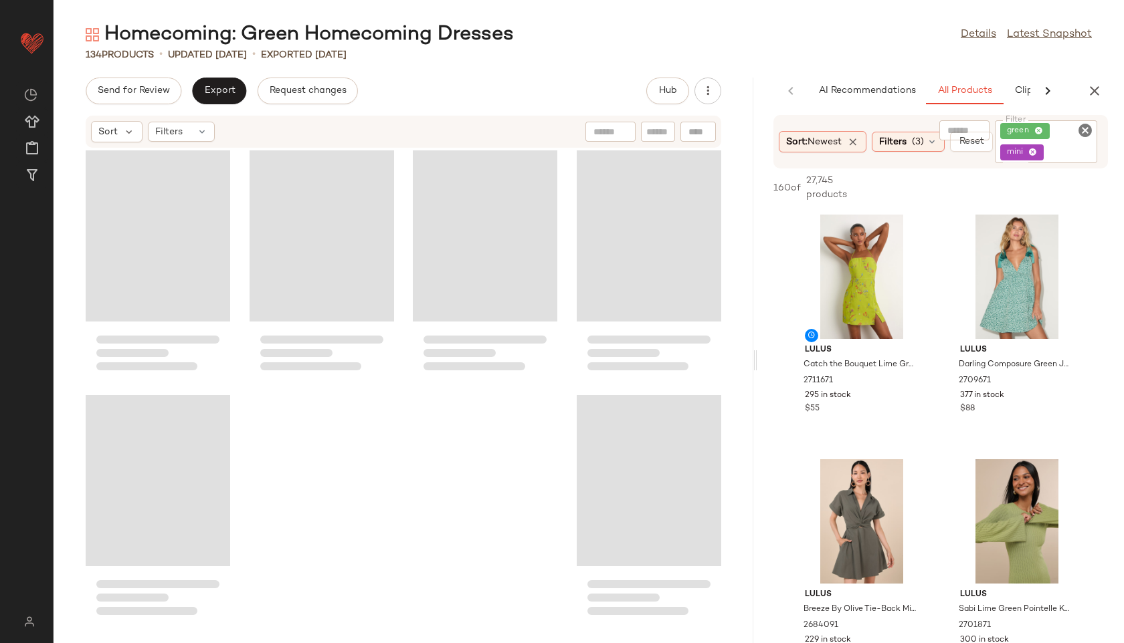
drag, startPoint x: 589, startPoint y: 364, endPoint x: 983, endPoint y: 390, distance: 395.4
click at [983, 390] on div "Homecoming: Green Homecoming Dresses Details Latest Snapshot 134 Products • upd…" at bounding box center [589, 332] width 1070 height 622
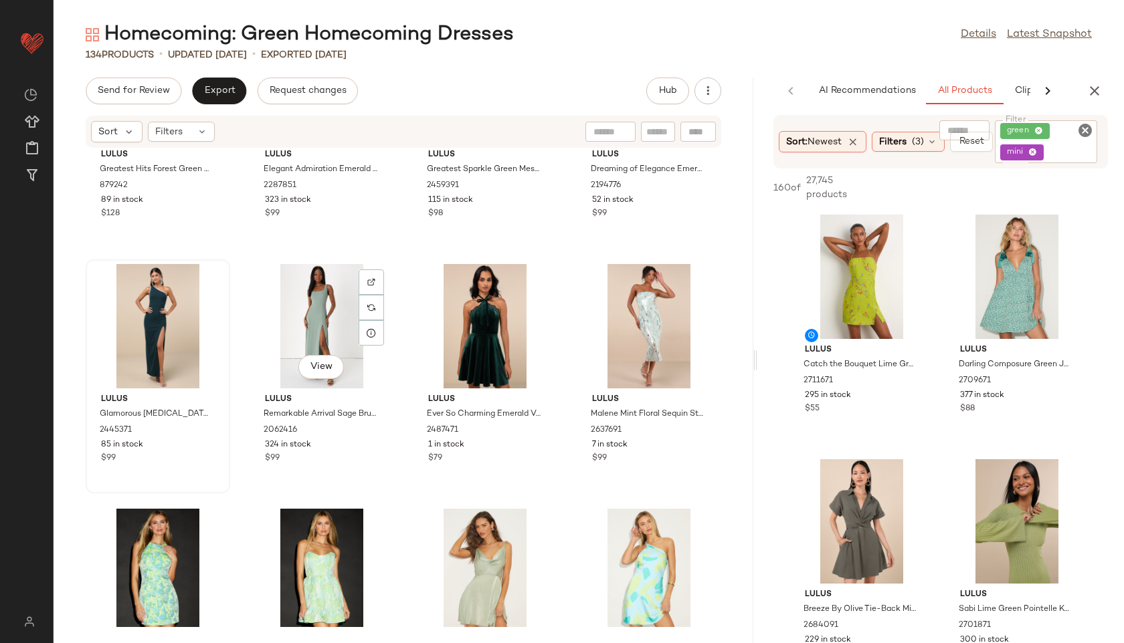
scroll to position [6254, 0]
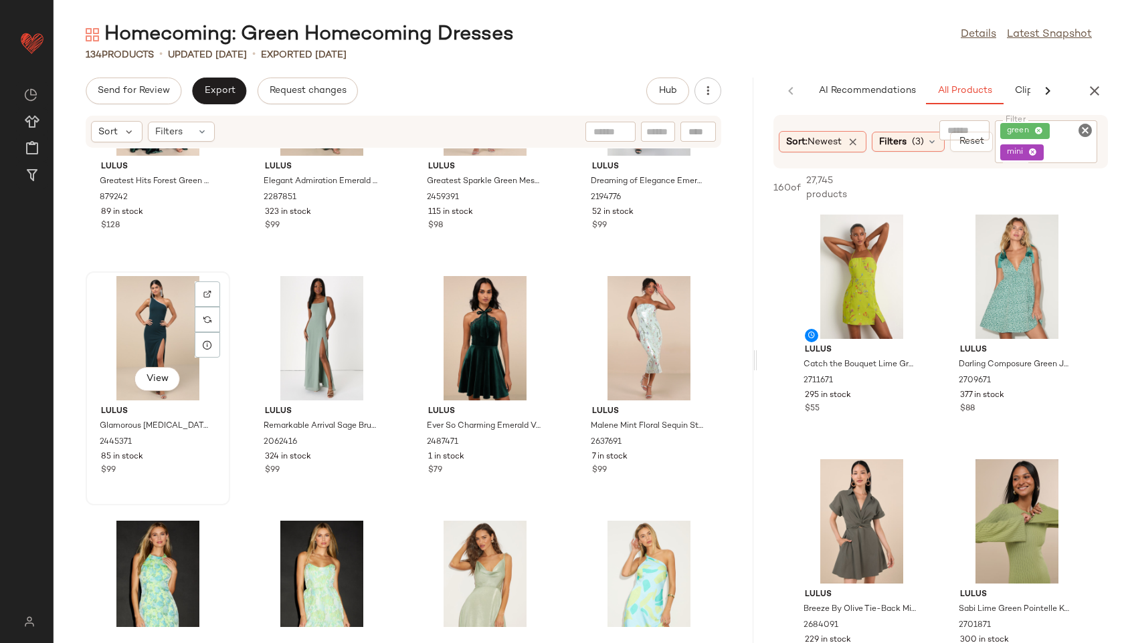
click at [166, 334] on div "View" at bounding box center [157, 338] width 135 height 124
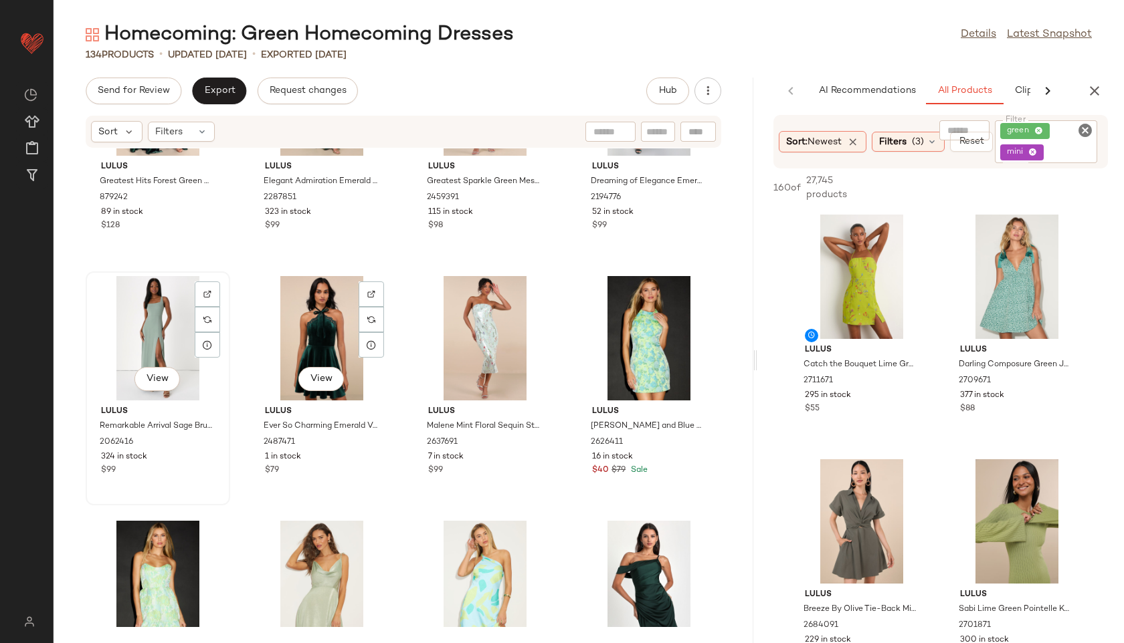
click at [147, 345] on div "View" at bounding box center [157, 338] width 135 height 124
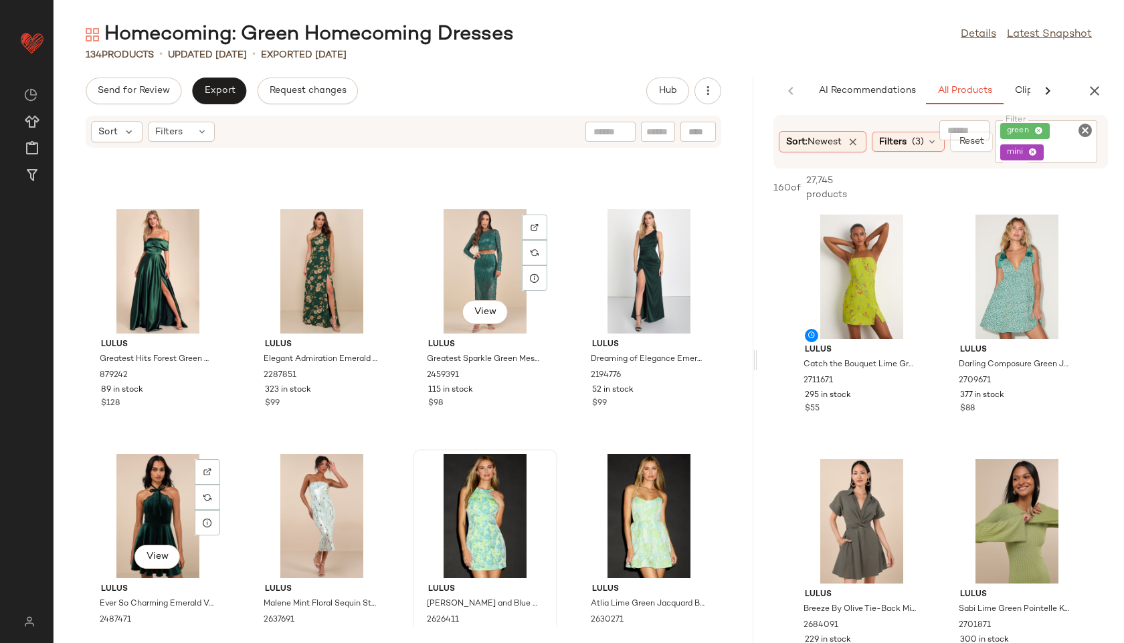
scroll to position [6052, 0]
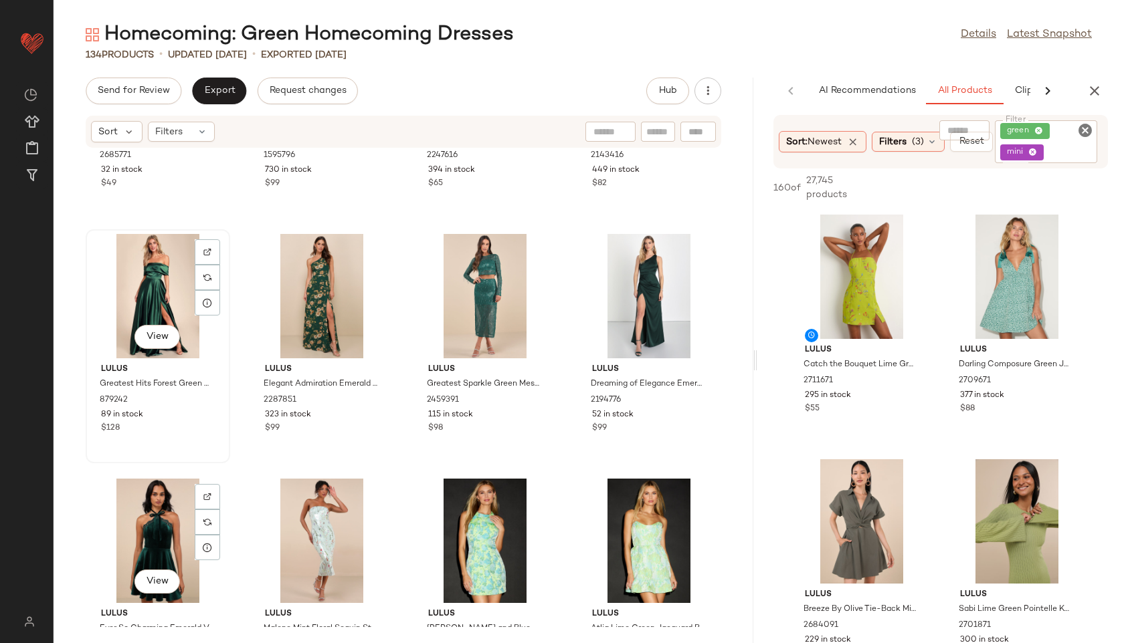
click at [163, 296] on div "View" at bounding box center [157, 296] width 135 height 124
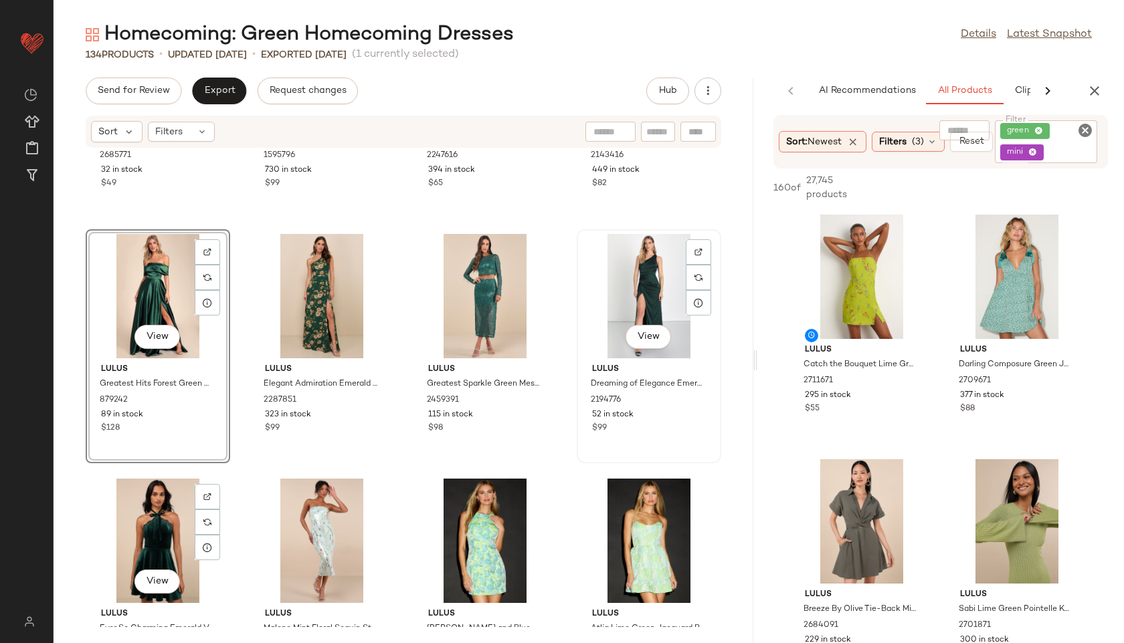
click at [647, 293] on div "View" at bounding box center [648, 296] width 135 height 124
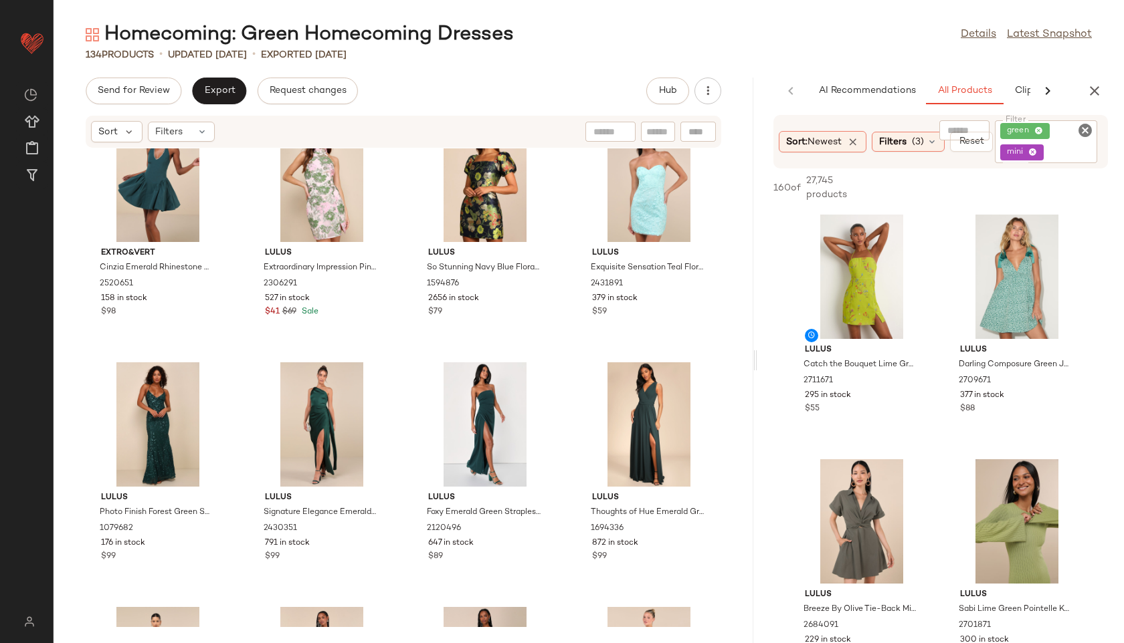
scroll to position [3721, 0]
click at [157, 423] on div "View" at bounding box center [157, 424] width 135 height 124
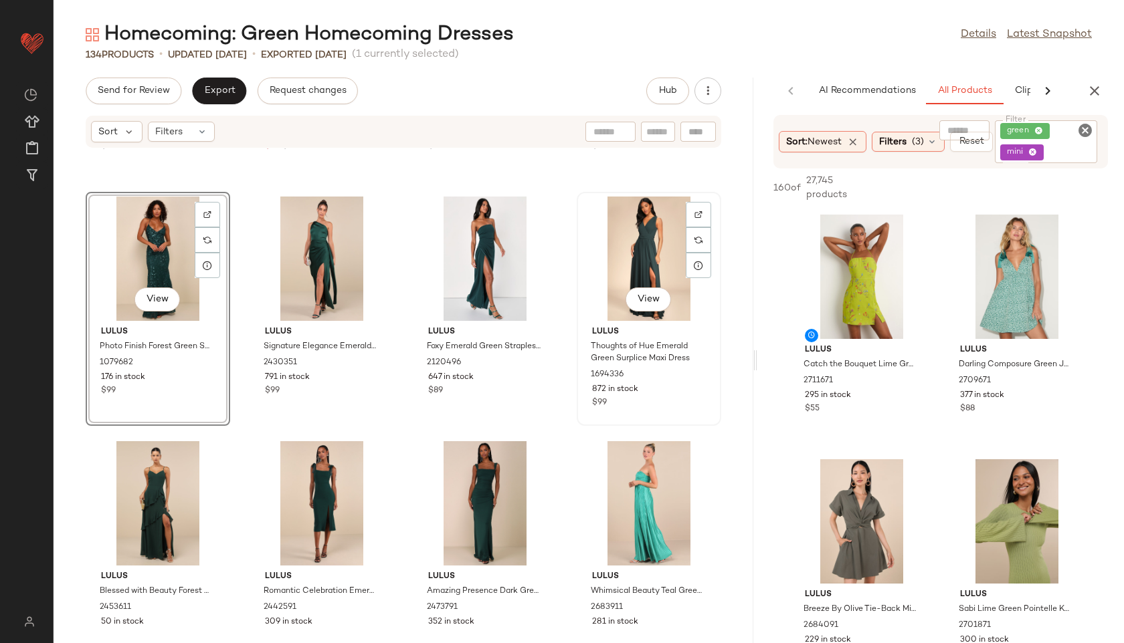
scroll to position [3888, 0]
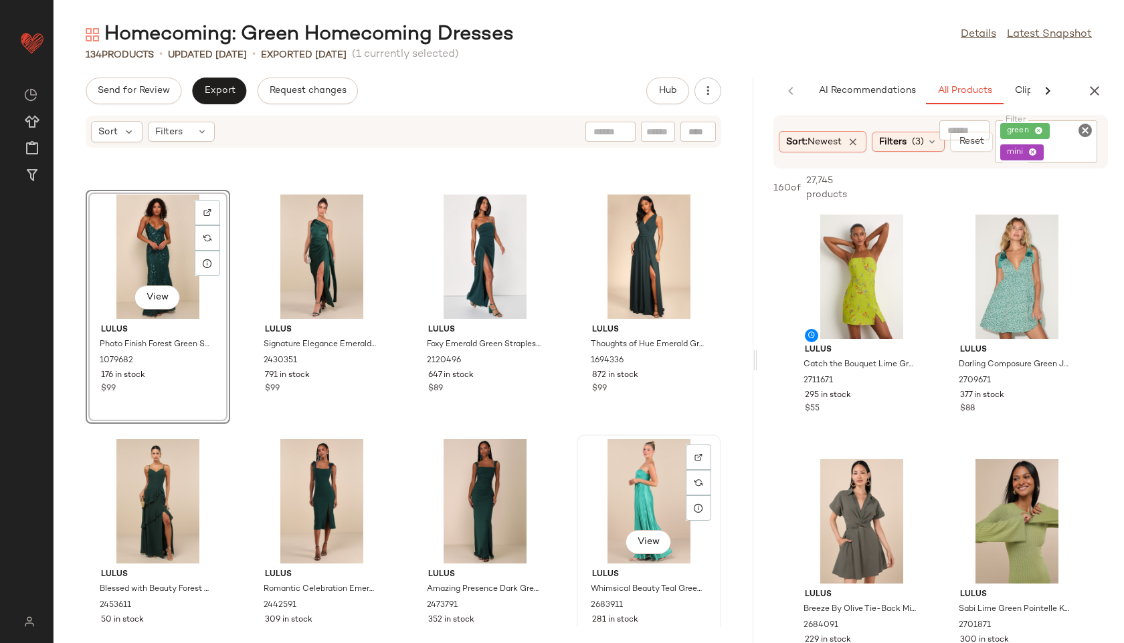
click at [633, 482] on div "View" at bounding box center [648, 501] width 135 height 124
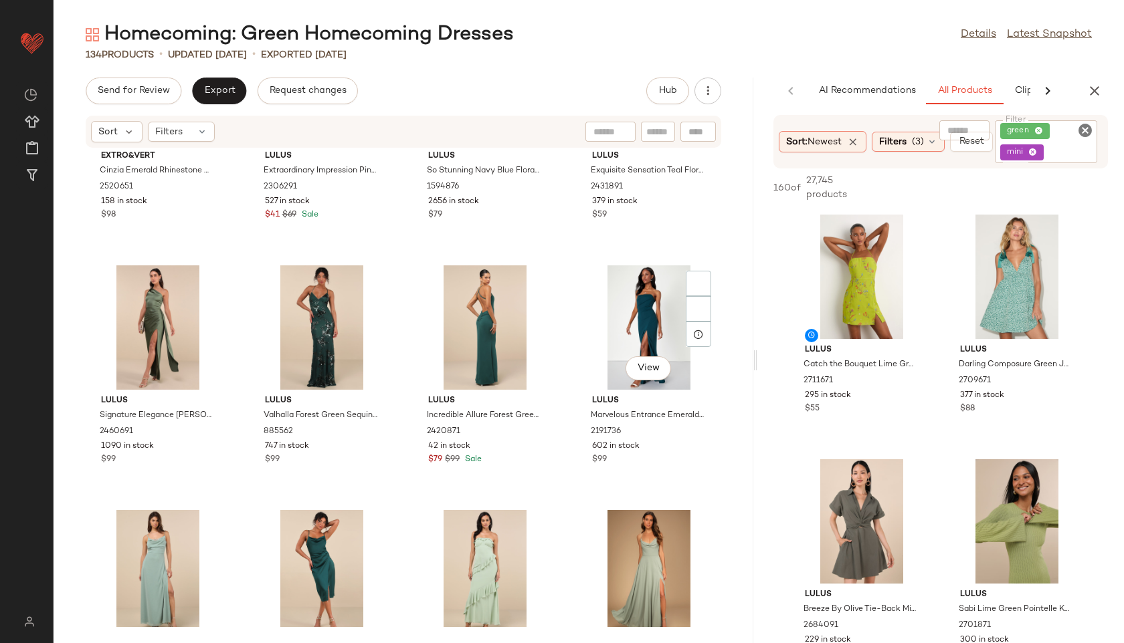
scroll to position [3809, 0]
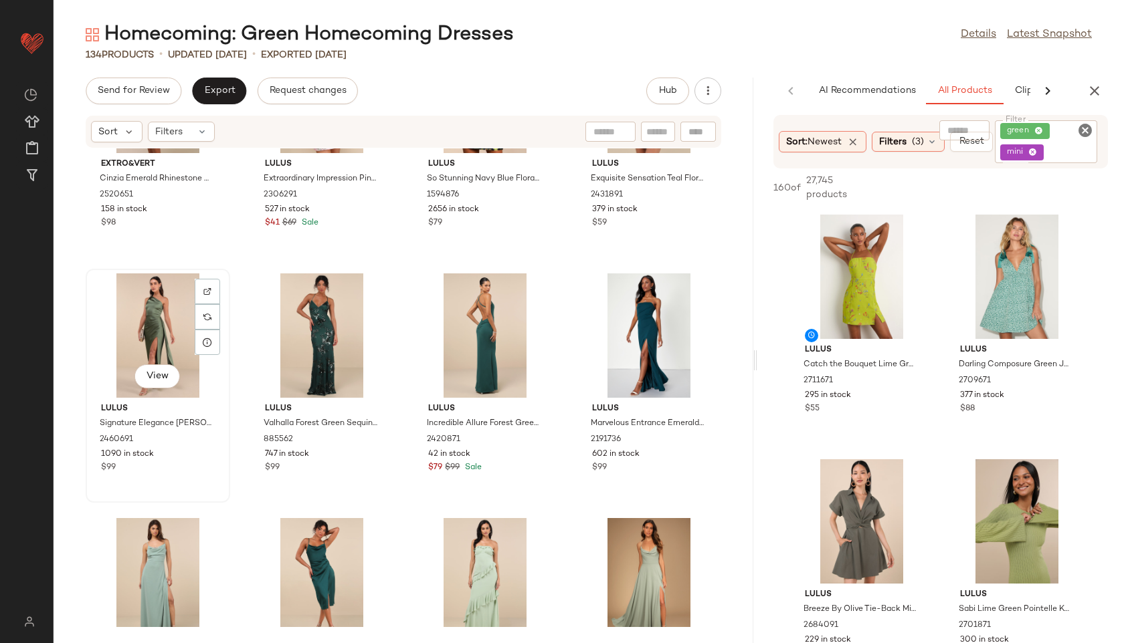
click at [118, 276] on div "View" at bounding box center [157, 336] width 135 height 124
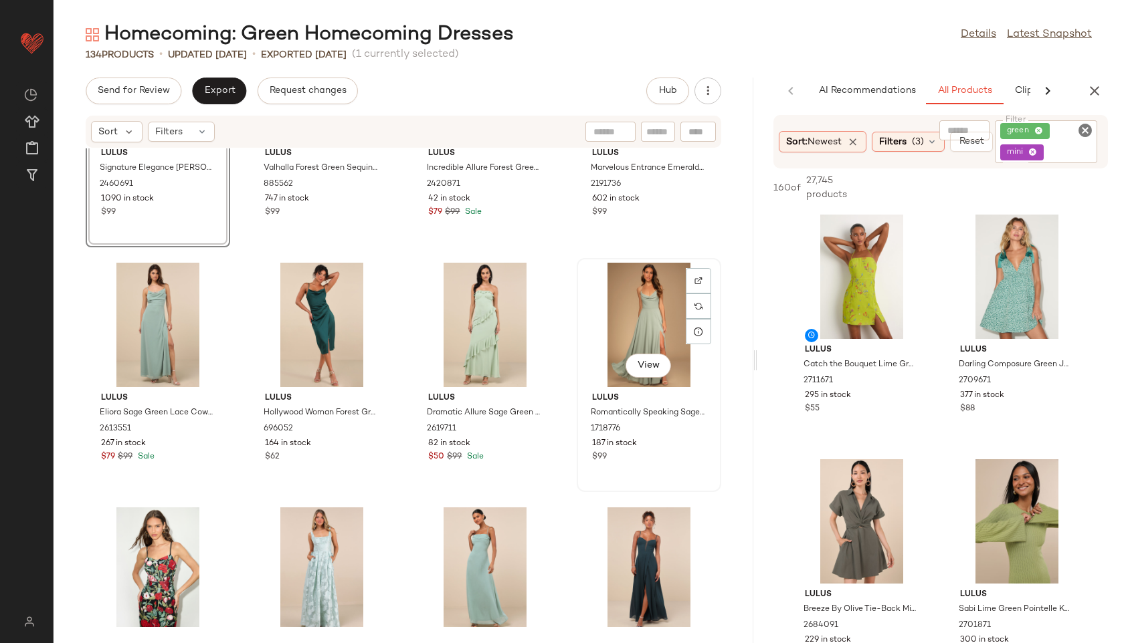
scroll to position [4066, 0]
click at [631, 302] on div "View" at bounding box center [648, 323] width 135 height 124
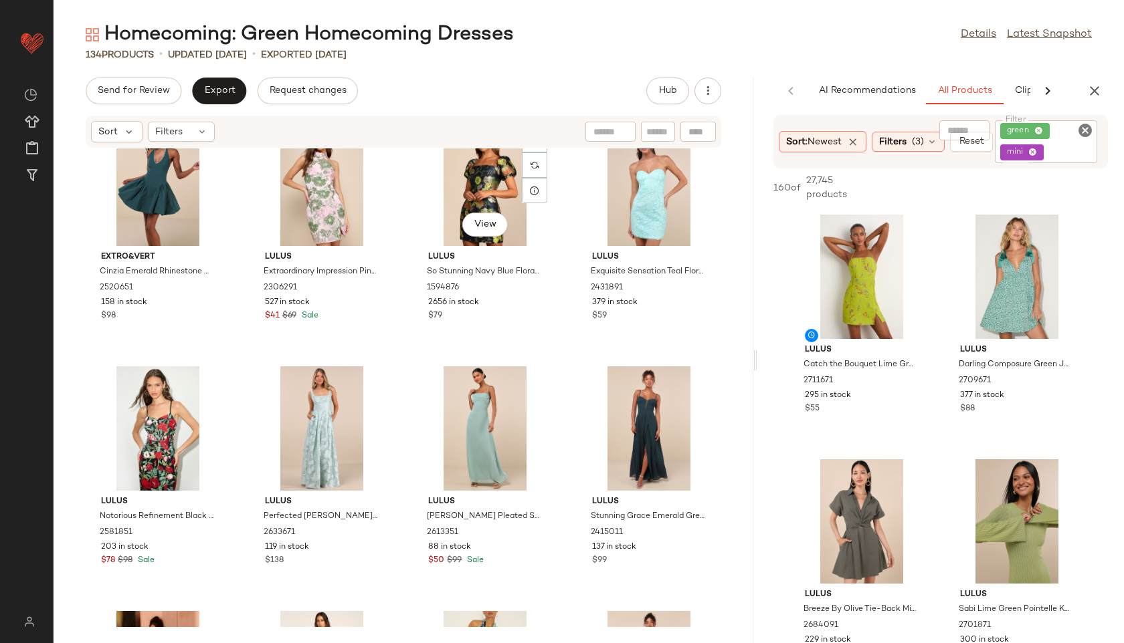
scroll to position [3723, 0]
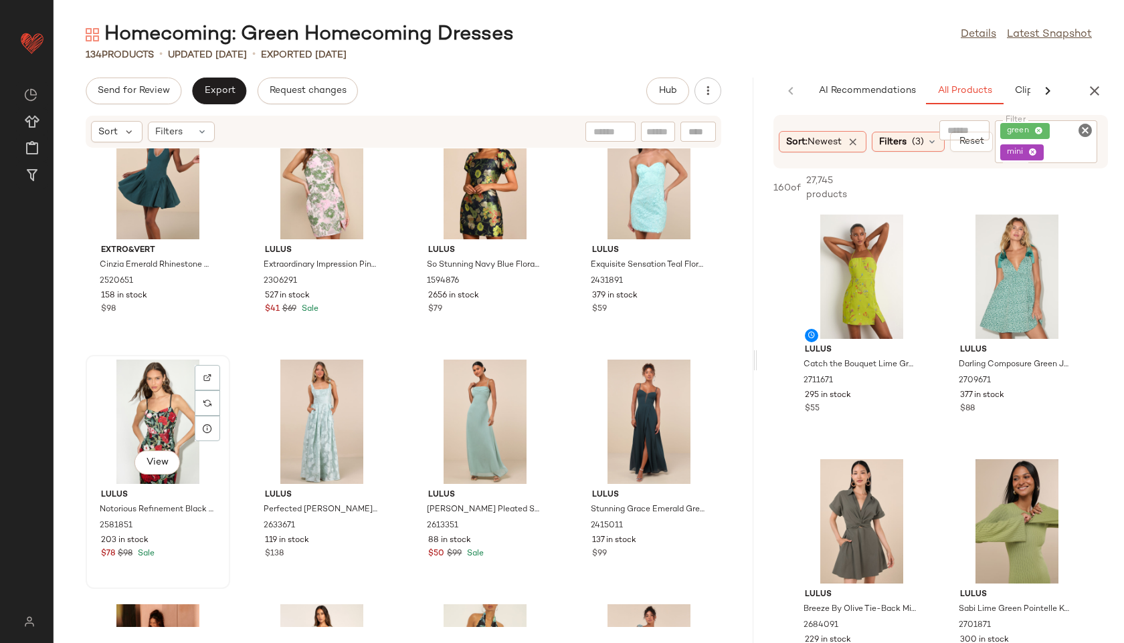
click at [154, 402] on div "View" at bounding box center [157, 422] width 135 height 124
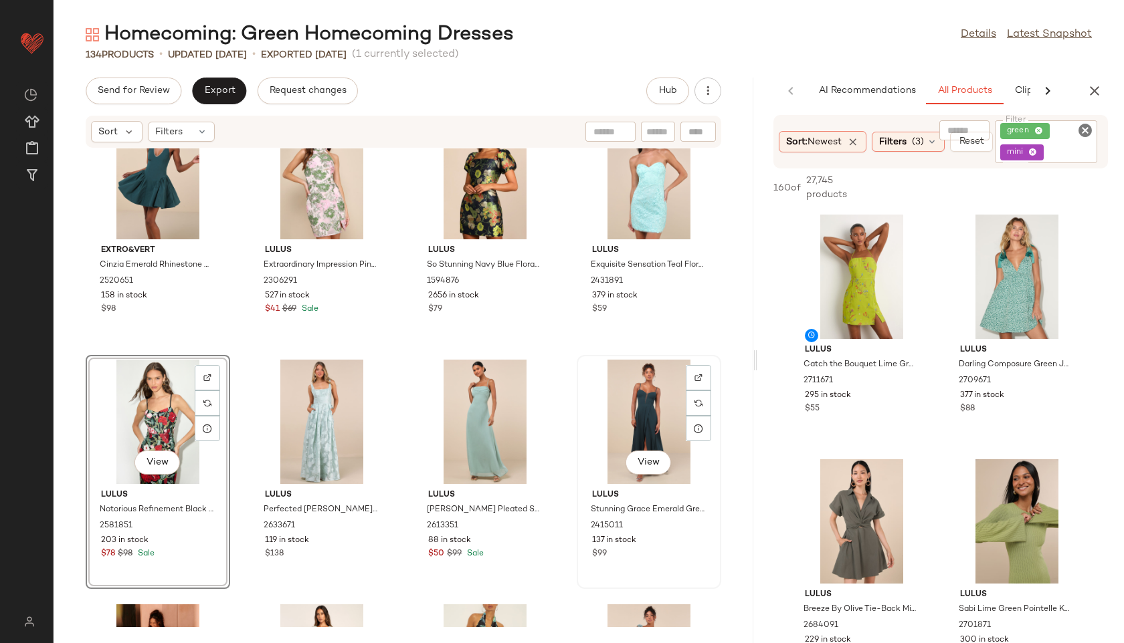
click at [633, 408] on div "View" at bounding box center [648, 422] width 135 height 124
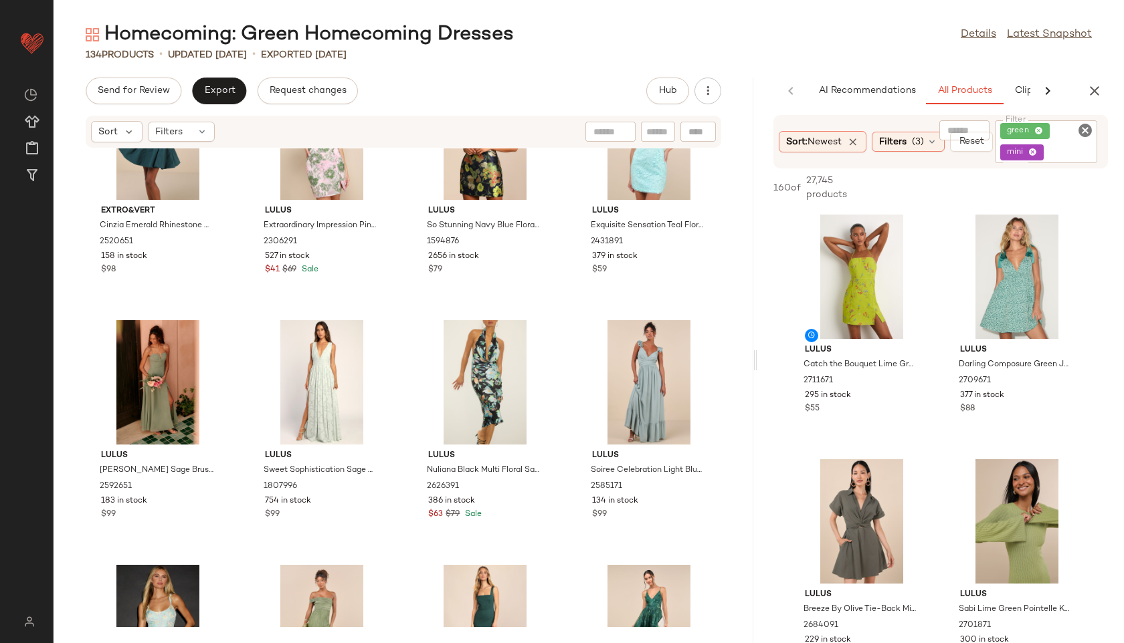
scroll to position [3770, 0]
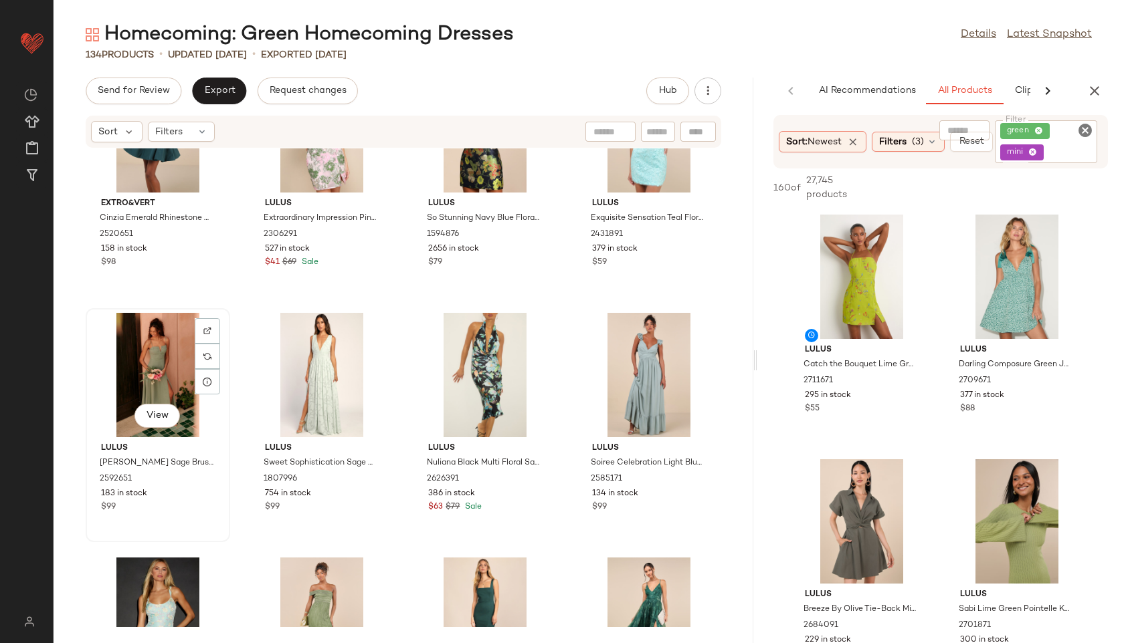
click at [132, 371] on div "View" at bounding box center [157, 375] width 135 height 124
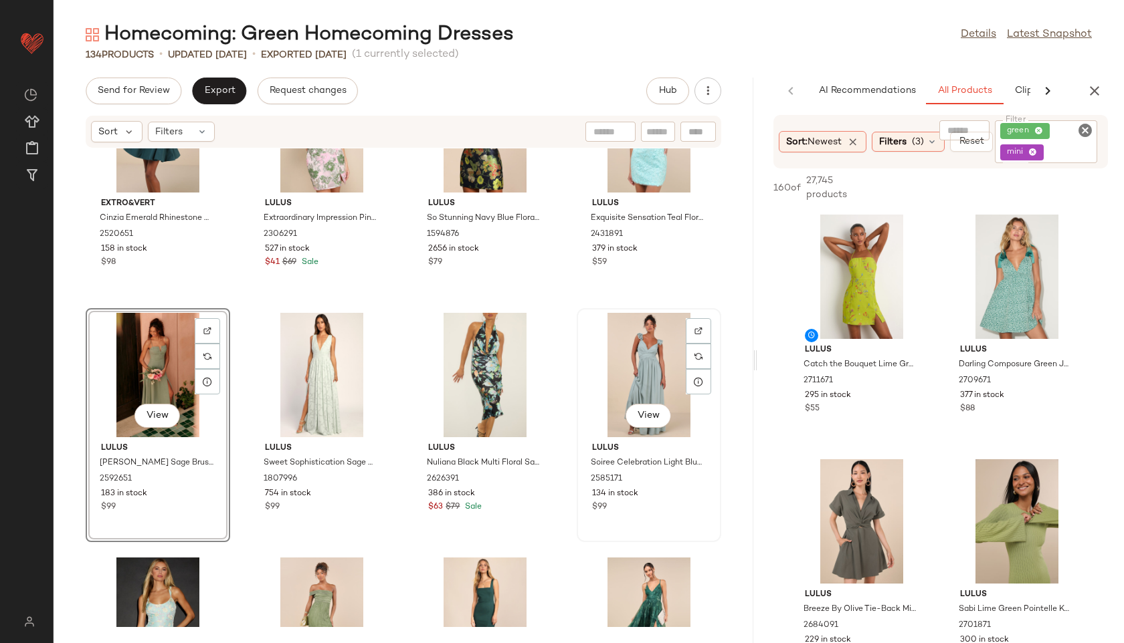
click at [627, 360] on div "View" at bounding box center [648, 375] width 135 height 124
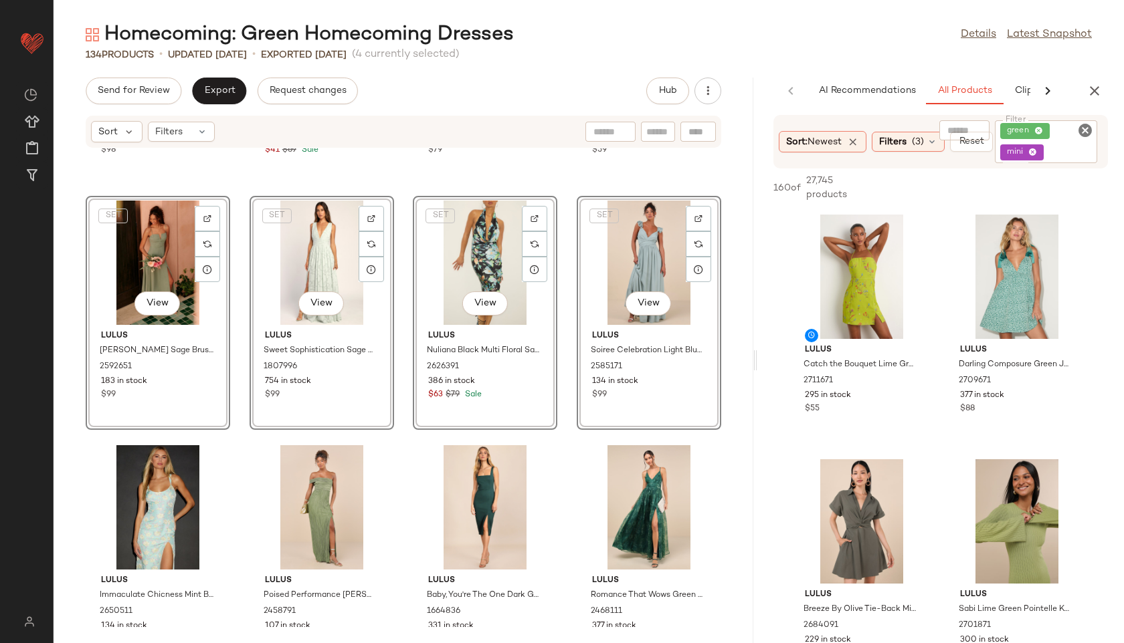
scroll to position [3883, 0]
click at [624, 465] on div "View" at bounding box center [648, 507] width 135 height 124
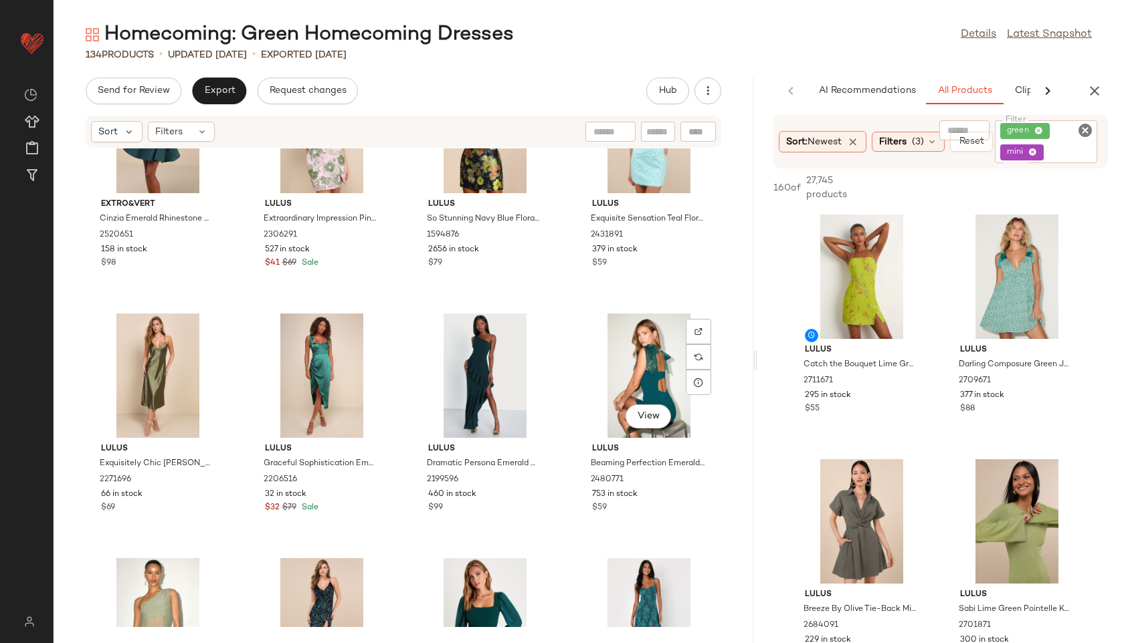
scroll to position [3770, 0]
click at [142, 373] on div "View" at bounding box center [157, 375] width 135 height 124
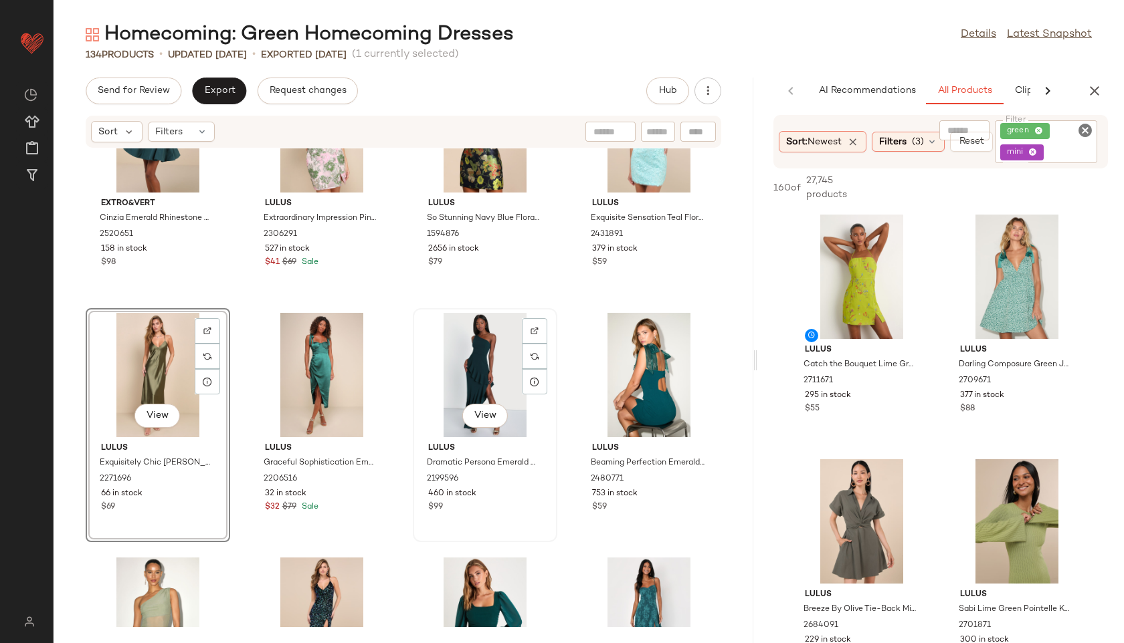
click at [495, 368] on div "View" at bounding box center [484, 375] width 135 height 124
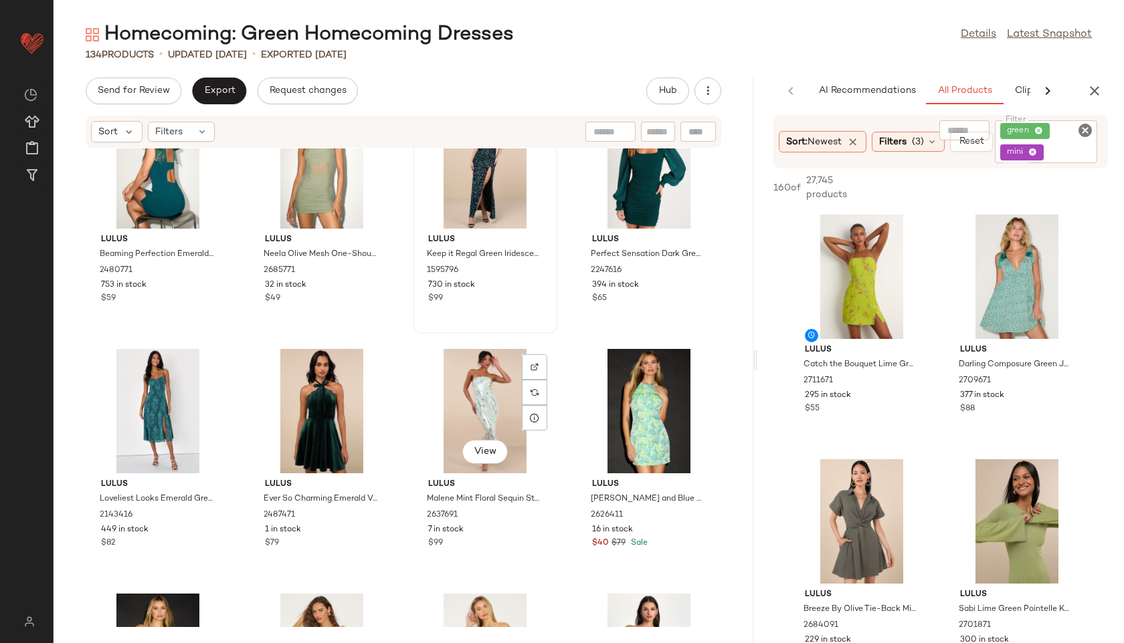
scroll to position [3979, 0]
click at [163, 397] on div "View" at bounding box center [157, 410] width 135 height 124
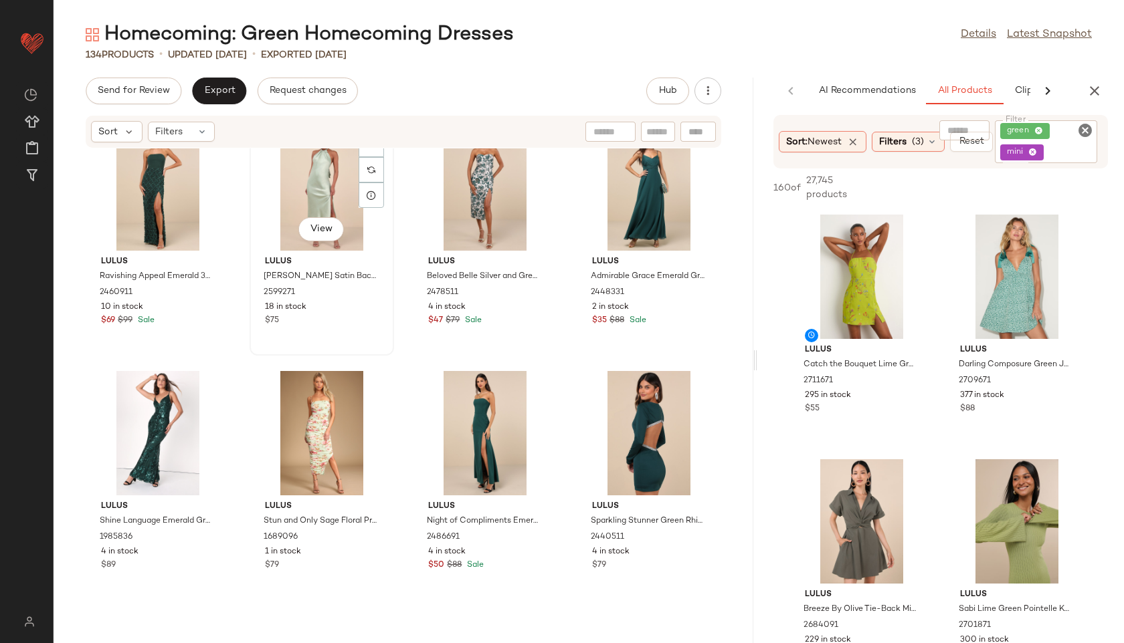
scroll to position [4937, 0]
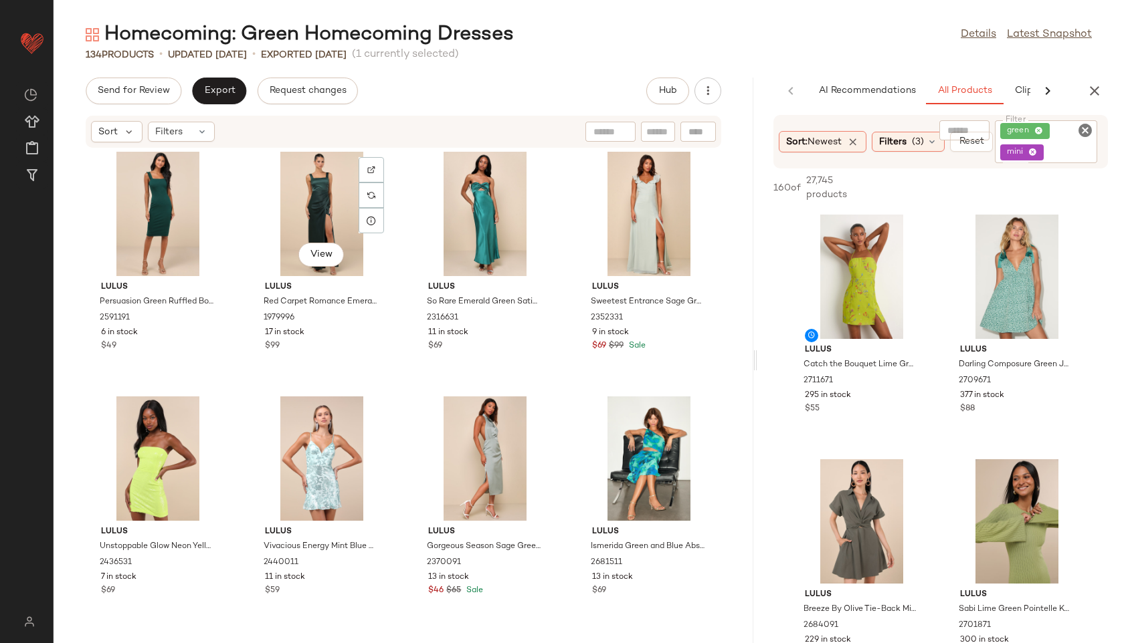
scroll to position [5403, 0]
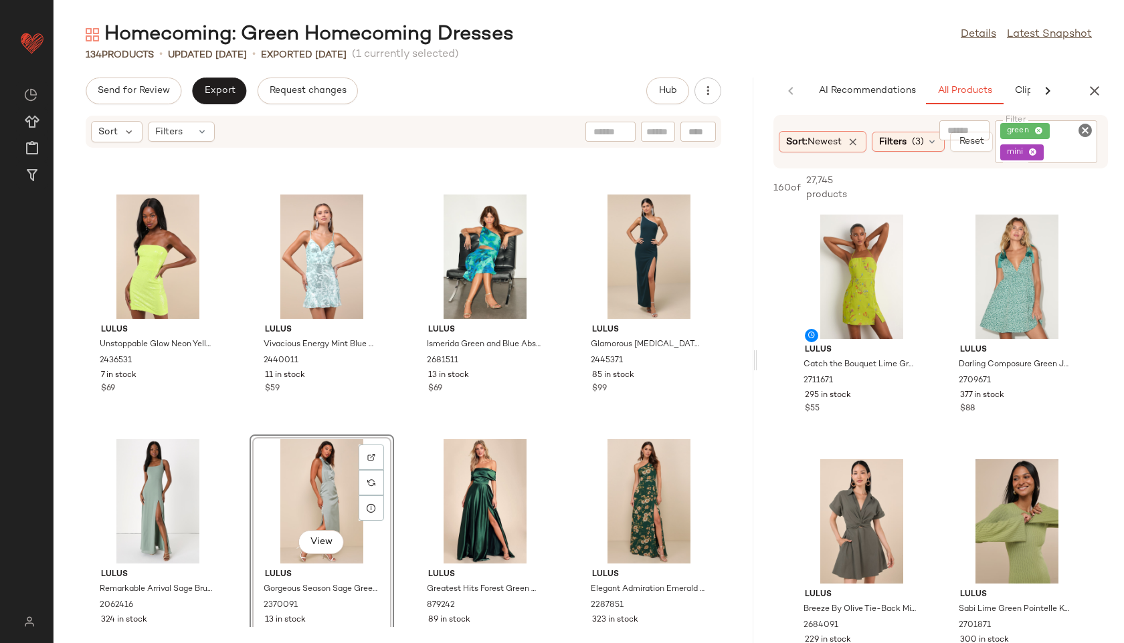
scroll to position [5584, 0]
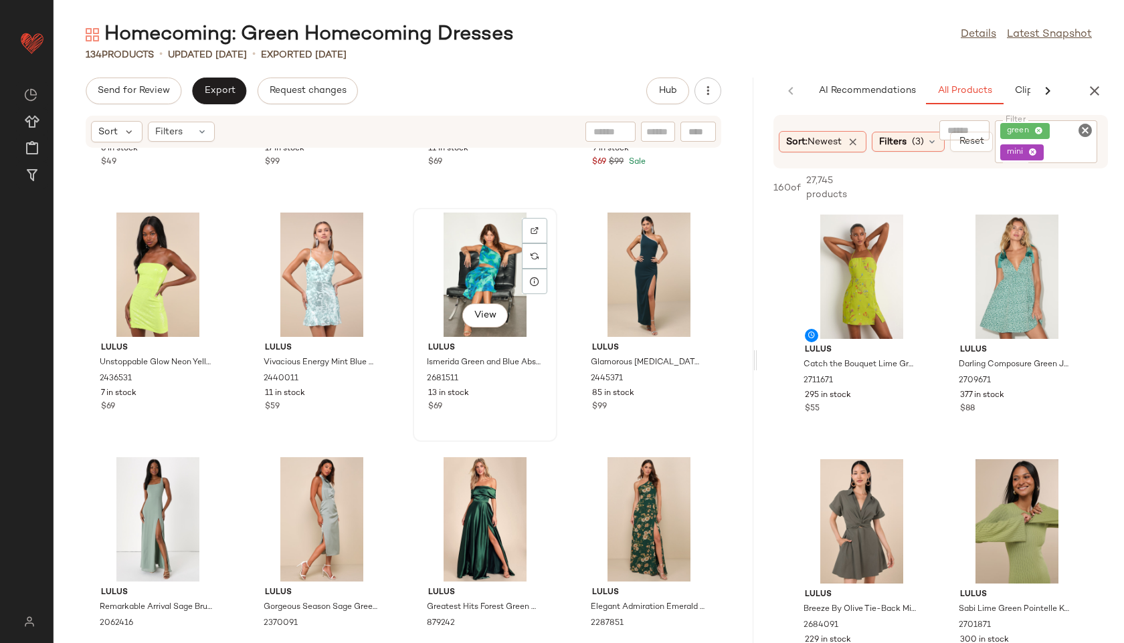
click at [470, 266] on div "View" at bounding box center [484, 275] width 135 height 124
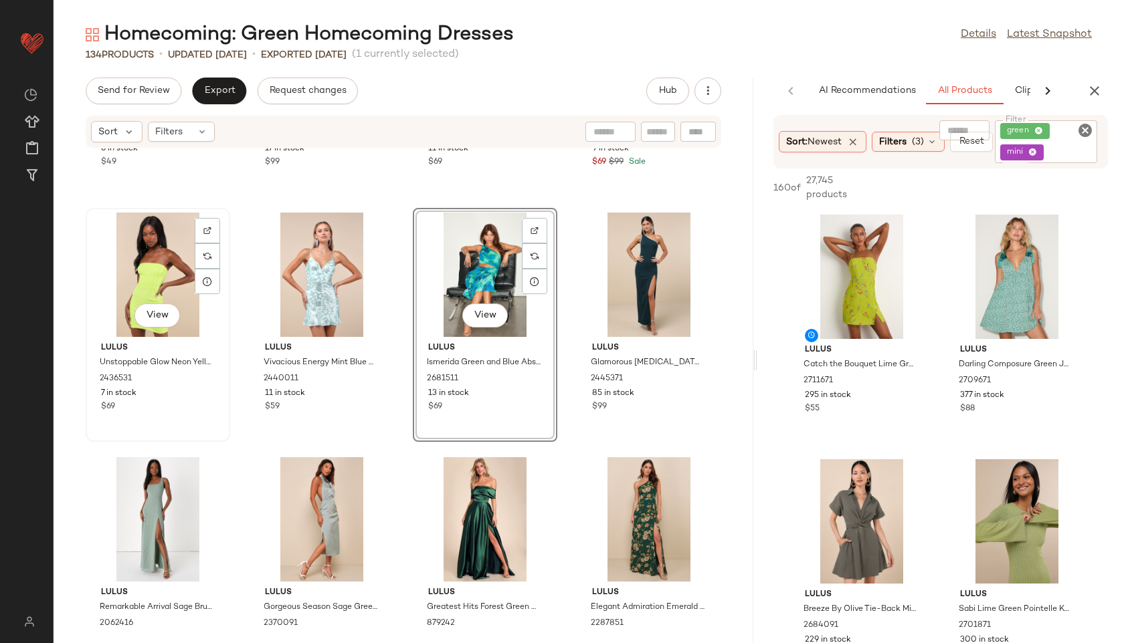
click at [161, 275] on div "View" at bounding box center [157, 275] width 135 height 124
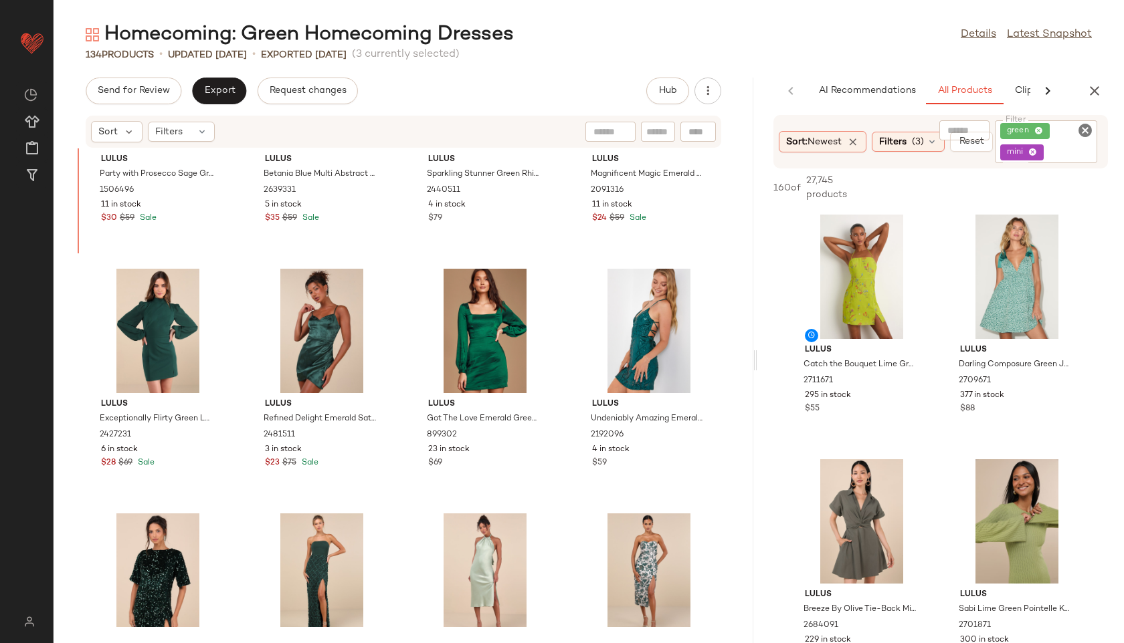
scroll to position [4534, 0]
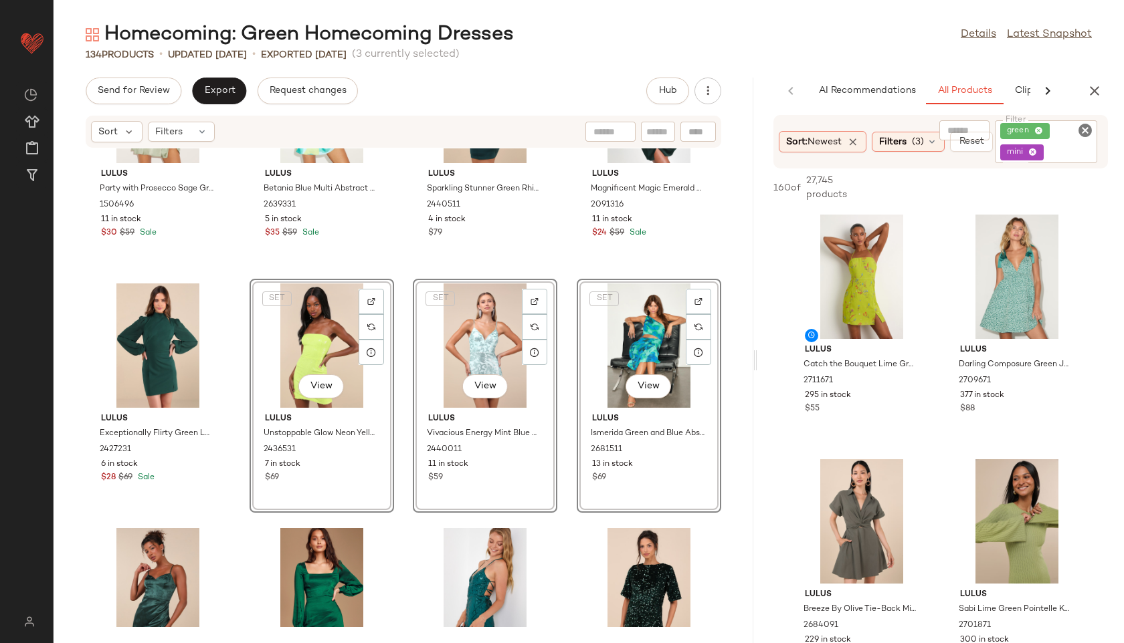
click at [404, 425] on div "Lulus Party with Prosecco Sage Green Satin Tie-Back Mini Dress 1506496 11 in st…" at bounding box center [404, 387] width 700 height 479
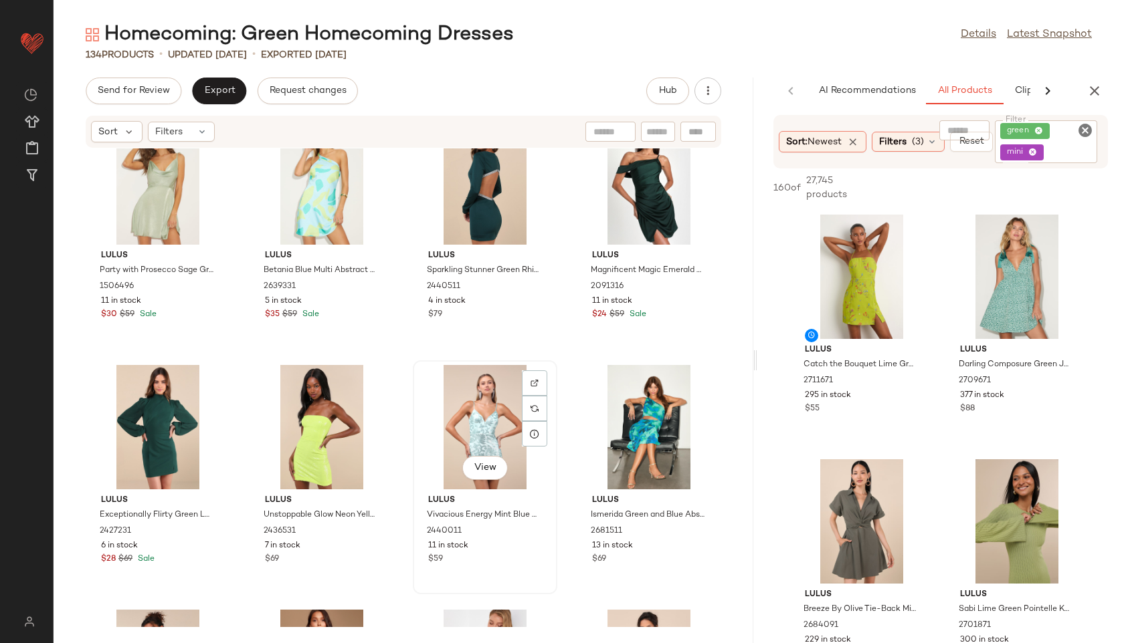
scroll to position [4394, 0]
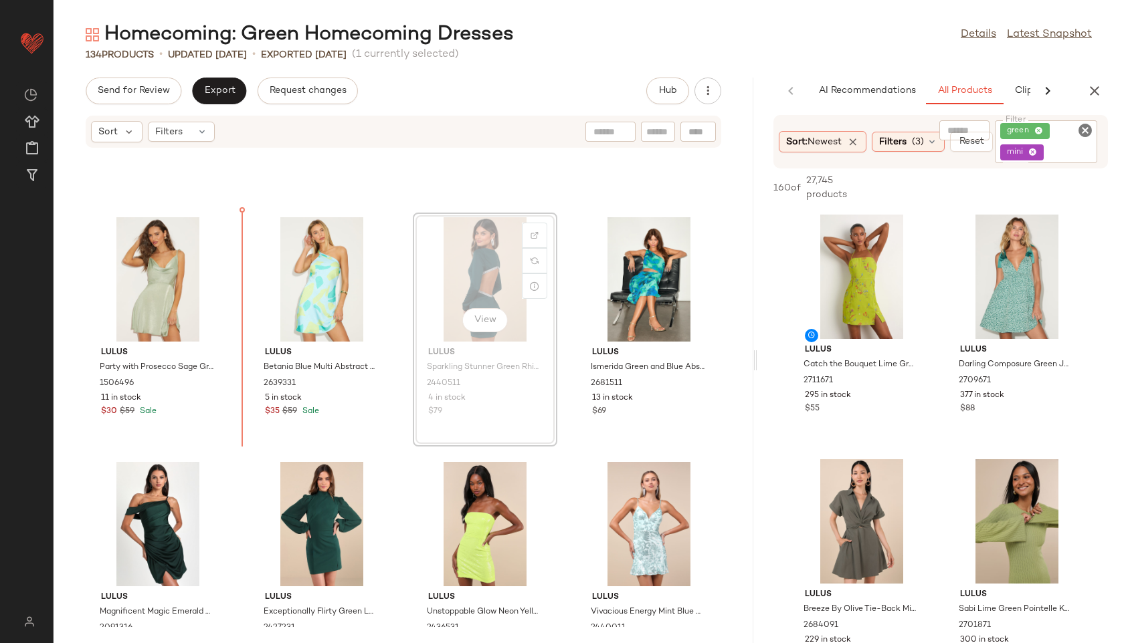
scroll to position [4343, 0]
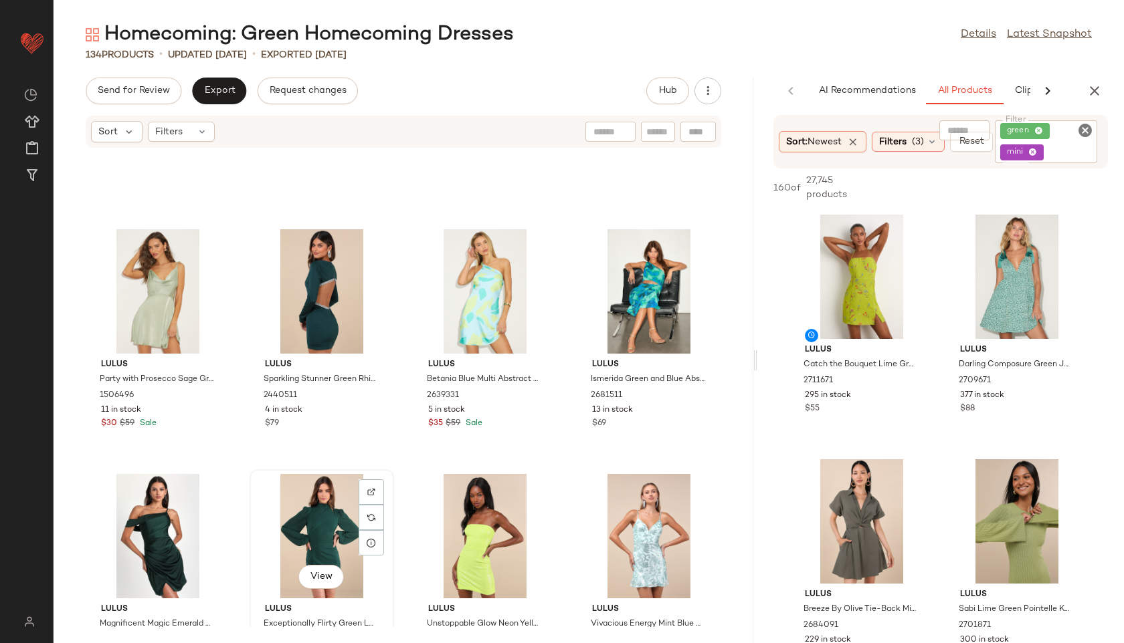
scroll to position [4344, 0]
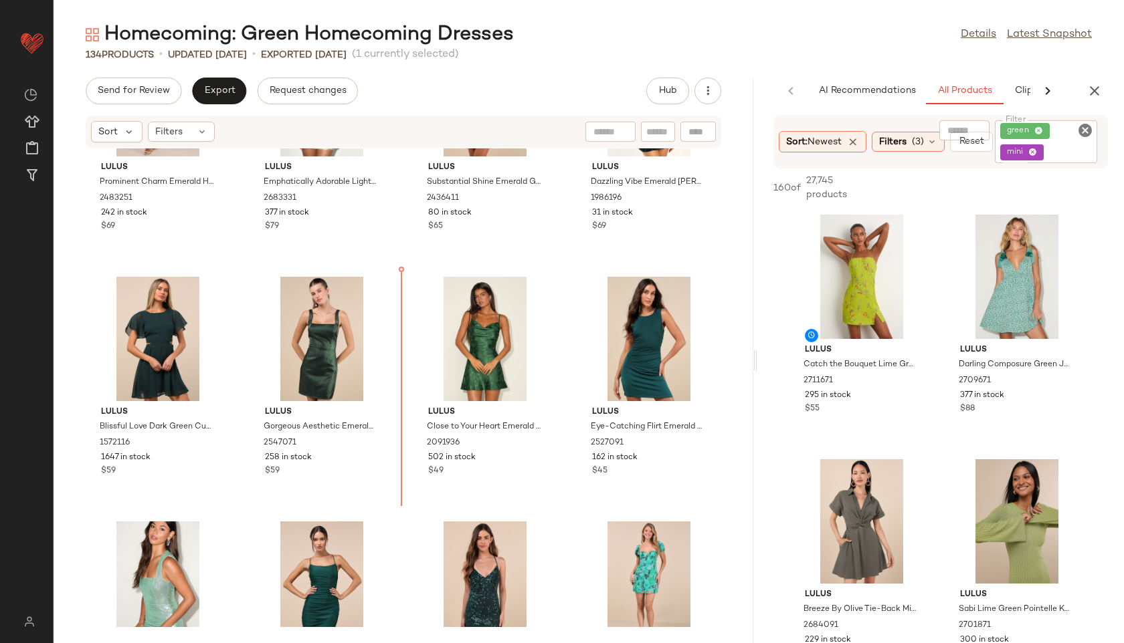
scroll to position [3072, 0]
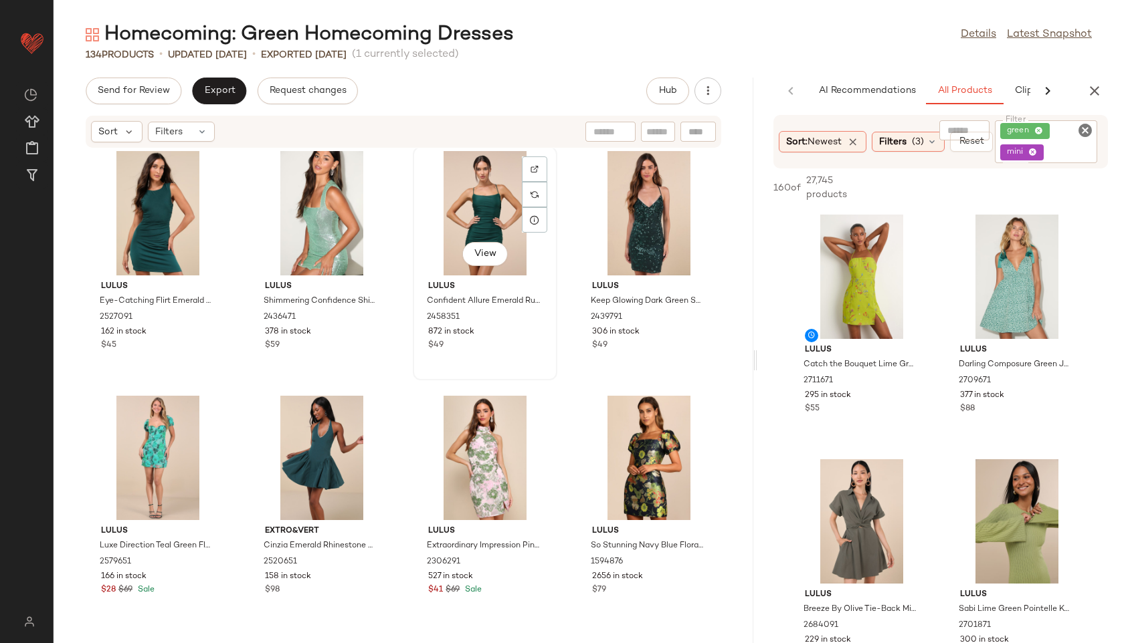
scroll to position [3446, 0]
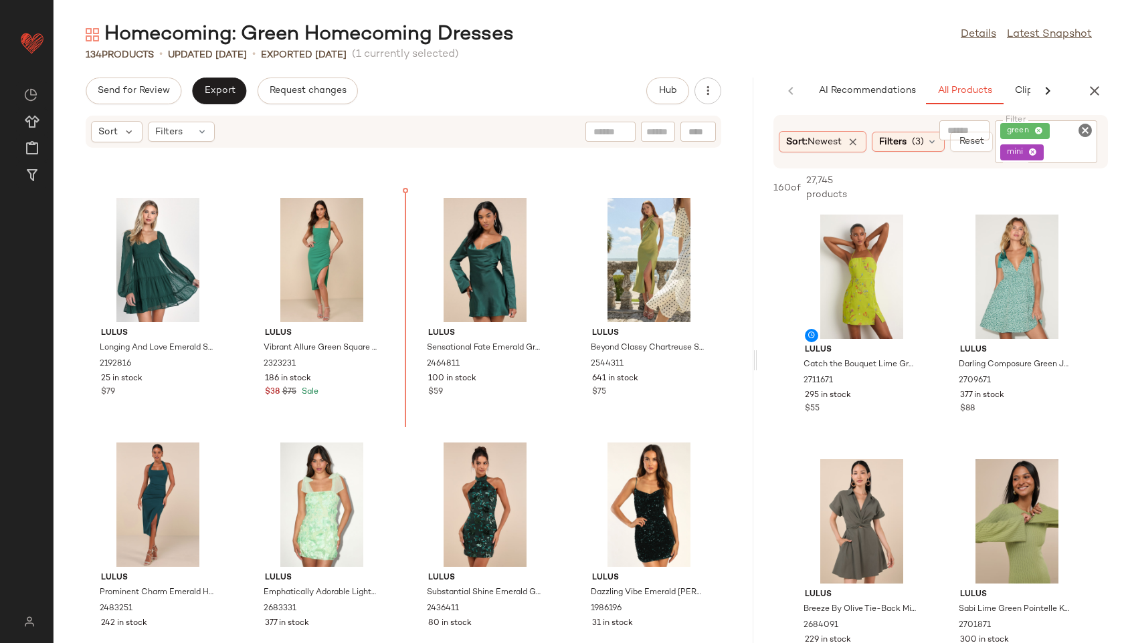
scroll to position [2658, 0]
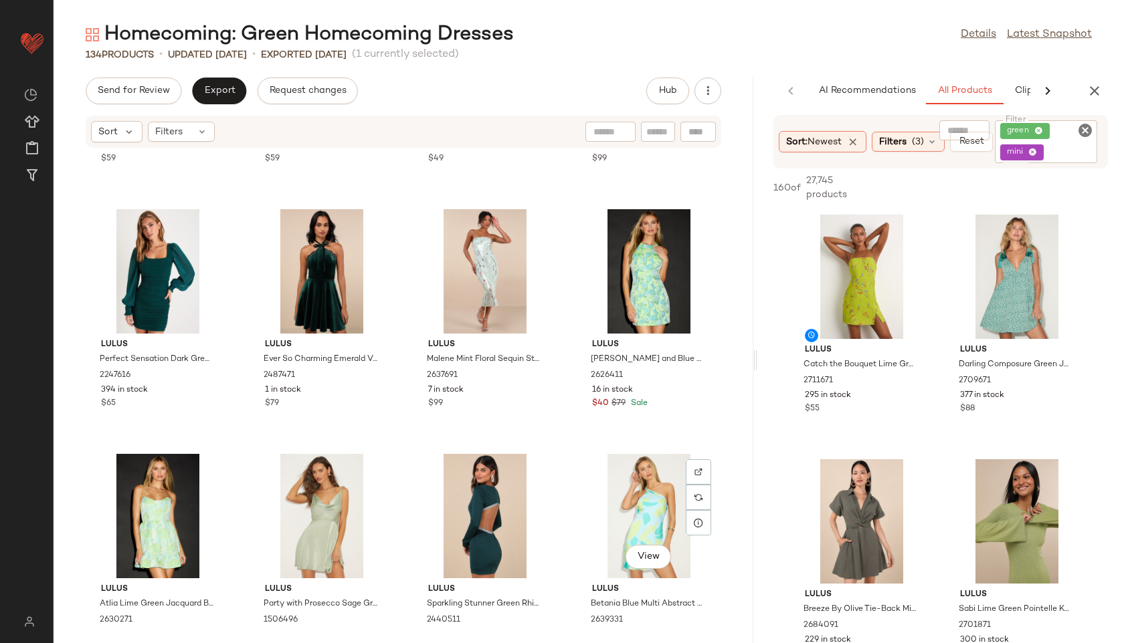
scroll to position [4128, 0]
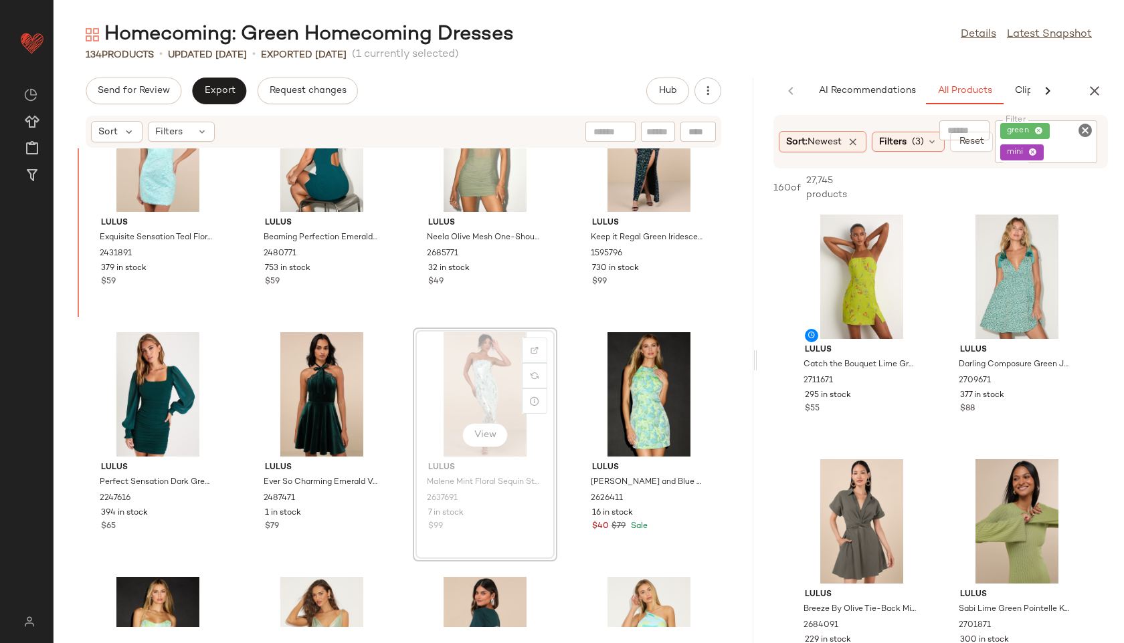
scroll to position [3990, 0]
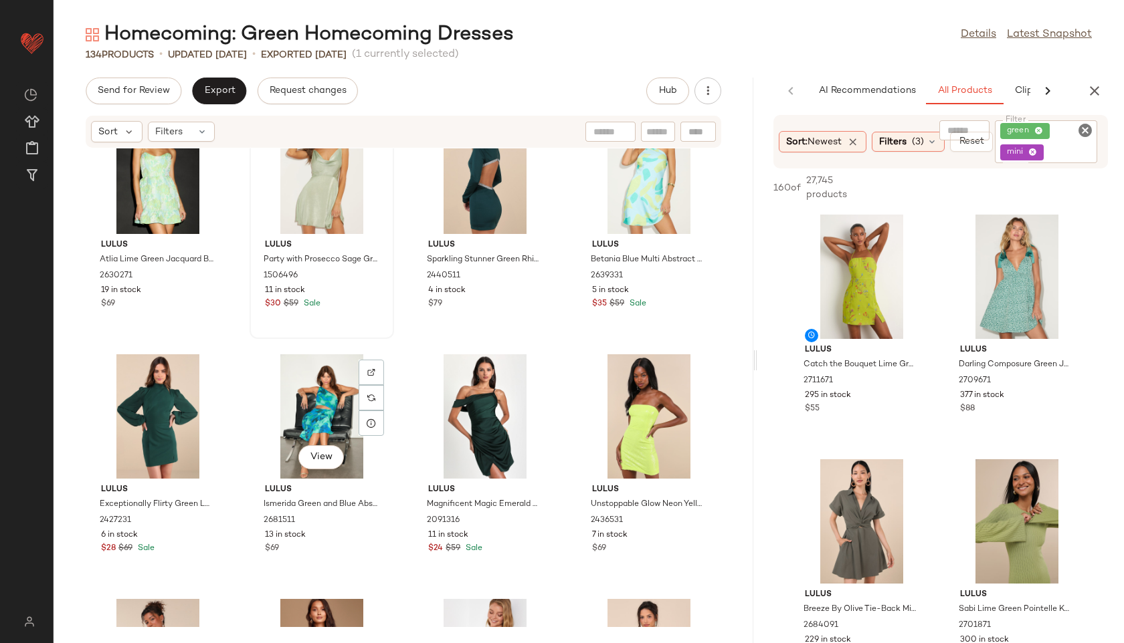
scroll to position [4475, 0]
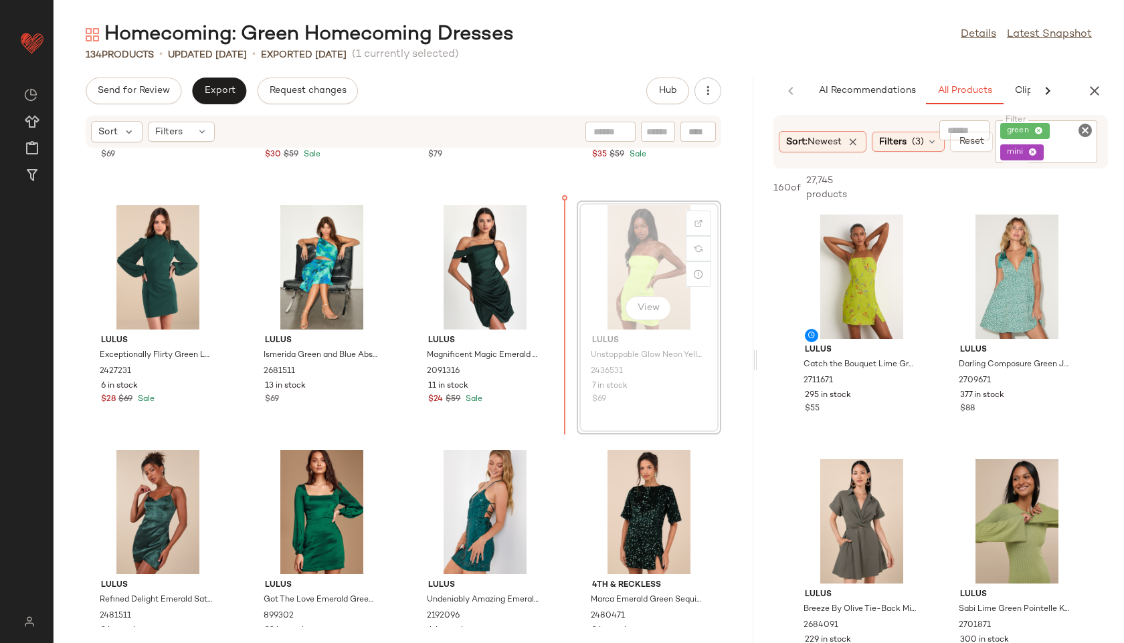
scroll to position [4615, 0]
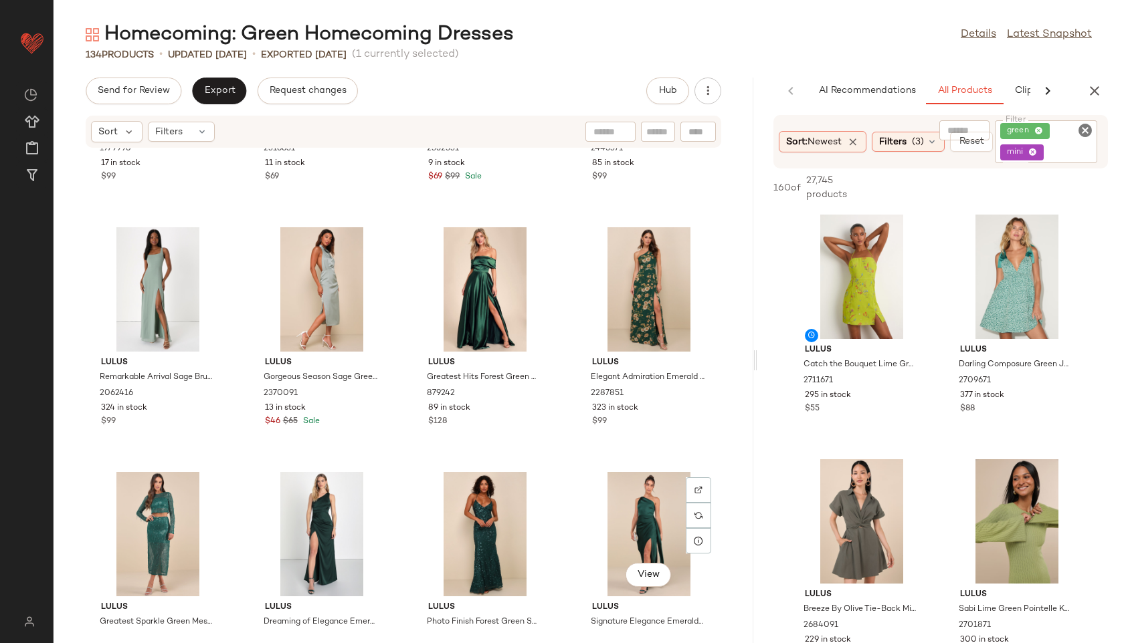
scroll to position [6105, 0]
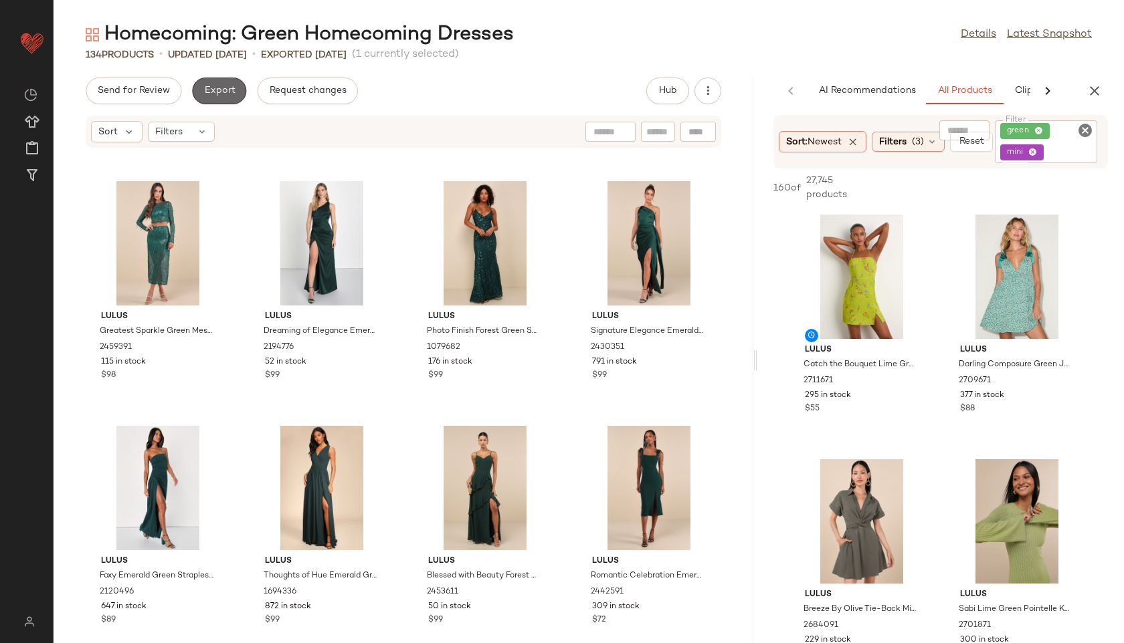
click at [219, 89] on span "Export" at bounding box center [218, 91] width 31 height 11
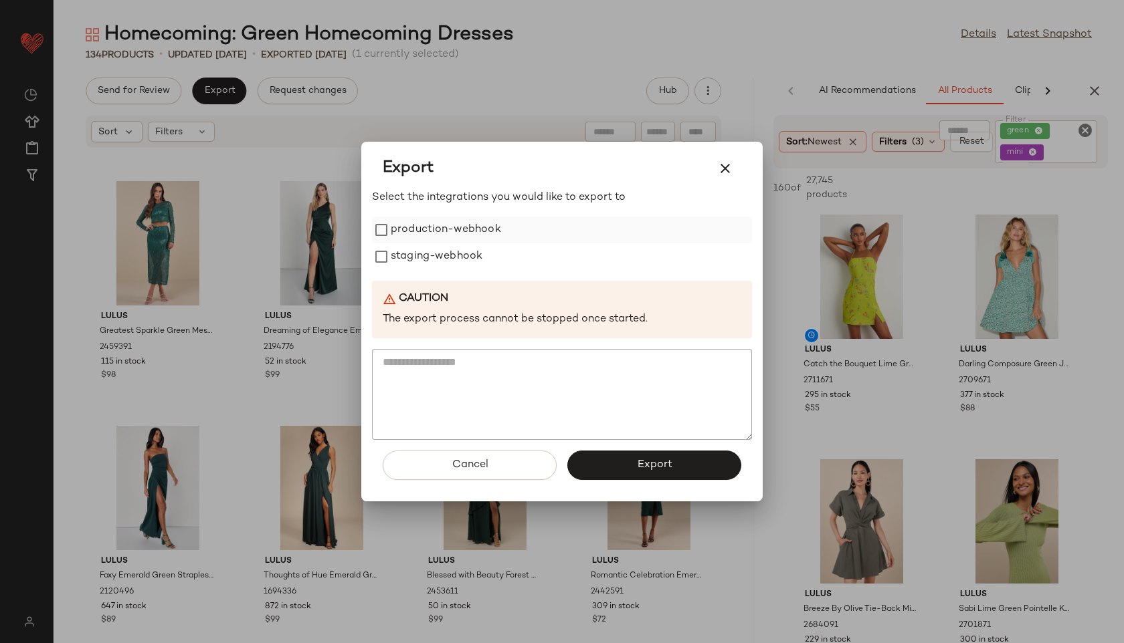
click at [455, 229] on label "production-webhook" at bounding box center [446, 230] width 110 height 27
click at [455, 247] on label "staging-webhook" at bounding box center [437, 256] width 92 height 27
click at [643, 481] on div "Cancel Export" at bounding box center [562, 471] width 380 height 62
click at [640, 466] on span "Export" at bounding box center [653, 465] width 35 height 13
